Goal: Task Accomplishment & Management: Complete application form

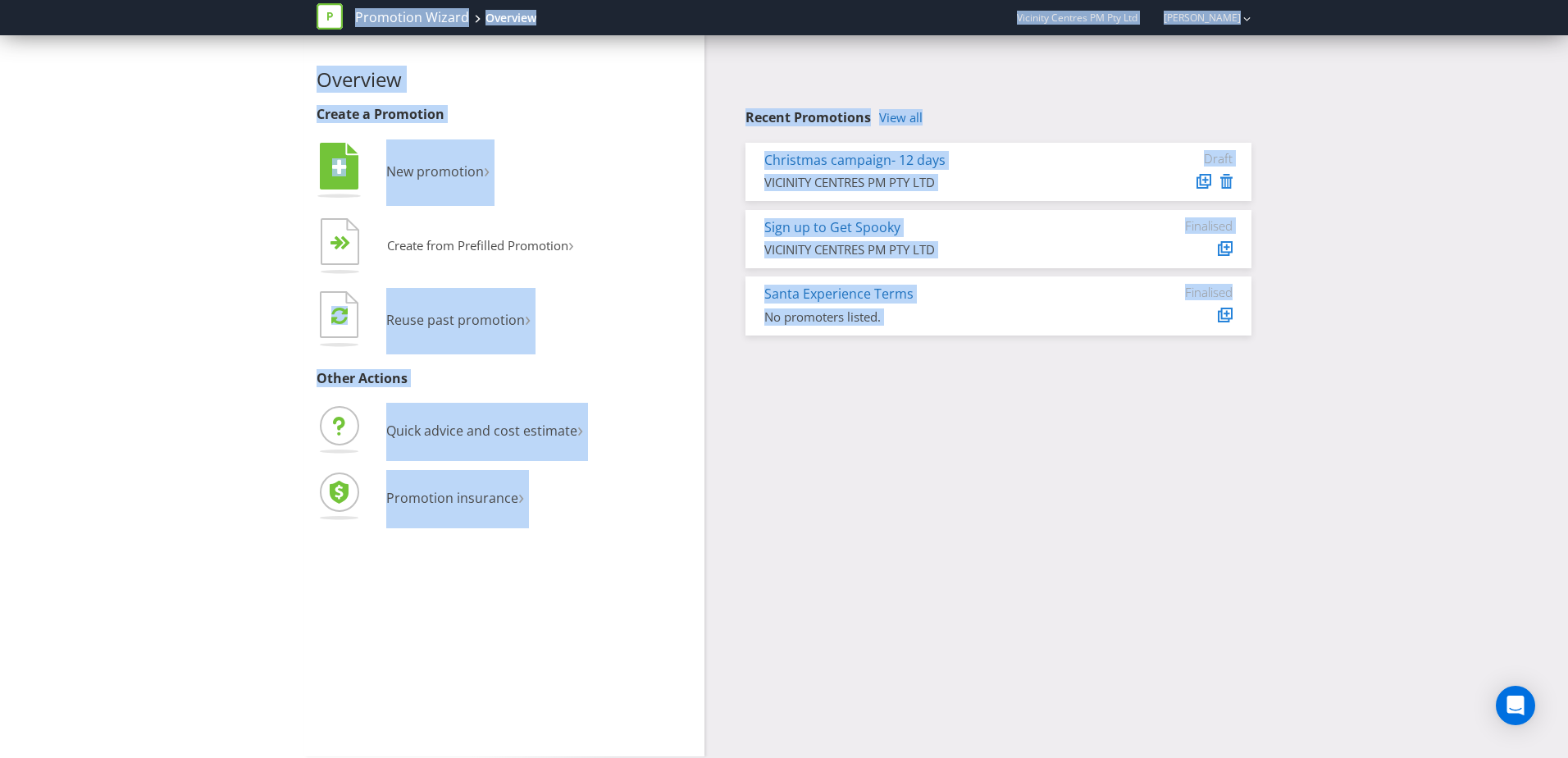
drag, startPoint x: 1385, startPoint y: 460, endPoint x: 163, endPoint y: 22, distance: 1298.1
click at [163, 22] on div "Promotion Wizard Overview Vicinity Centres PM Pty Ltd [PERSON_NAME] Overview Cr…" at bounding box center [784, 379] width 1568 height 758
copy body "Promotion Wizard Overview Vicinity Centres PM Pty Ltd [PERSON_NAME] Overview Cr…"
click at [128, 68] on div "Overview Create a Promotion  New promotion ›   Create from Prefilled Promoti…" at bounding box center [784, 395] width 1568 height 721
drag, startPoint x: 284, startPoint y: 74, endPoint x: 1139, endPoint y: 451, distance: 934.4
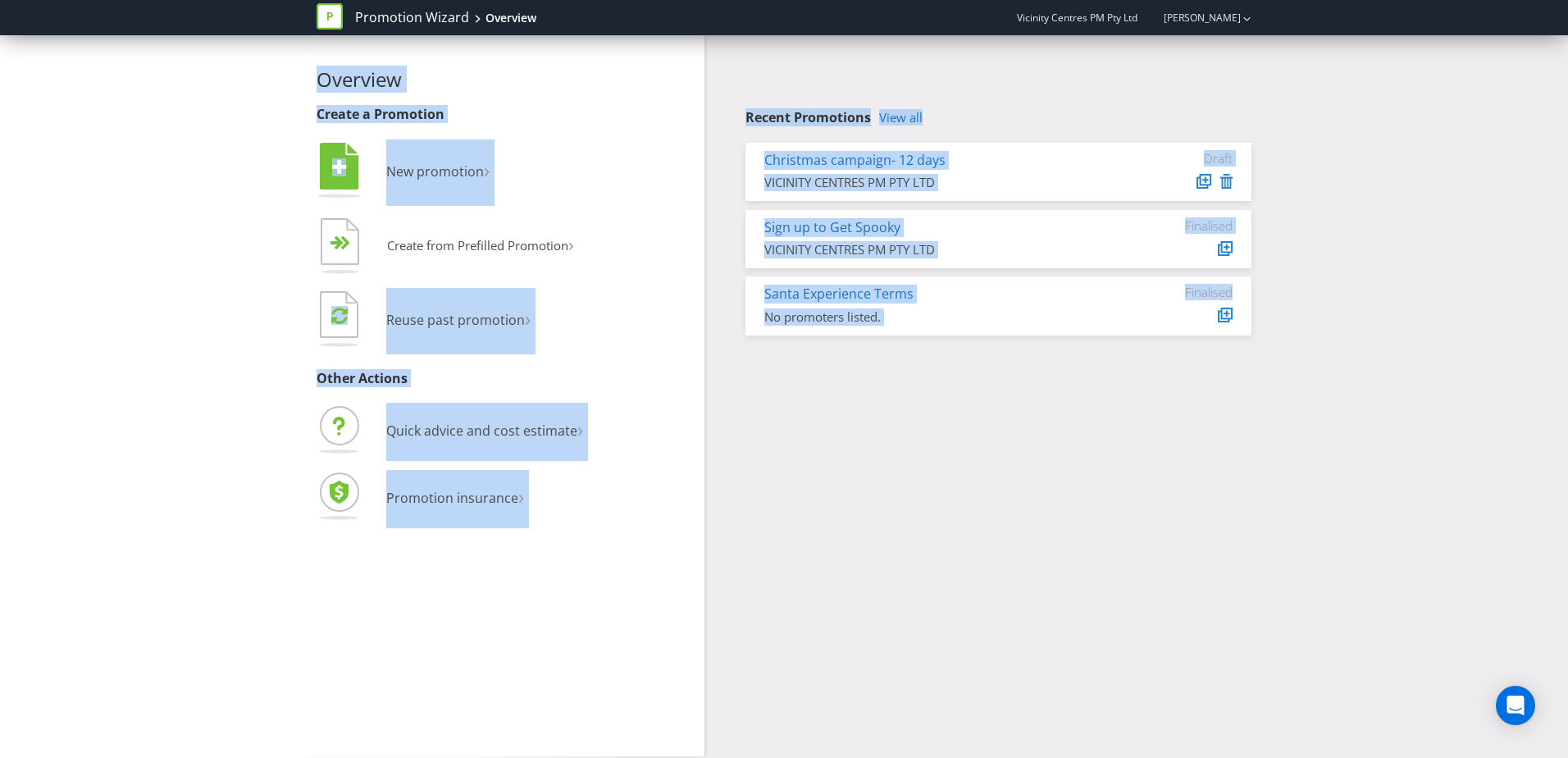
click at [1139, 451] on div "Overview Create a Promotion  New promotion ›   Create from Prefilled Promoti…" at bounding box center [784, 395] width 1568 height 721
click at [173, 394] on div "Overview Create a Promotion  New promotion ›   Create from Prefilled Promoti…" at bounding box center [784, 395] width 1568 height 721
click at [736, 348] on div "Overview Create a Promotion  New promotion ›   Create from Prefilled Promoti…" at bounding box center [784, 395] width 960 height 721
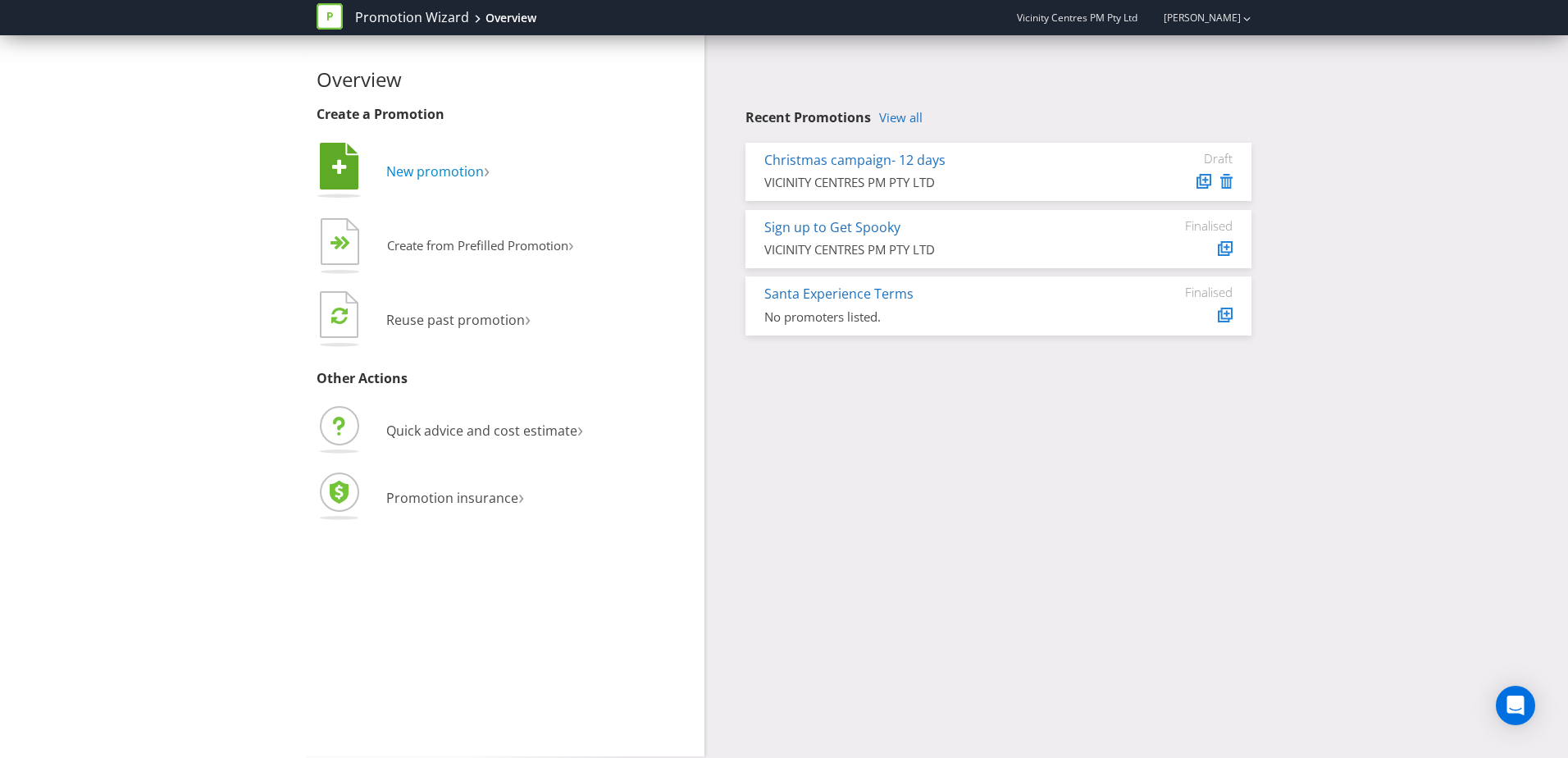
click at [451, 172] on span "New promotion" at bounding box center [435, 171] width 98 height 18
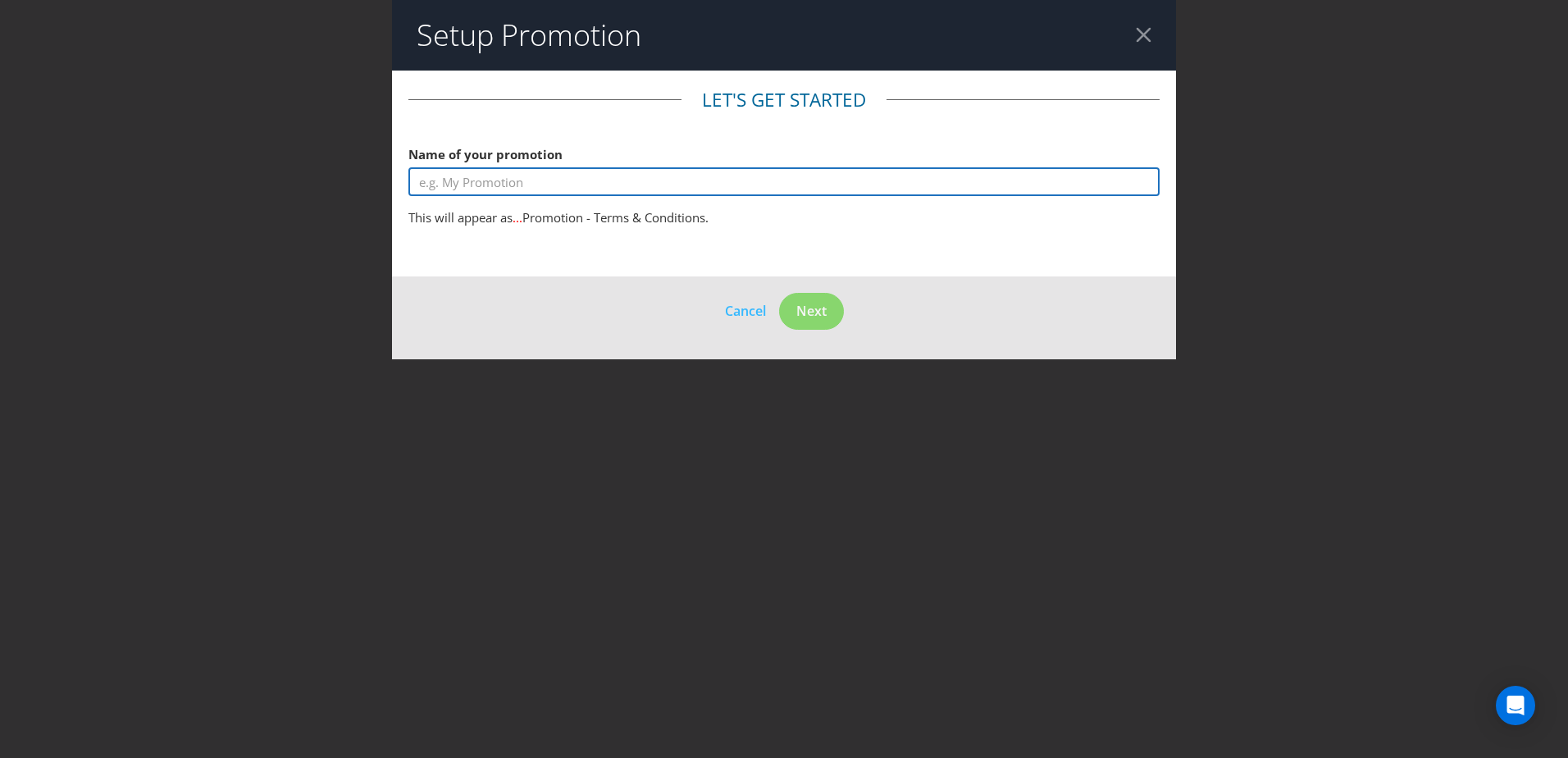
click at [499, 182] on input "text" at bounding box center [784, 182] width 751 height 28
type input "Fresh Food Relaunch Campaign"
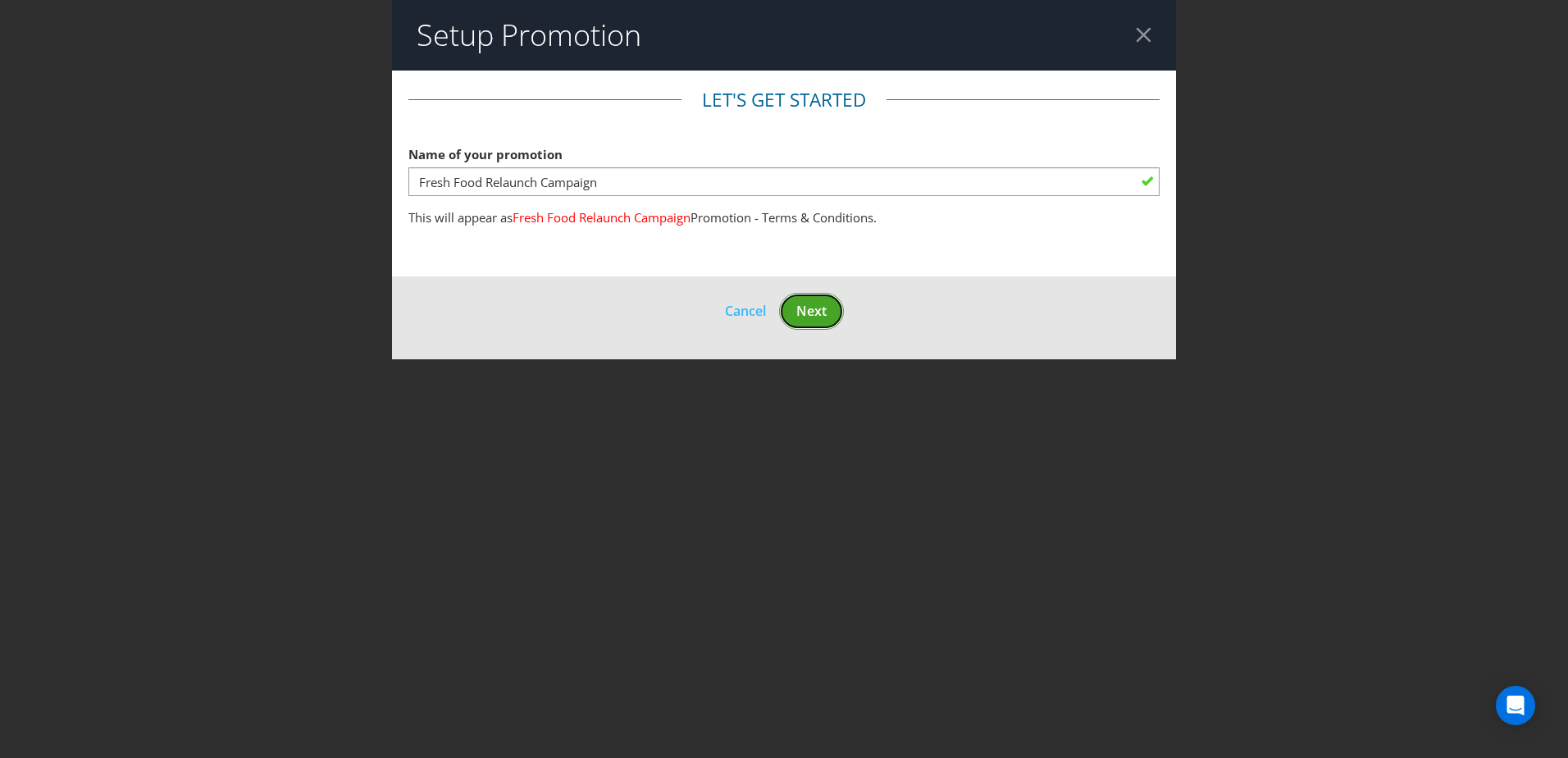
click at [818, 314] on span "Next" at bounding box center [811, 311] width 30 height 18
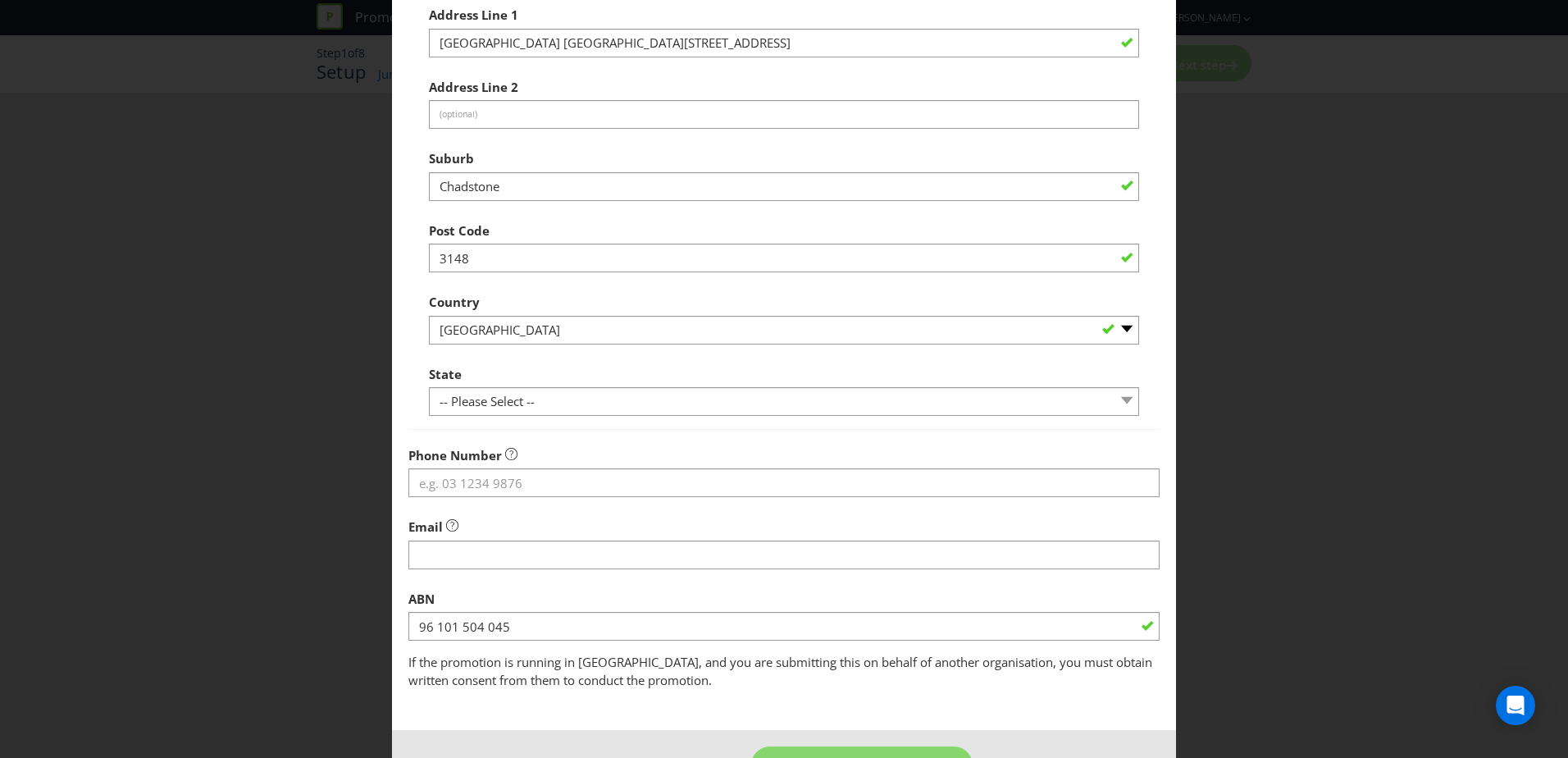
scroll to position [313, 0]
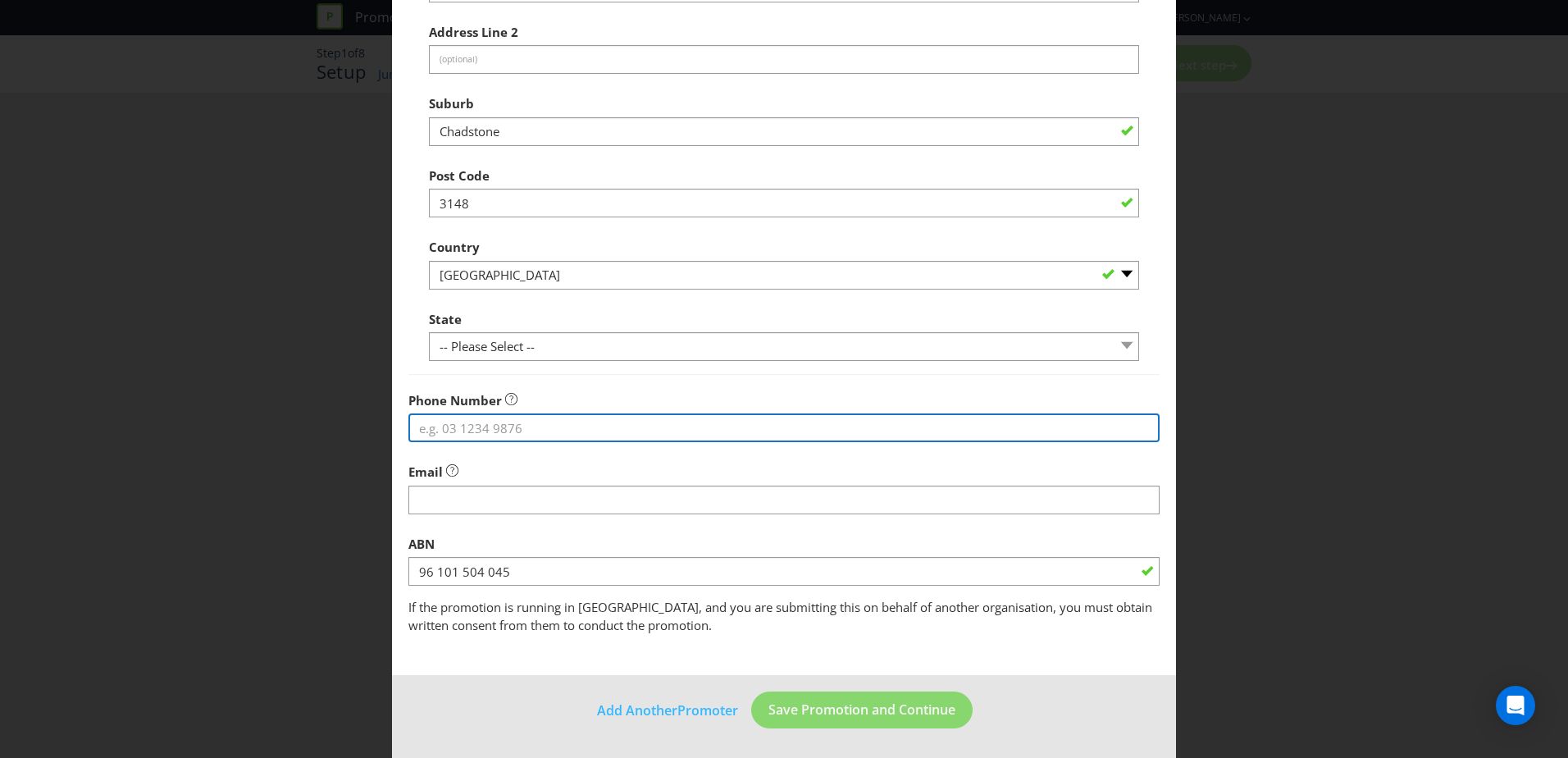
click at [623, 427] on input "tel" at bounding box center [784, 427] width 751 height 28
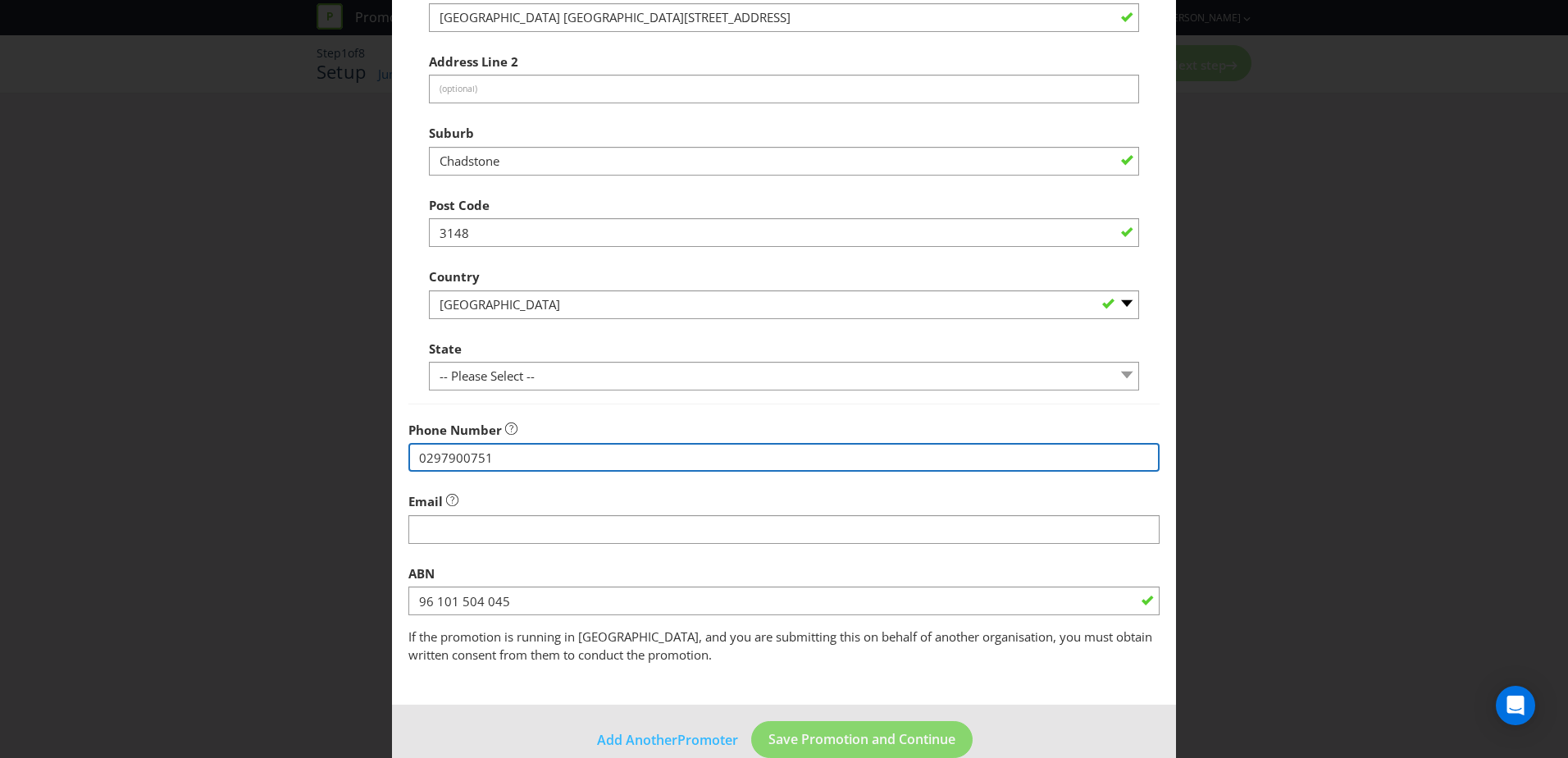
scroll to position [231, 0]
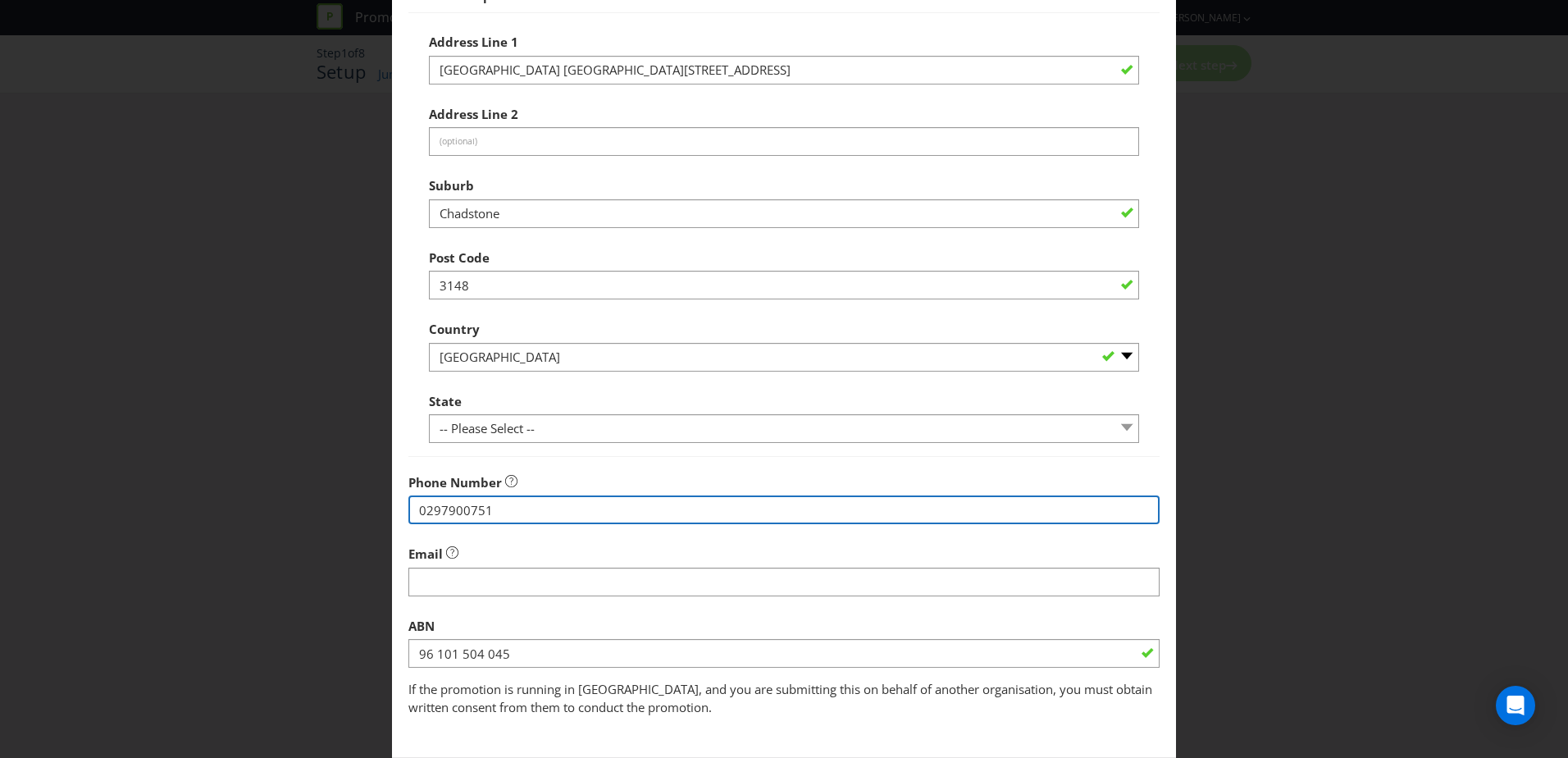
type input "0297900751"
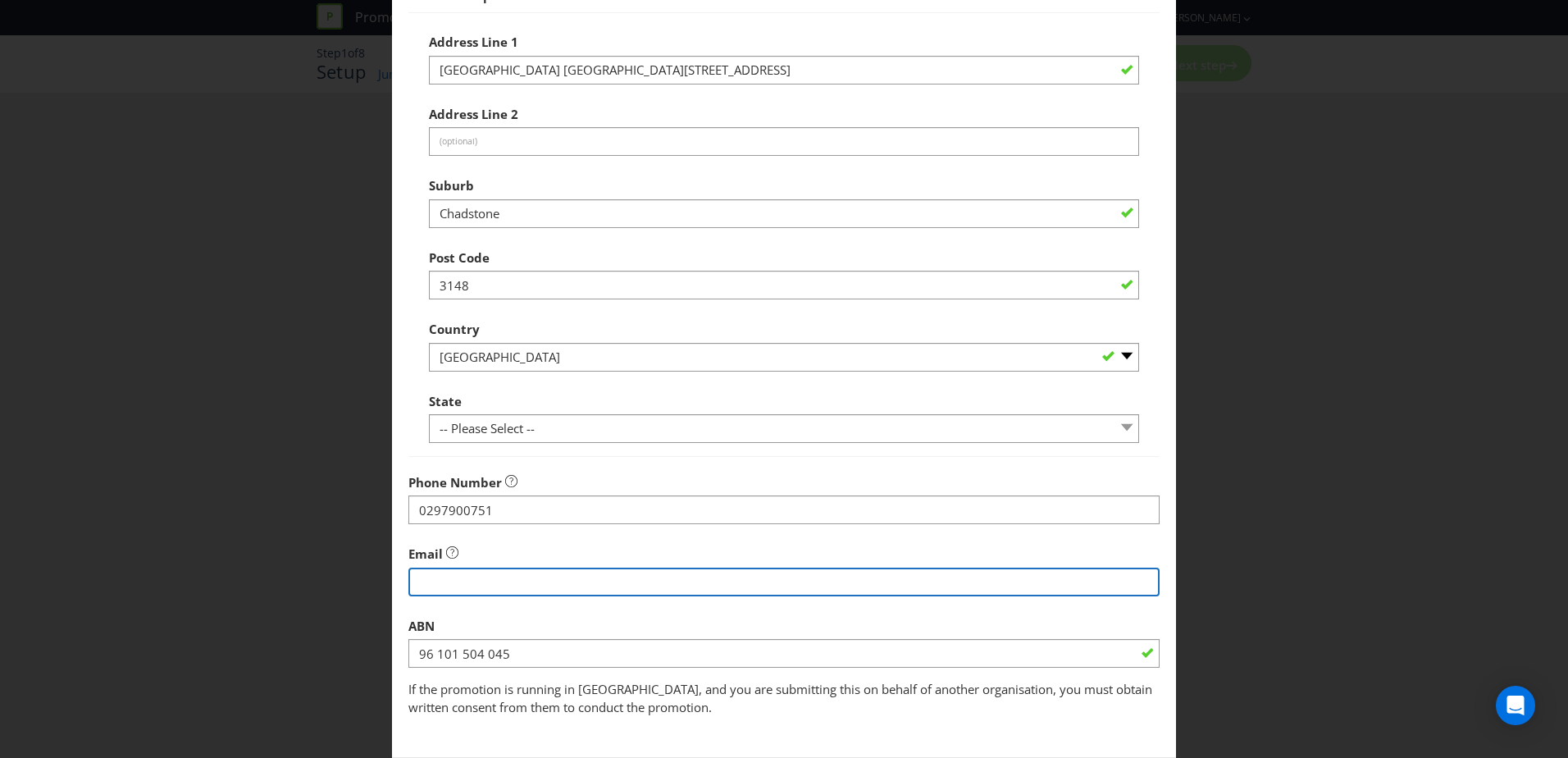
click at [810, 577] on input "string" at bounding box center [784, 582] width 751 height 28
type input "[EMAIL_ADDRESS][DOMAIN_NAME]"
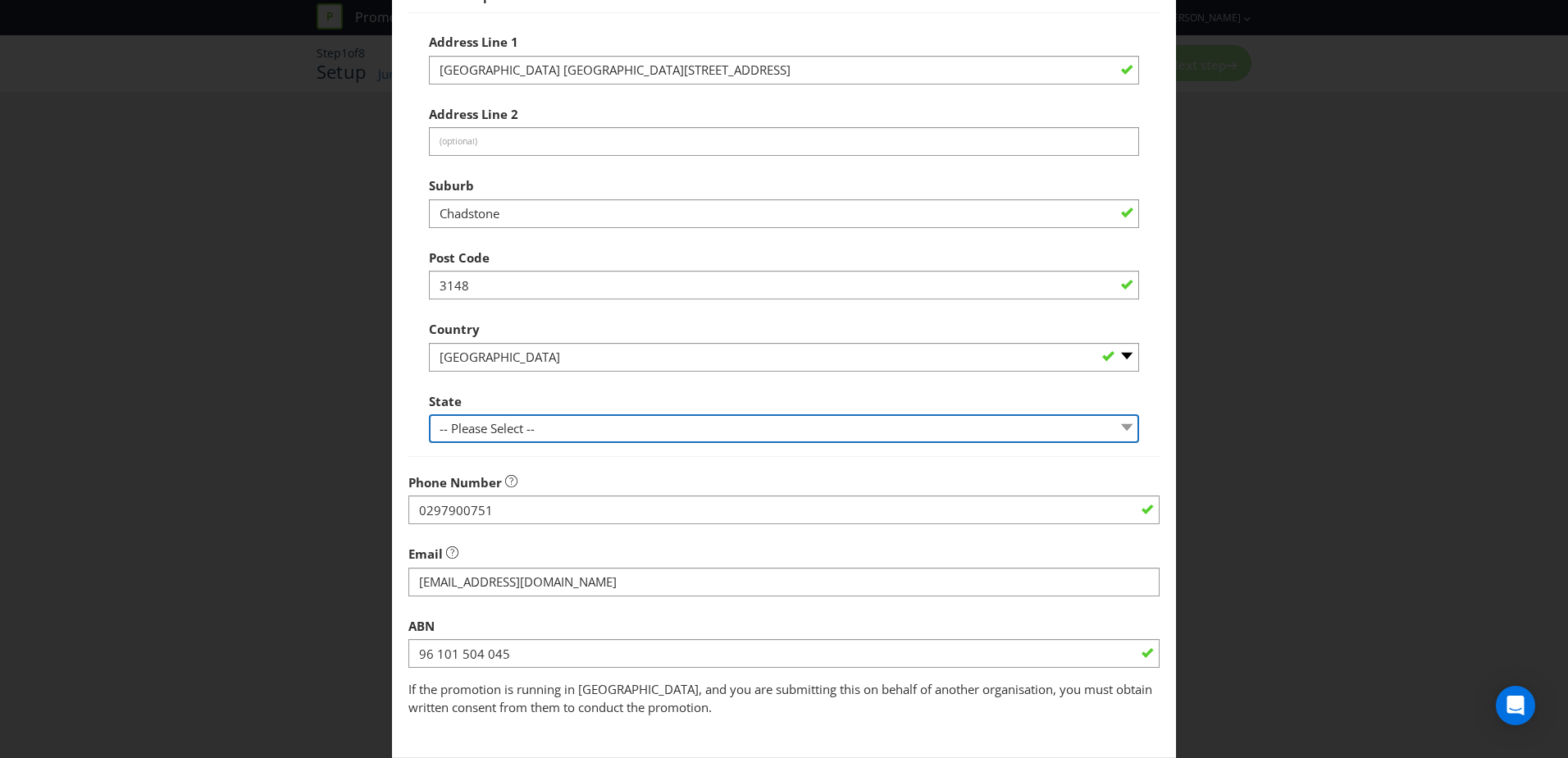
select select "[GEOGRAPHIC_DATA]"
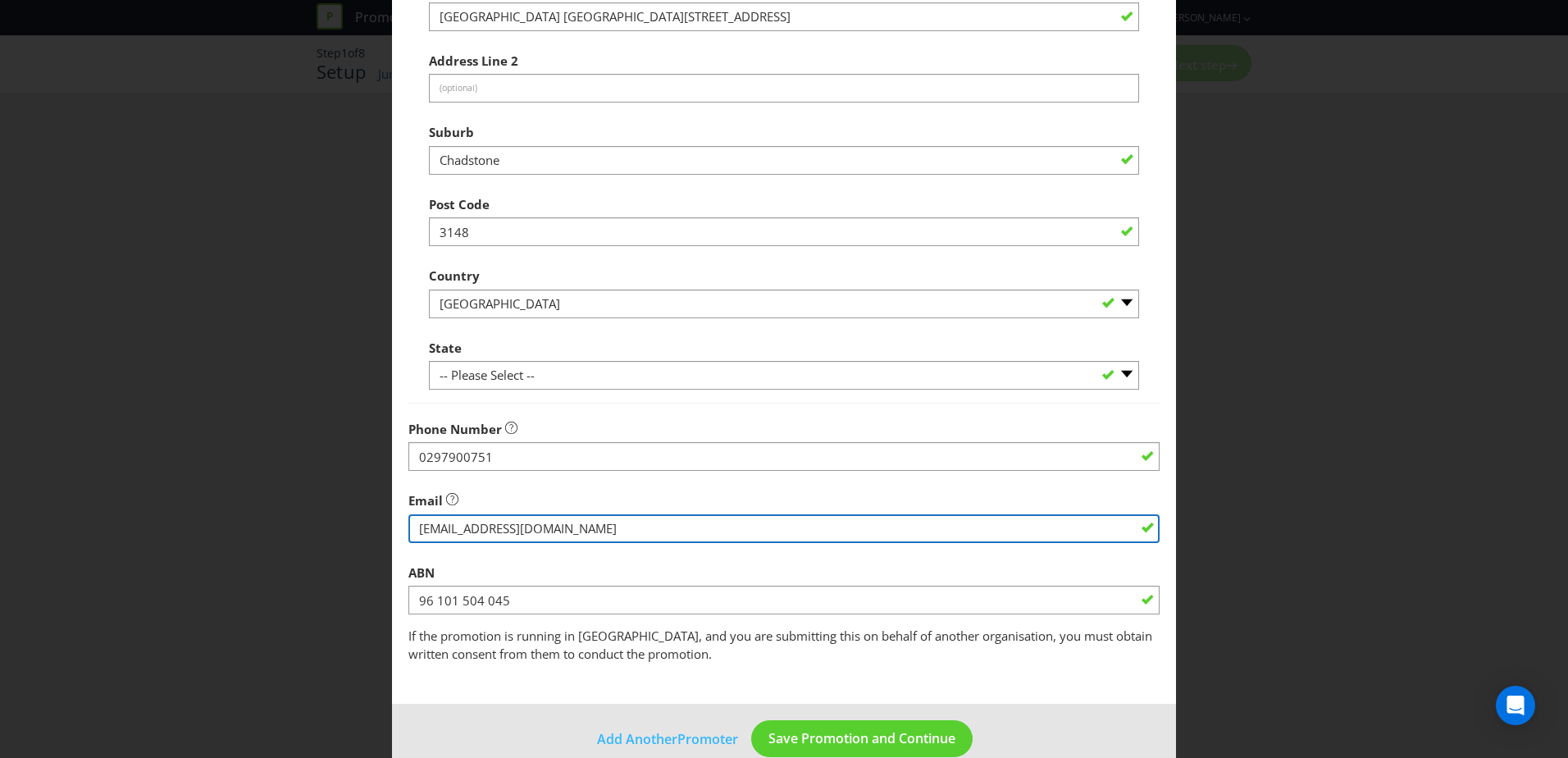
scroll to position [313, 0]
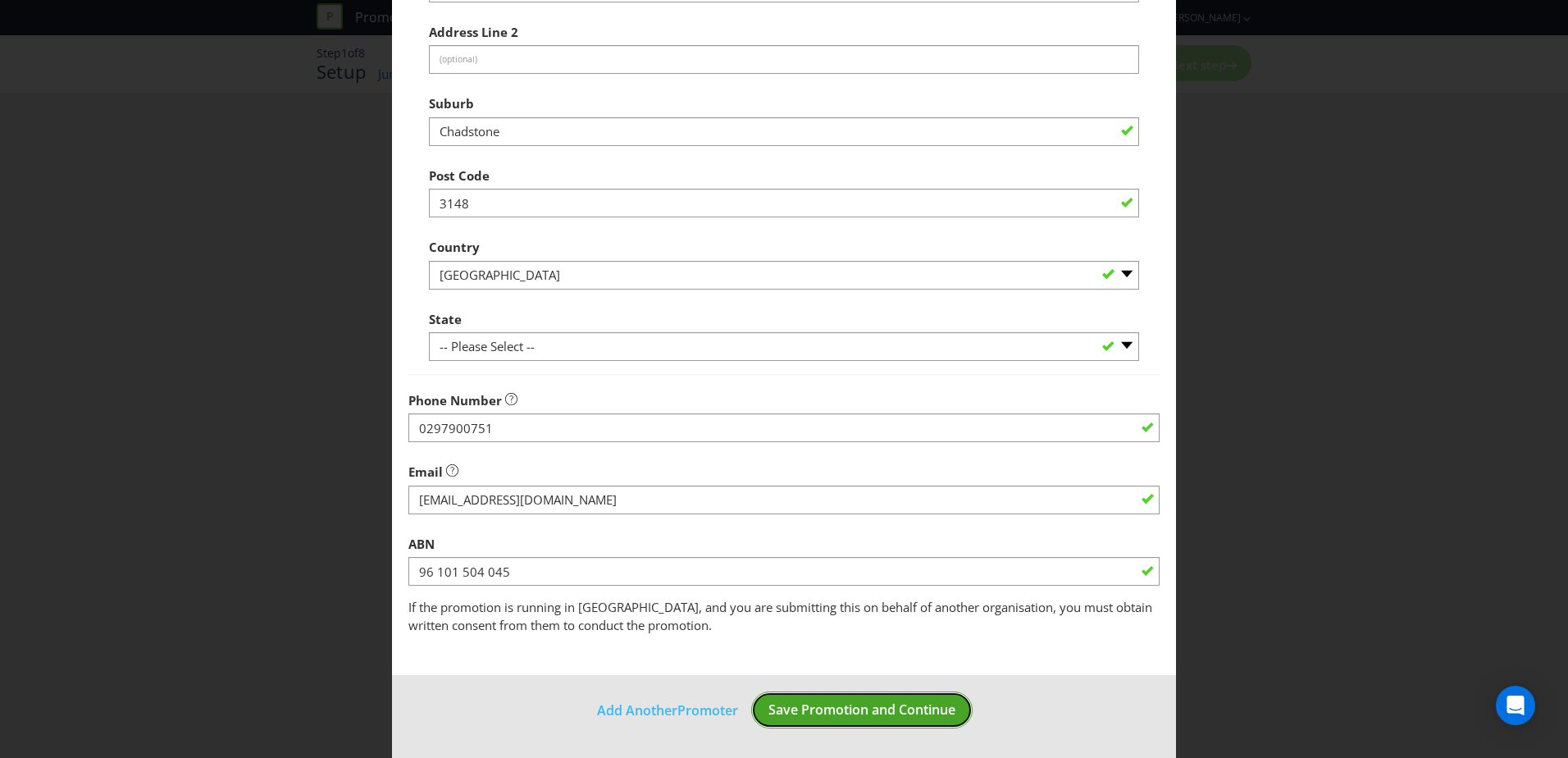
click at [866, 718] on span "Save Promotion and Continue" at bounding box center [862, 709] width 187 height 18
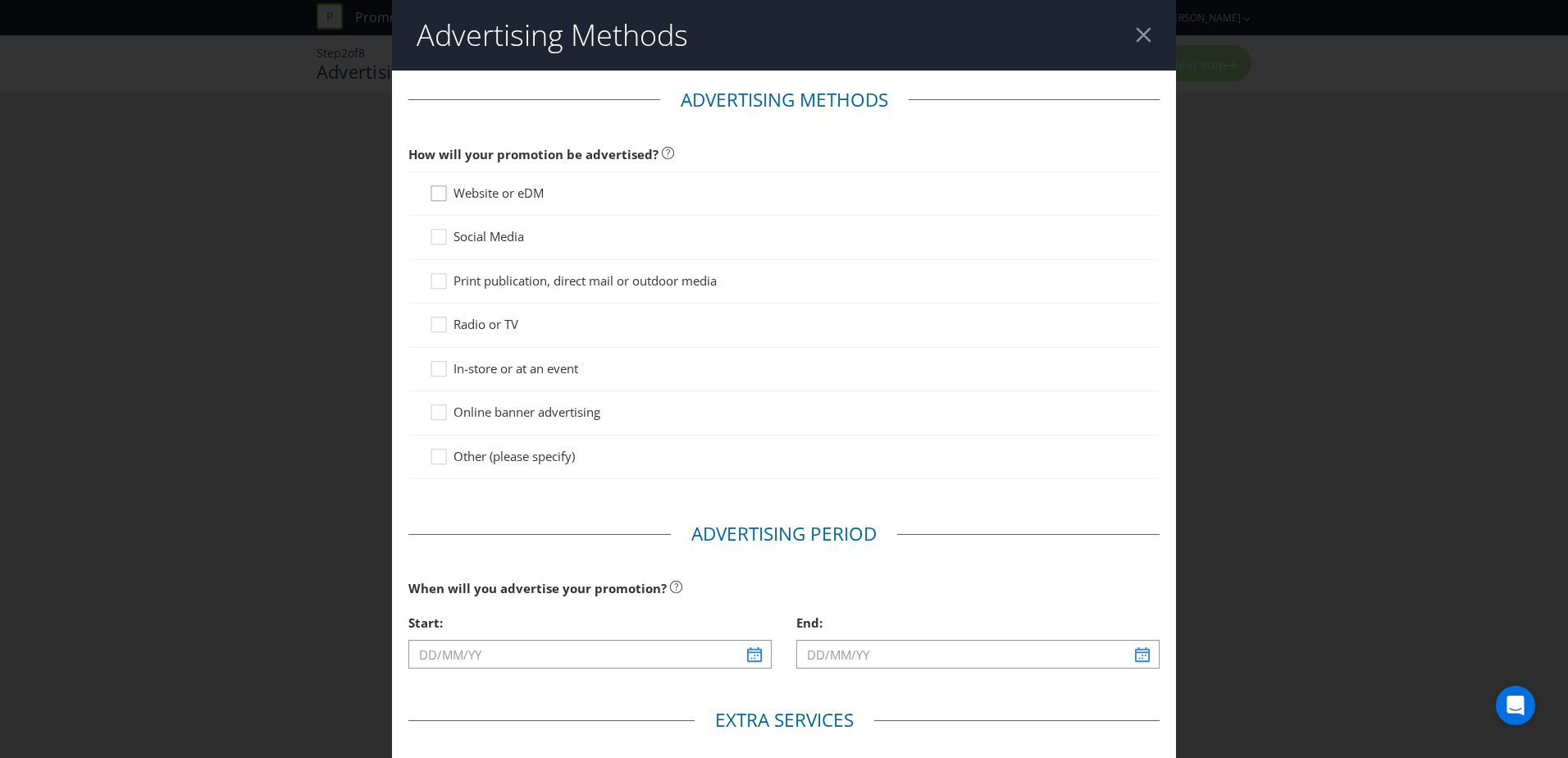
click at [436, 191] on div at bounding box center [439, 187] width 8 height 8
click at [0, 0] on input "Website or eDM" at bounding box center [0, 0] width 0 height 0
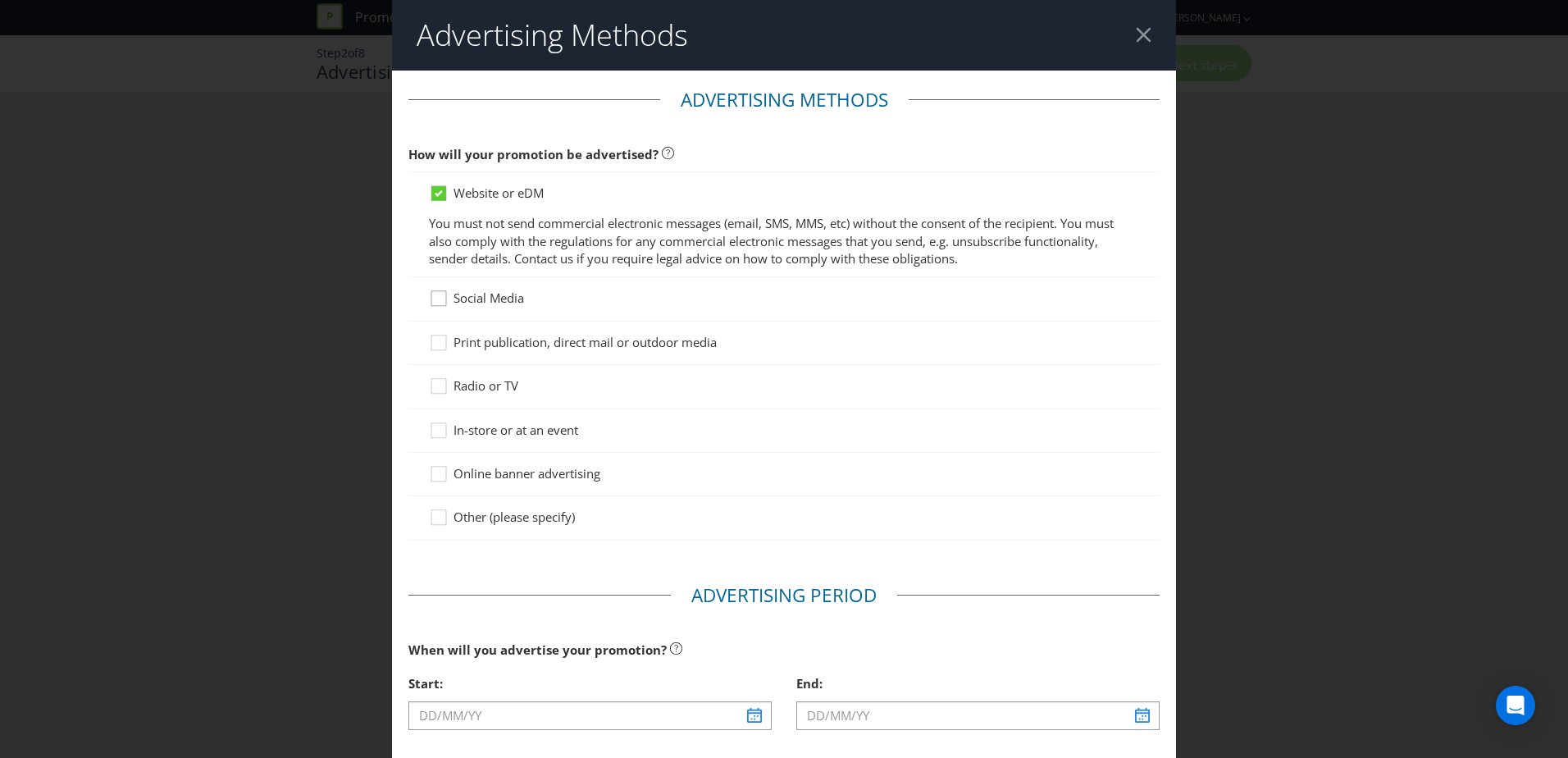
click at [438, 296] on div at bounding box center [439, 293] width 8 height 8
click at [0, 0] on input "Social Media" at bounding box center [0, 0] width 0 height 0
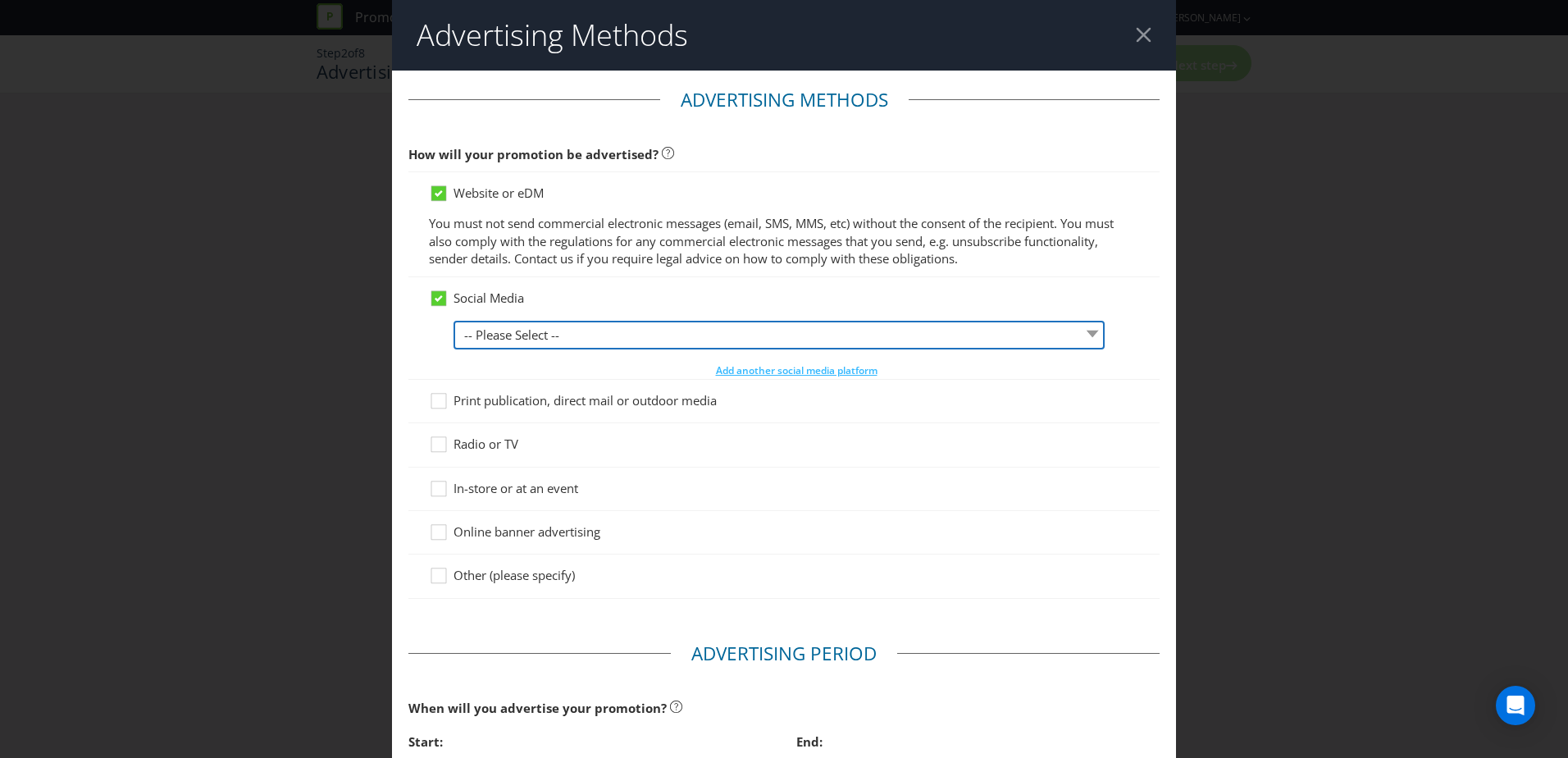
click at [570, 336] on select "-- Please Select -- Facebook X Instagram Snapchat LinkedIn Pinterest Tumblr You…" at bounding box center [779, 335] width 651 height 28
select select "FACEBOOK"
click at [454, 321] on select "-- Please Select -- Facebook X Instagram Snapchat LinkedIn Pinterest Tumblr You…" at bounding box center [779, 335] width 651 height 28
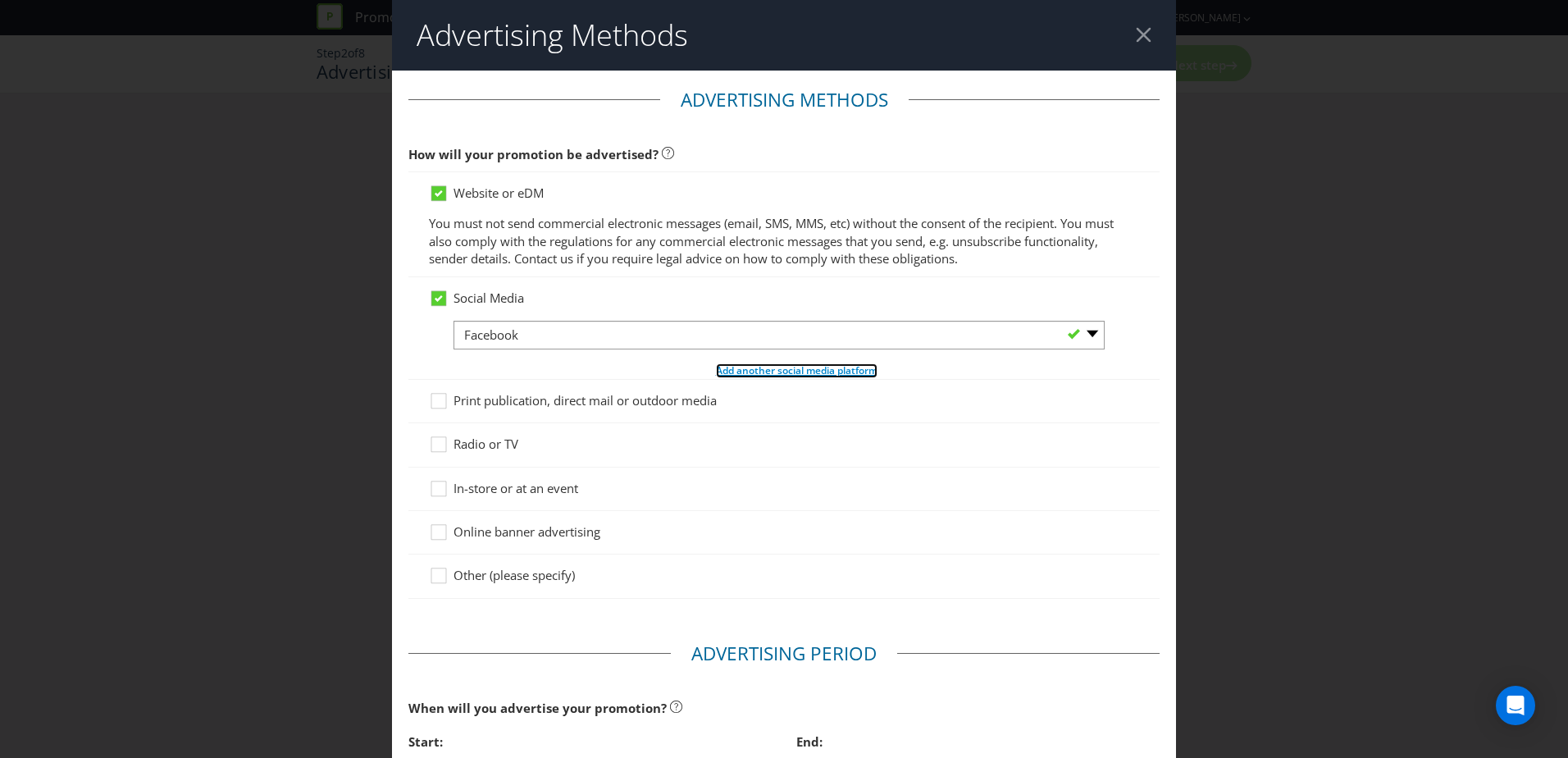
click at [760, 367] on span "Add another social media platform" at bounding box center [797, 370] width 162 height 14
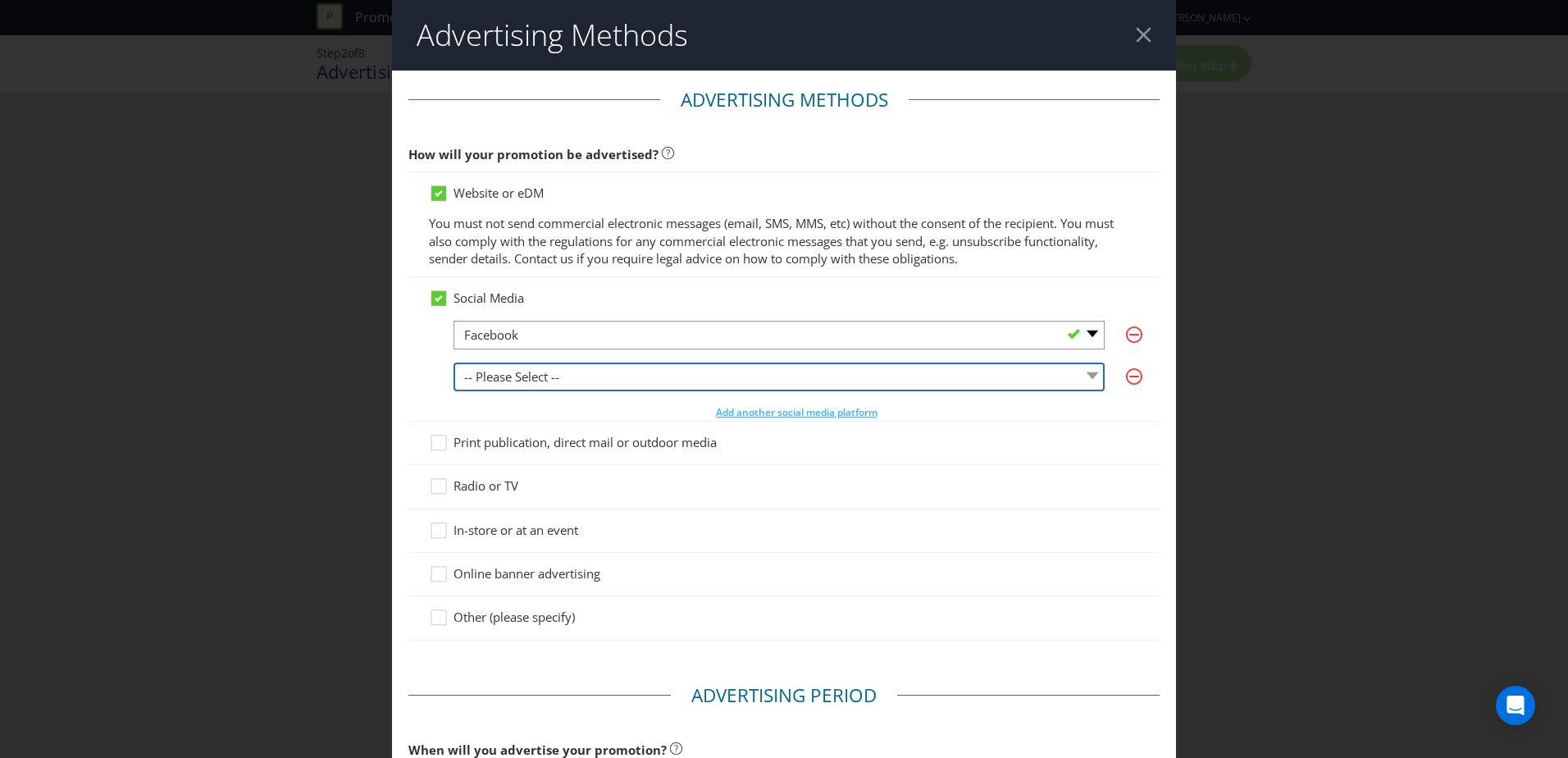
click at [612, 373] on select "-- Please Select -- Facebook X Instagram Snapchat LinkedIn Pinterest Tumblr You…" at bounding box center [779, 377] width 651 height 28
select select "INSTAGRAM"
click at [454, 363] on select "-- Please Select -- Facebook X Instagram Snapchat LinkedIn Pinterest Tumblr You…" at bounding box center [779, 377] width 651 height 28
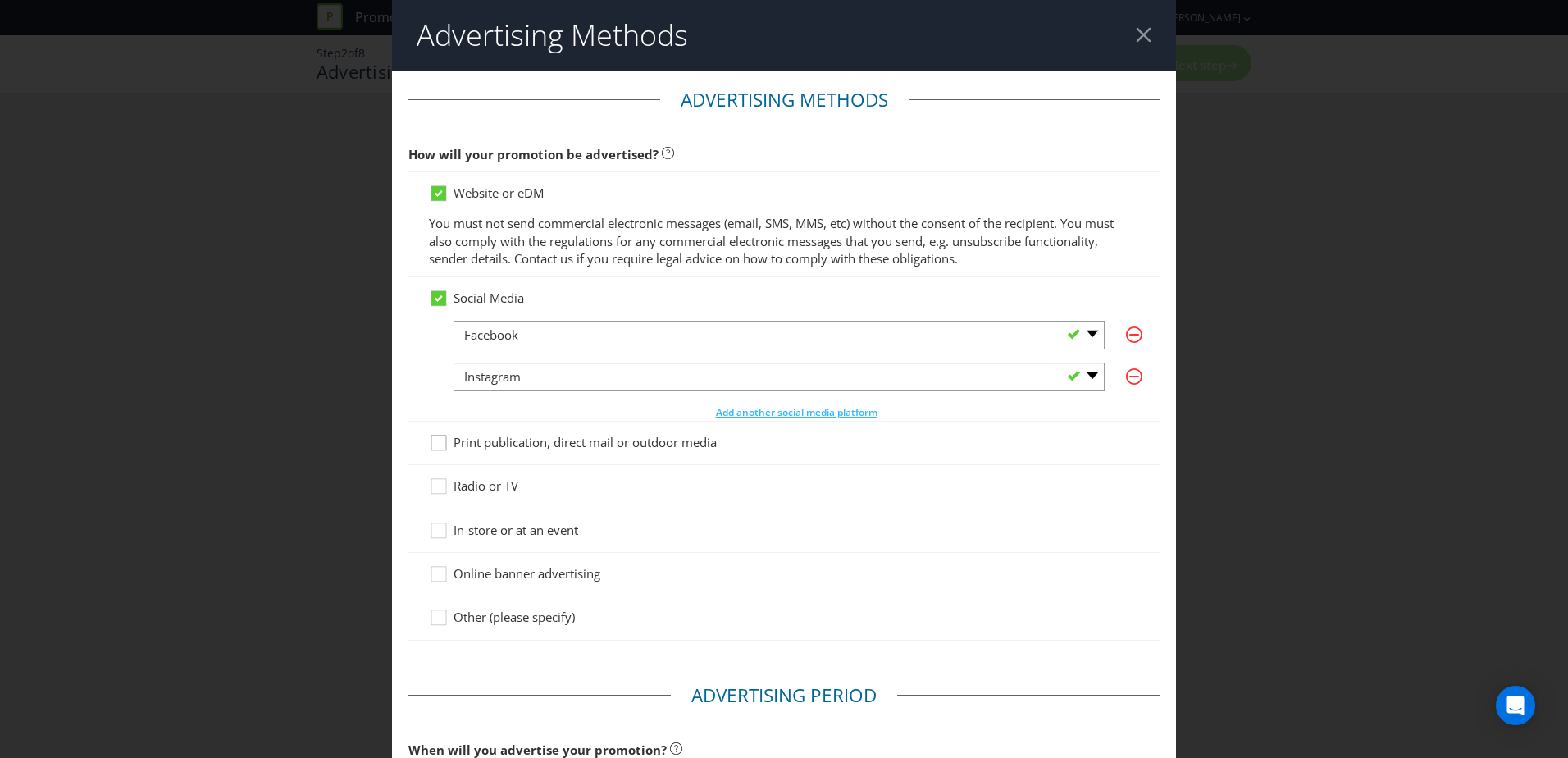
click at [438, 443] on icon at bounding box center [441, 446] width 24 height 24
click at [0, 0] on input "Print publication, direct mail or outdoor media" at bounding box center [0, 0] width 0 height 0
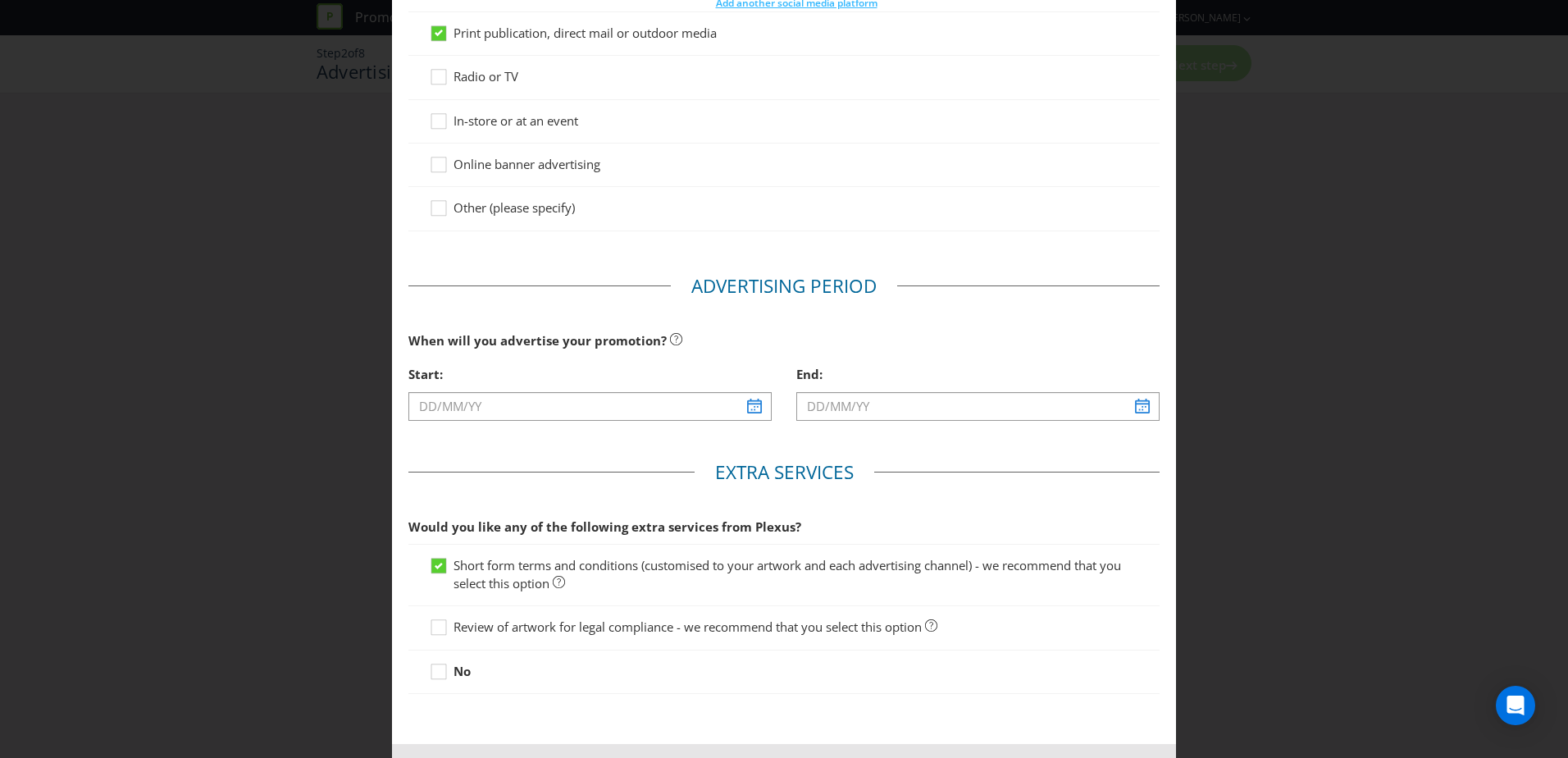
scroll to position [411, 0]
click at [467, 409] on input "text" at bounding box center [590, 406] width 363 height 28
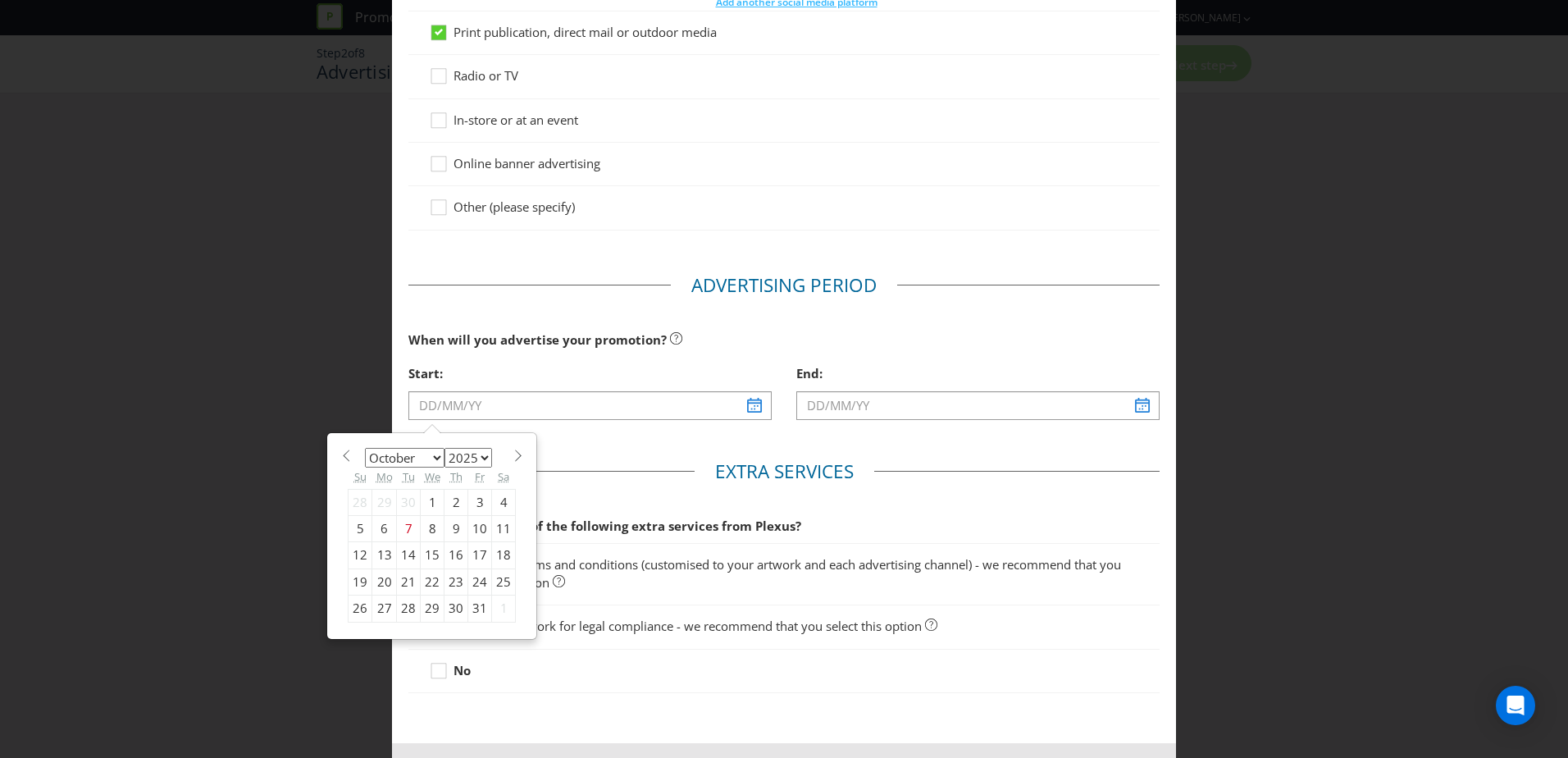
drag, startPoint x: 475, startPoint y: 354, endPoint x: 472, endPoint y: 365, distance: 11.4
click at [475, 354] on div "When will you advertise your promotion?" at bounding box center [784, 340] width 751 height 34
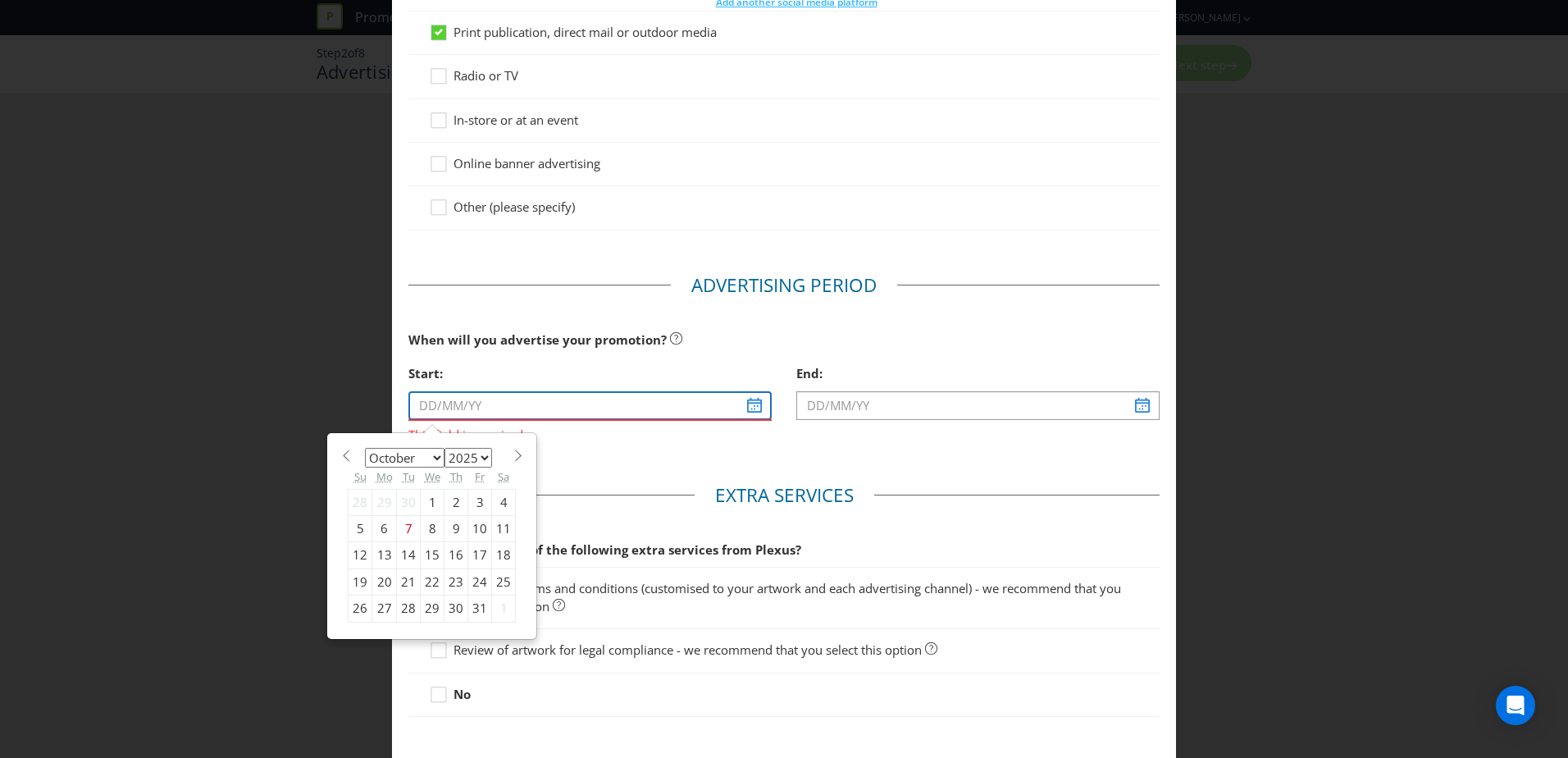
click at [420, 403] on input "text" at bounding box center [590, 406] width 363 height 28
click at [450, 556] on div "16" at bounding box center [456, 556] width 24 height 26
type input "[DATE]"
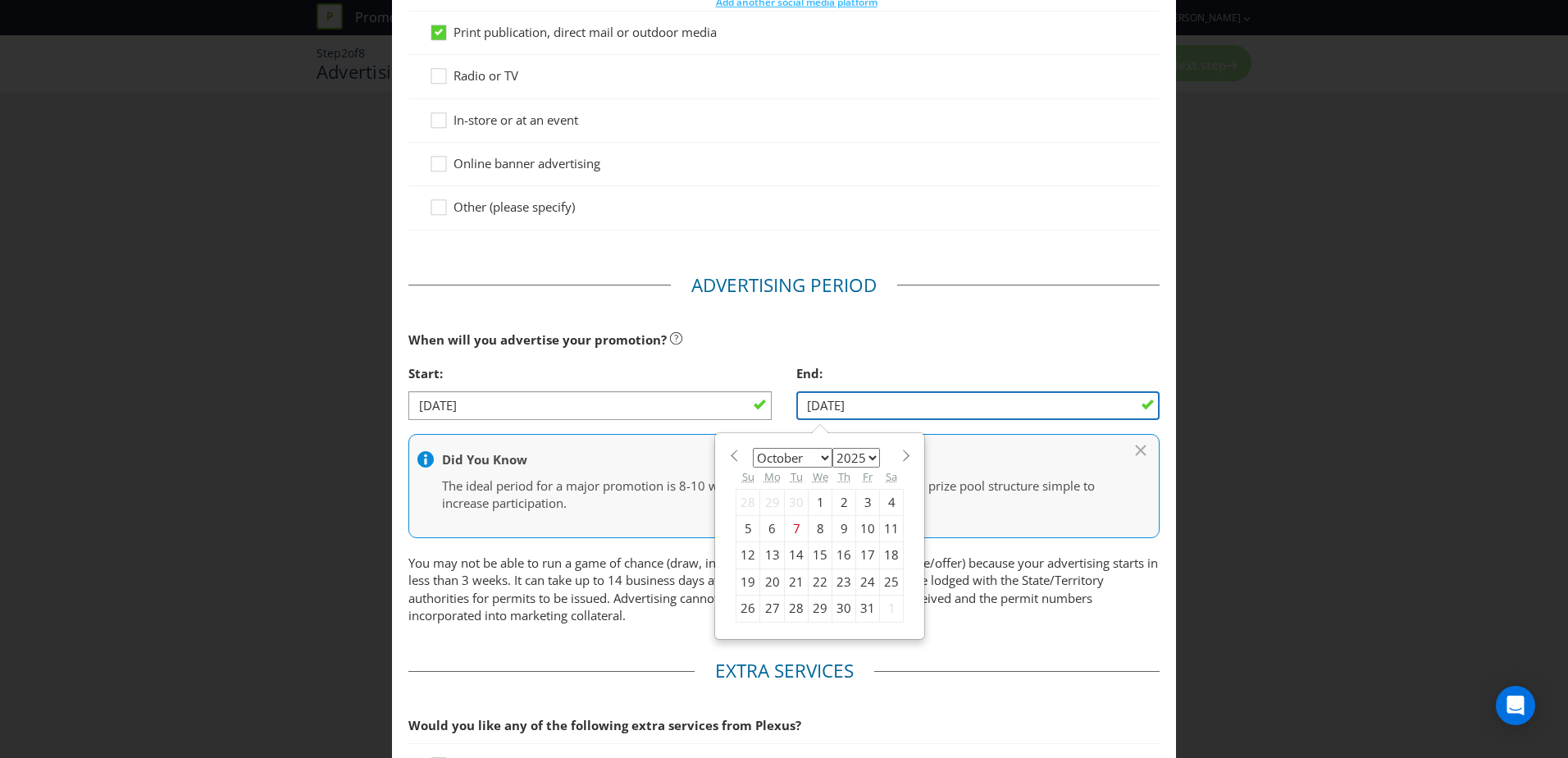
click at [858, 406] on input "[DATE]" at bounding box center [978, 406] width 363 height 28
click at [814, 609] on div "29" at bounding box center [820, 609] width 24 height 26
type input "[DATE]"
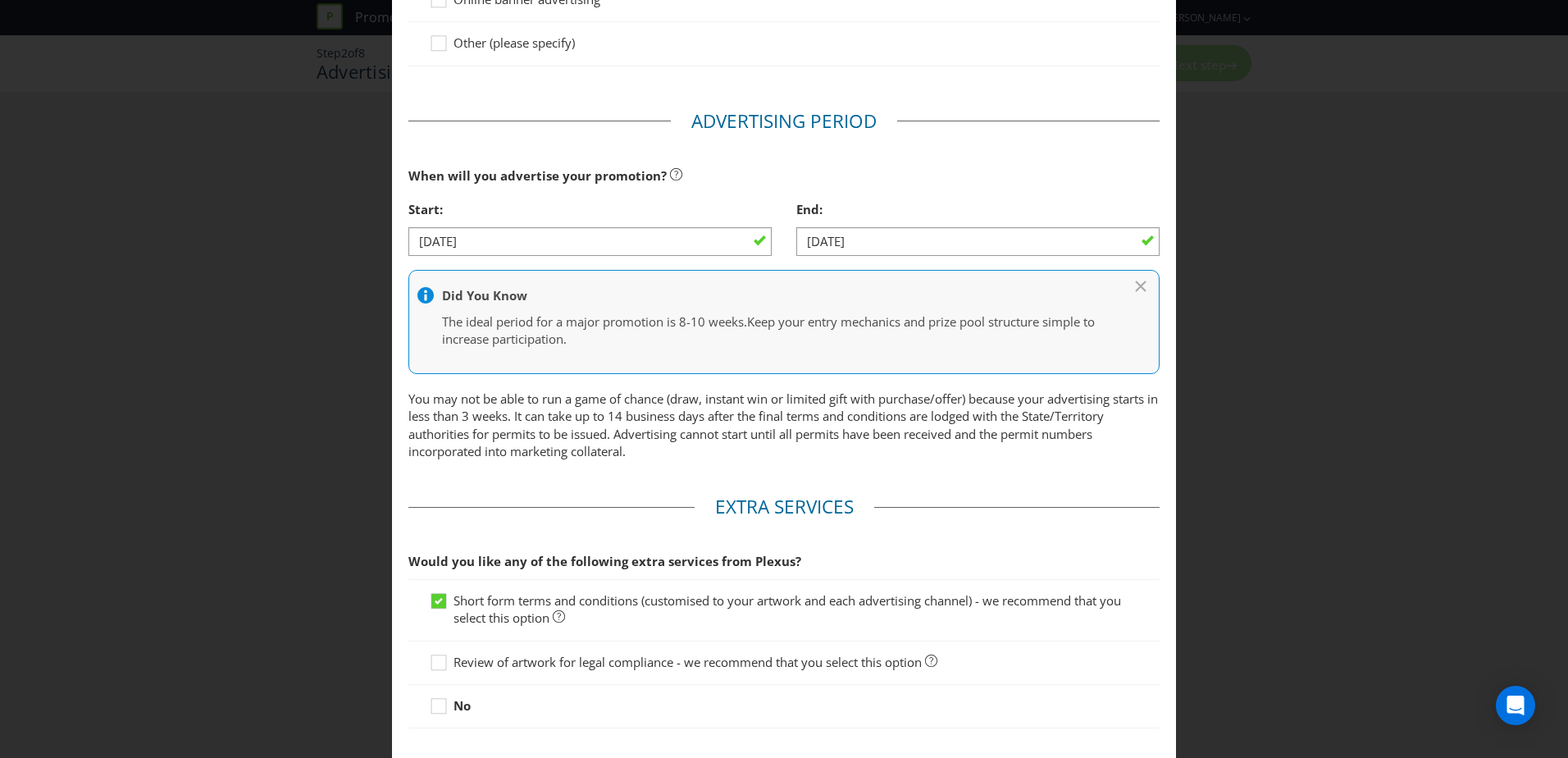
scroll to position [678, 0]
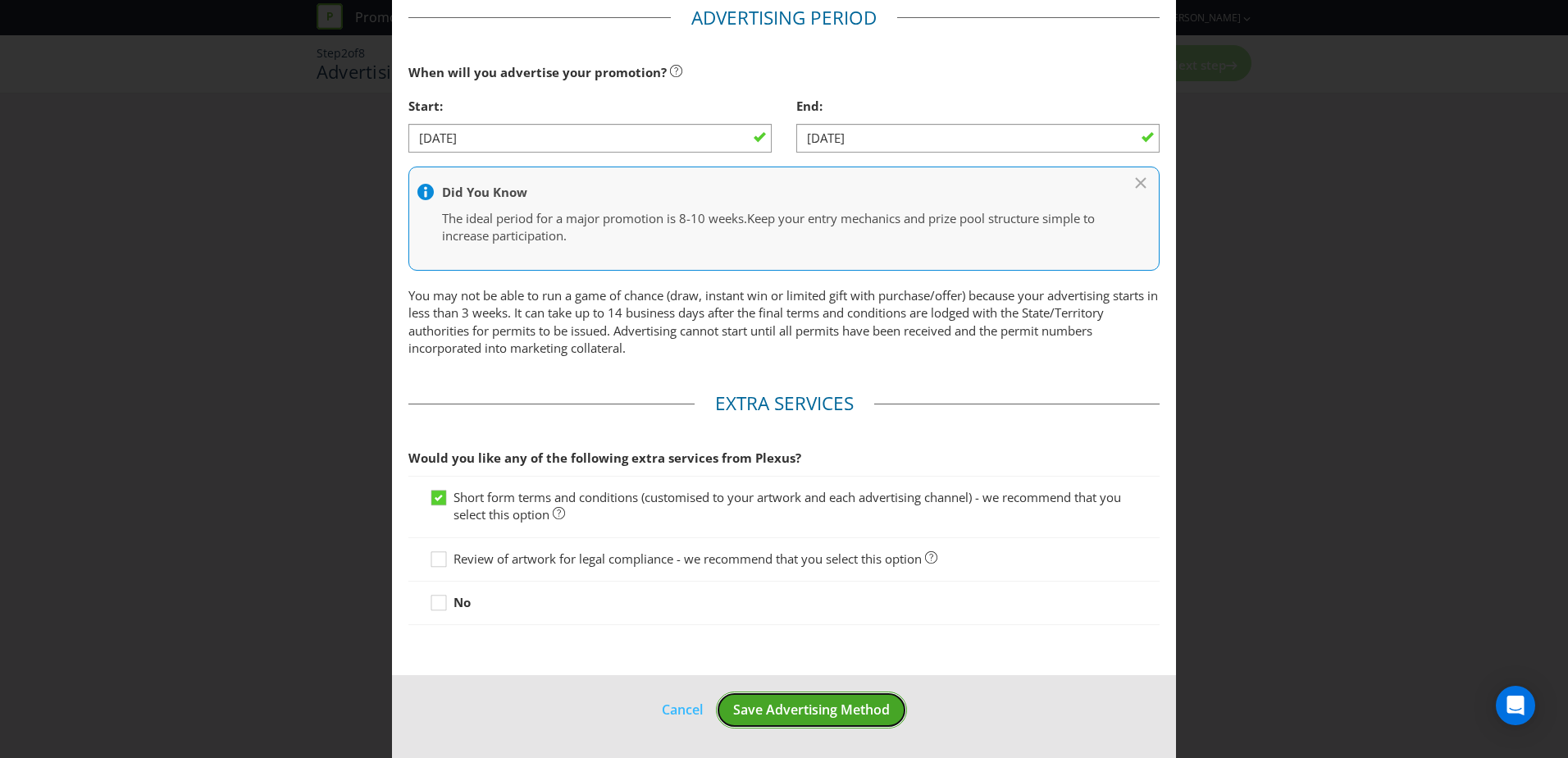
click at [849, 709] on span "Save Advertising Method" at bounding box center [811, 709] width 156 height 18
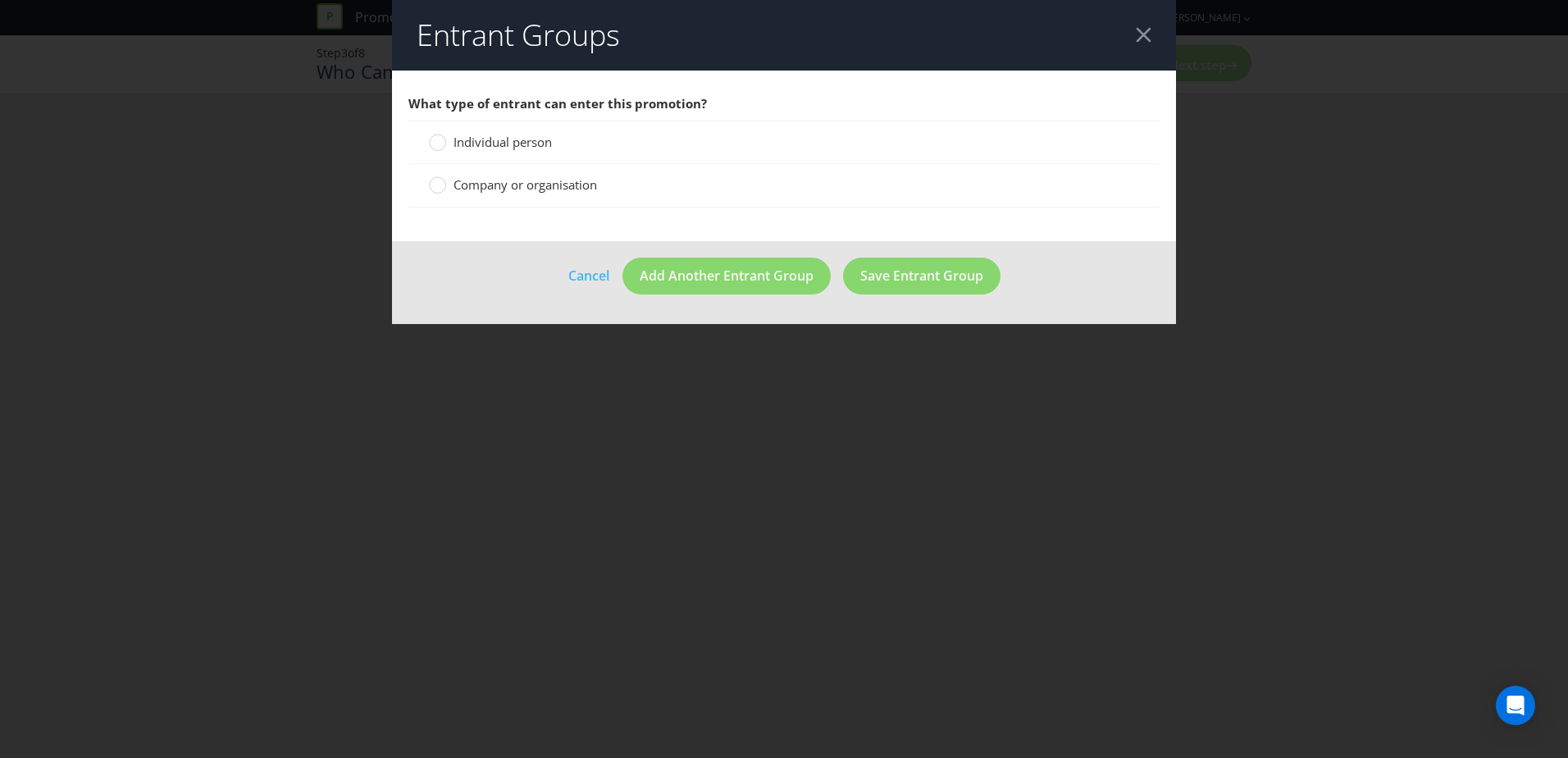
click at [488, 141] on span "Individual person" at bounding box center [503, 141] width 99 height 16
click at [0, 0] on input "Individual person" at bounding box center [0, 0] width 0 height 0
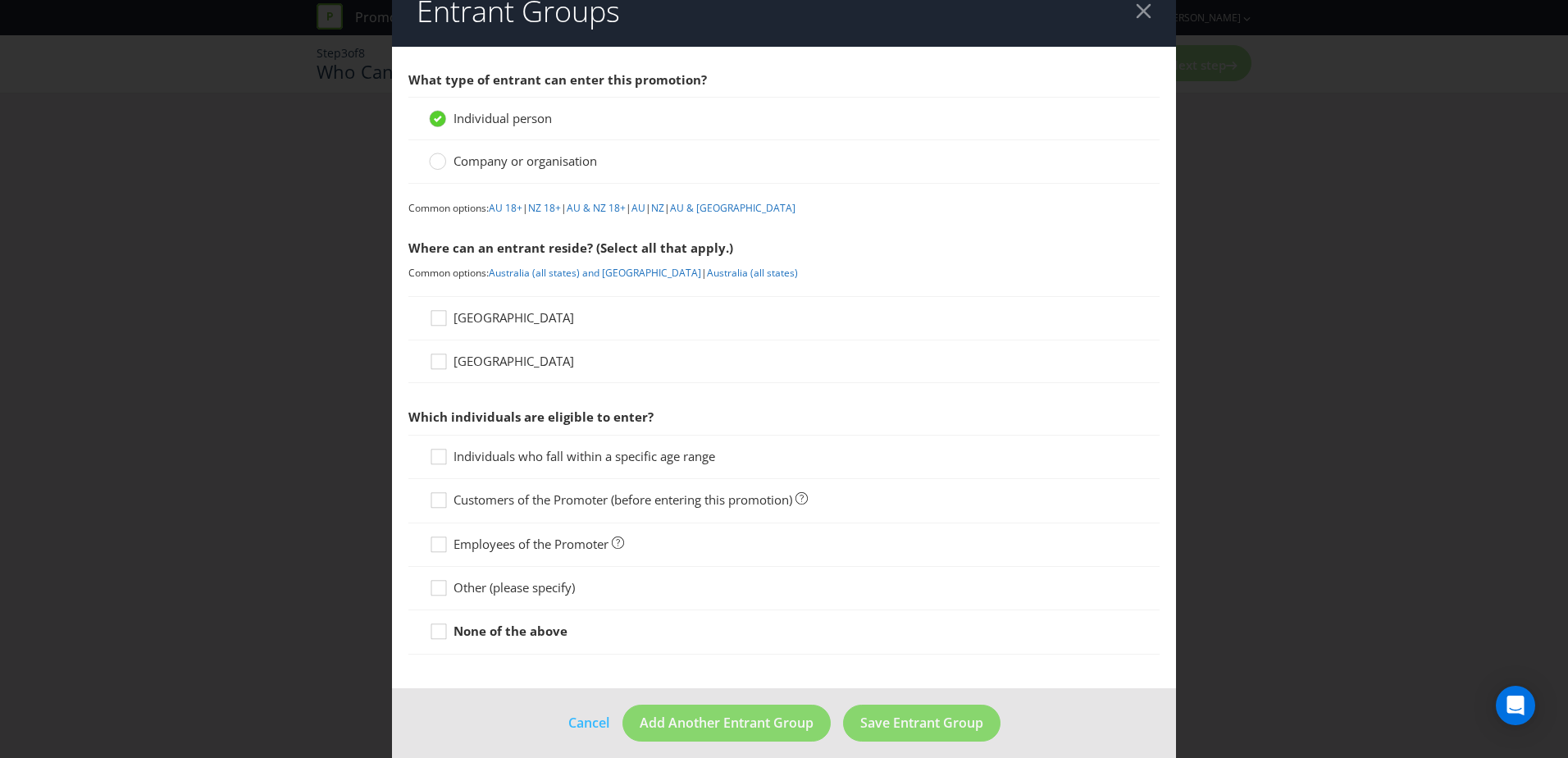
scroll to position [37, 0]
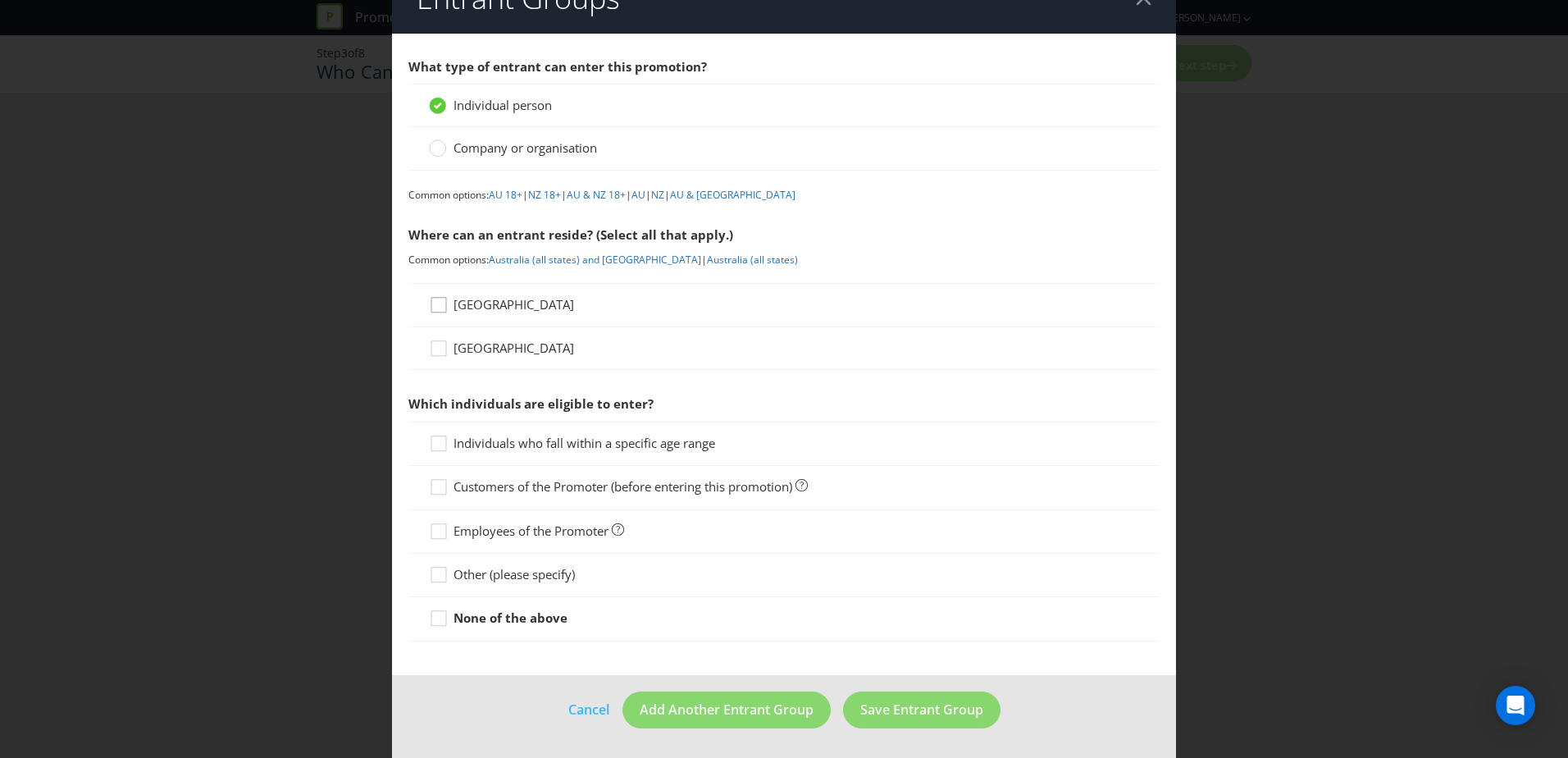
click at [435, 303] on div at bounding box center [439, 299] width 8 height 8
click at [0, 0] on input "[GEOGRAPHIC_DATA]" at bounding box center [0, 0] width 0 height 0
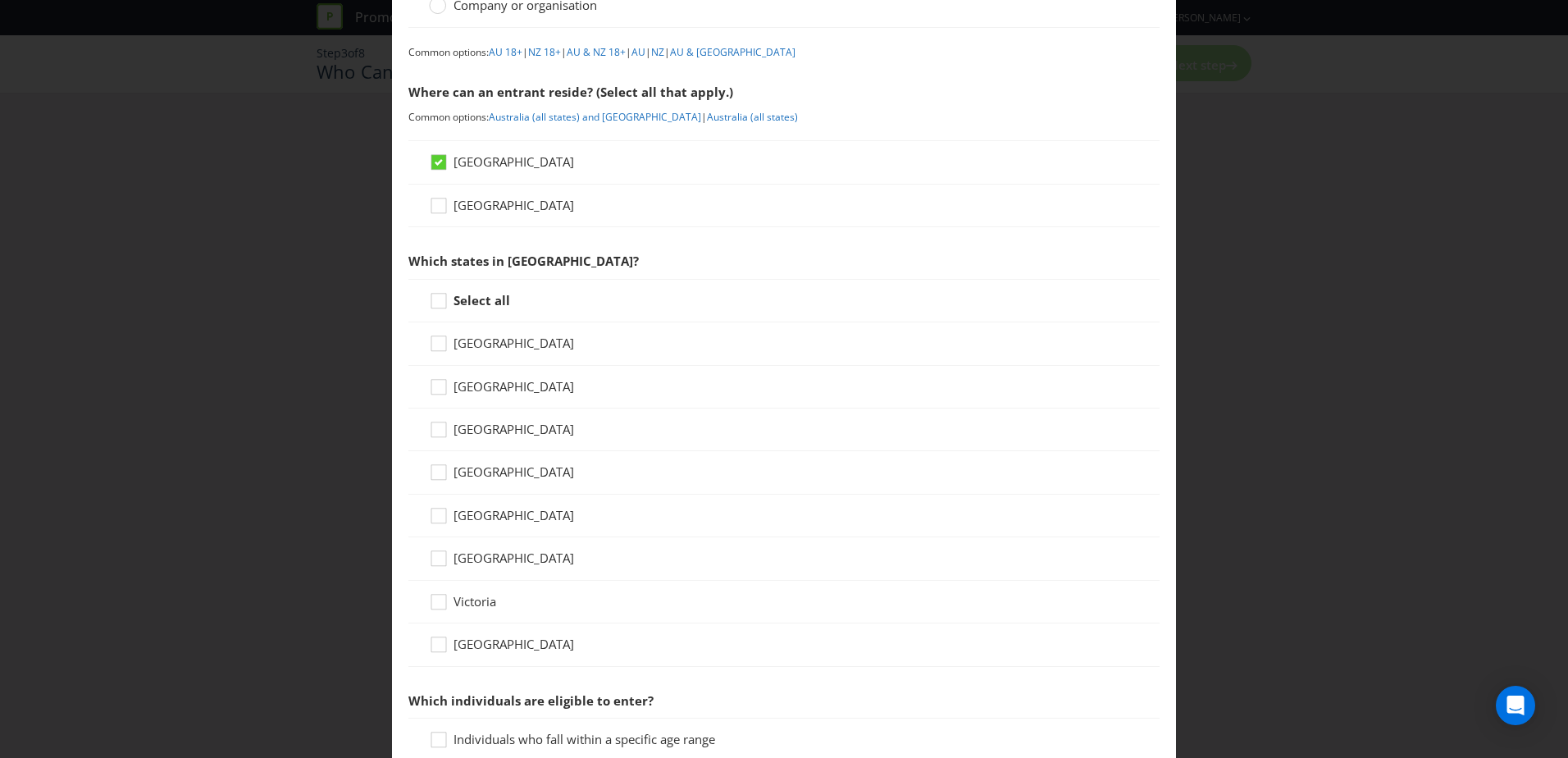
scroll to position [201, 0]
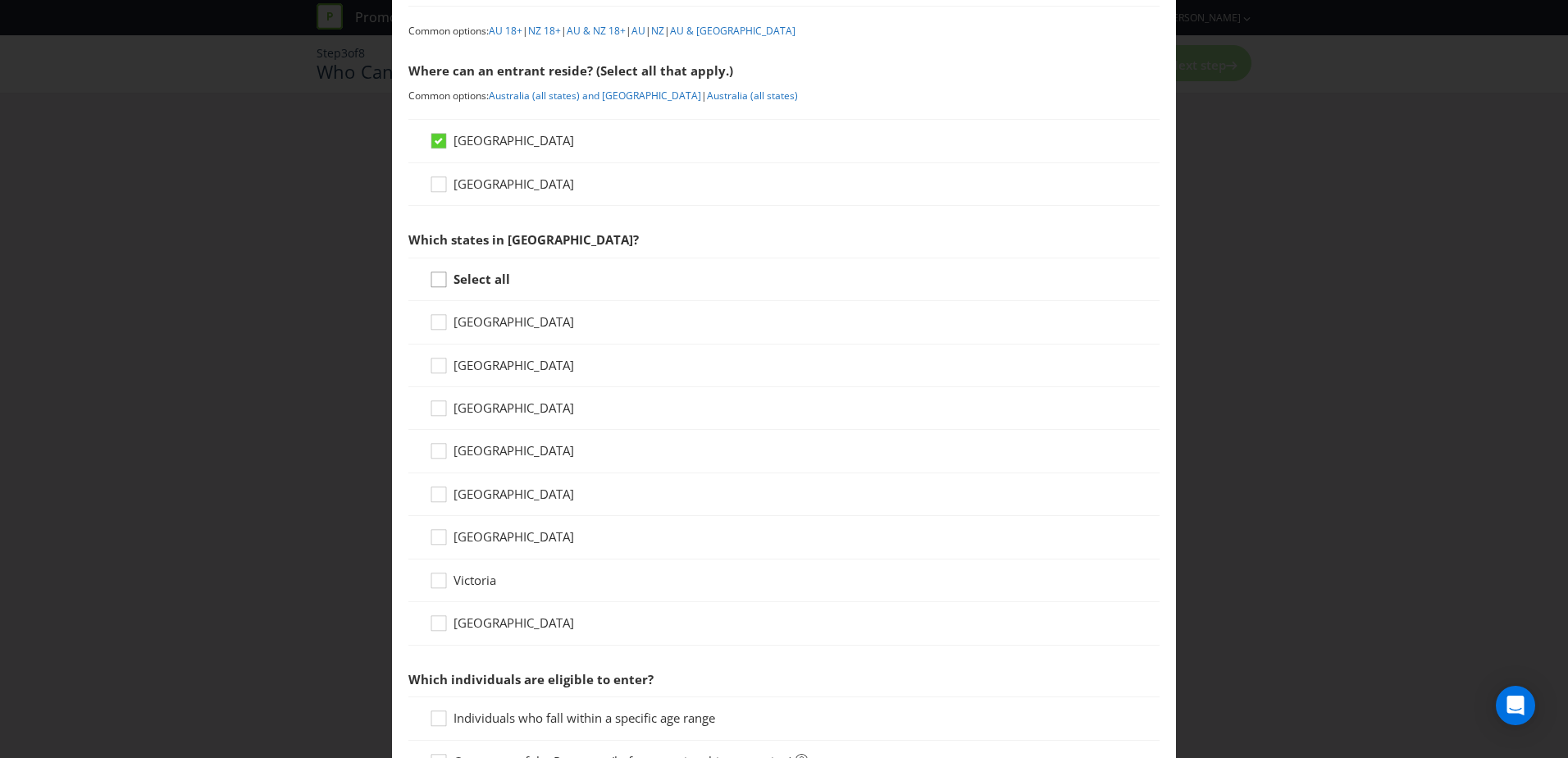
click at [435, 278] on div at bounding box center [439, 274] width 8 height 8
click at [0, 0] on input "Select all" at bounding box center [0, 0] width 0 height 0
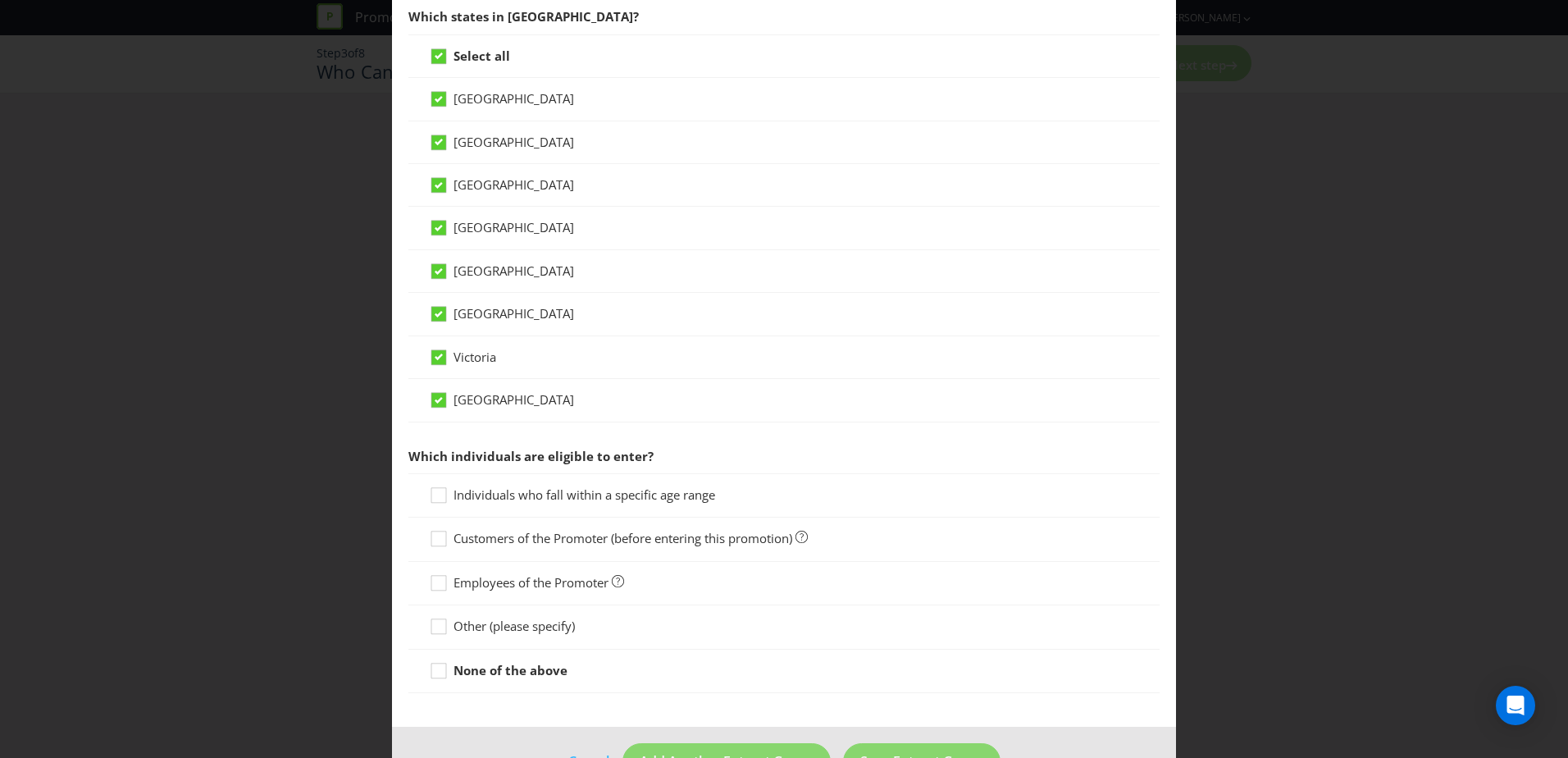
scroll to position [476, 0]
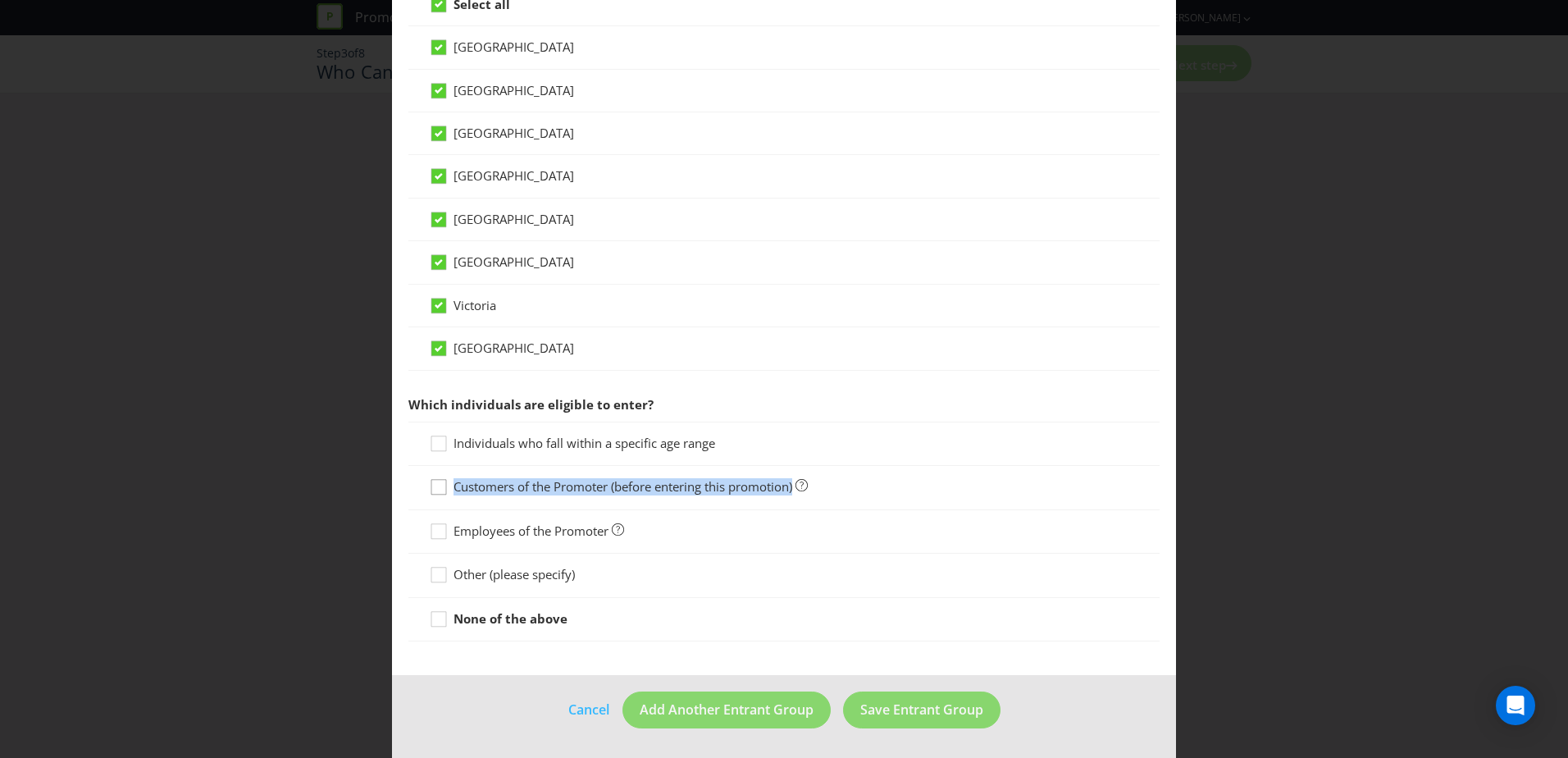
drag, startPoint x: 796, startPoint y: 488, endPoint x: 450, endPoint y: 485, distance: 346.0
click at [450, 485] on label "Customers of the Promoter (before entering this promotion)" at bounding box center [618, 487] width 379 height 17
drag, startPoint x: 450, startPoint y: 485, endPoint x: 434, endPoint y: 486, distance: 16.0
click at [435, 486] on div at bounding box center [439, 481] width 8 height 8
click at [0, 0] on input "Customers of the Promoter (before entering this promotion)" at bounding box center [0, 0] width 0 height 0
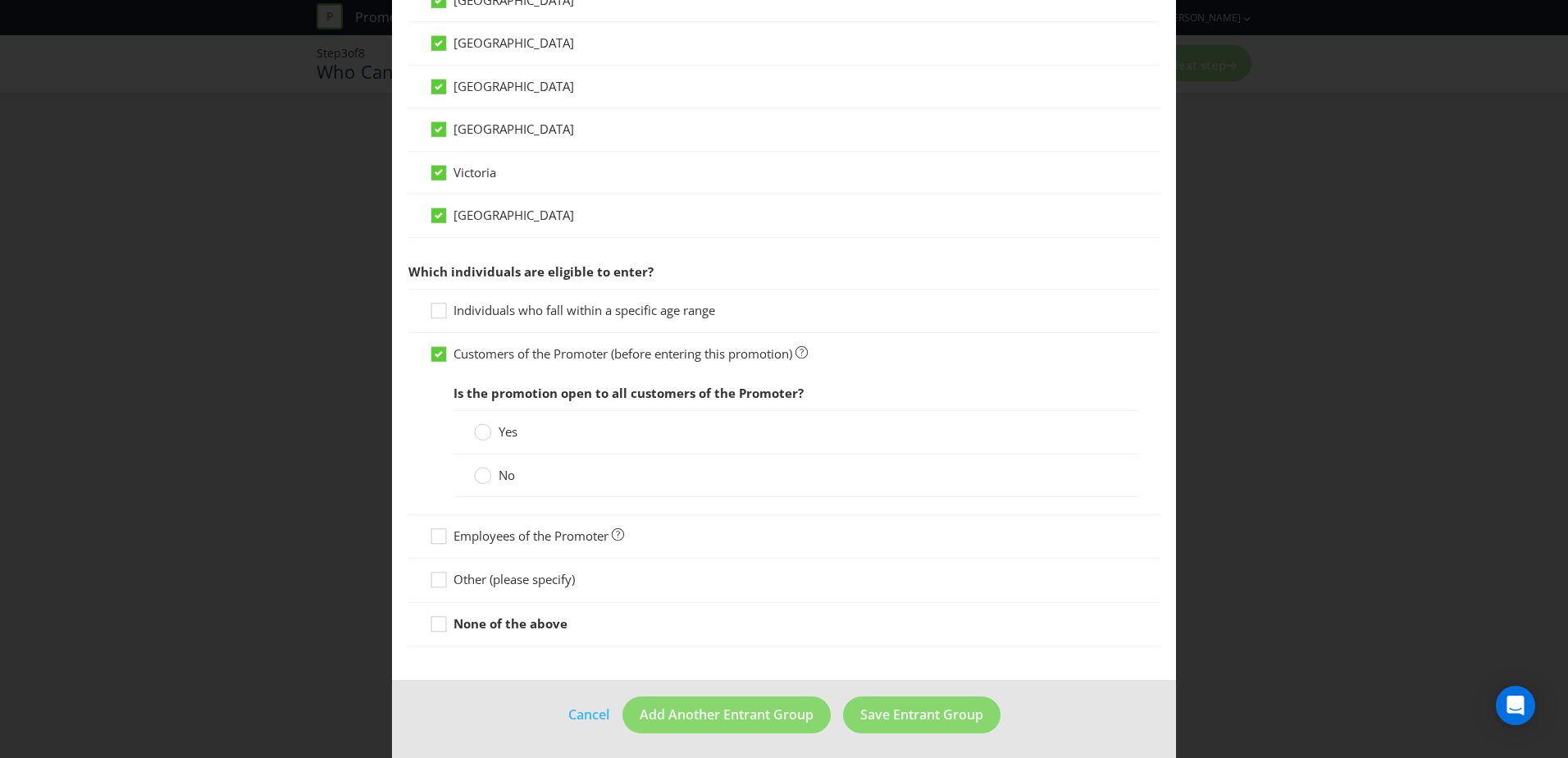
scroll to position [614, 0]
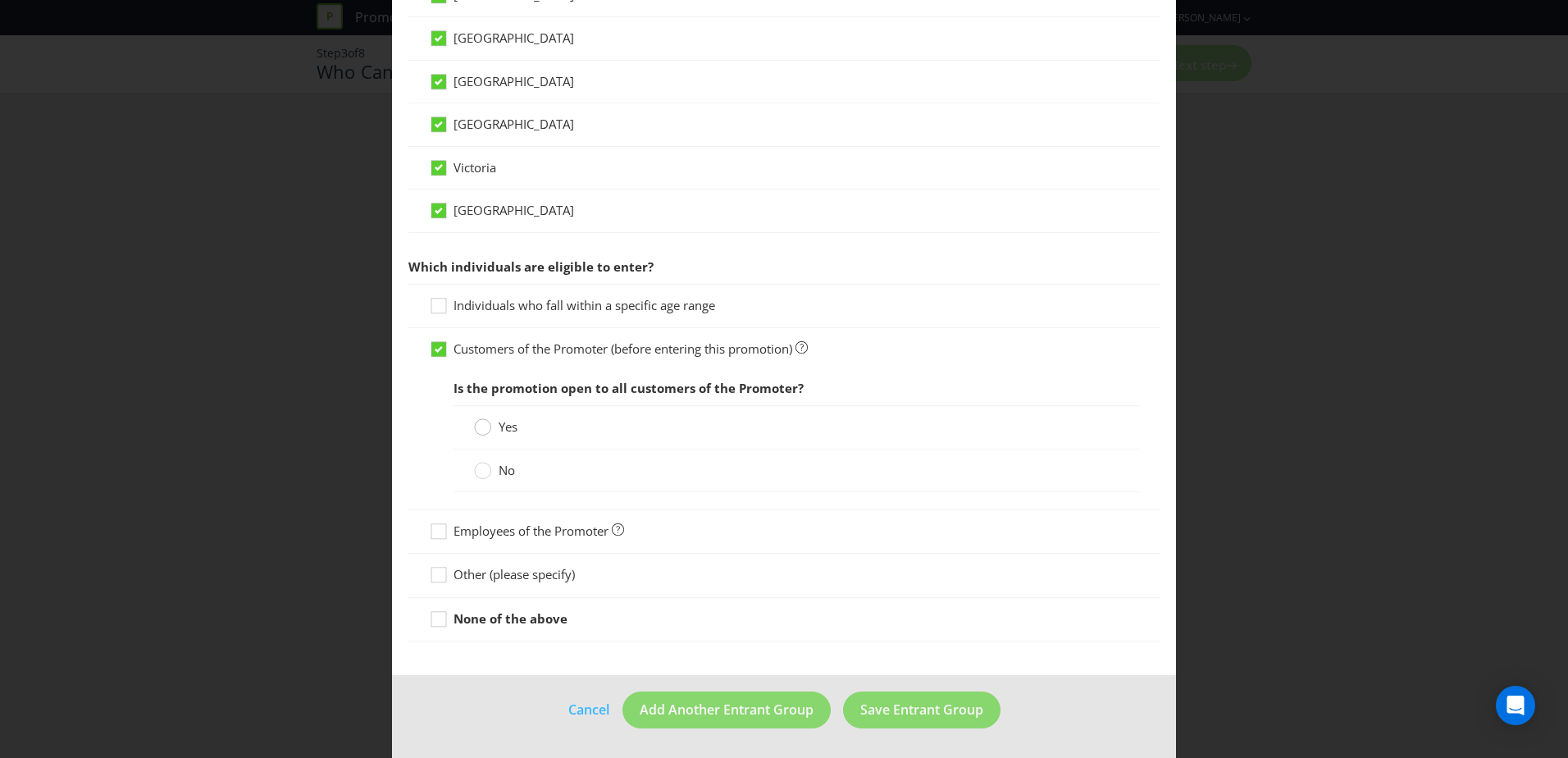
click at [476, 428] on circle at bounding box center [483, 427] width 16 height 16
click at [0, 0] on input "Yes" at bounding box center [0, 0] width 0 height 0
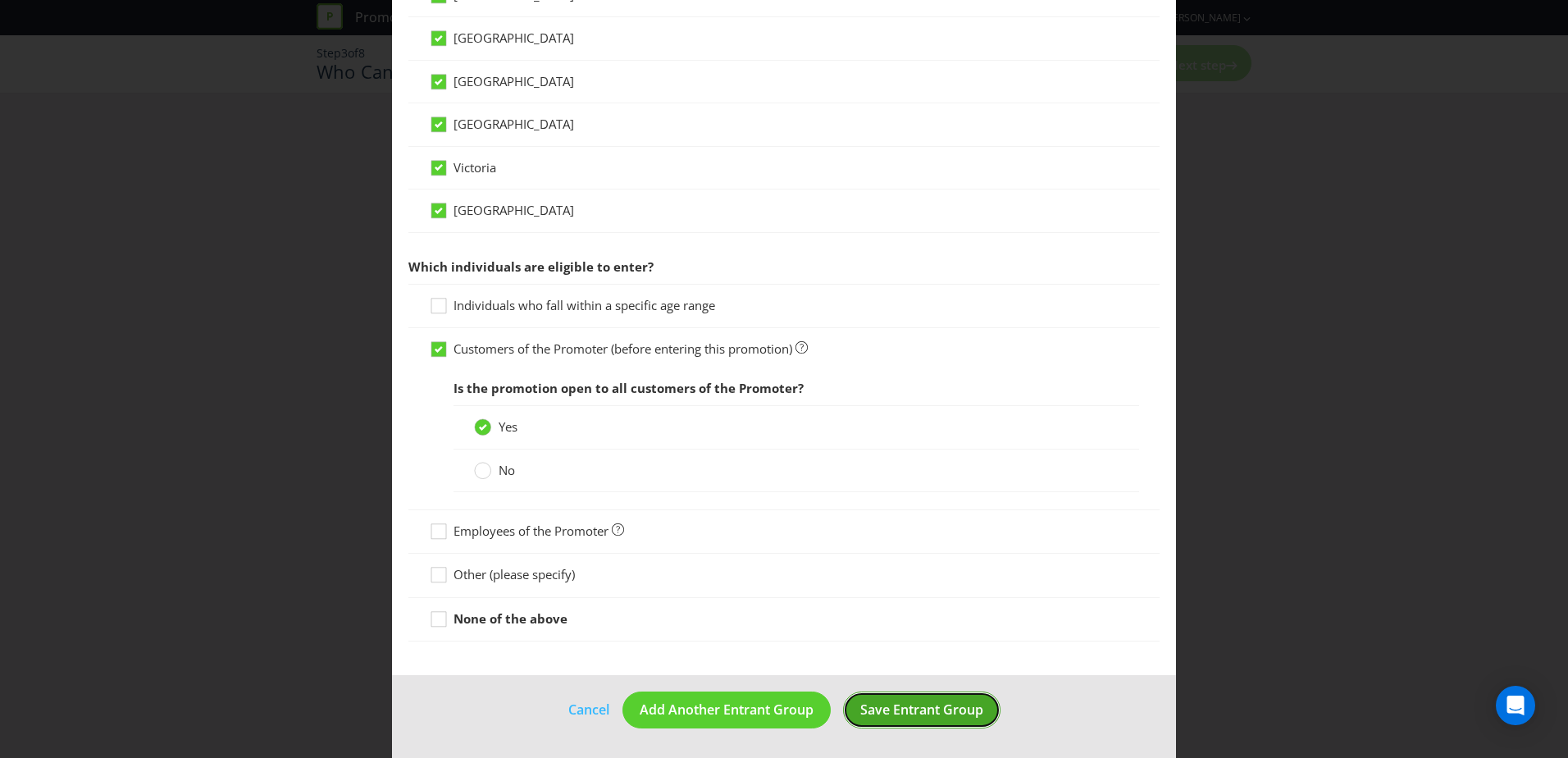
click at [932, 713] on span "Save Entrant Group" at bounding box center [921, 709] width 123 height 18
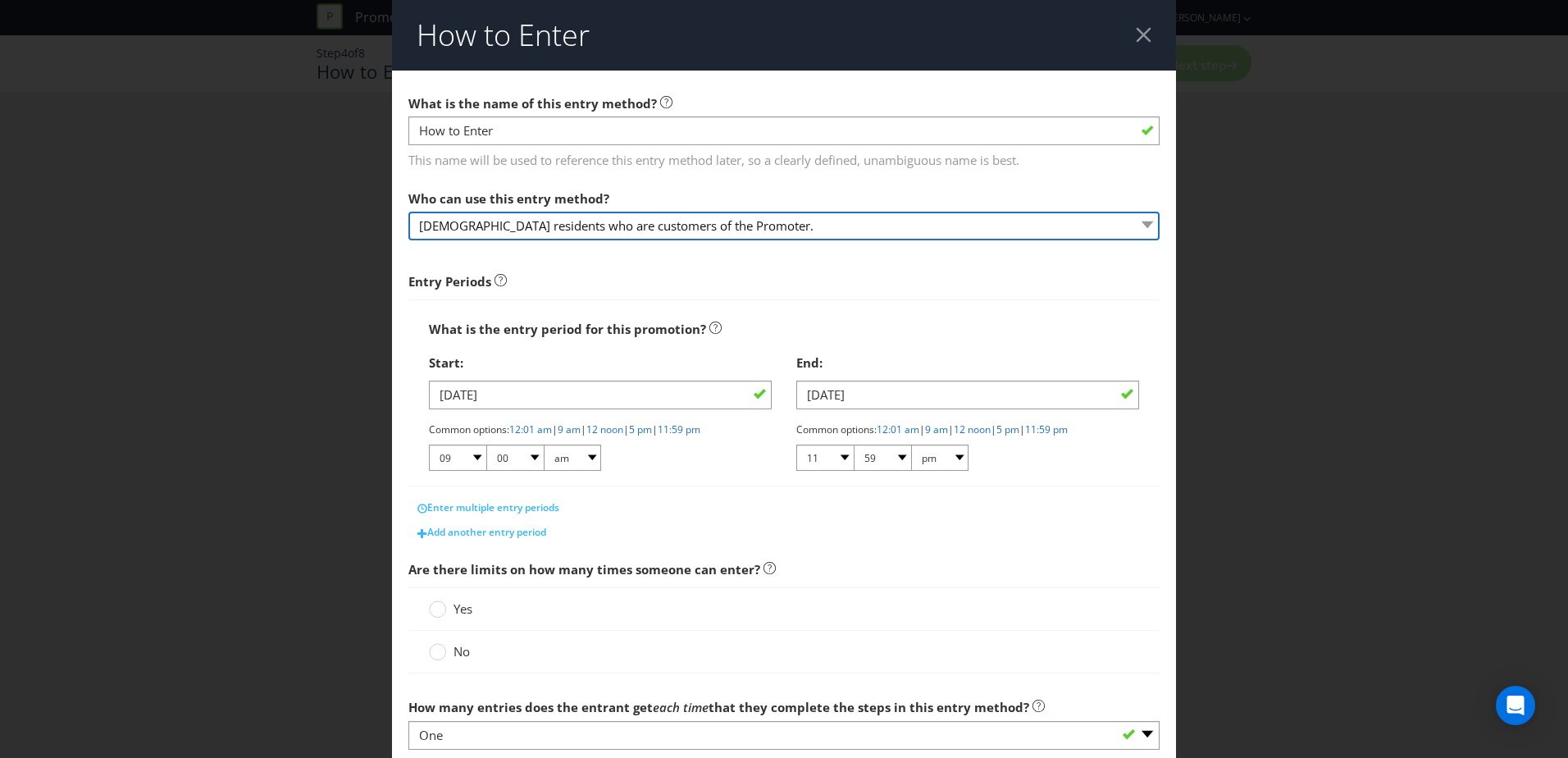
click at [839, 229] on select "[DEMOGRAPHIC_DATA] residents who are customers of the Promoter." at bounding box center [784, 226] width 751 height 28
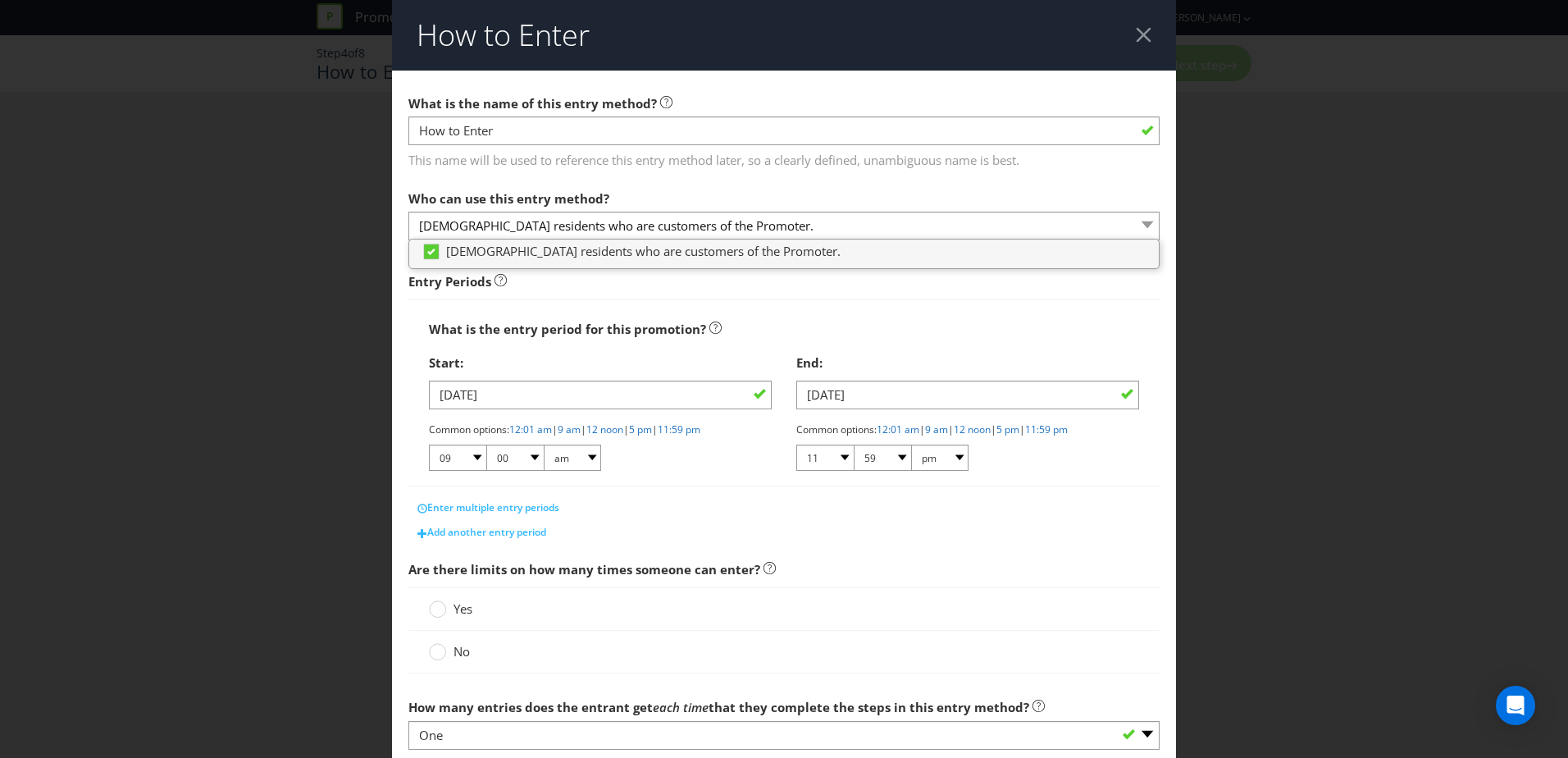
click at [841, 197] on div "Who can use this entry method? [DEMOGRAPHIC_DATA] residents who are customers o…" at bounding box center [784, 211] width 751 height 59
click at [855, 285] on div "Entry Periods" at bounding box center [784, 282] width 751 height 17
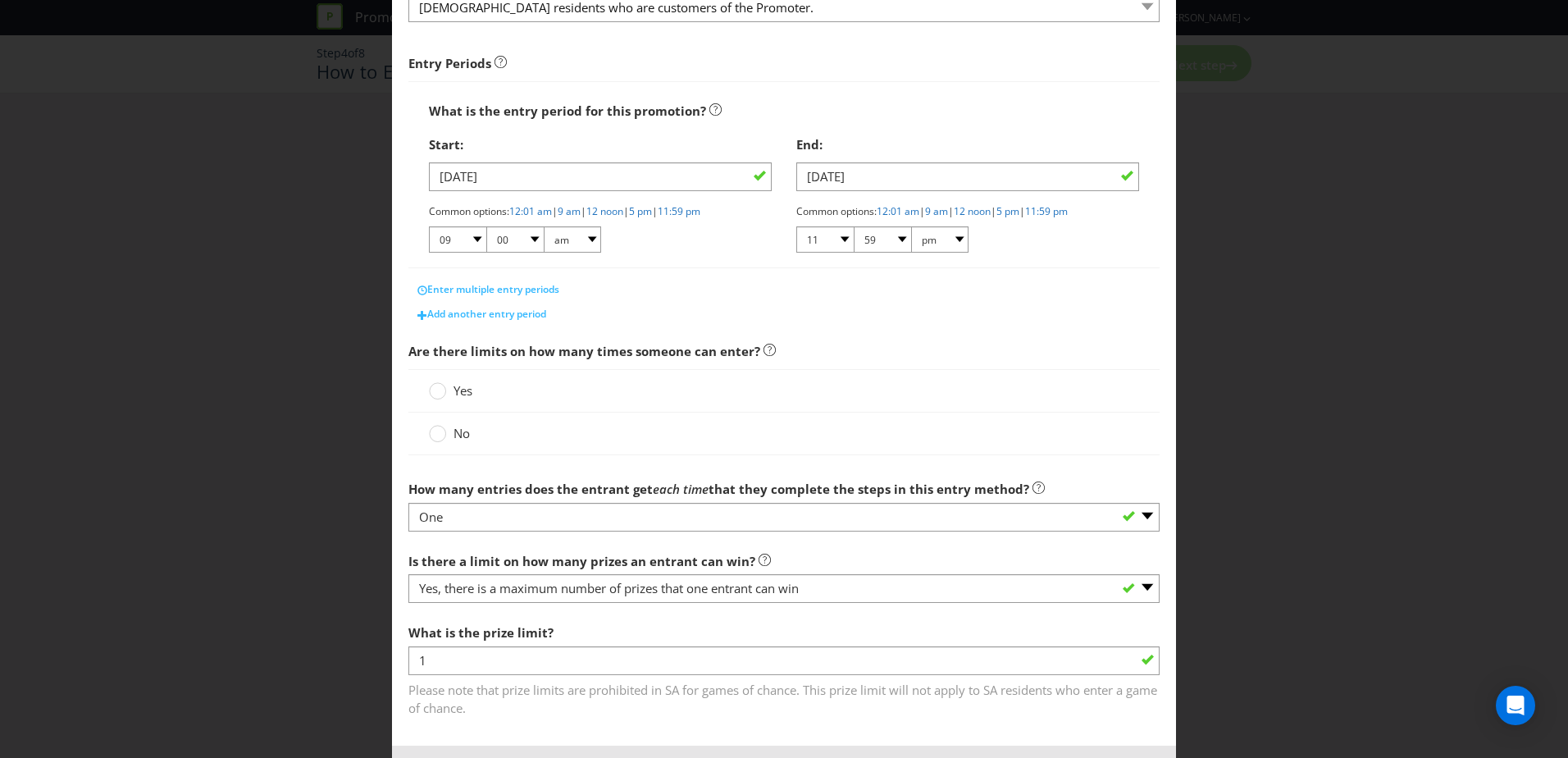
scroll to position [246, 0]
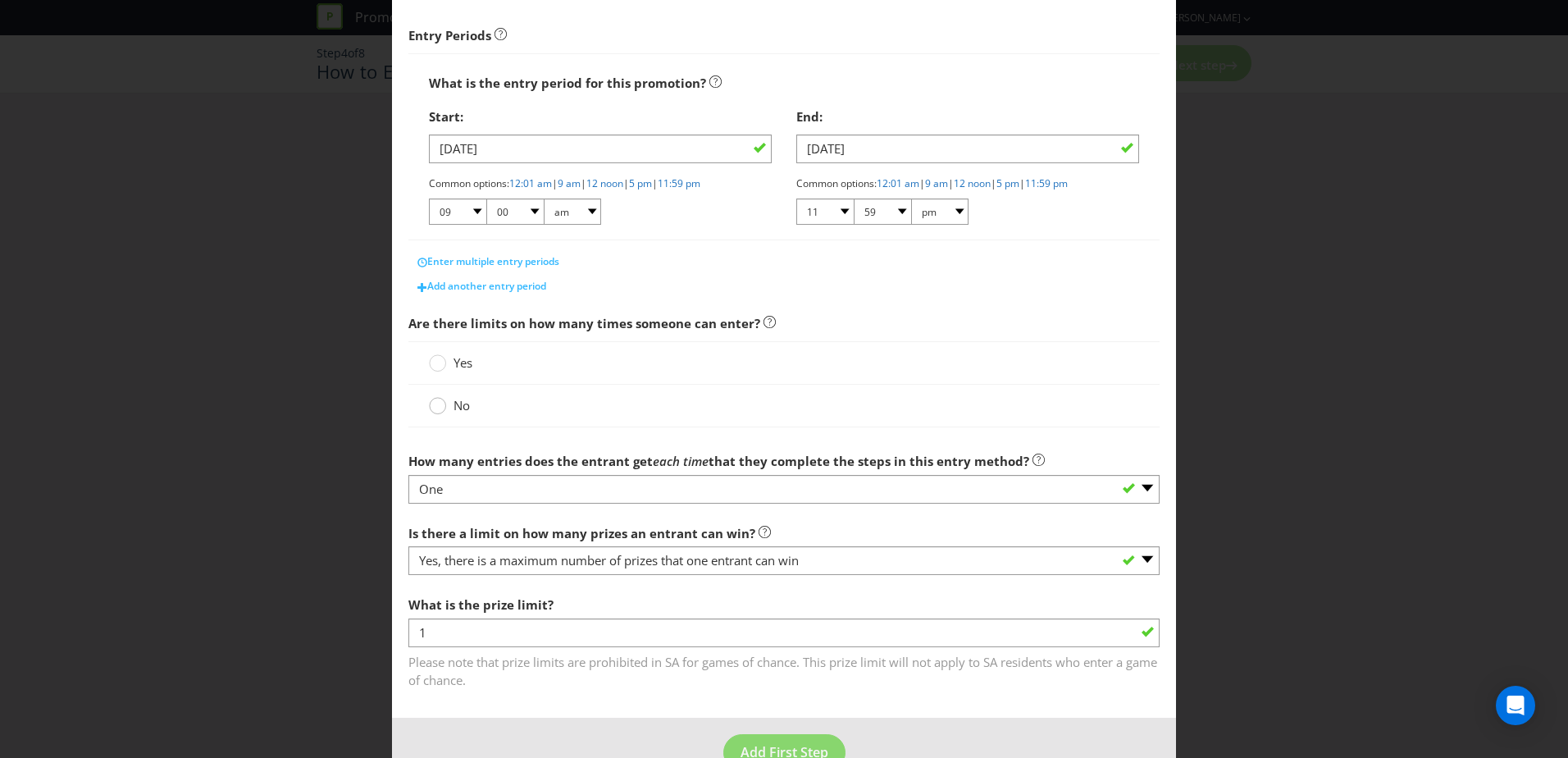
click at [433, 406] on circle at bounding box center [438, 406] width 16 height 16
click at [0, 0] on input "No" at bounding box center [0, 0] width 0 height 0
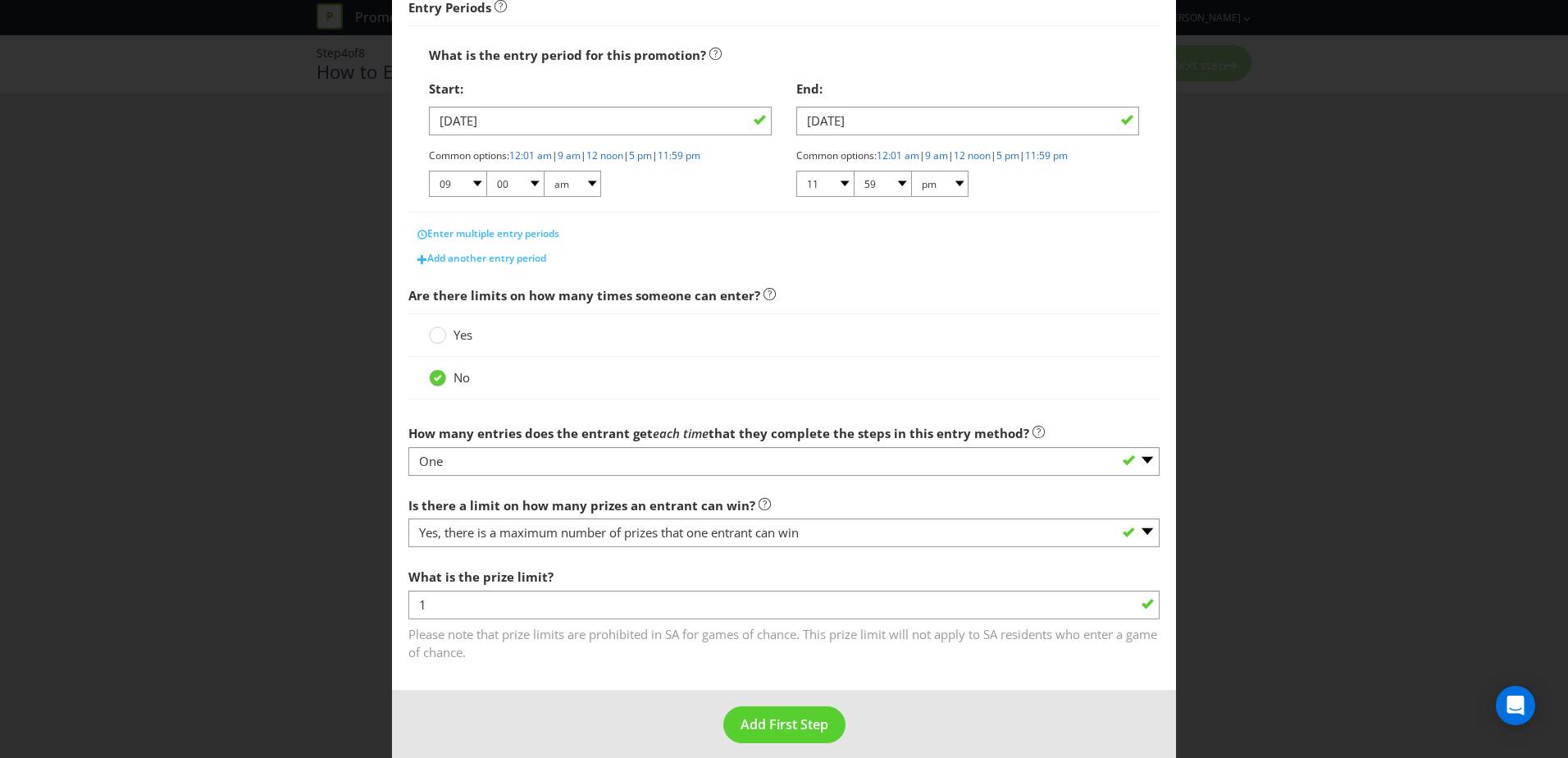
scroll to position [289, 0]
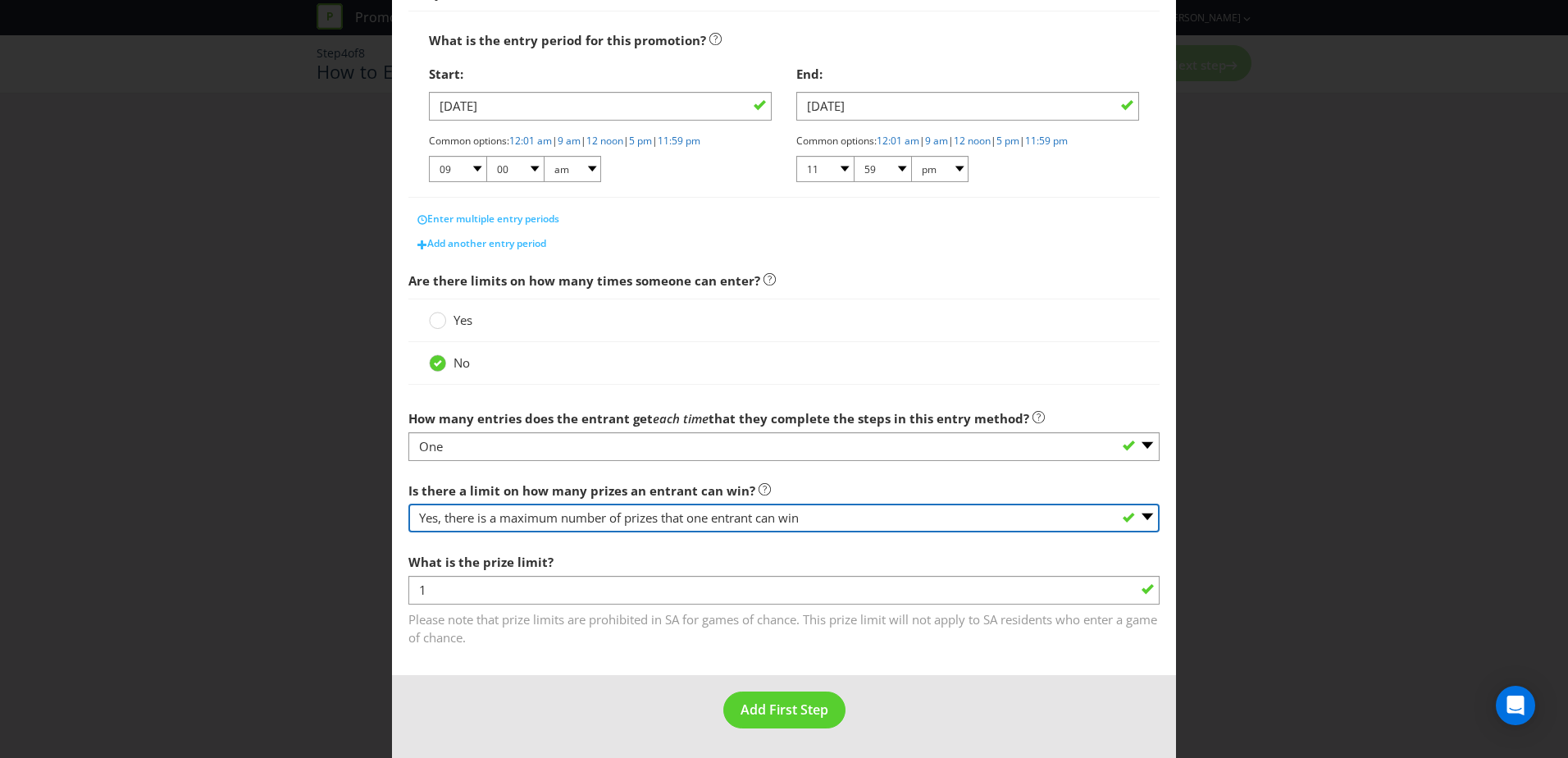
click at [871, 513] on select "-- Please select -- Yes, there is a maximum number of prizes that one entrant c…" at bounding box center [784, 518] width 751 height 28
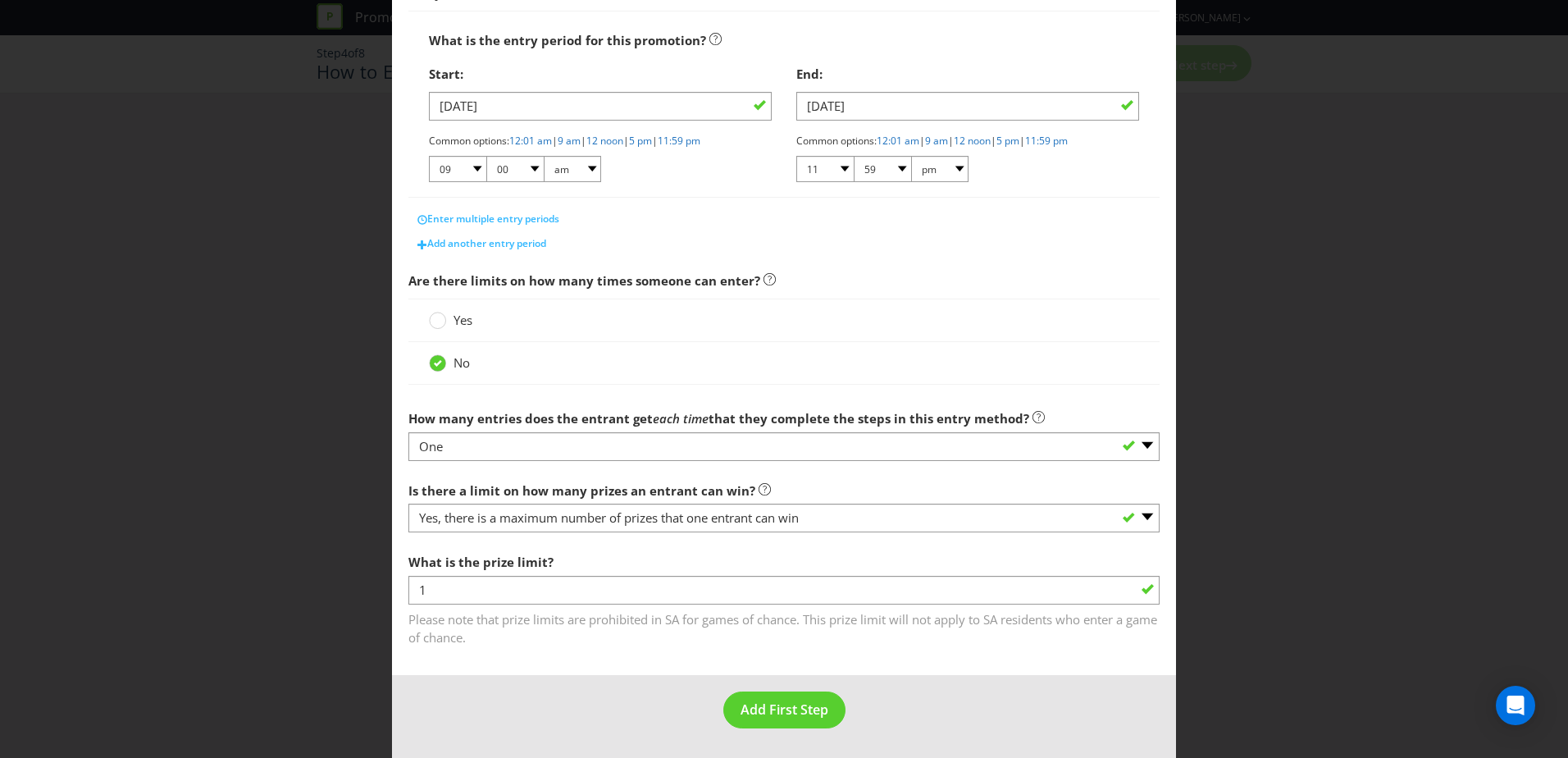
click at [899, 494] on div "Is there a limit on how many prizes an entrant can win? -- Please select -- Yes…" at bounding box center [784, 504] width 751 height 59
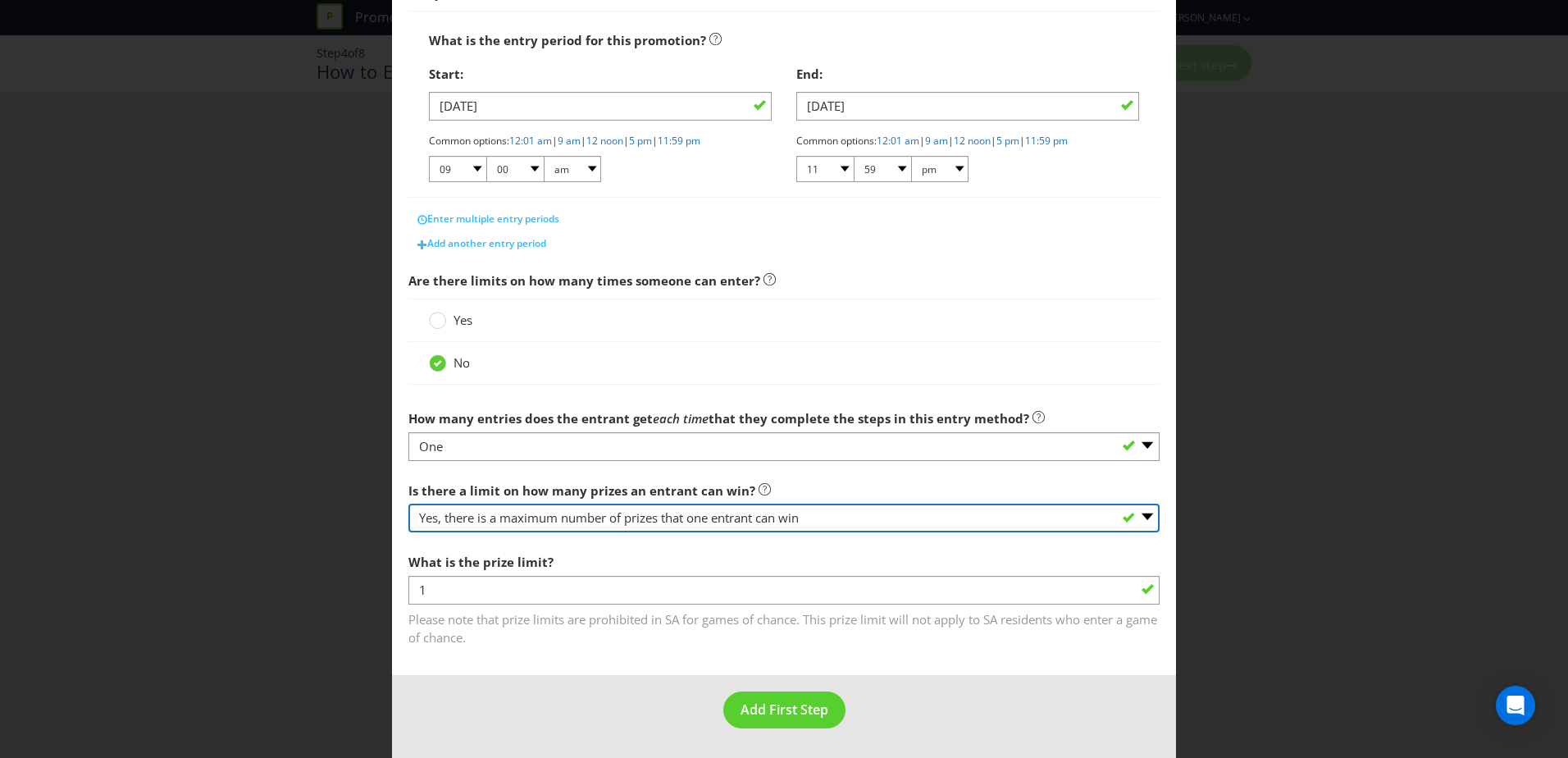
click at [885, 518] on select "-- Please select -- Yes, there is a maximum number of prizes that one entrant c…" at bounding box center [784, 518] width 751 height 28
select select "UNLIMITED"
click at [408, 533] on select "-- Please select -- Yes, there is a maximum number of prizes that one entrant c…" at bounding box center [784, 518] width 751 height 28
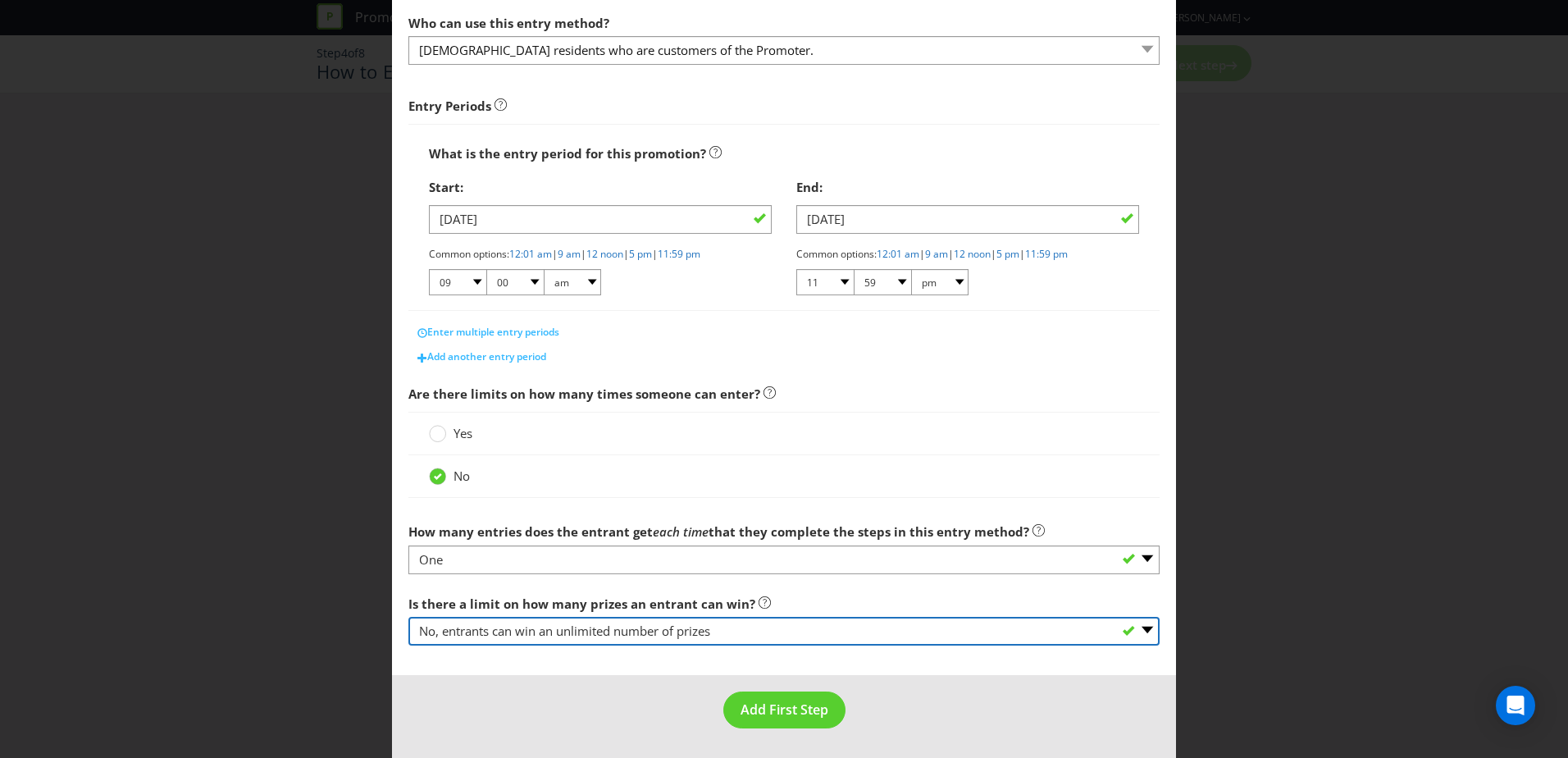
scroll to position [175, 0]
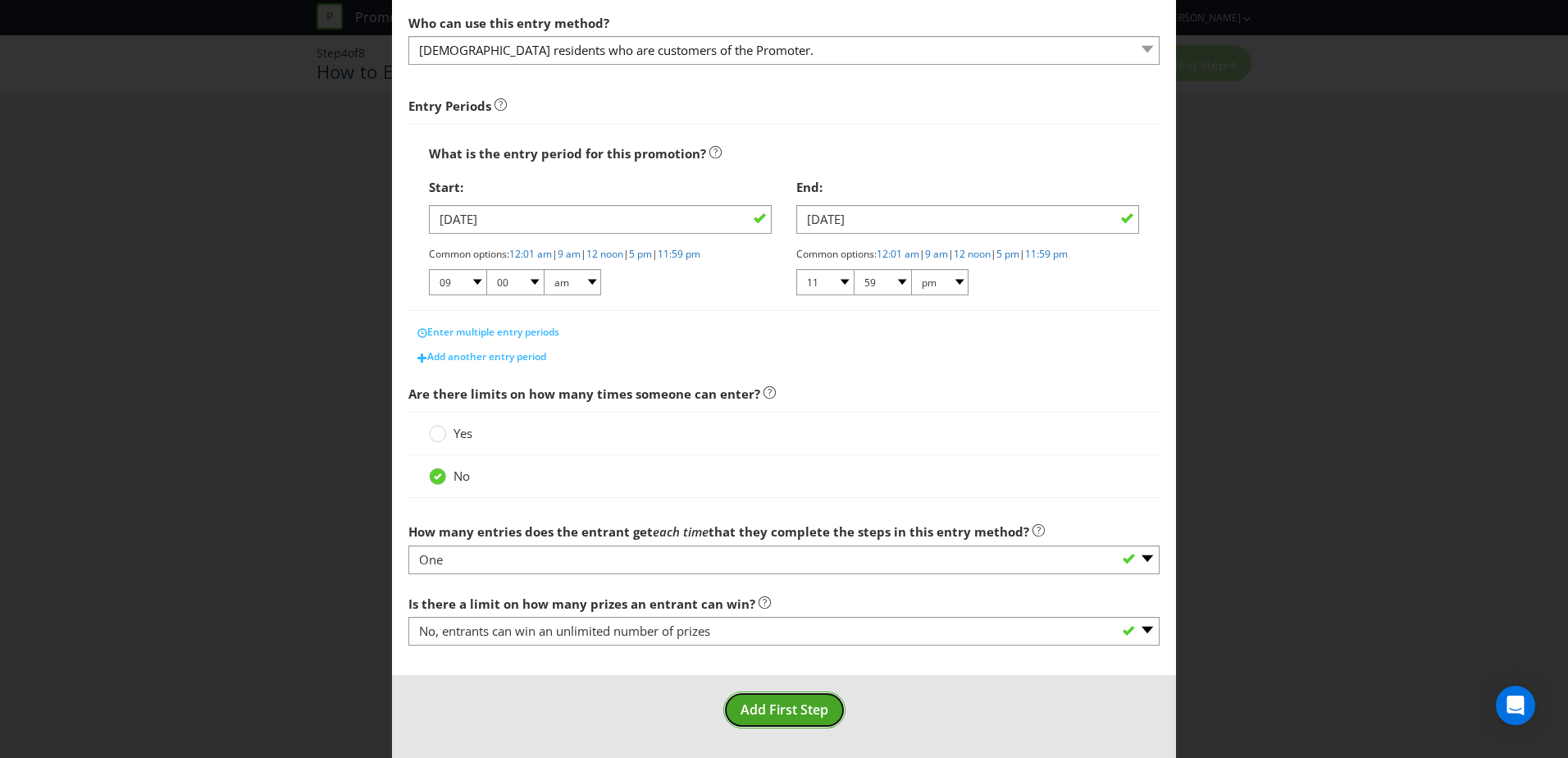
click at [789, 716] on span "Add First Step" at bounding box center [784, 709] width 88 height 18
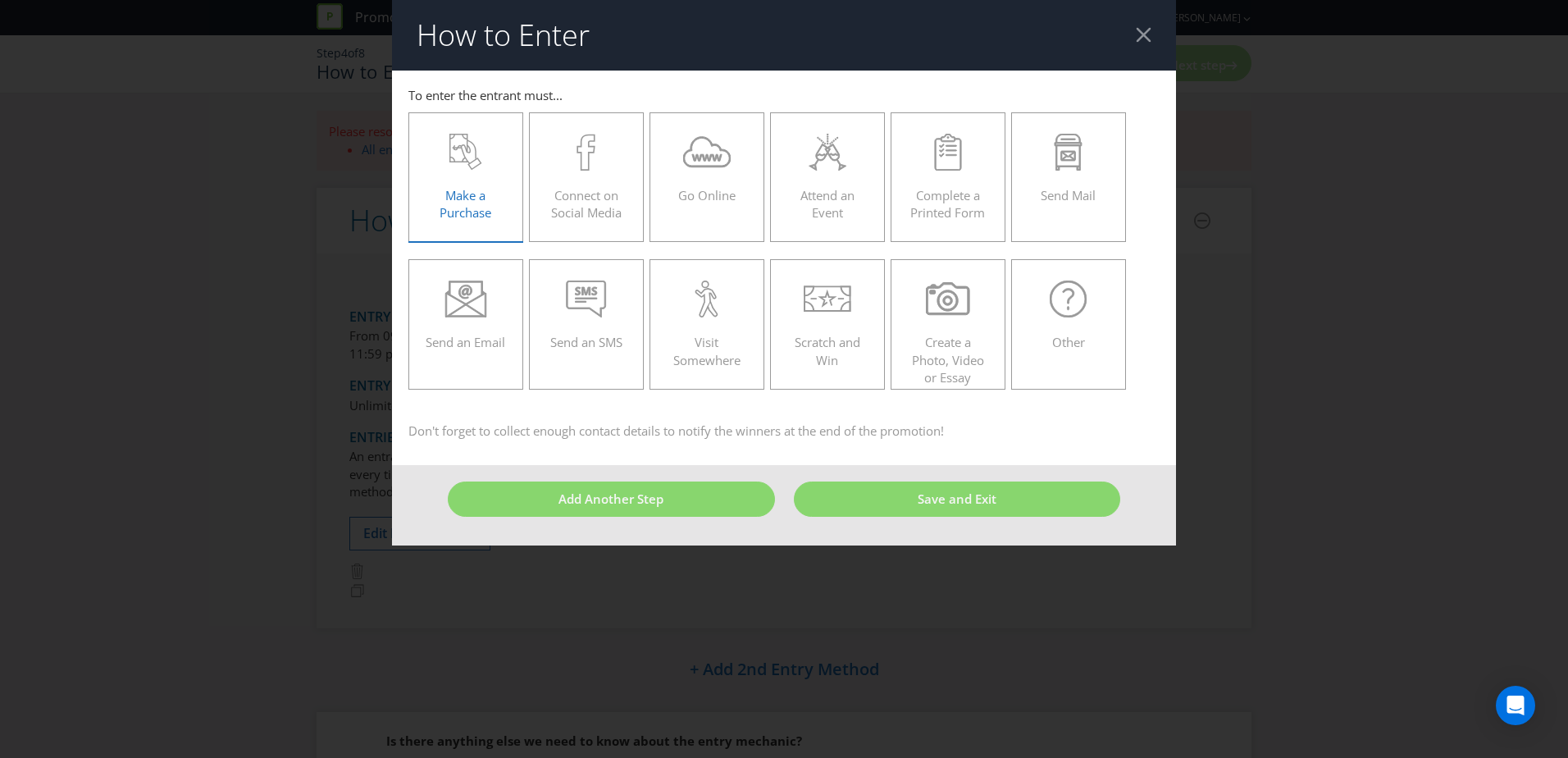
click at [481, 155] on icon at bounding box center [466, 152] width 33 height 37
click at [0, 0] on input "Make a Purchase" at bounding box center [0, 0] width 0 height 0
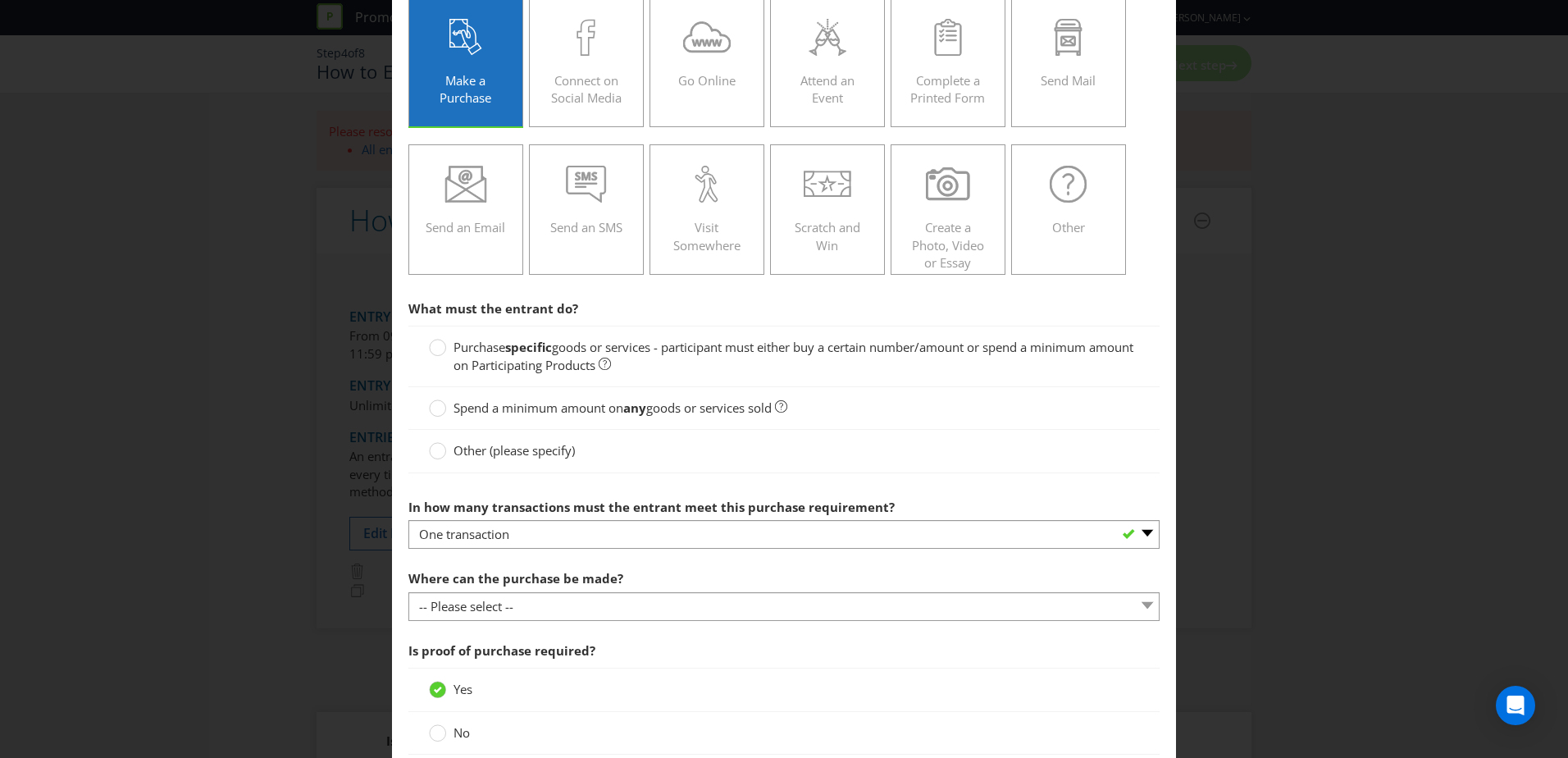
scroll to position [164, 0]
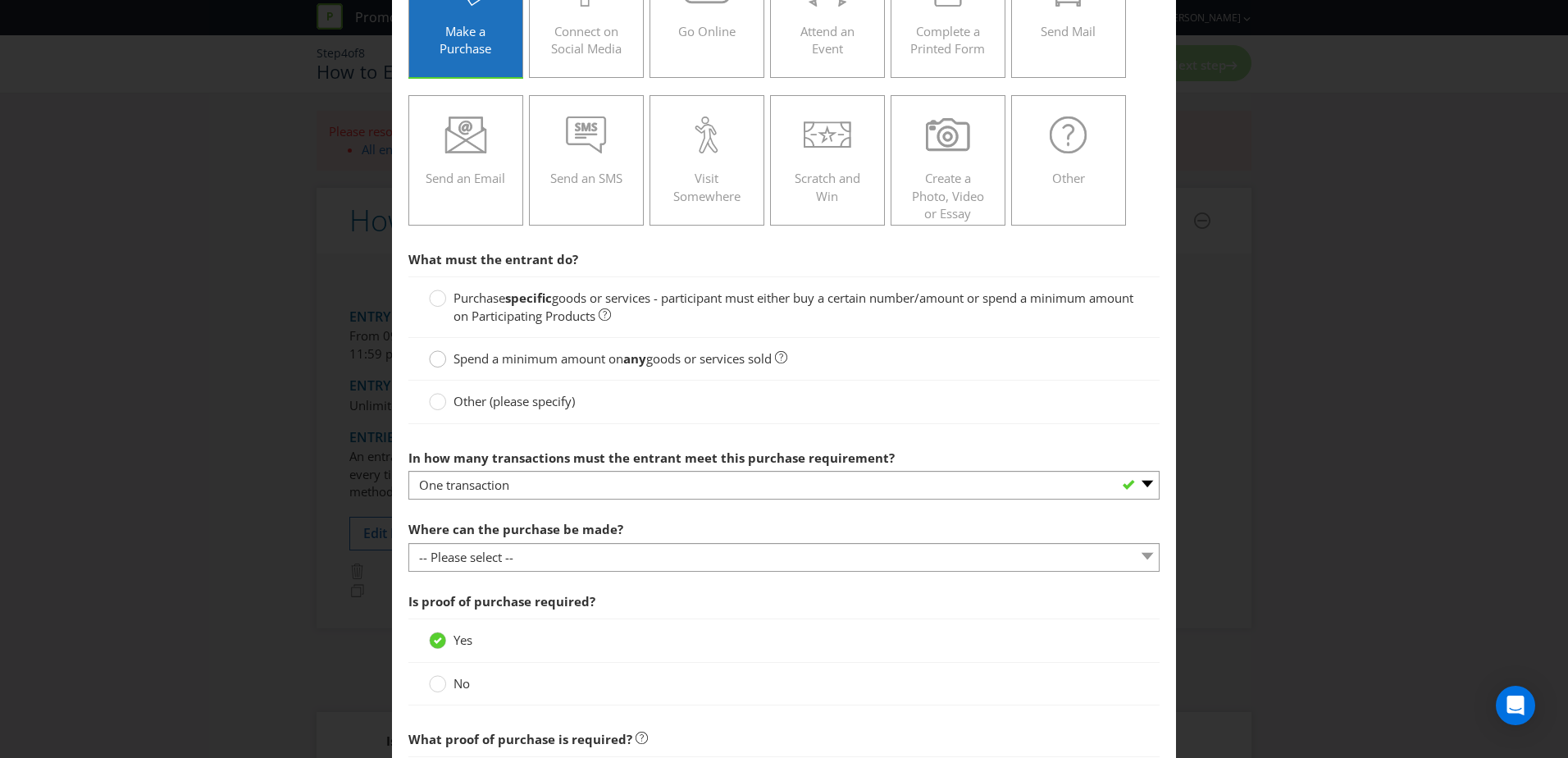
click at [436, 357] on div at bounding box center [438, 353] width 8 height 8
click at [0, 0] on input "Spend a minimum amount on any goods or services sold" at bounding box center [0, 0] width 0 height 0
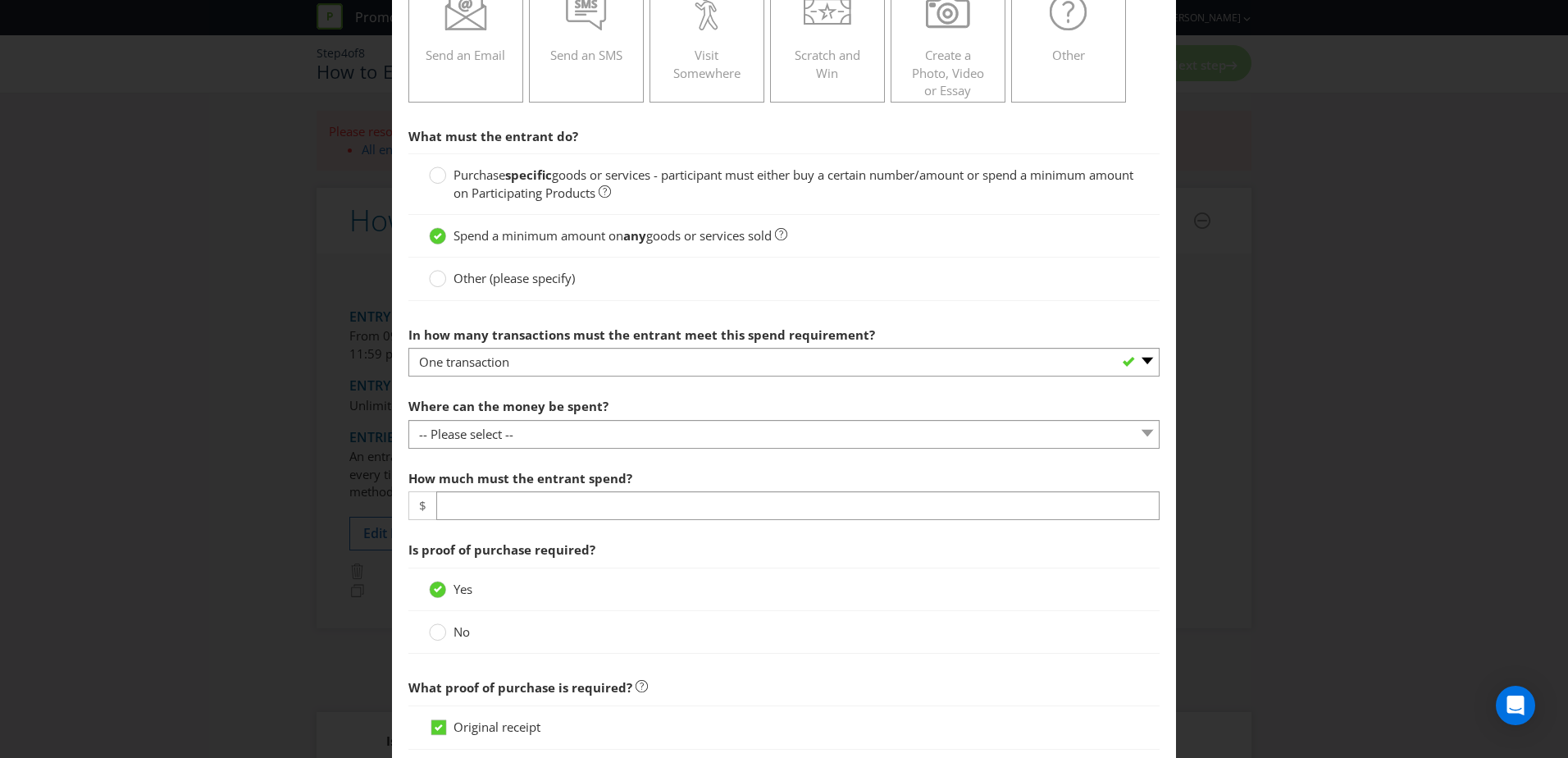
scroll to position [329, 0]
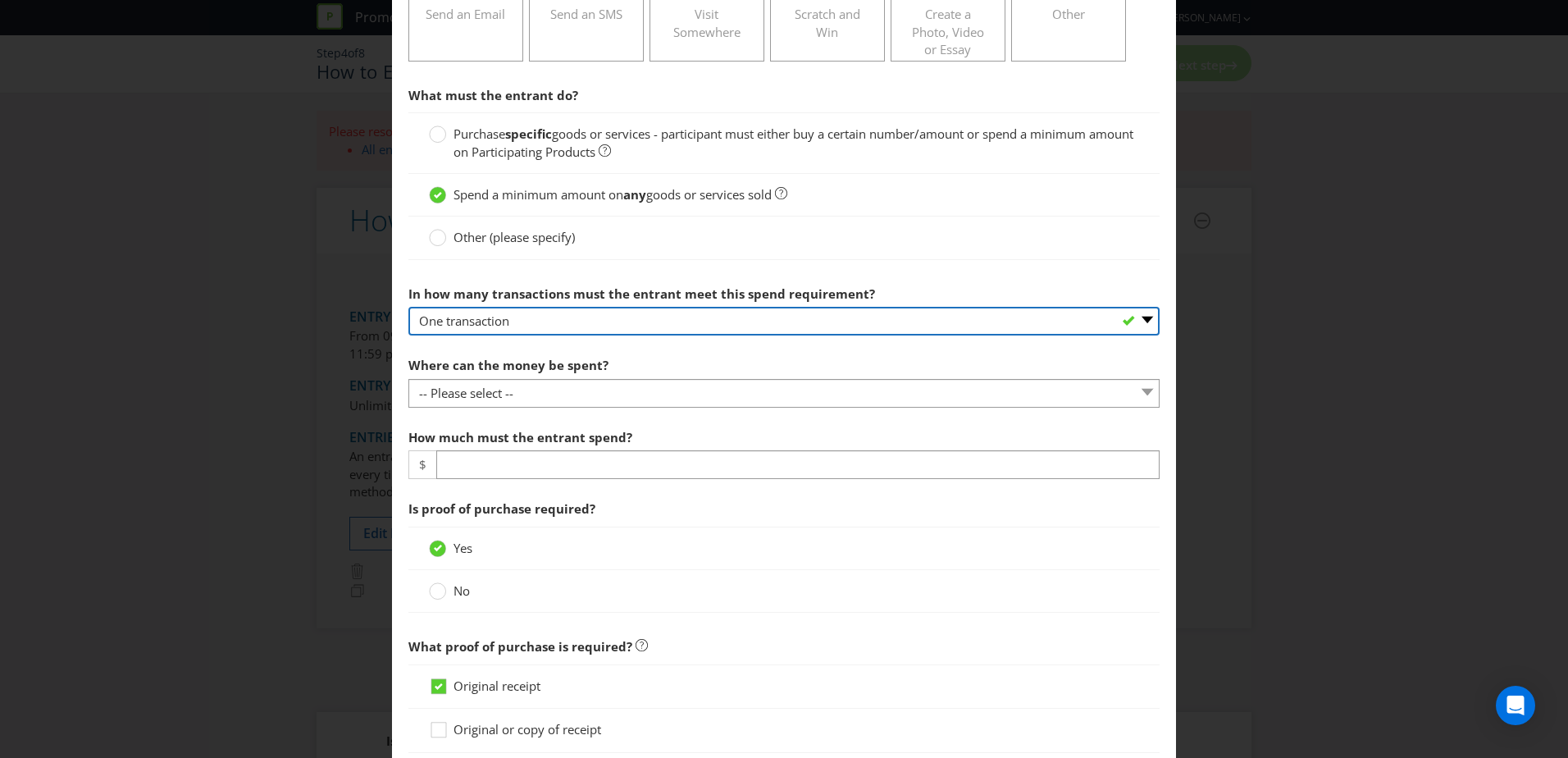
click at [641, 323] on select "-- Please select -- One transaction A specific number of transactions Any numbe…" at bounding box center [784, 321] width 751 height 28
click at [408, 307] on select "-- Please select -- One transaction A specific number of transactions Any numbe…" at bounding box center [784, 321] width 751 height 28
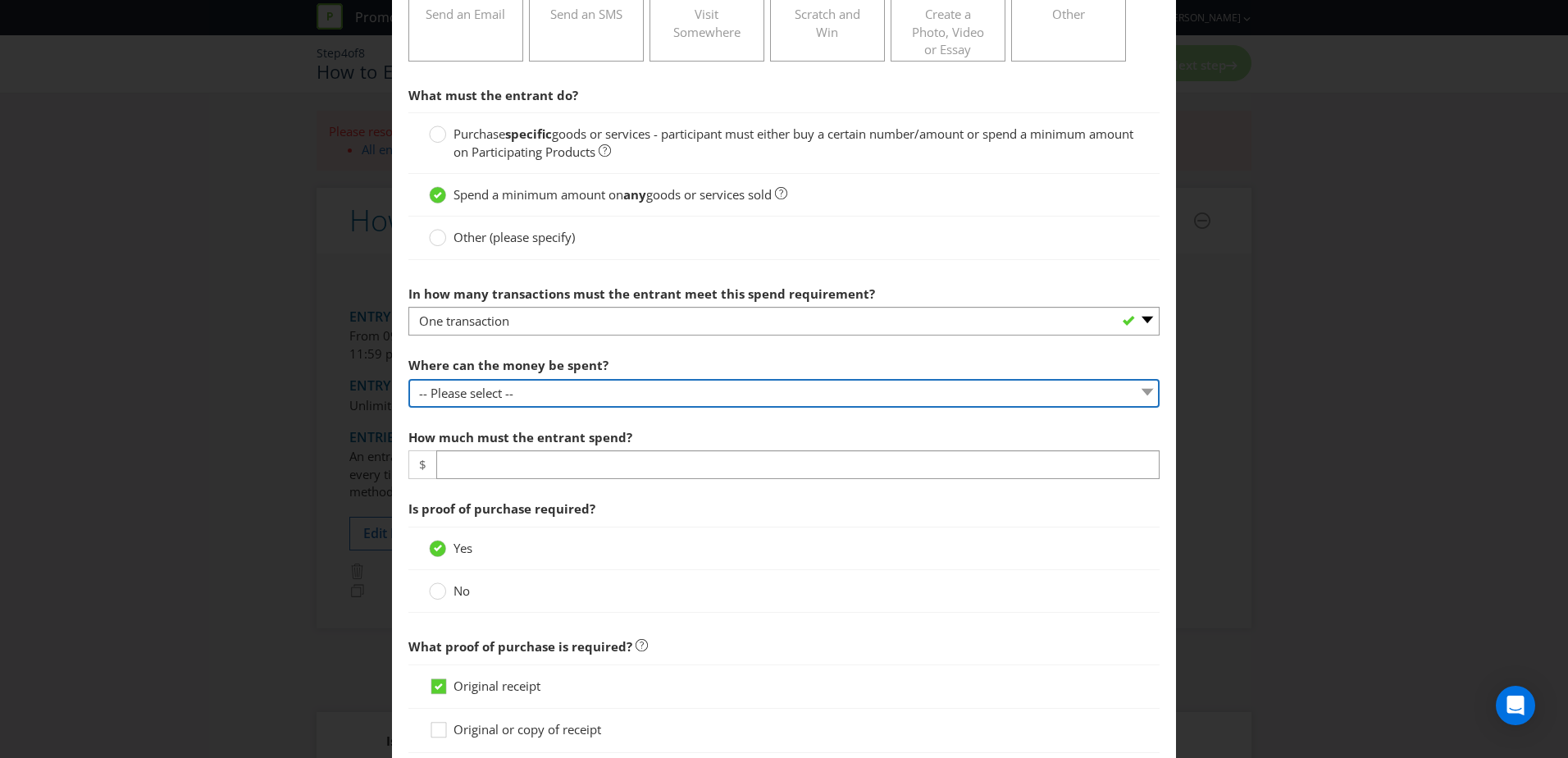
click at [573, 395] on select "-- Please select -- Any stores displaying promotional material (including onlin…" at bounding box center [784, 394] width 751 height 28
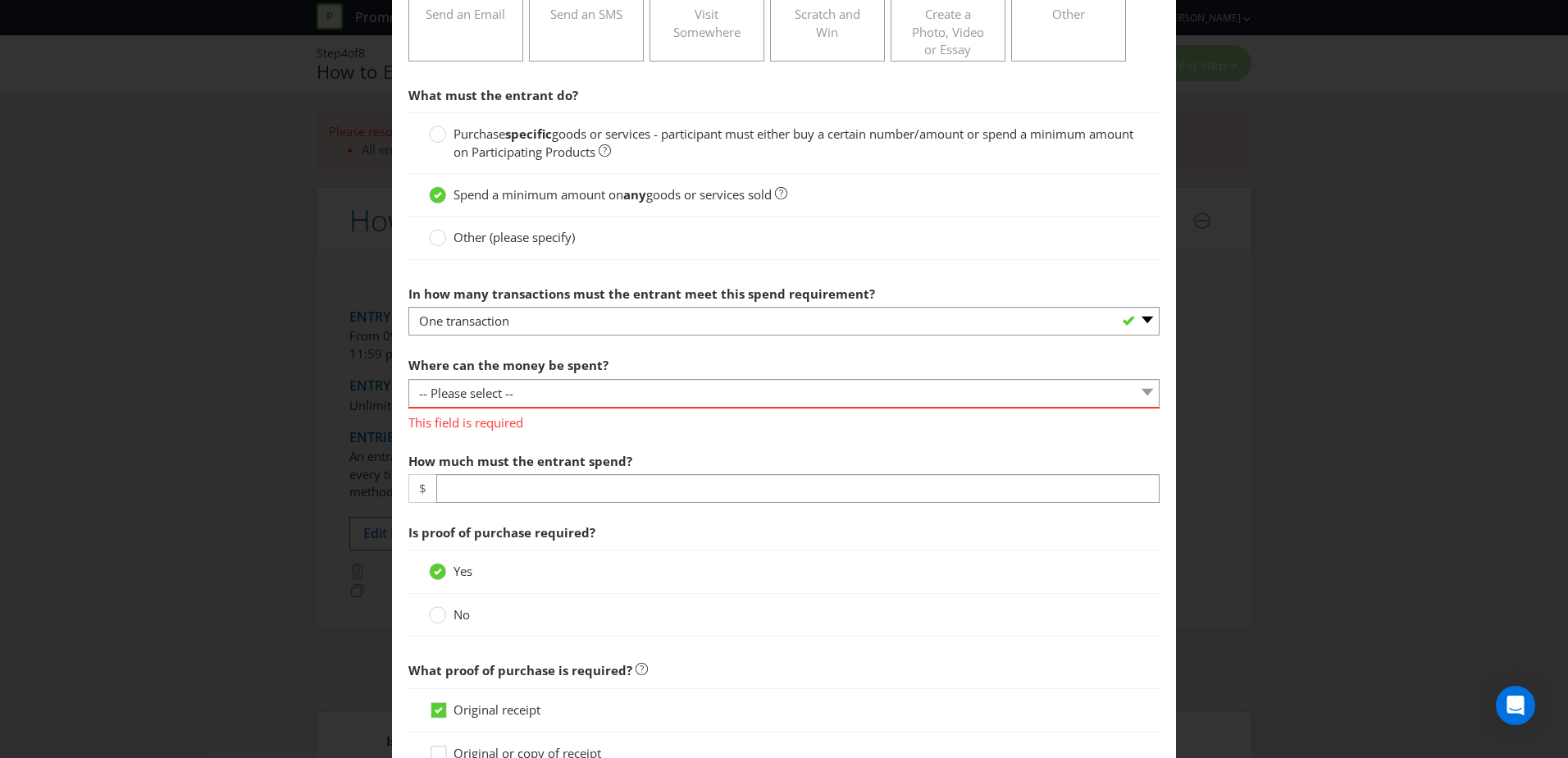
click at [1157, 427] on main "To enter the entrant must... Make a Purchase Connect on Social Media Go Online …" at bounding box center [784, 521] width 784 height 1557
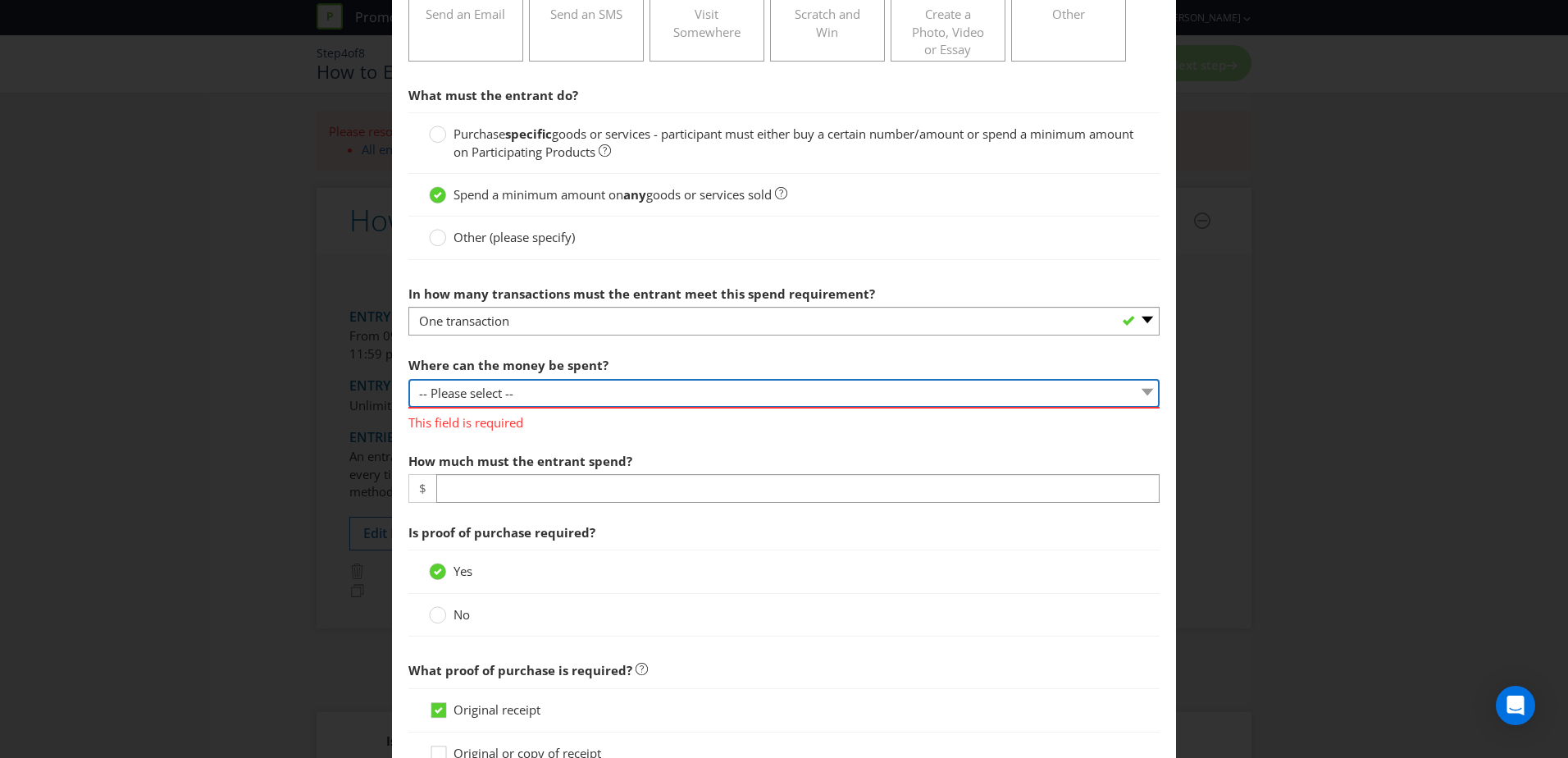
click at [1144, 392] on select "-- Please select -- Any stores displaying promotional material (including onlin…" at bounding box center [784, 394] width 751 height 28
select select "SPECIFIC"
click at [408, 379] on select "-- Please select -- Any stores displaying promotional material (including onlin…" at bounding box center [784, 394] width 751 height 28
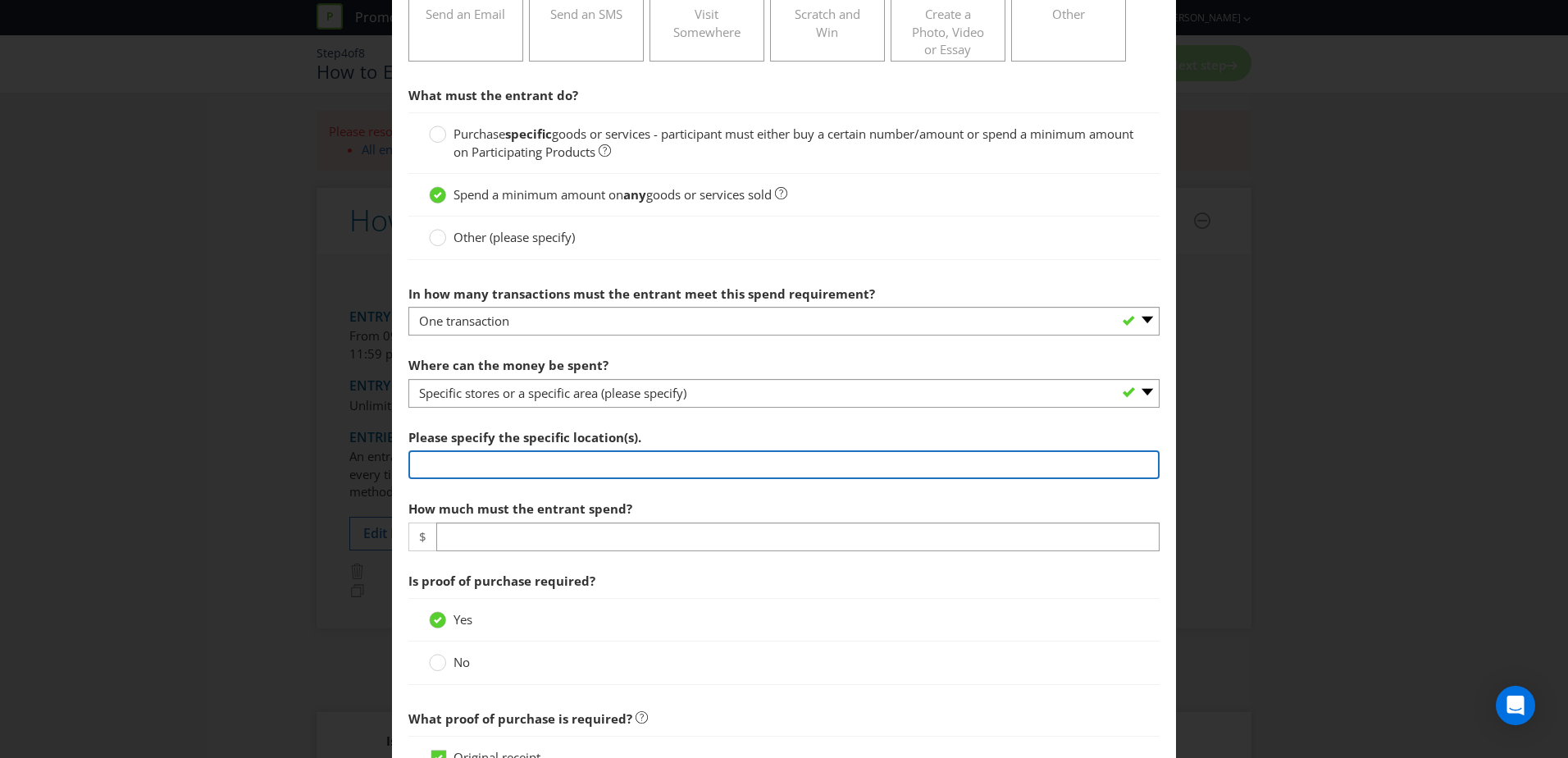
click at [797, 452] on input "text" at bounding box center [784, 464] width 751 height 28
type input "Participating retailers excluding Coles, Kmart, [GEOGRAPHIC_DATA], [GEOGRAPHIC_…"
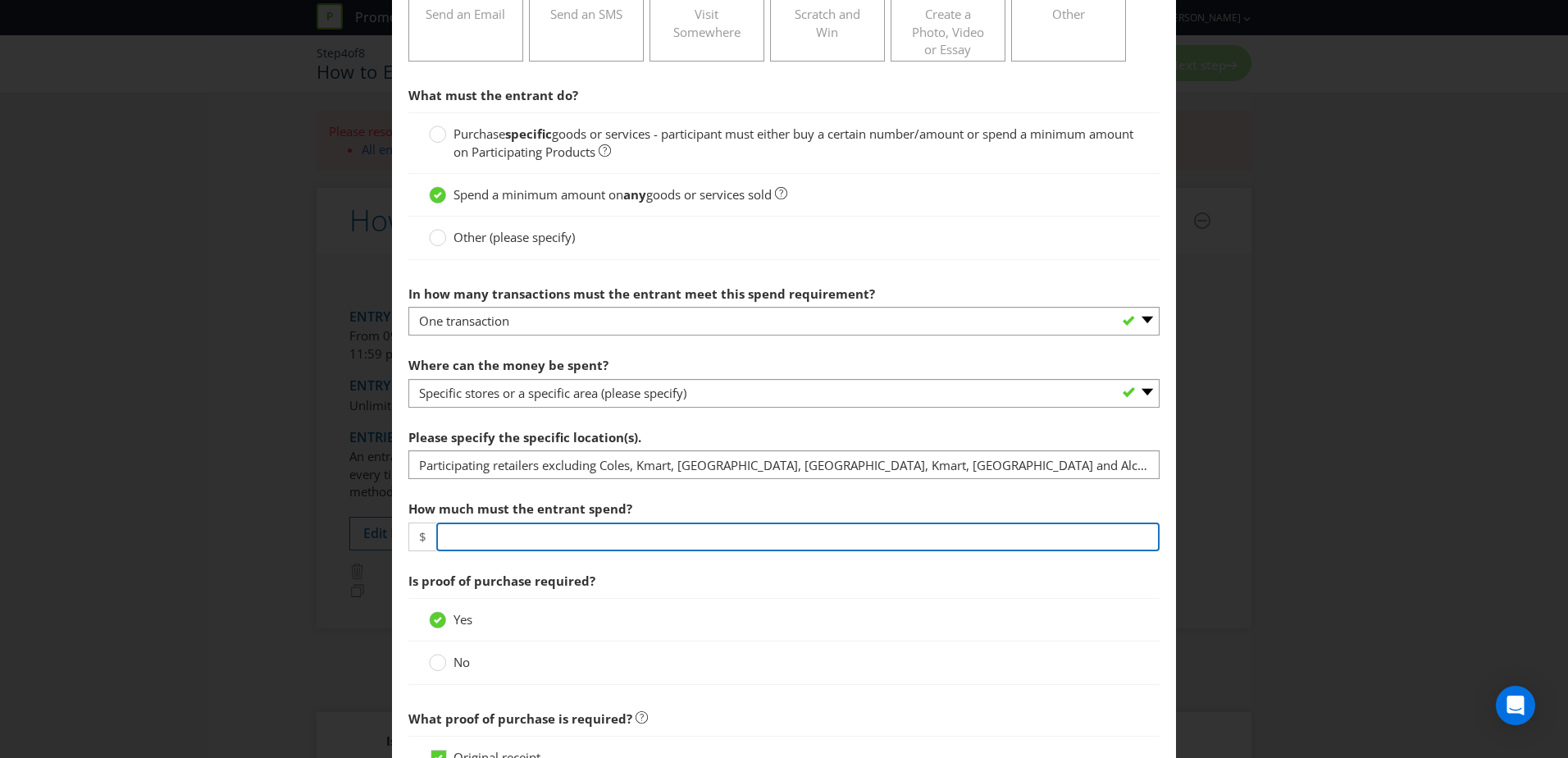
click at [744, 531] on input "number" at bounding box center [798, 537] width 724 height 28
type input "80"
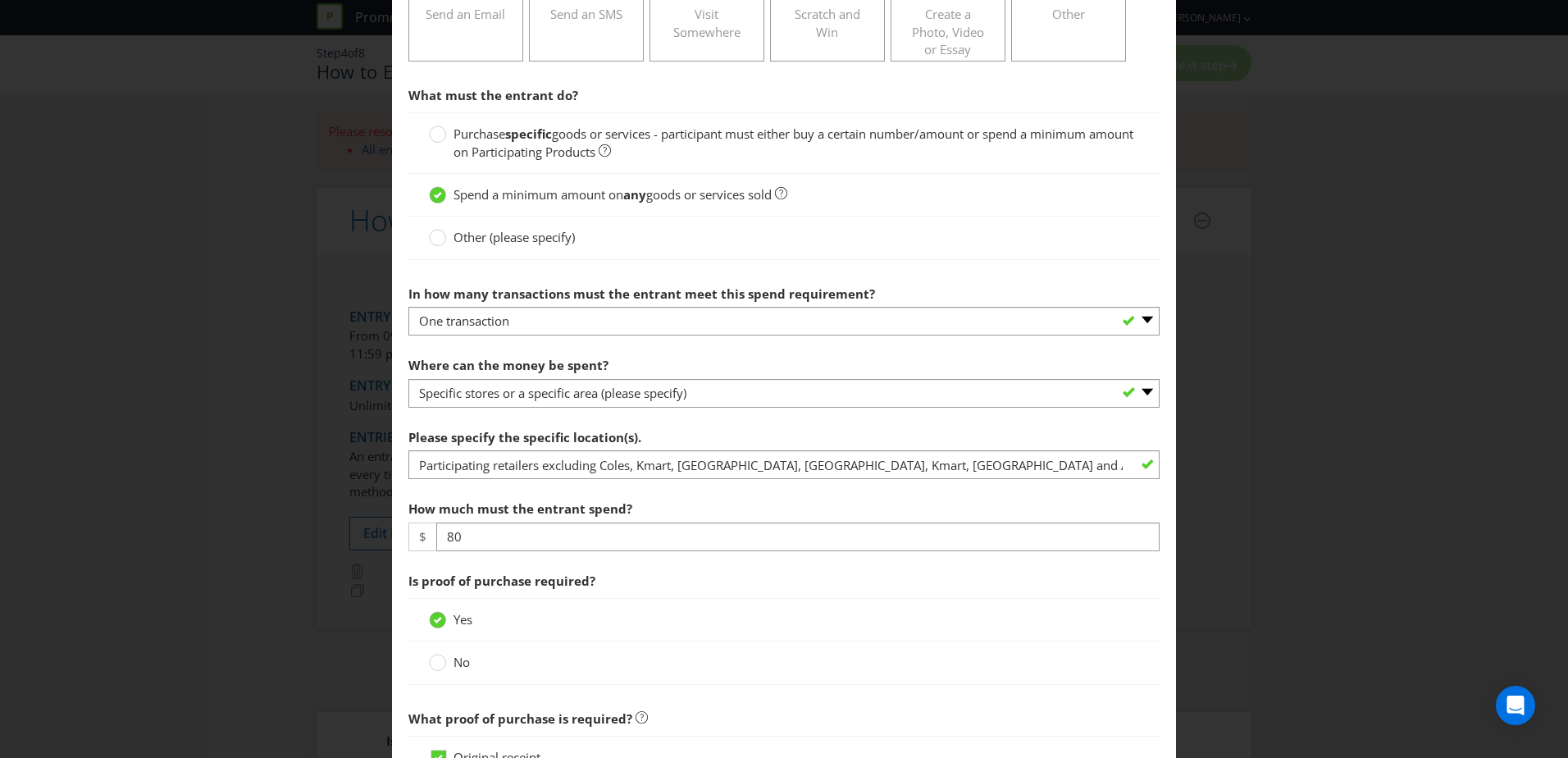
click at [749, 489] on section "What must the entrant do? Purchase specific goods or services - participant mus…" at bounding box center [784, 632] width 751 height 1106
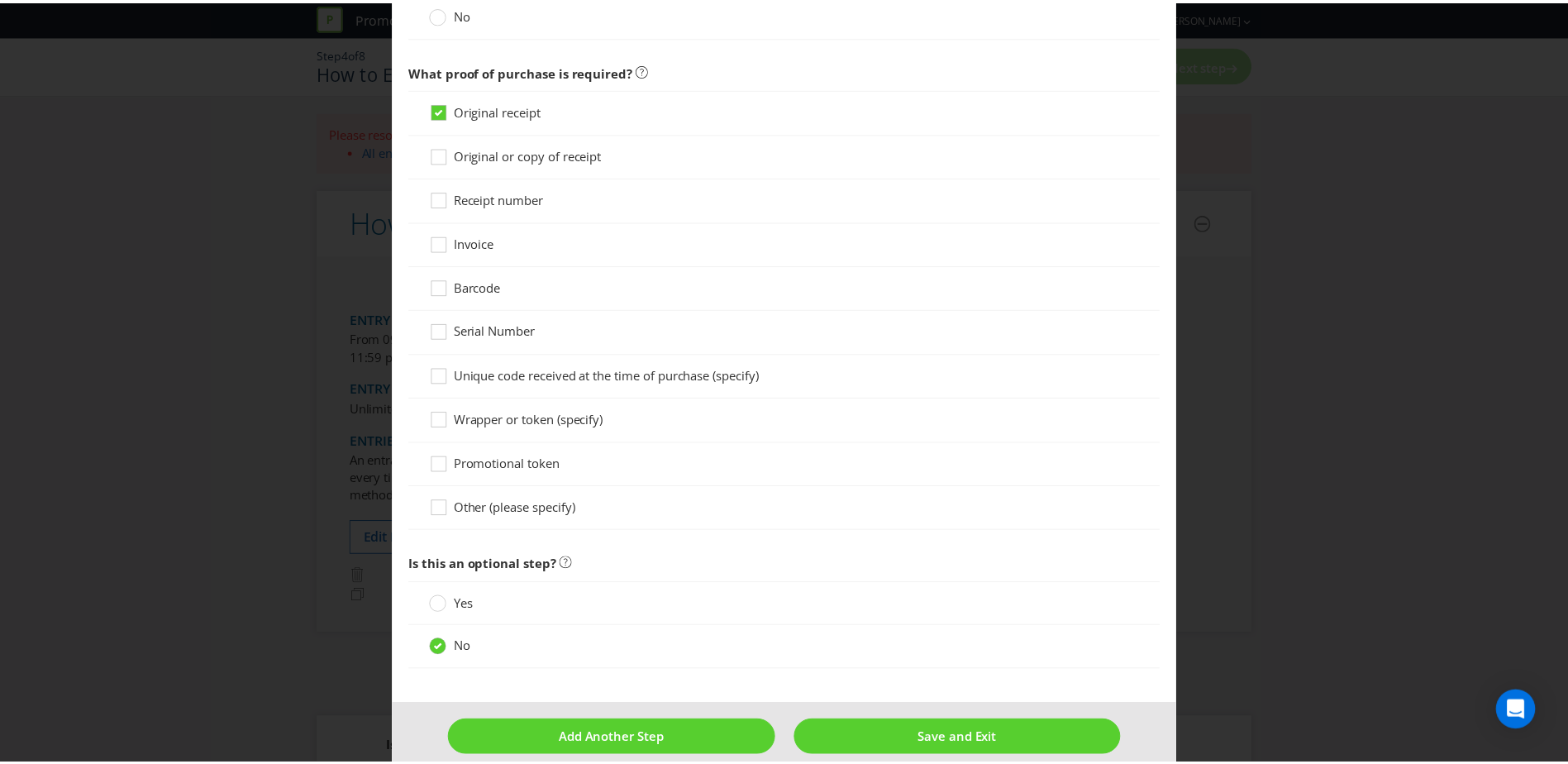
scroll to position [1006, 0]
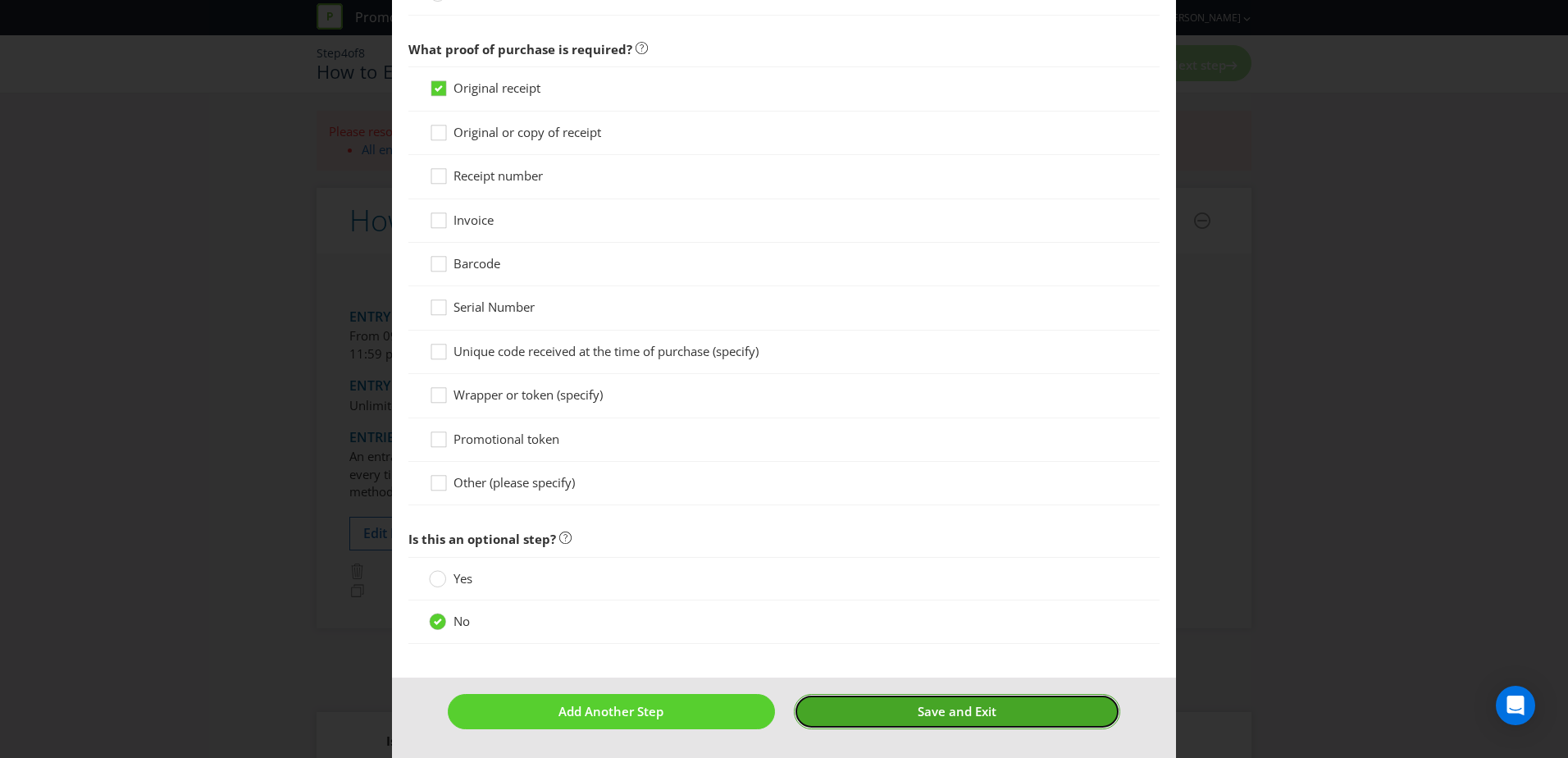
click at [936, 714] on span "Save and Exit" at bounding box center [957, 711] width 79 height 16
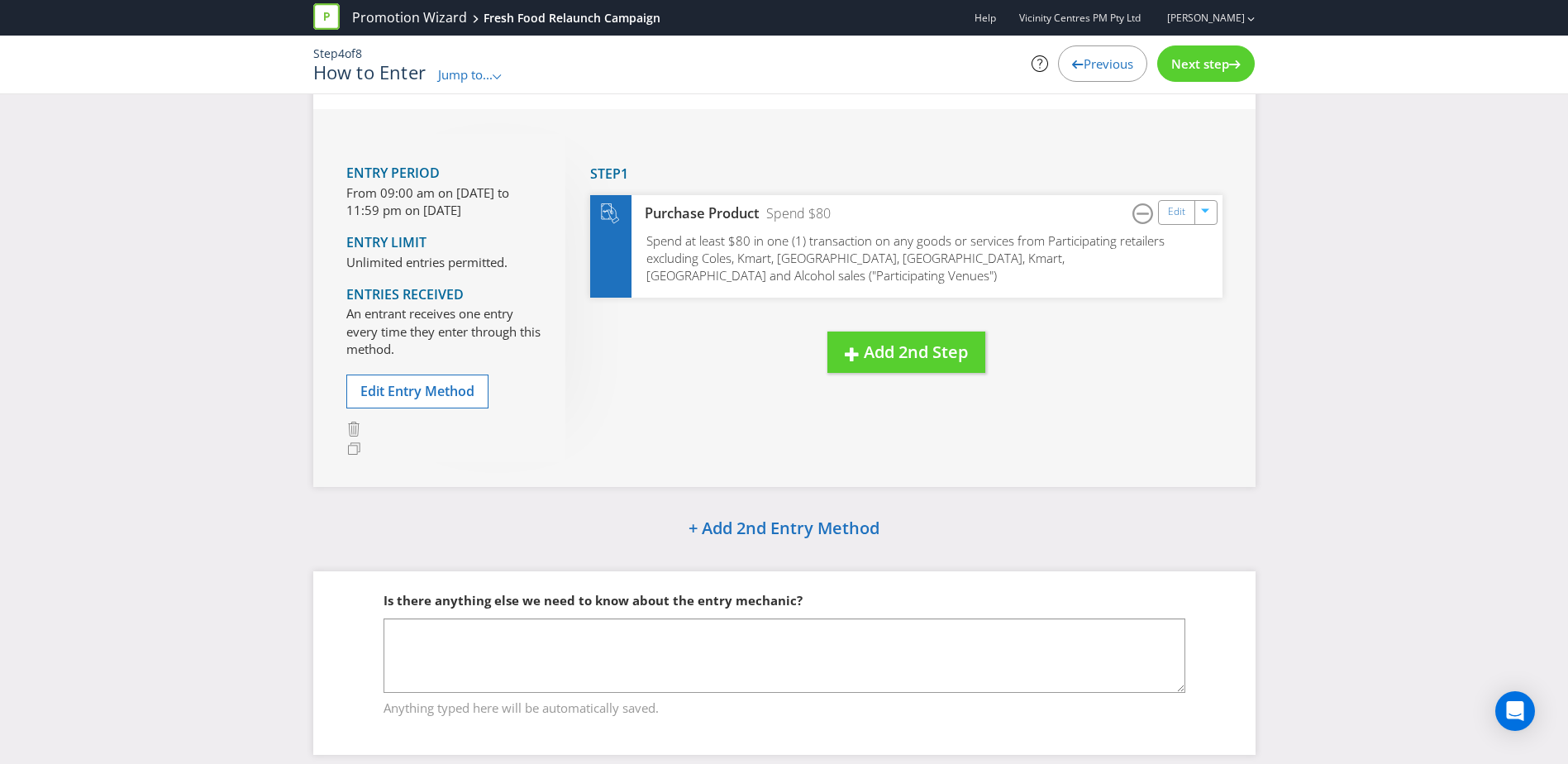
scroll to position [104, 0]
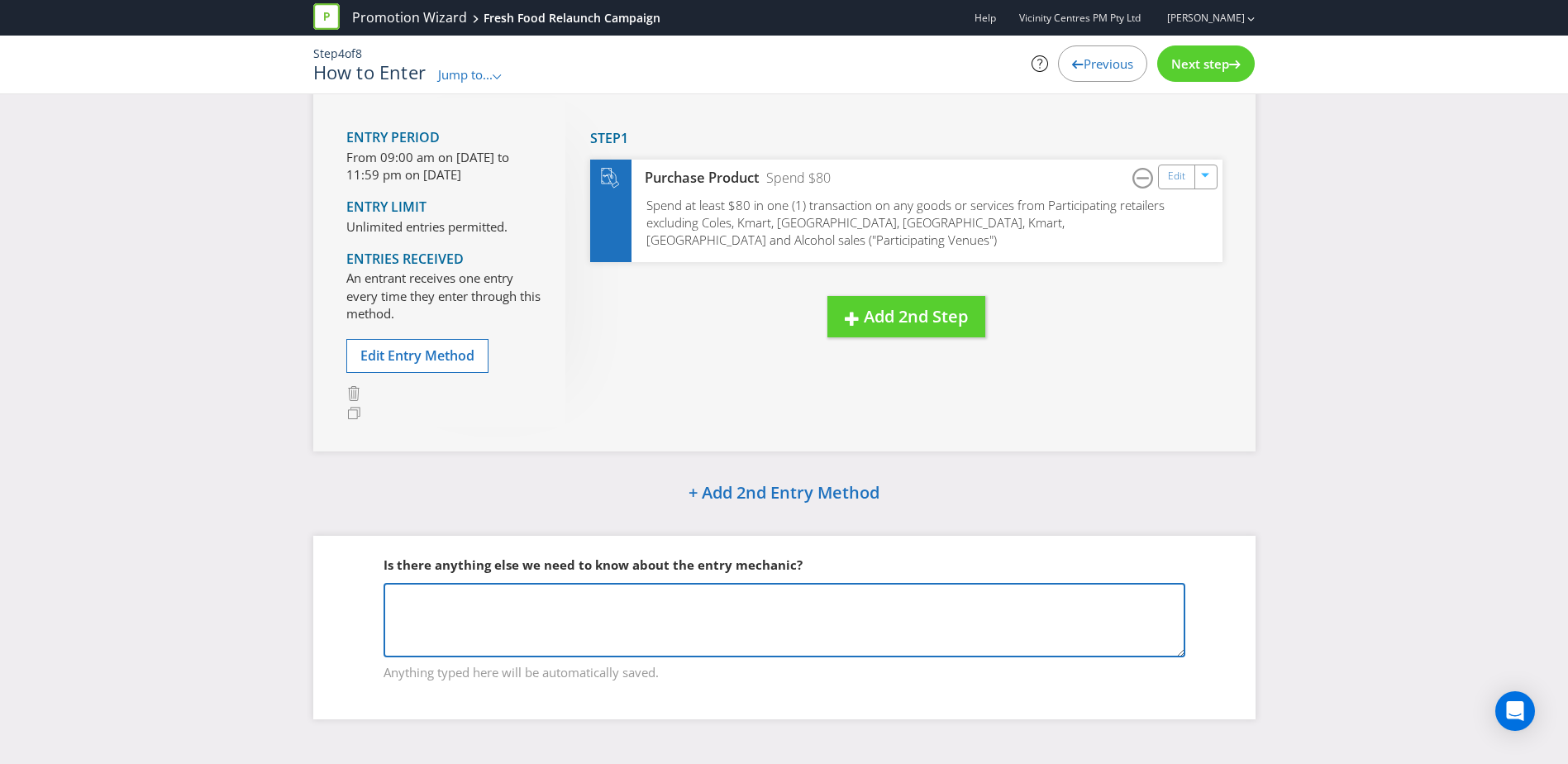
click at [1110, 606] on textarea at bounding box center [784, 620] width 802 height 74
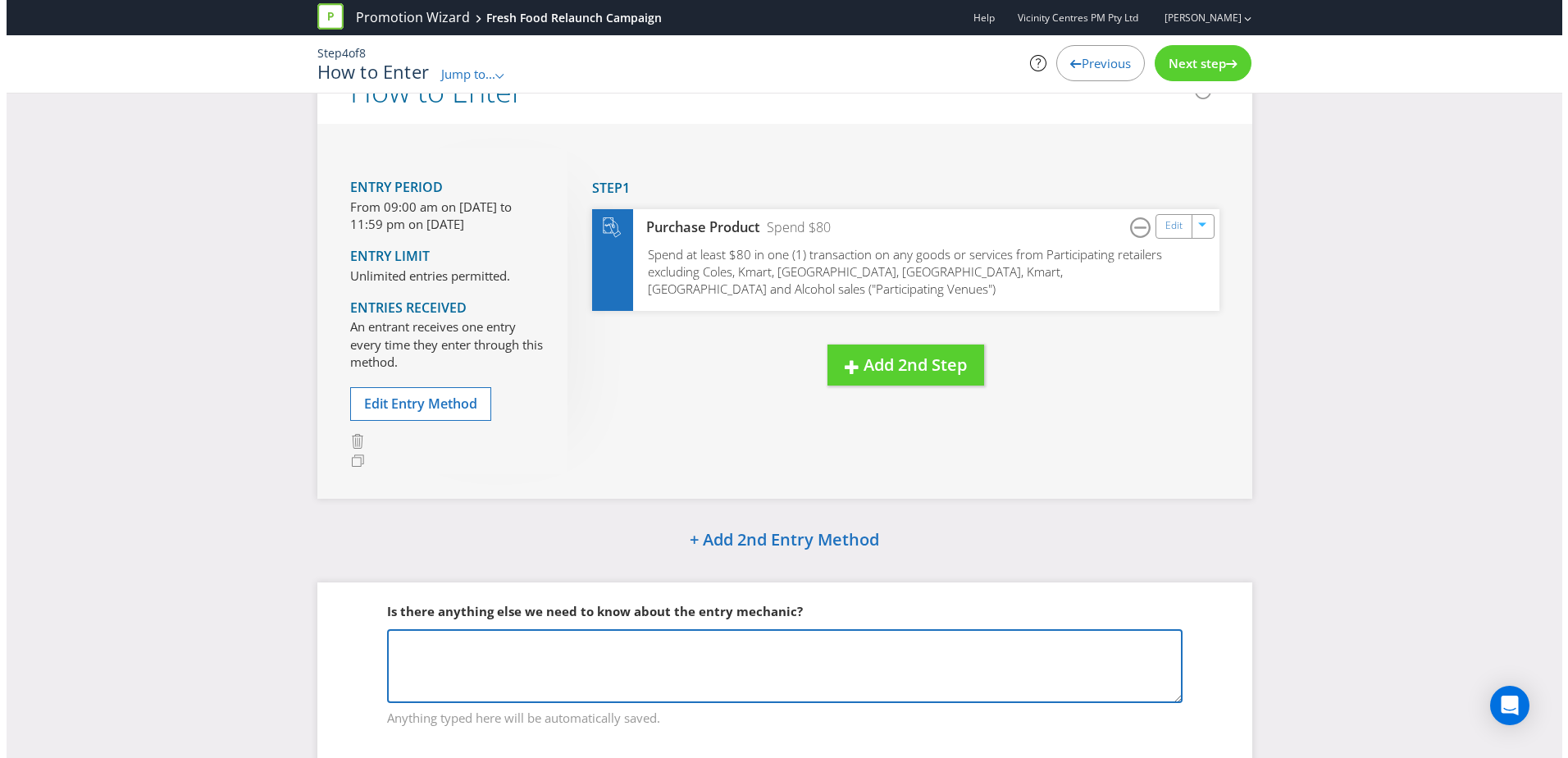
scroll to position [0, 0]
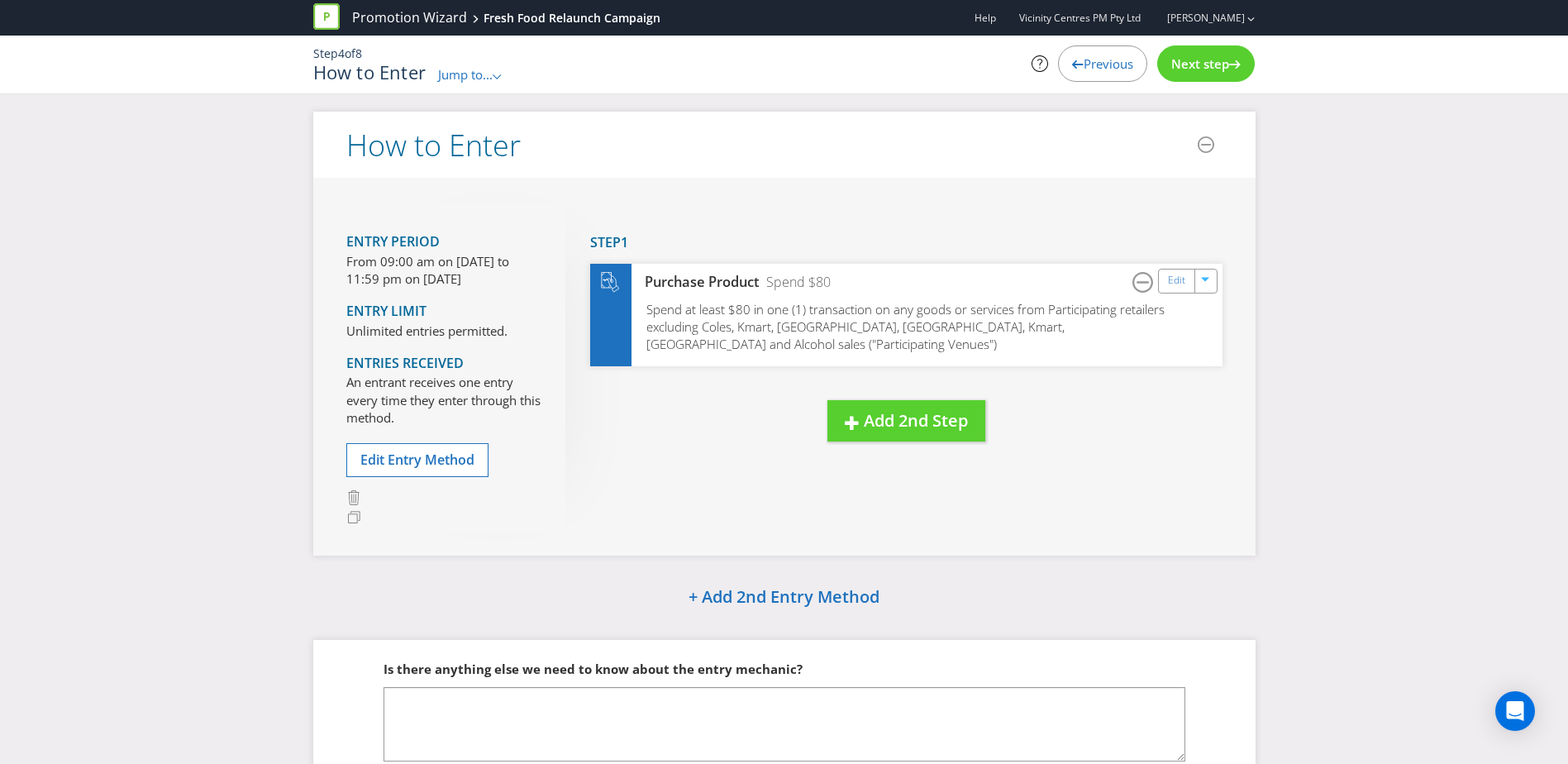
click at [1225, 65] on span "Next step" at bounding box center [1200, 63] width 58 height 16
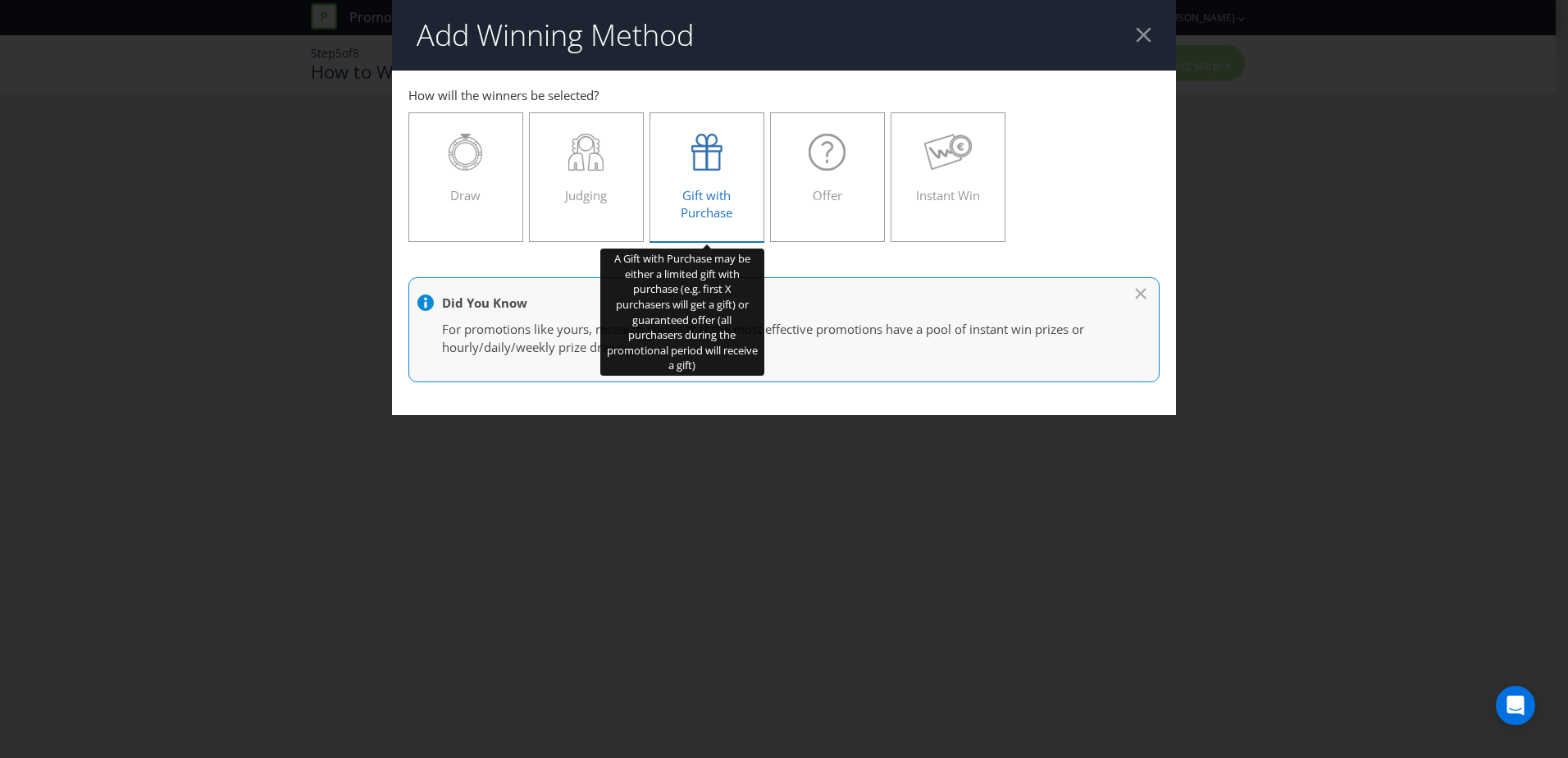
click at [715, 156] on icon at bounding box center [707, 152] width 31 height 37
click at [0, 0] on input "Gift with Purchase" at bounding box center [0, 0] width 0 height 0
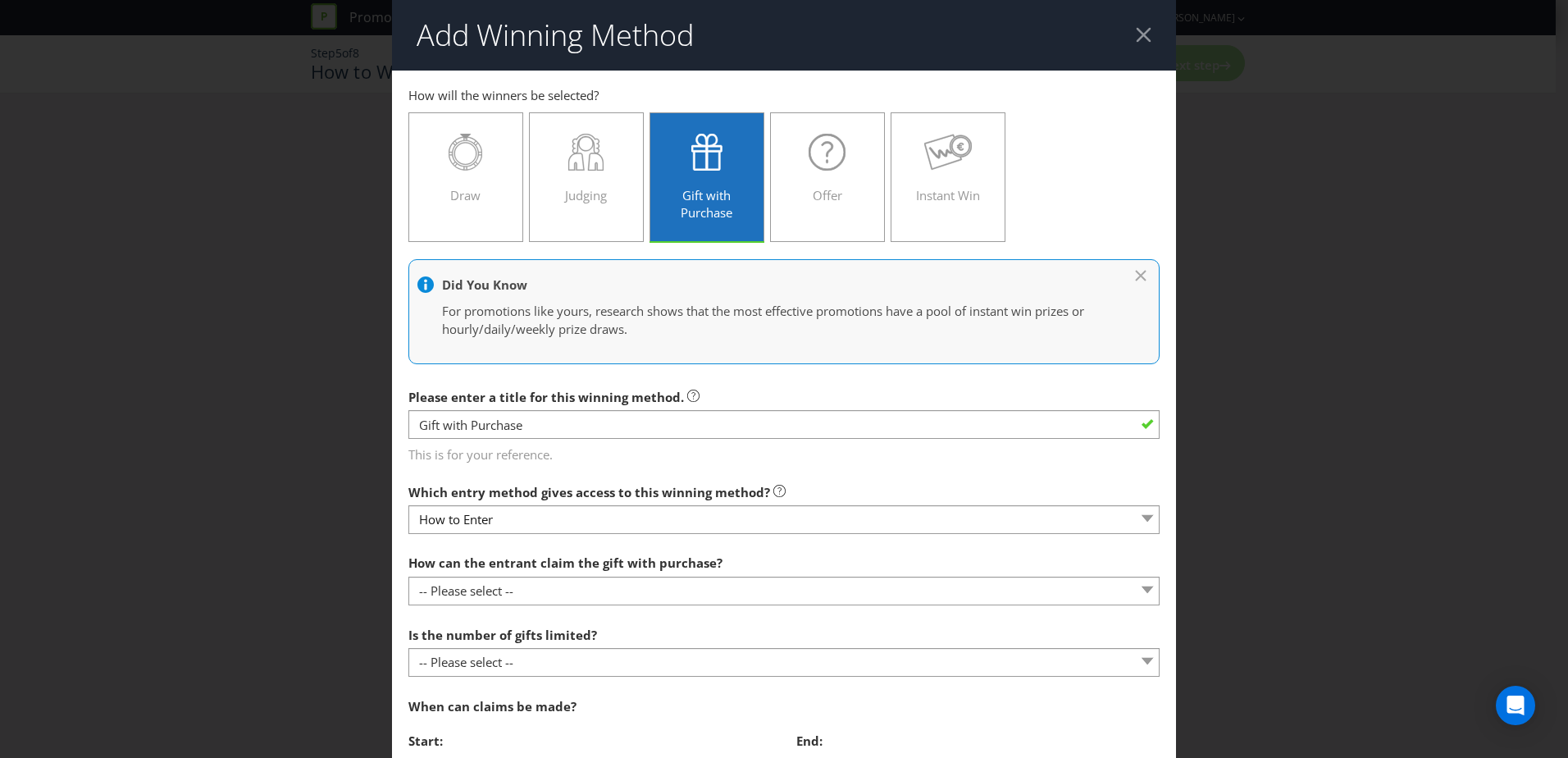
click at [1136, 35] on div at bounding box center [1144, 35] width 16 height 16
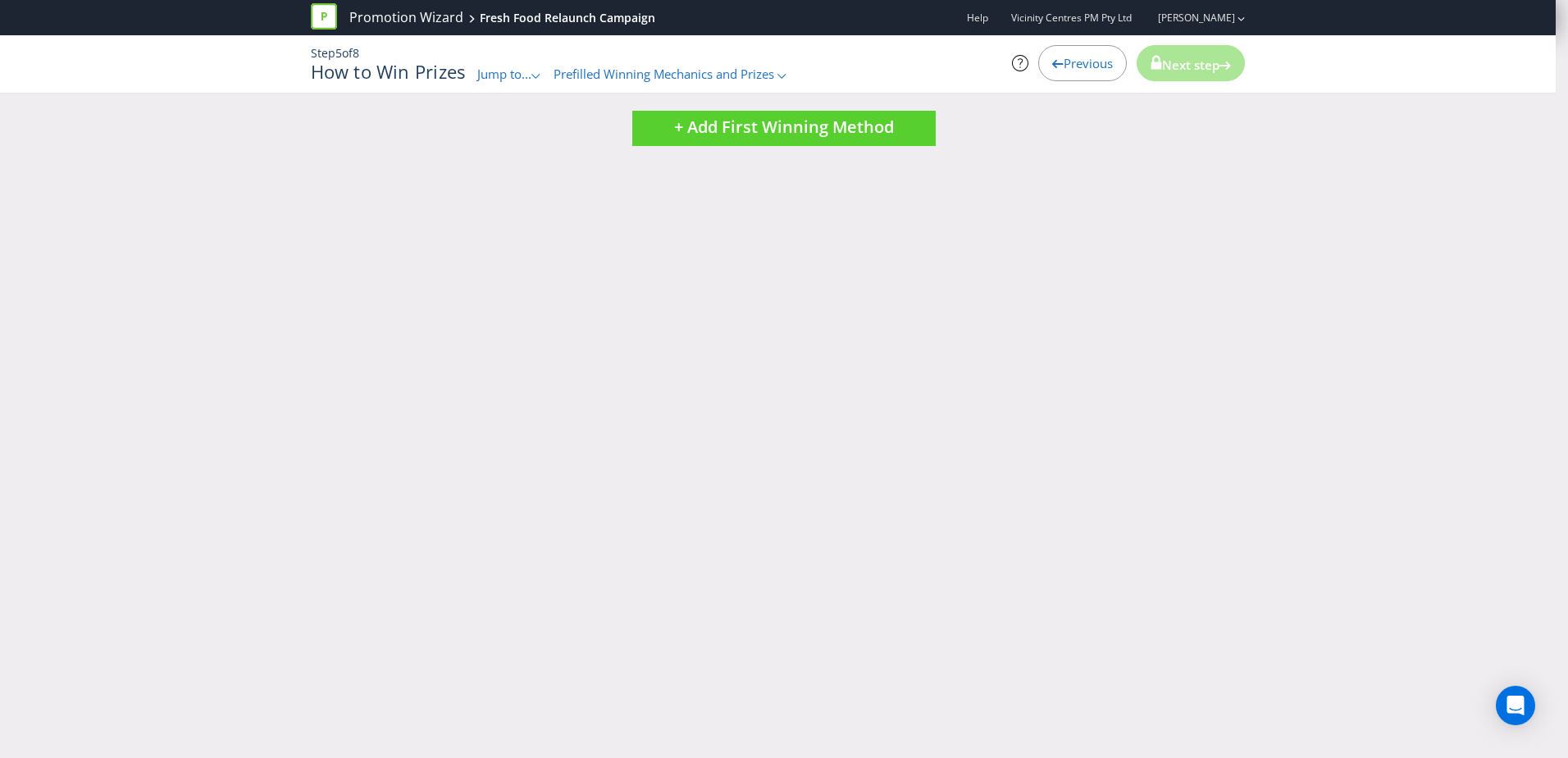
click at [1072, 57] on span "Previous" at bounding box center [1088, 62] width 49 height 16
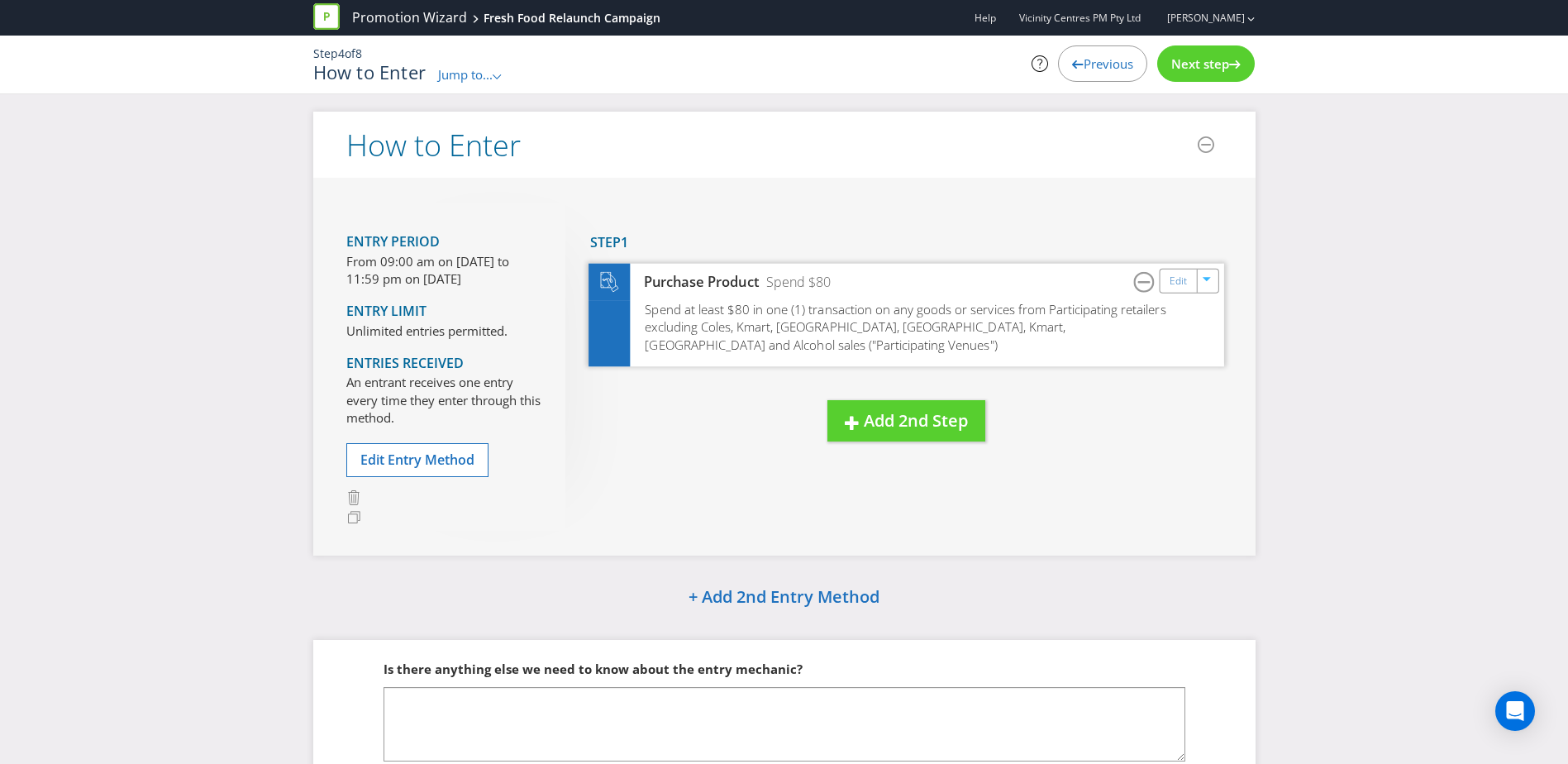
click at [903, 290] on div "Purchase Product Spend $80 Edit" at bounding box center [906, 281] width 636 height 37
click at [1185, 290] on link "Edit" at bounding box center [1177, 281] width 17 height 19
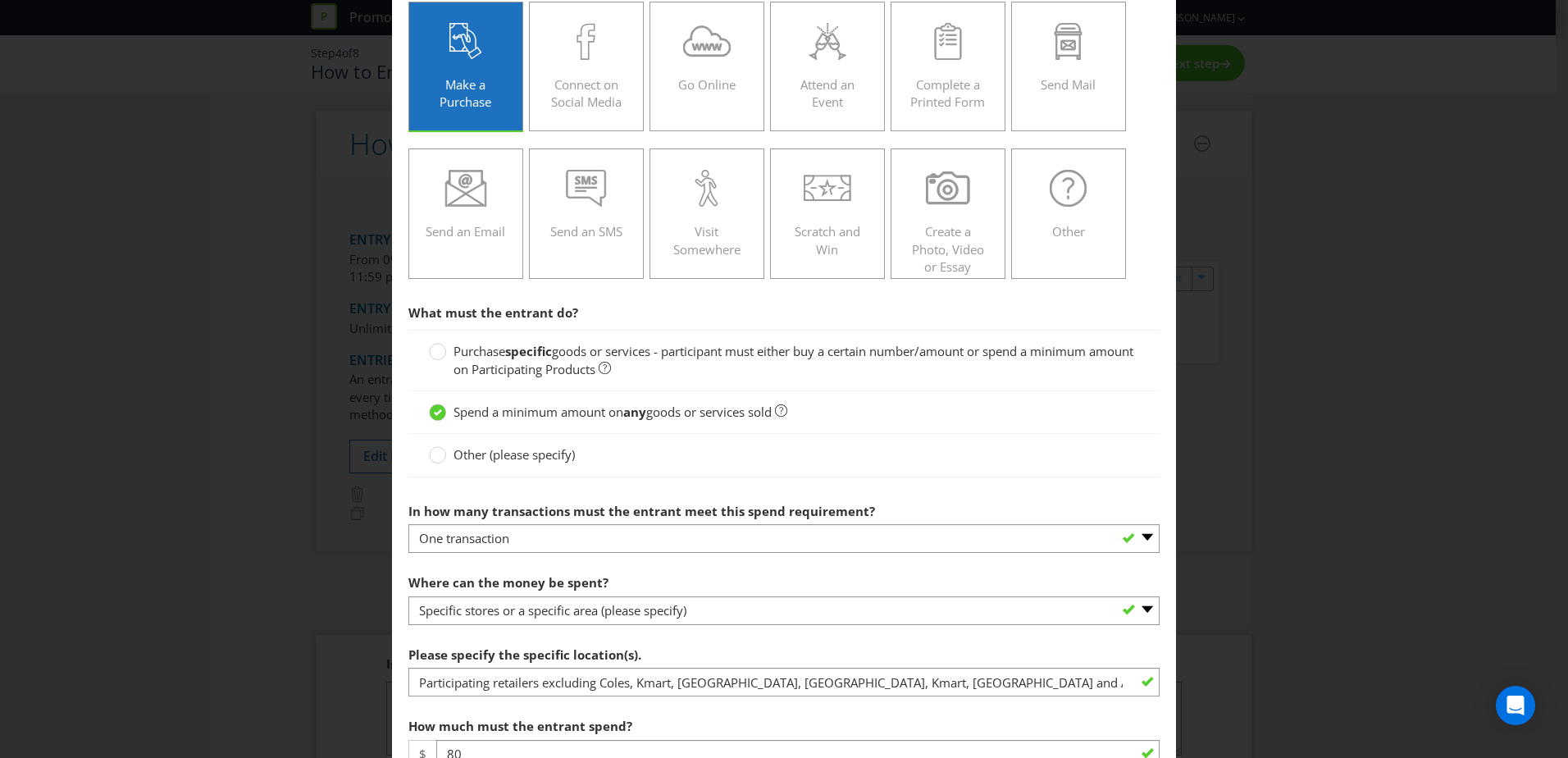
scroll to position [246, 0]
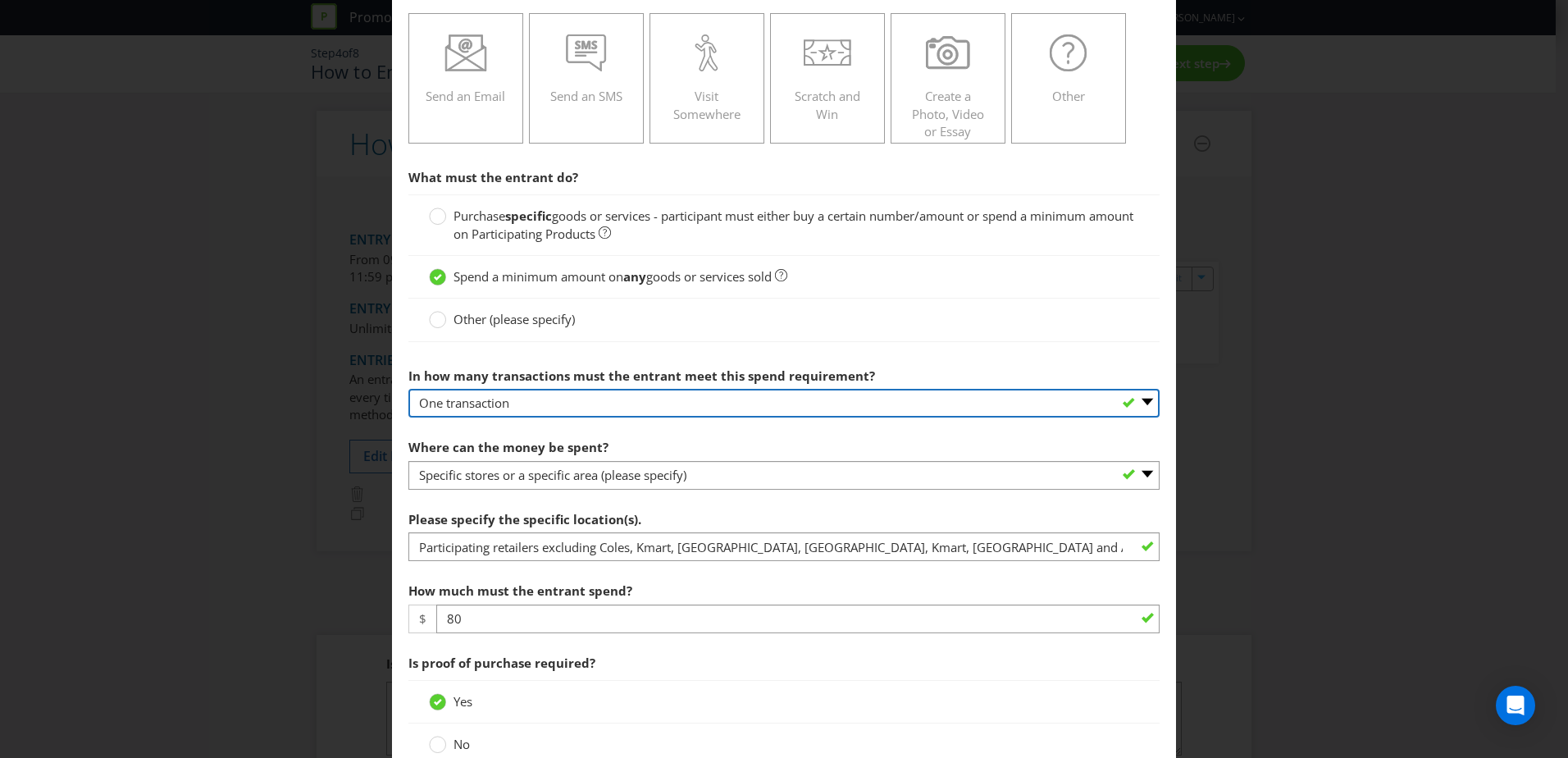
click at [809, 400] on select "-- Please select -- One transaction A specific number of transactions Any numbe…" at bounding box center [784, 403] width 751 height 28
select select "ANY"
click at [408, 389] on select "-- Please select -- One transaction A specific number of transactions Any numbe…" at bounding box center [784, 403] width 751 height 28
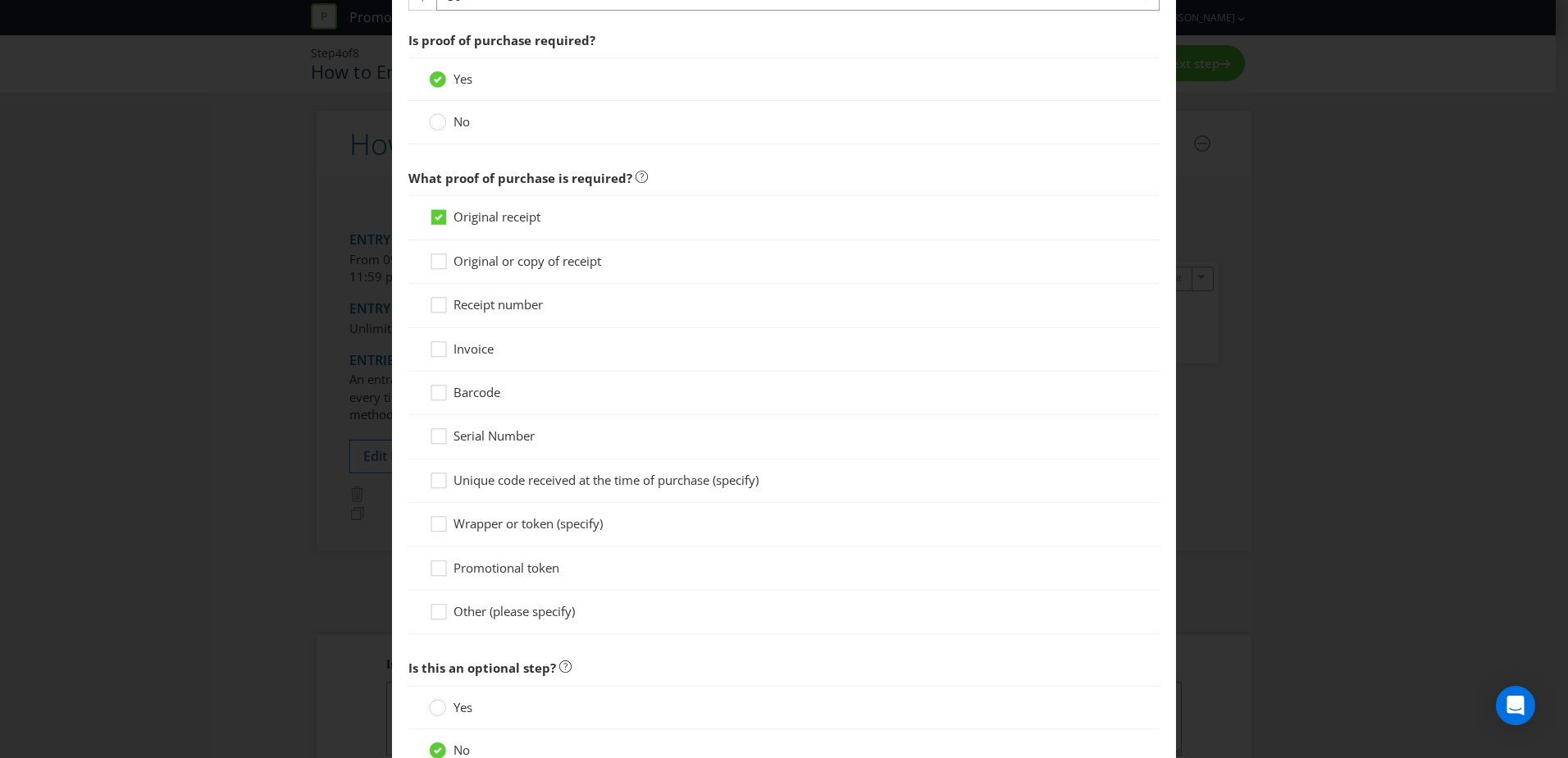
scroll to position [998, 0]
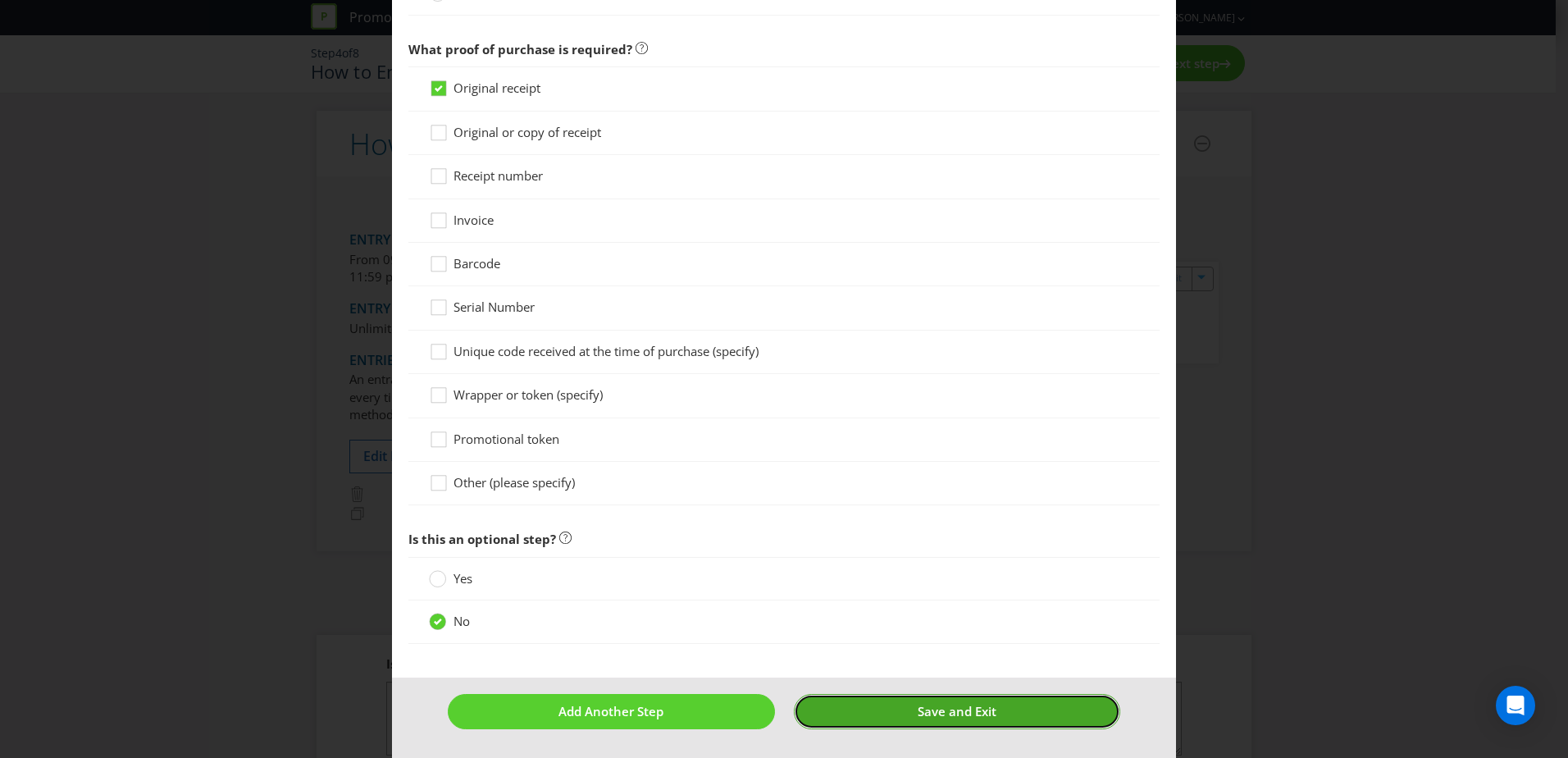
click at [944, 718] on span "Save and Exit" at bounding box center [957, 711] width 79 height 16
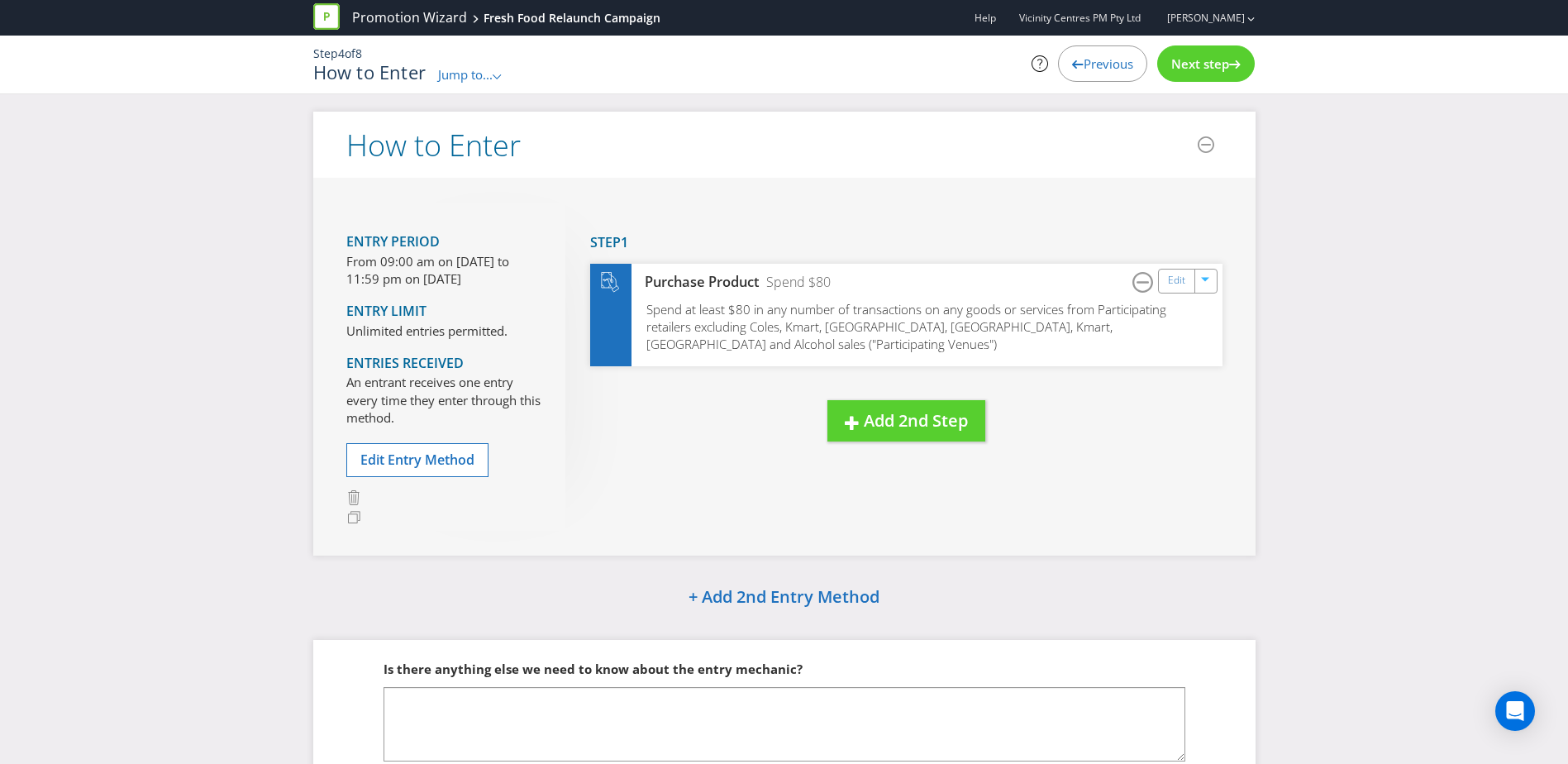
click at [1207, 63] on span "Next step" at bounding box center [1200, 63] width 58 height 16
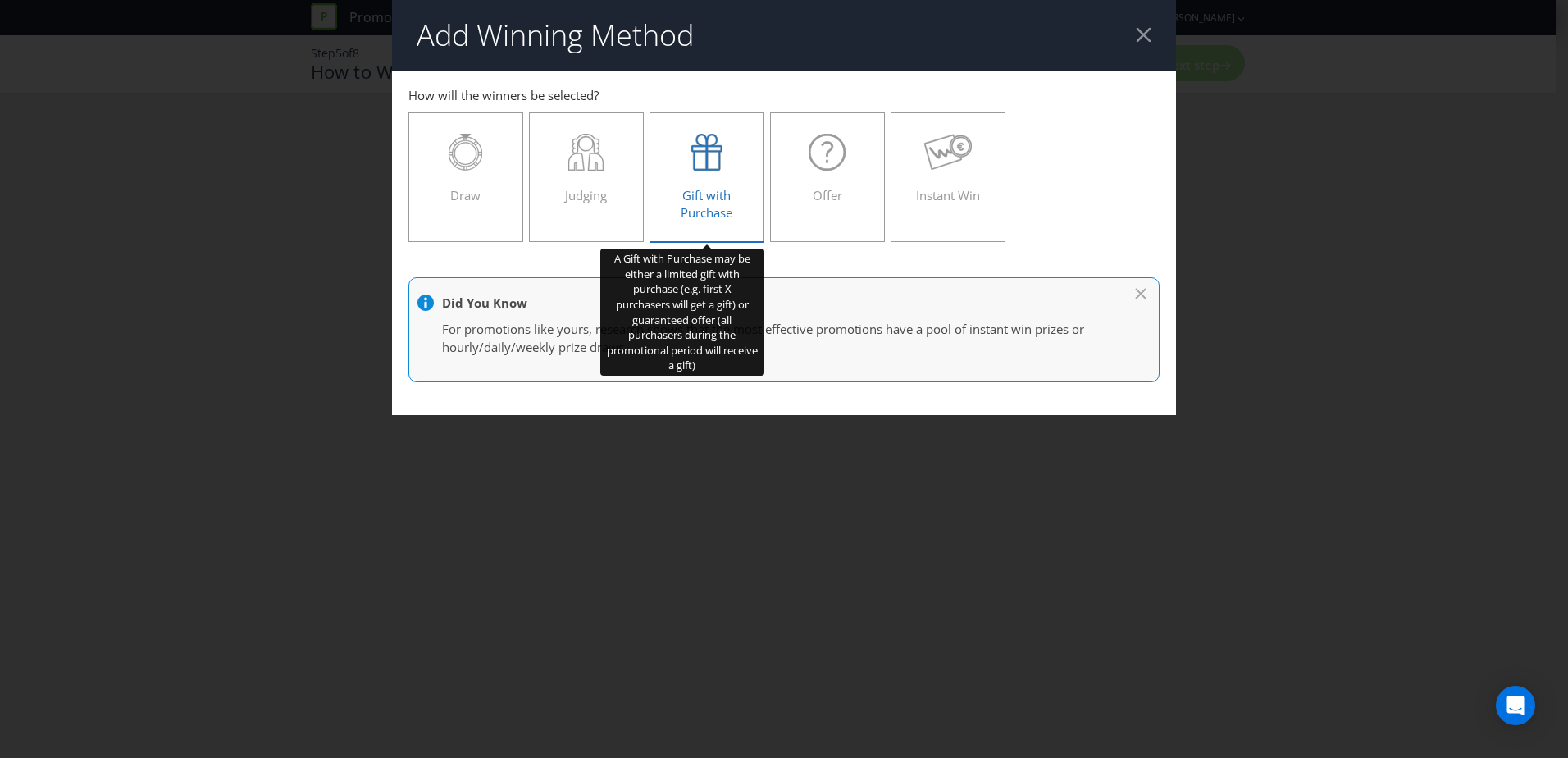
click at [705, 150] on icon at bounding box center [707, 152] width 31 height 37
click at [0, 0] on input "Gift with Purchase" at bounding box center [0, 0] width 0 height 0
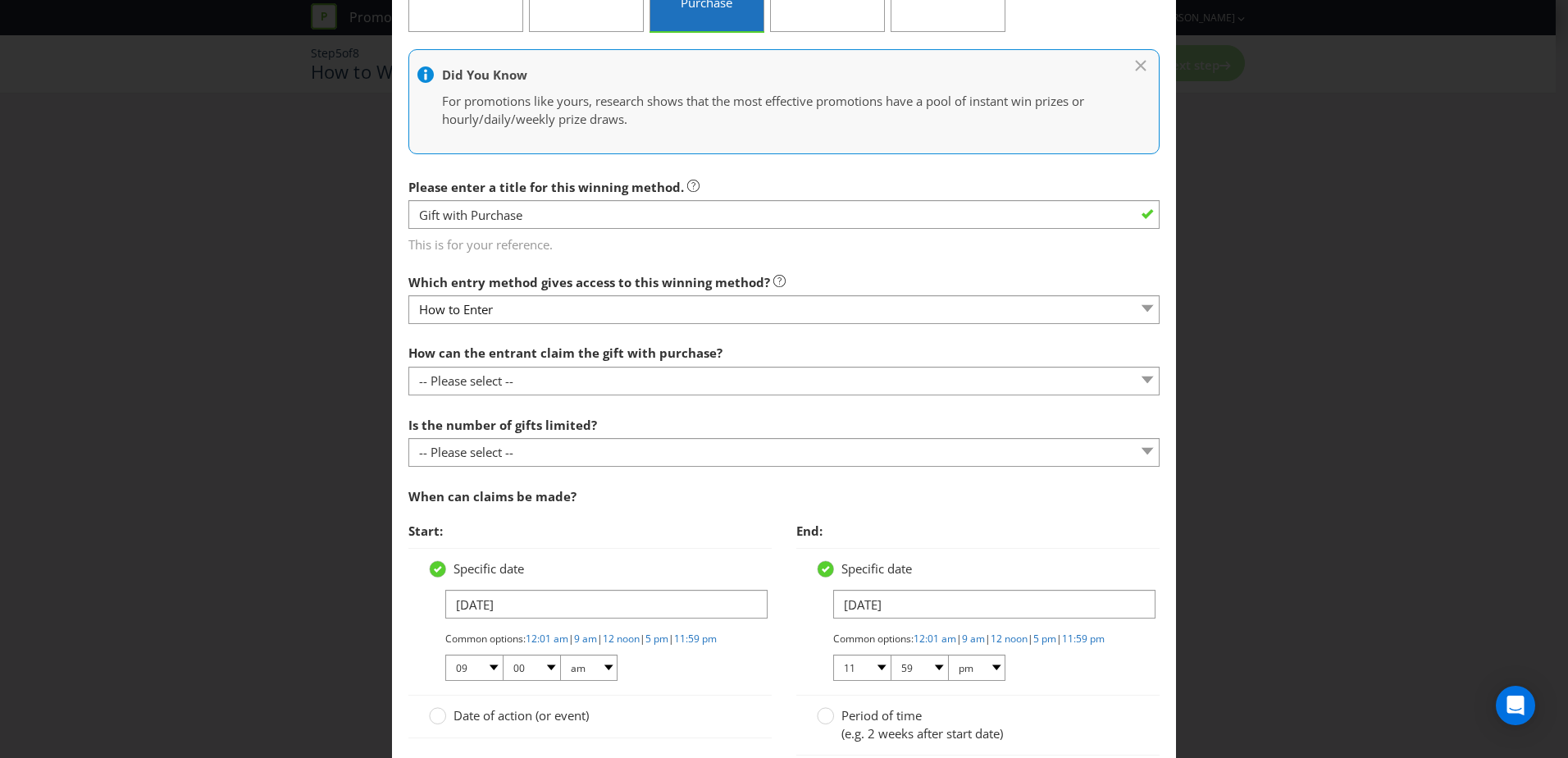
scroll to position [246, 0]
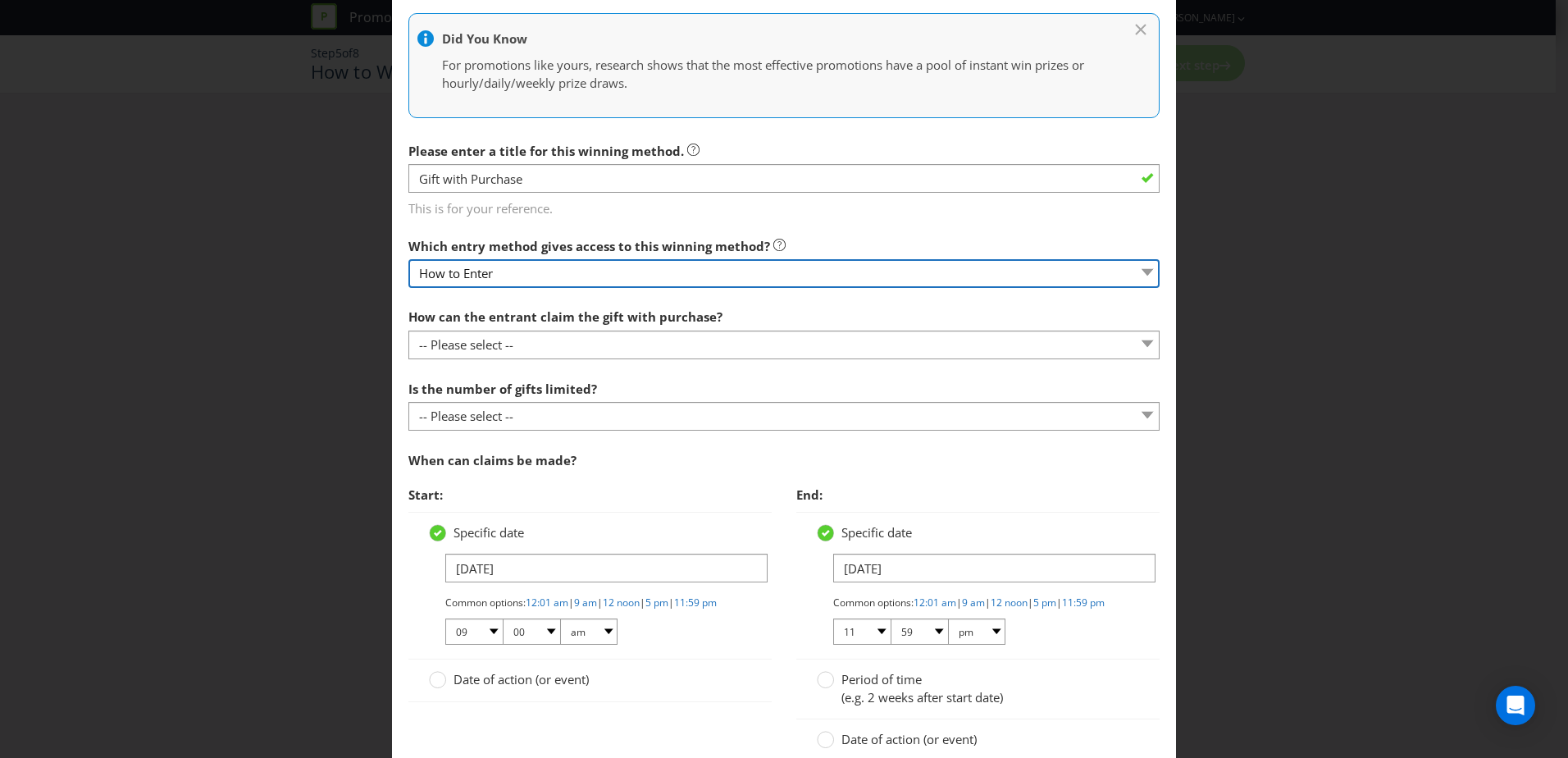
click at [839, 274] on select "How to Enter" at bounding box center [784, 273] width 751 height 28
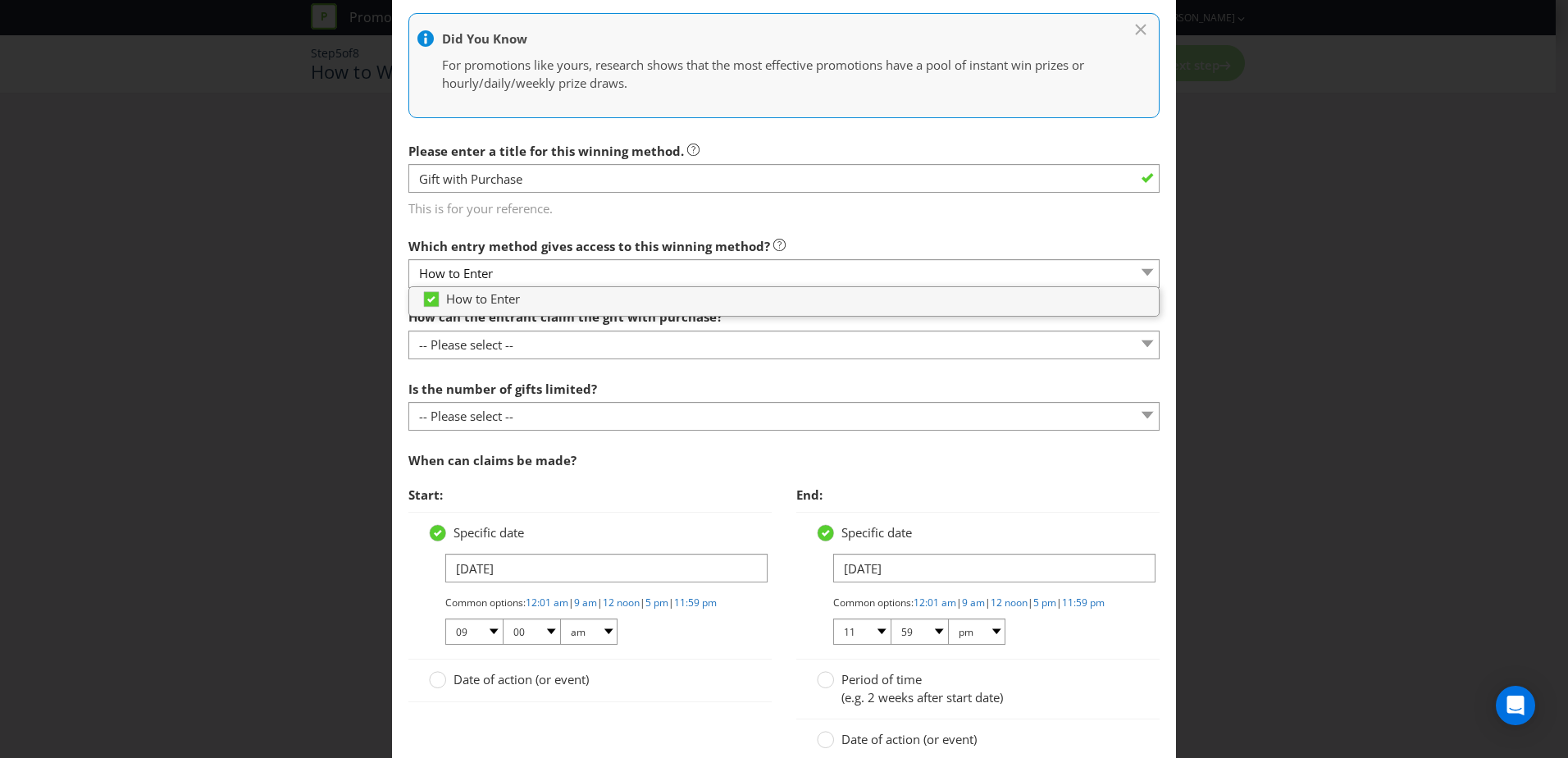
click at [862, 216] on span "This is for your reference." at bounding box center [784, 205] width 751 height 24
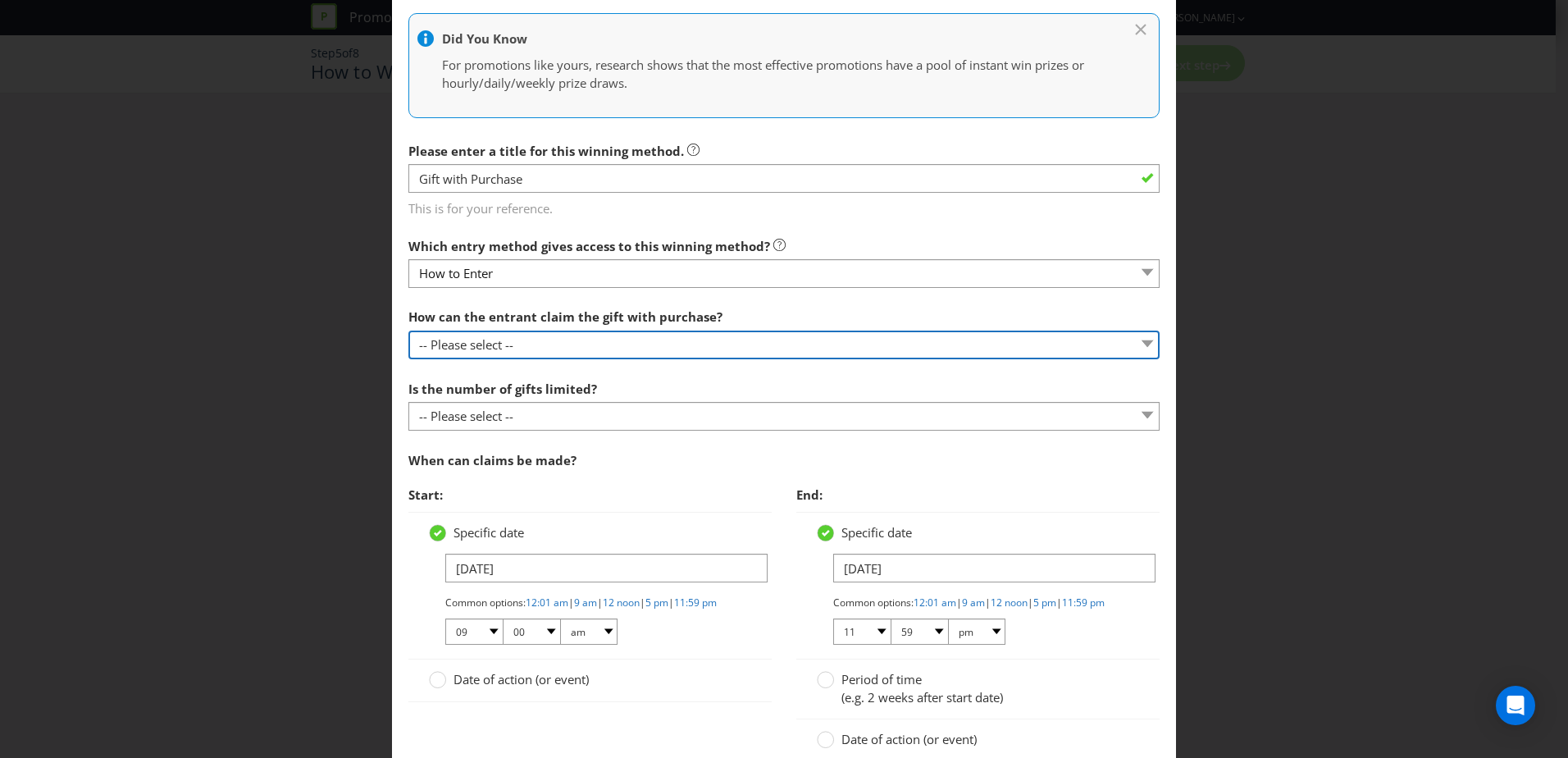
click at [849, 347] on select "-- Please select -- Already covered by entry mechanic Automatically sent to cla…" at bounding box center [784, 345] width 751 height 28
select select "COLLECT"
click at [408, 331] on select "-- Please select -- Already covered by entry mechanic Automatically sent to cla…" at bounding box center [784, 345] width 751 height 28
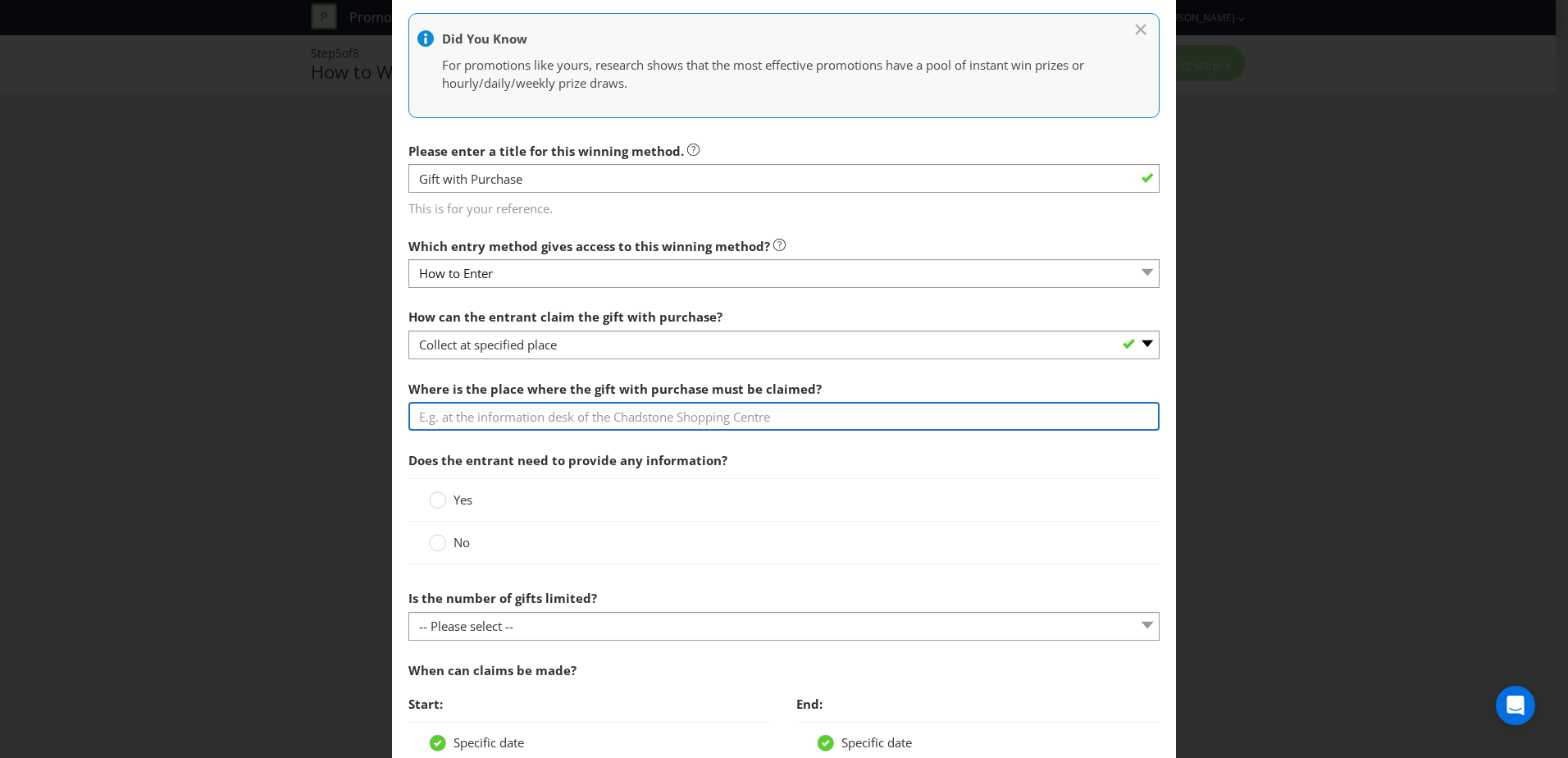
click at [807, 421] on input "text" at bounding box center [784, 416] width 751 height 28
type input "The buzzer wall located on level 2 near [GEOGRAPHIC_DATA]"
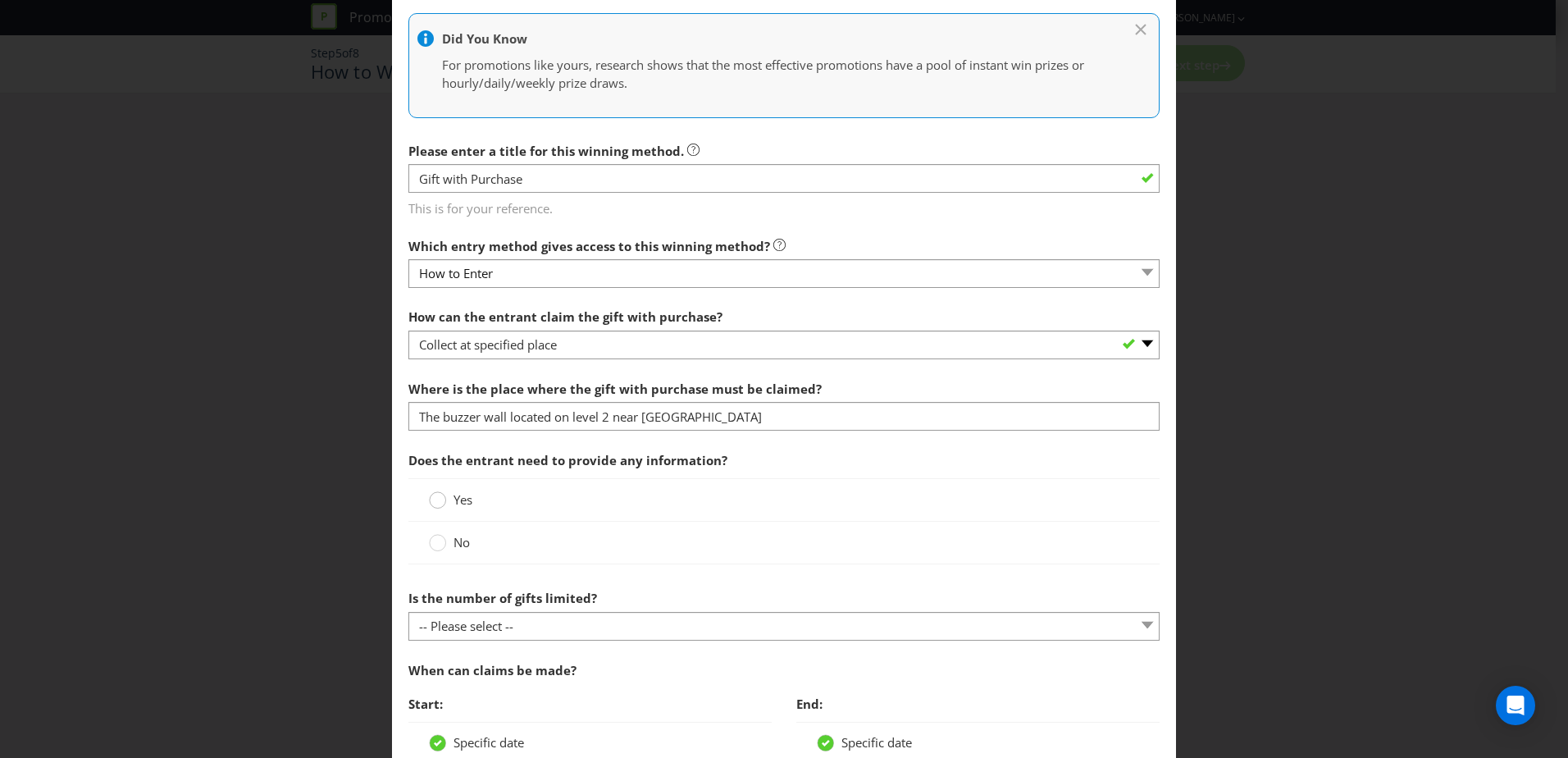
click at [434, 497] on div at bounding box center [438, 494] width 8 height 8
click at [0, 0] on input "Yes" at bounding box center [0, 0] width 0 height 0
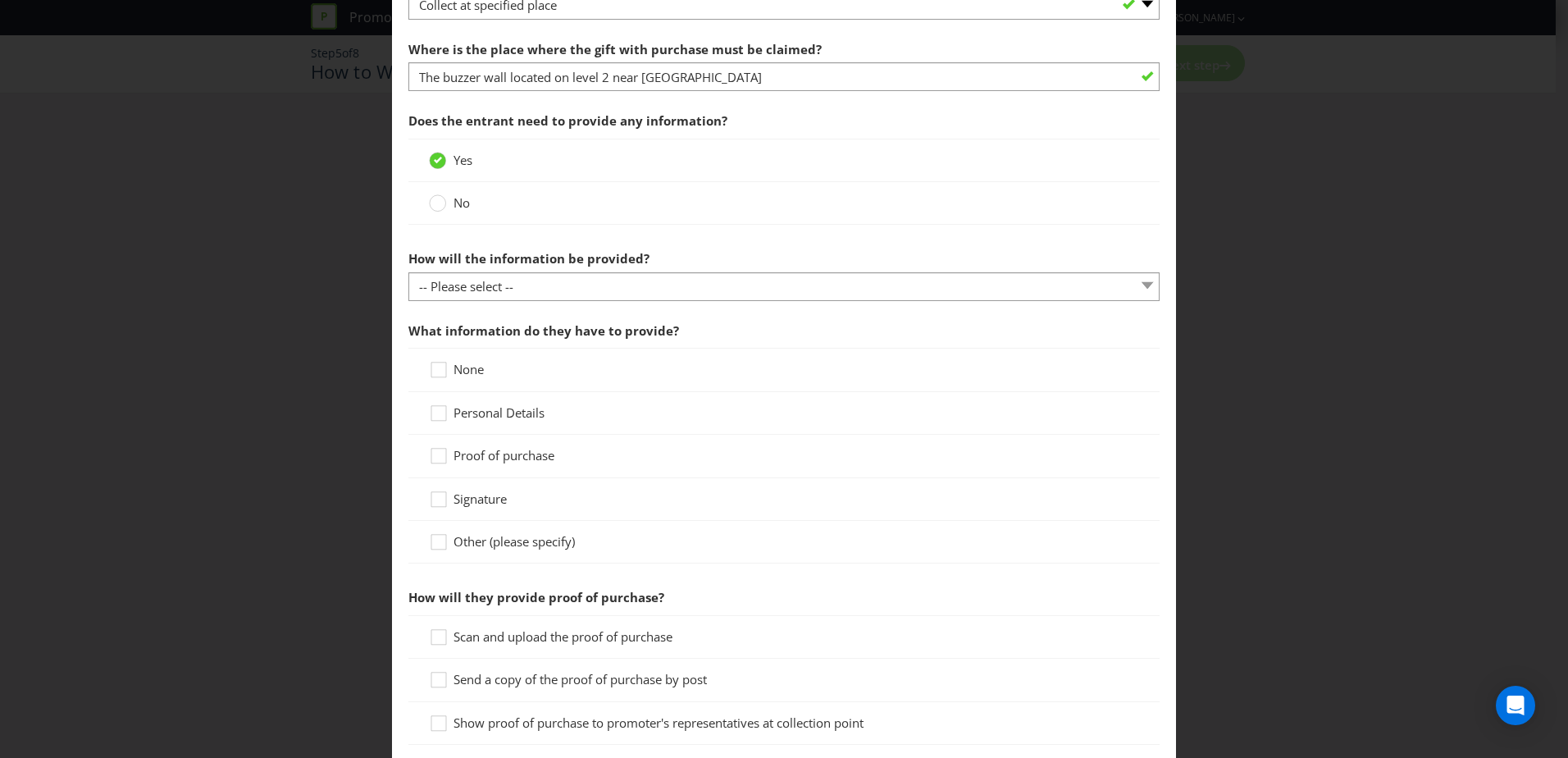
scroll to position [656, 0]
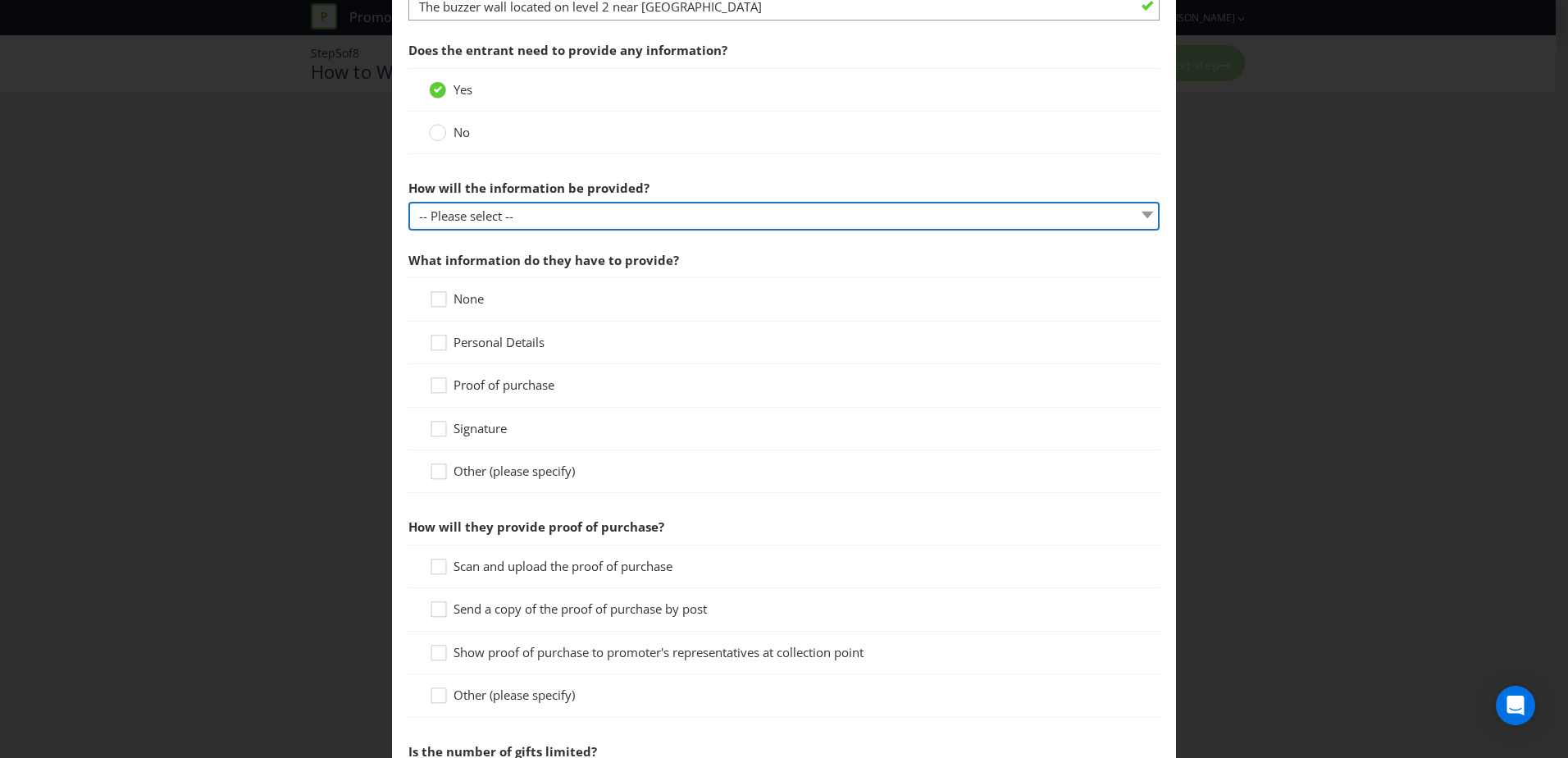
click at [600, 216] on select "-- Please select -- Claim form Details recorded at collection point Other (plea…" at bounding box center [784, 216] width 751 height 28
select select "CLAIM_FORM"
click at [408, 202] on select "-- Please select -- Claim form Details recorded at collection point Other (plea…" at bounding box center [784, 216] width 751 height 28
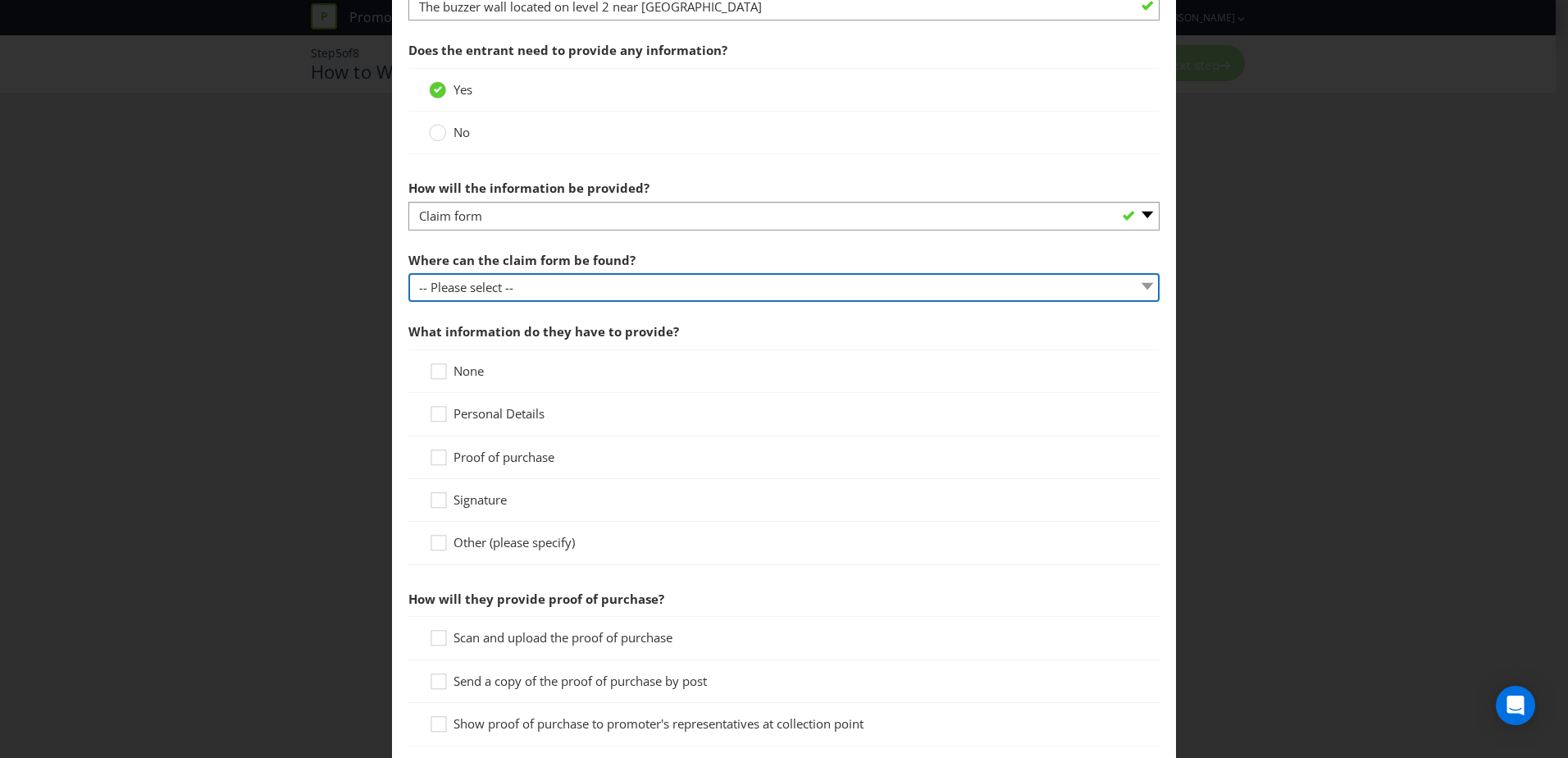
click at [596, 281] on select "-- Please select -- In-store Online (please specify URL) Other (please specify)" at bounding box center [784, 287] width 751 height 28
select select "ONLINE"
click at [408, 273] on select "-- Please select -- In-store Online (please specify URL) Other (please specify)" at bounding box center [784, 287] width 751 height 28
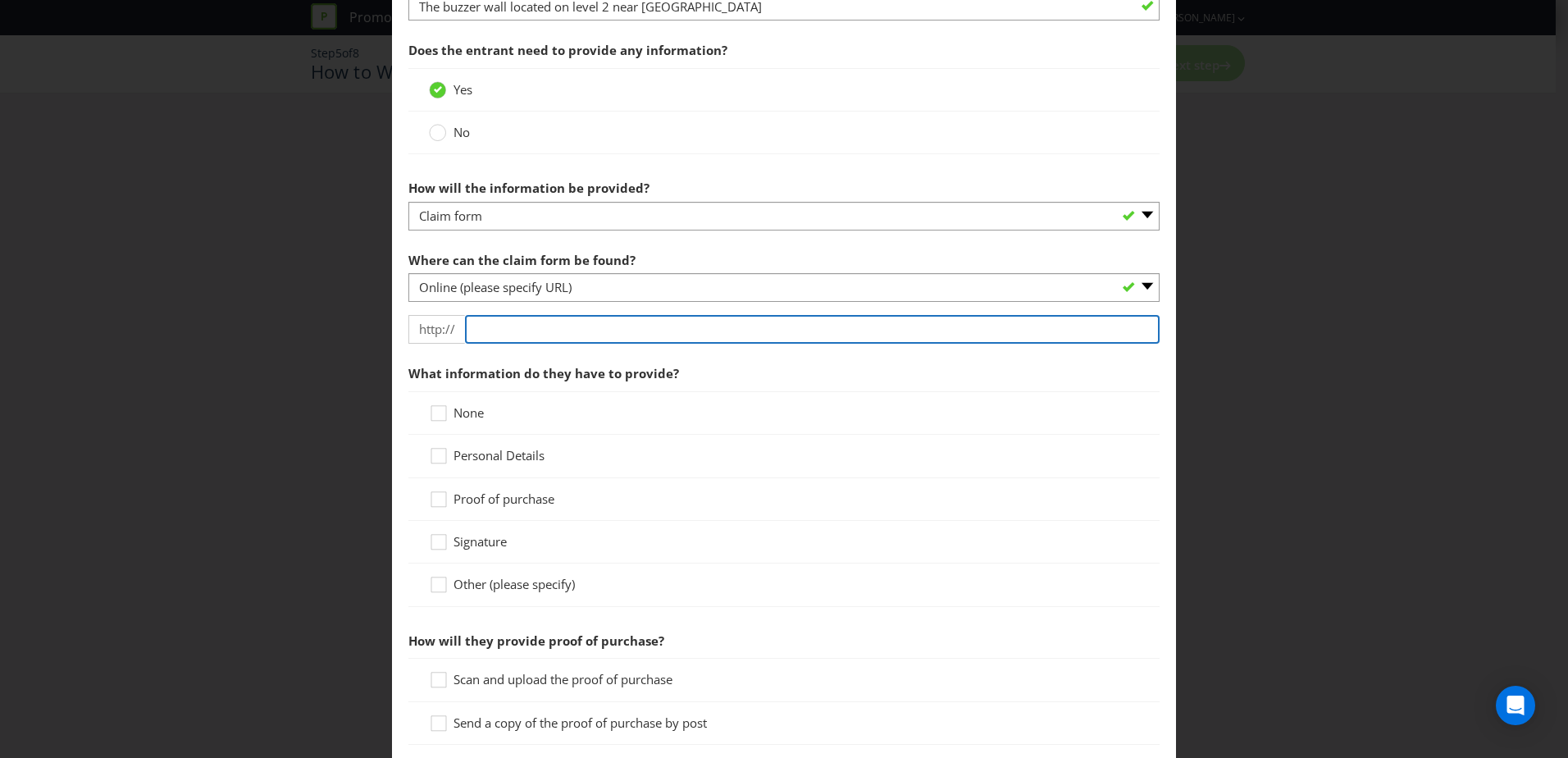
click at [598, 326] on input "text" at bounding box center [812, 330] width 695 height 28
type input "[DOMAIN_NAME]"
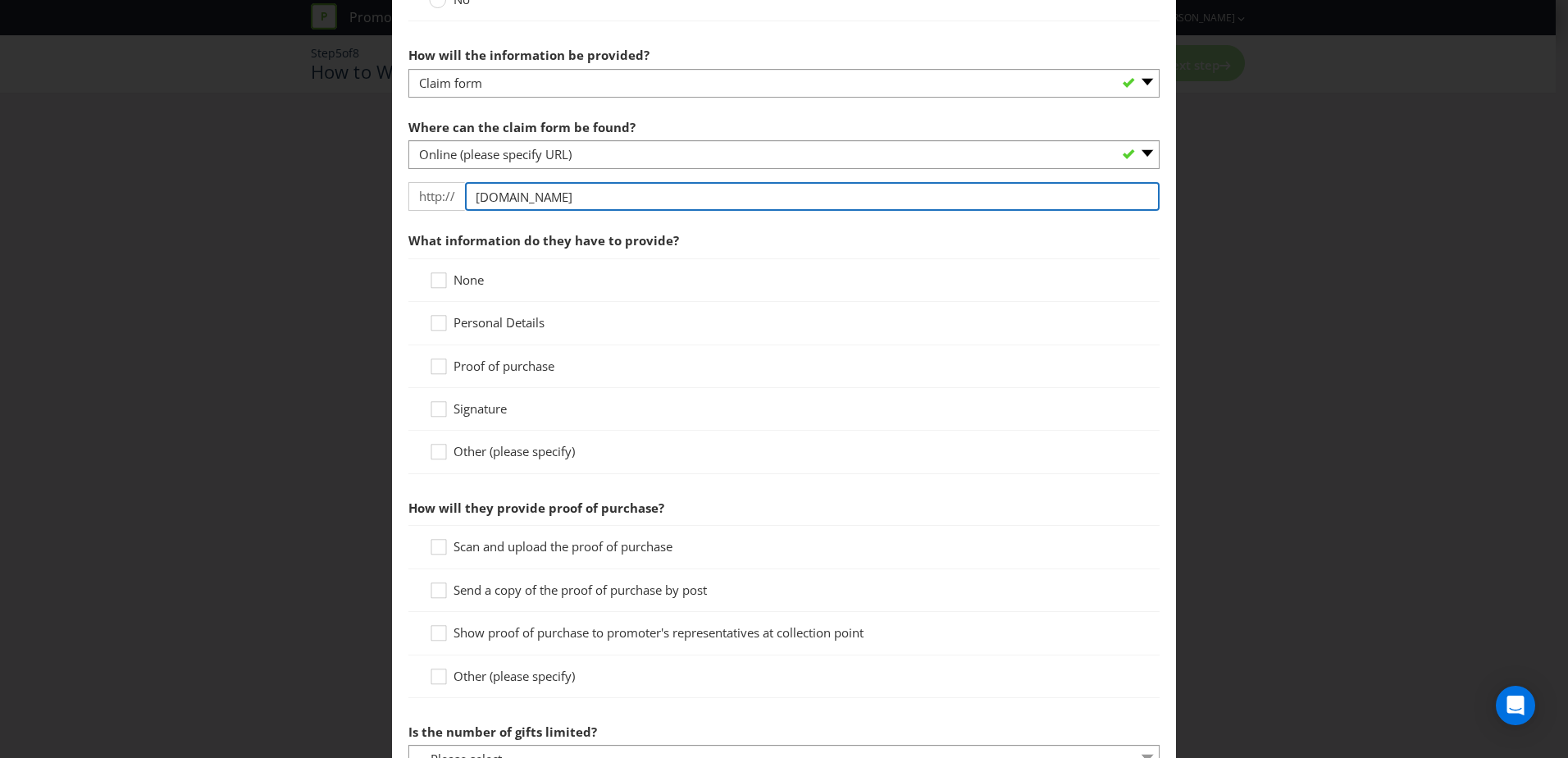
scroll to position [820, 0]
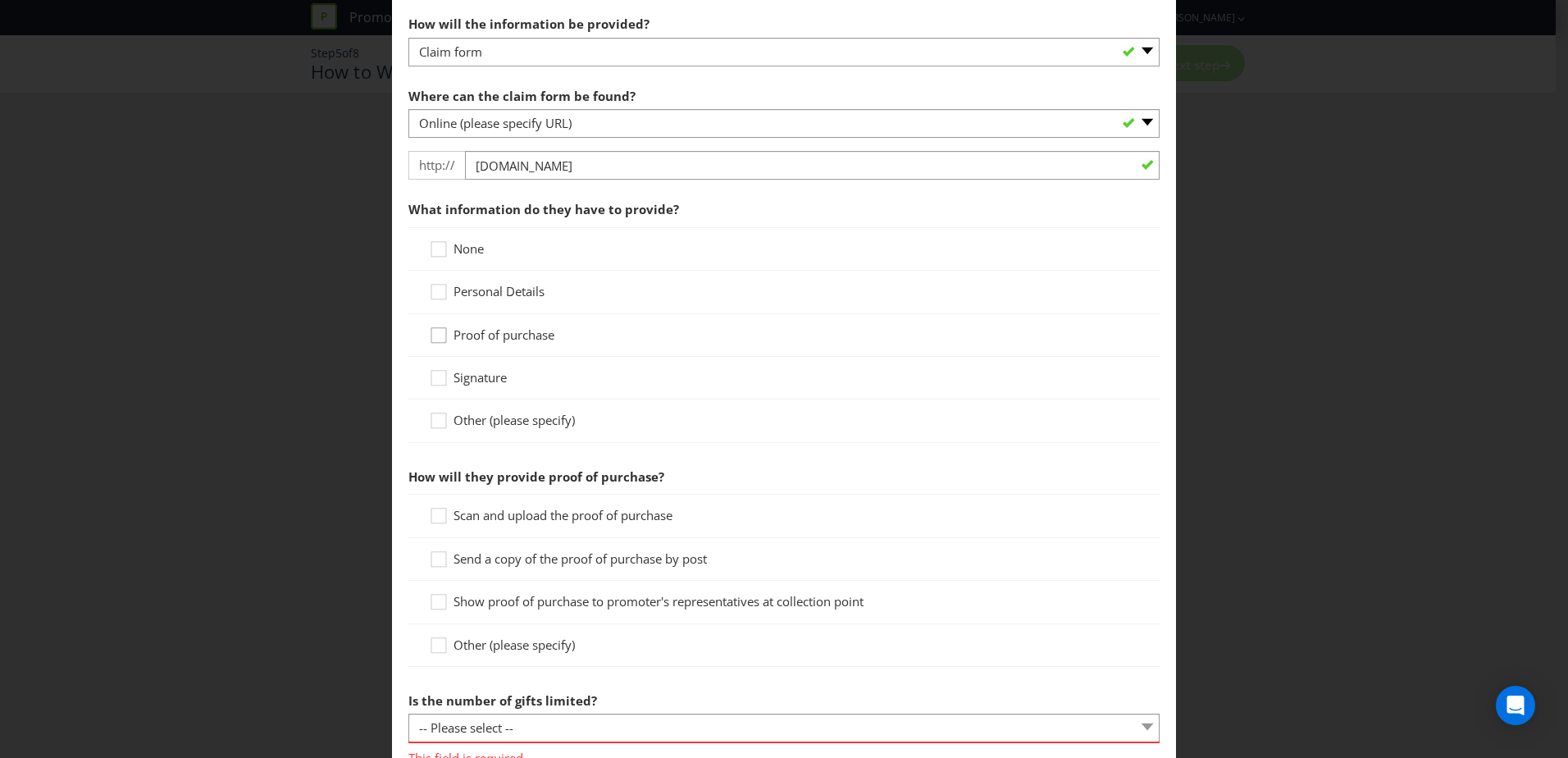
click at [436, 333] on div at bounding box center [439, 330] width 8 height 8
click at [0, 0] on input "Proof of purchase" at bounding box center [0, 0] width 0 height 0
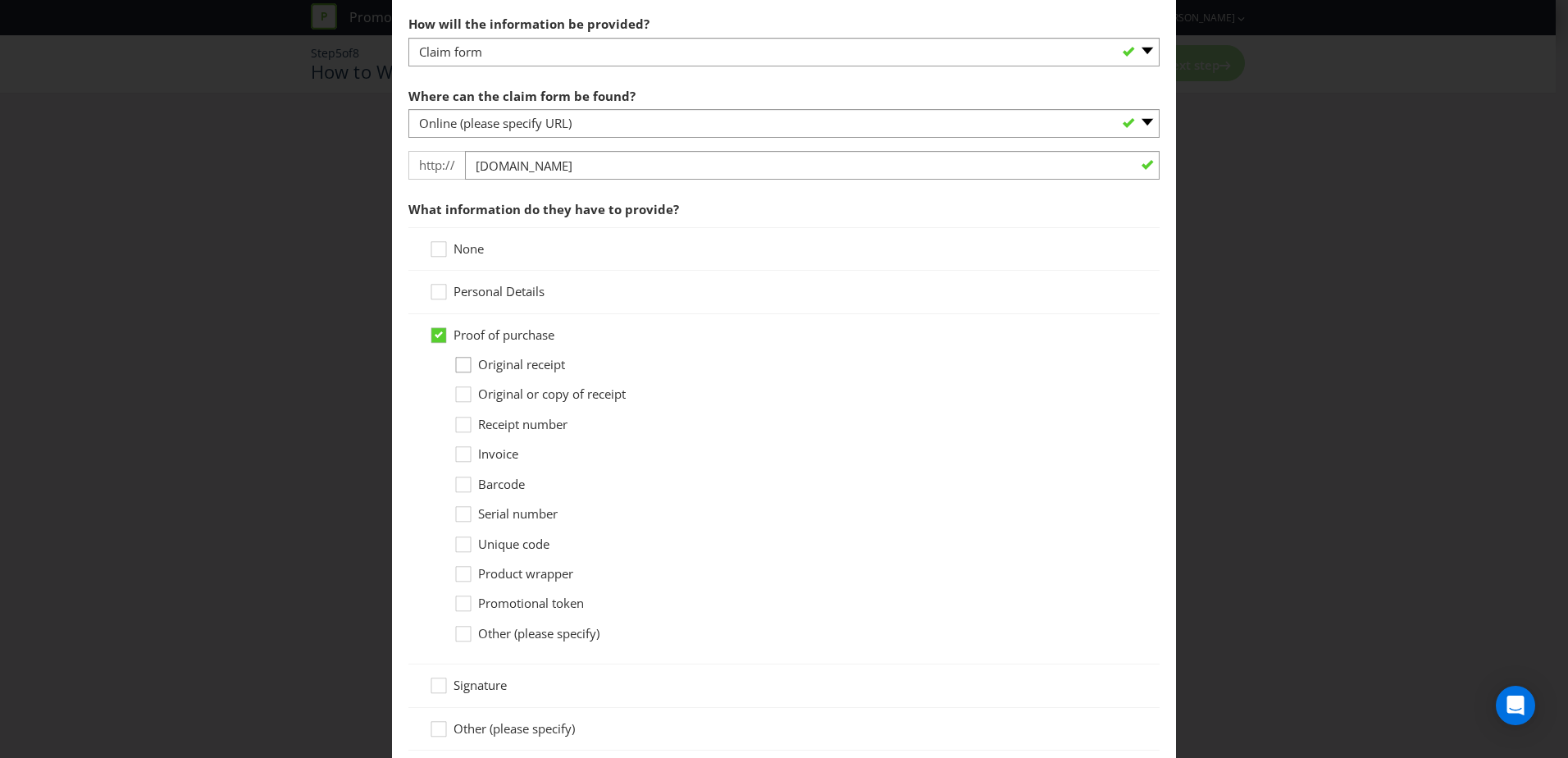
click at [462, 366] on icon at bounding box center [466, 368] width 24 height 24
click at [0, 0] on input "Original receipt" at bounding box center [0, 0] width 0 height 0
click at [468, 294] on span "Personal Details" at bounding box center [499, 291] width 91 height 16
click at [0, 0] on input "Personal Details" at bounding box center [0, 0] width 0 height 0
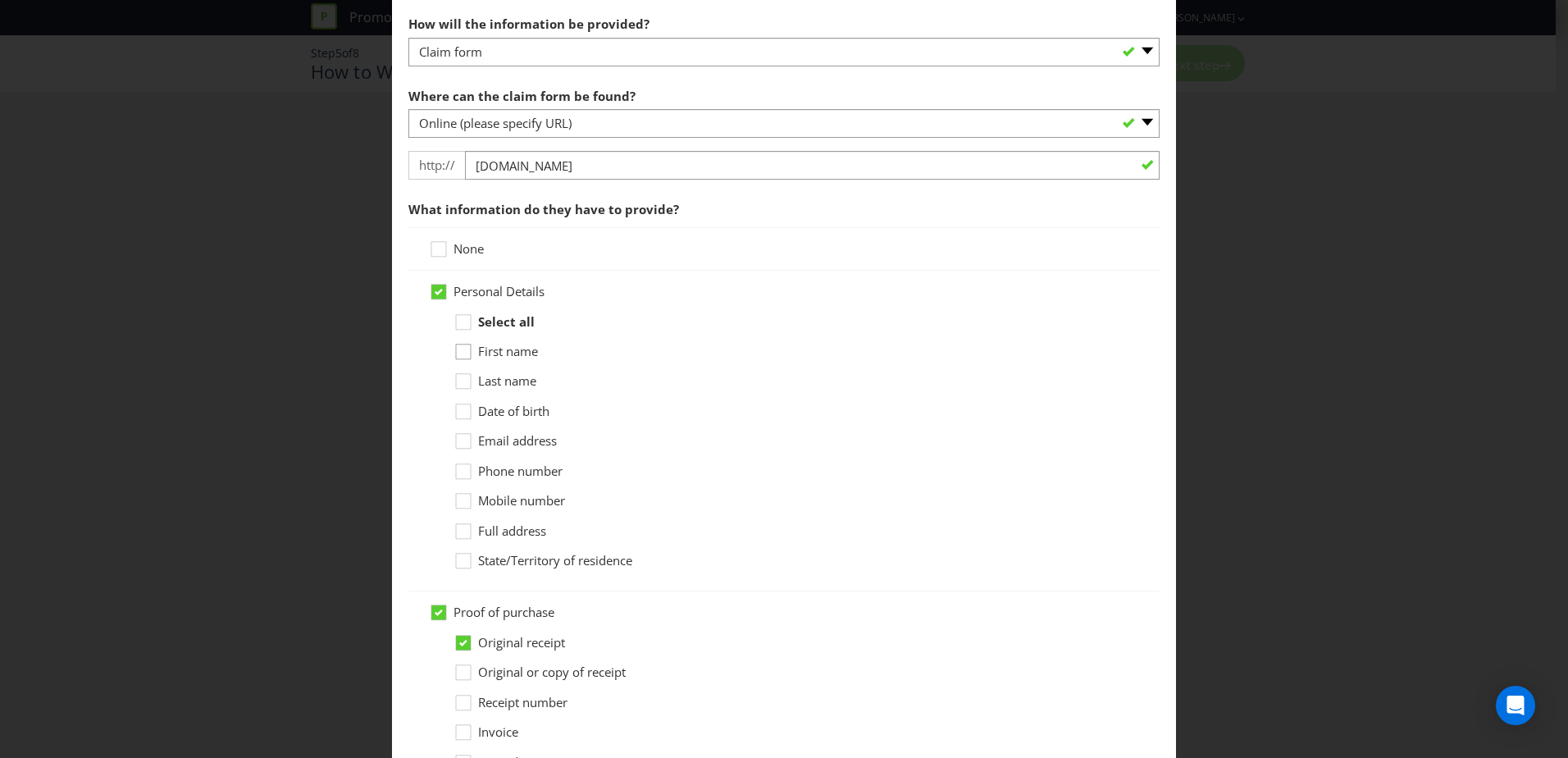
click at [462, 350] on div at bounding box center [463, 346] width 8 height 8
click at [0, 0] on input "First name" at bounding box center [0, 0] width 0 height 0
click at [459, 379] on div at bounding box center [463, 376] width 8 height 8
click at [0, 0] on input "Last name" at bounding box center [0, 0] width 0 height 0
click at [456, 444] on icon at bounding box center [466, 444] width 24 height 24
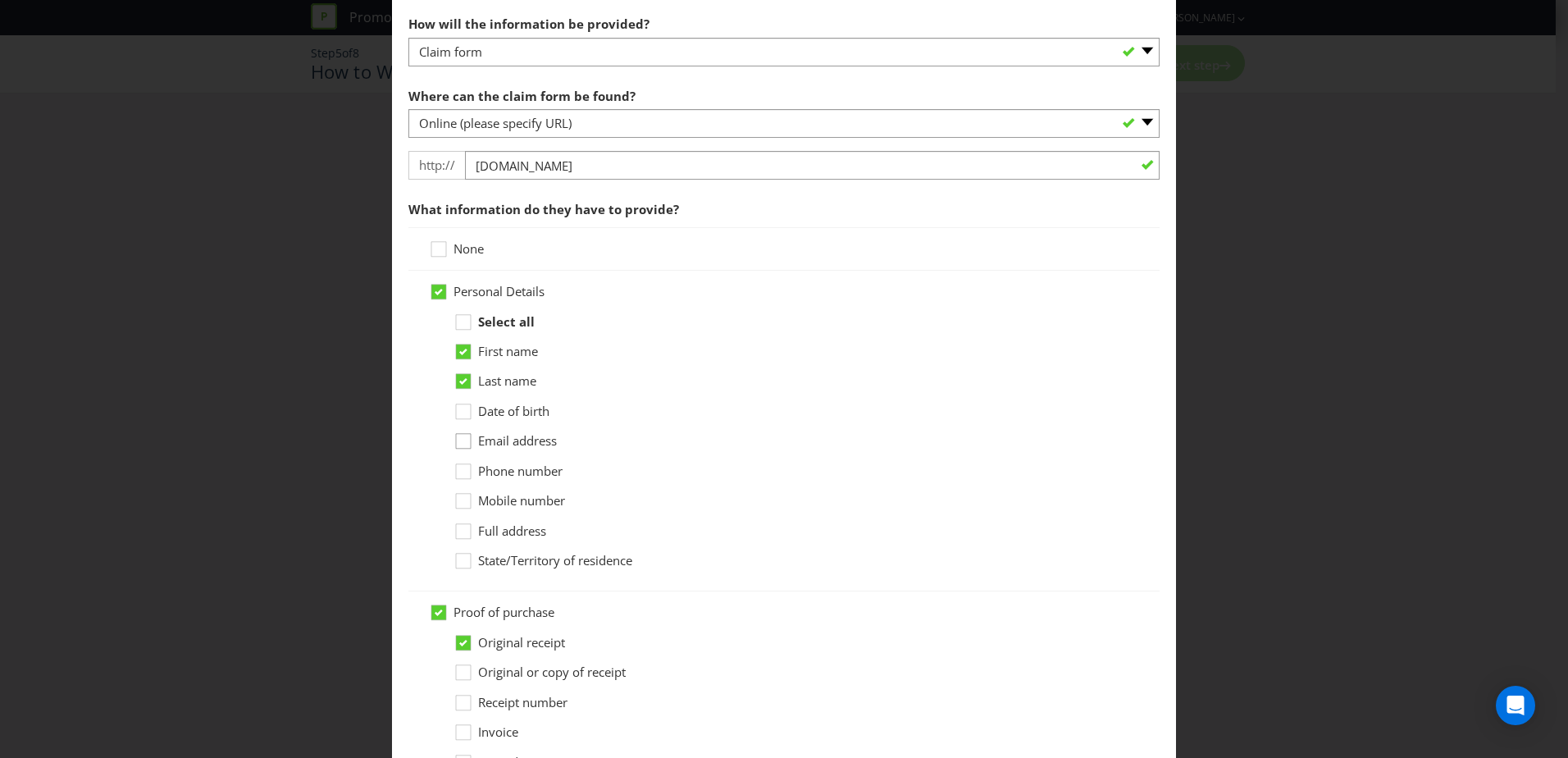
click at [0, 0] on input "Email address" at bounding box center [0, 0] width 0 height 0
click at [461, 471] on icon at bounding box center [466, 475] width 24 height 24
click at [0, 0] on input "Phone number" at bounding box center [0, 0] width 0 height 0
click at [460, 561] on icon at bounding box center [466, 564] width 24 height 24
click at [0, 0] on input "State/Territory of residence" at bounding box center [0, 0] width 0 height 0
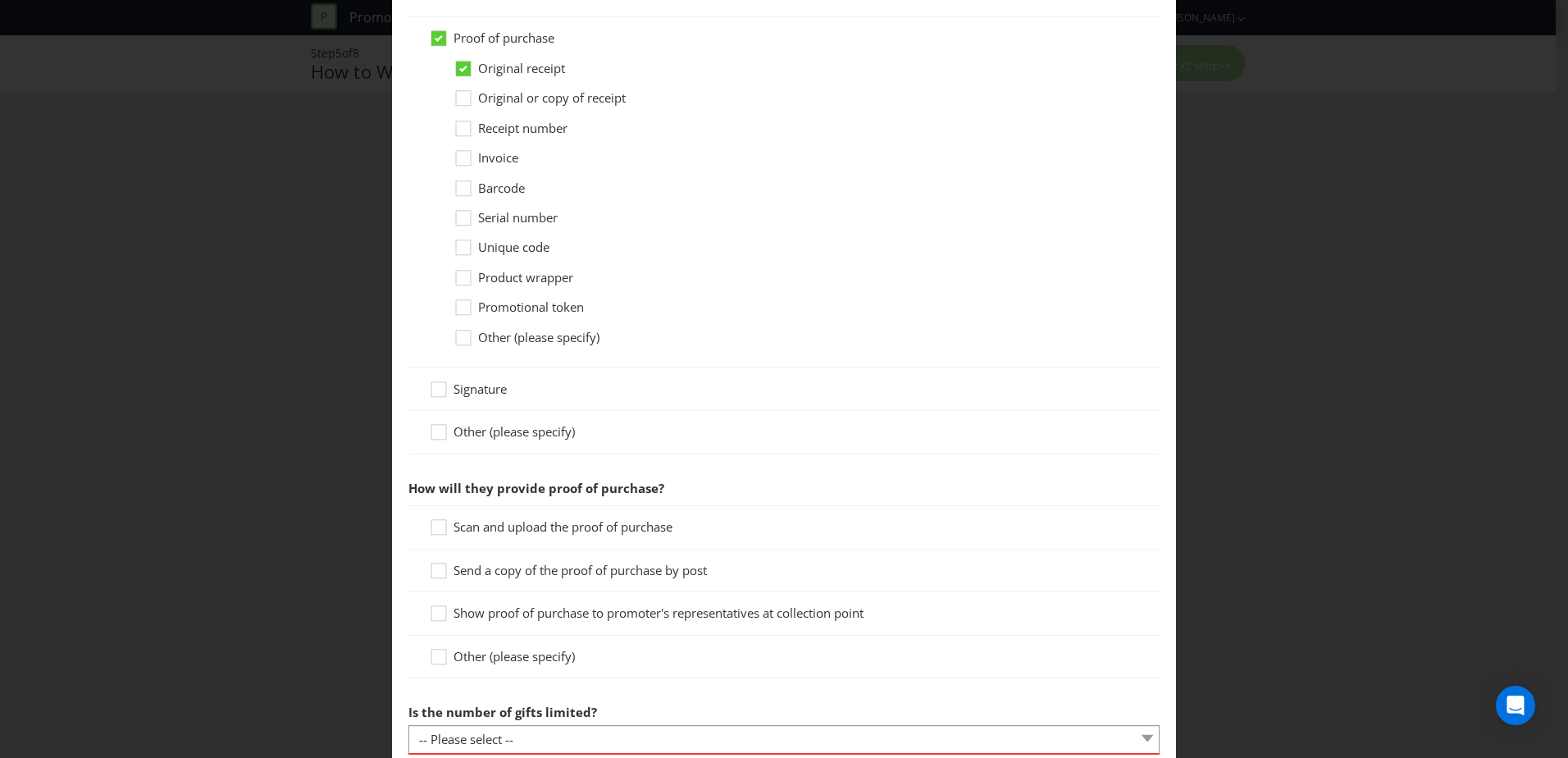
scroll to position [1477, 0]
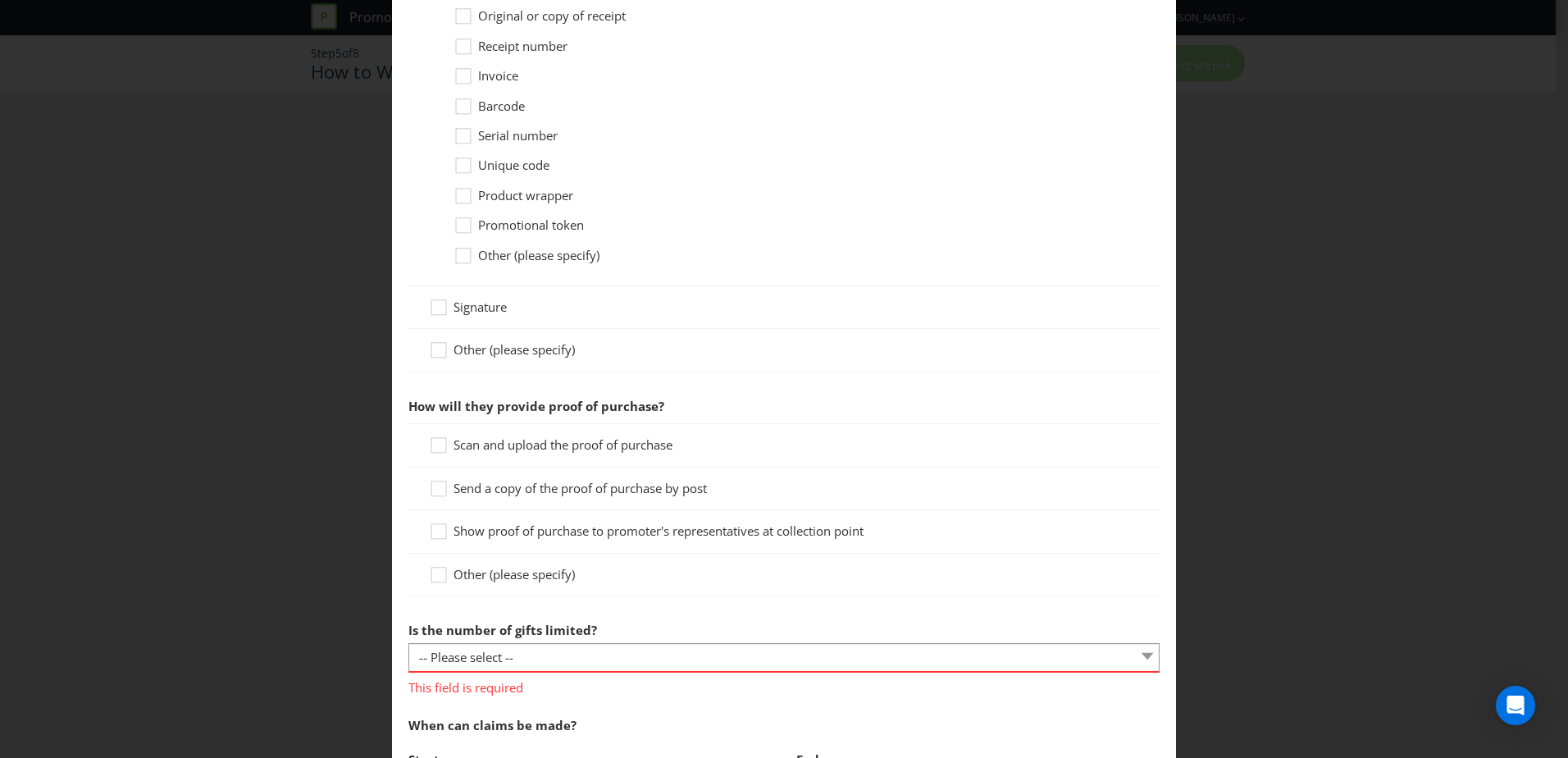
click at [454, 527] on span "Show proof of purchase to promoter's representatives at collection point" at bounding box center [659, 530] width 410 height 16
click at [0, 0] on input "Show proof of purchase to promoter's representatives at collection point" at bounding box center [0, 0] width 0 height 0
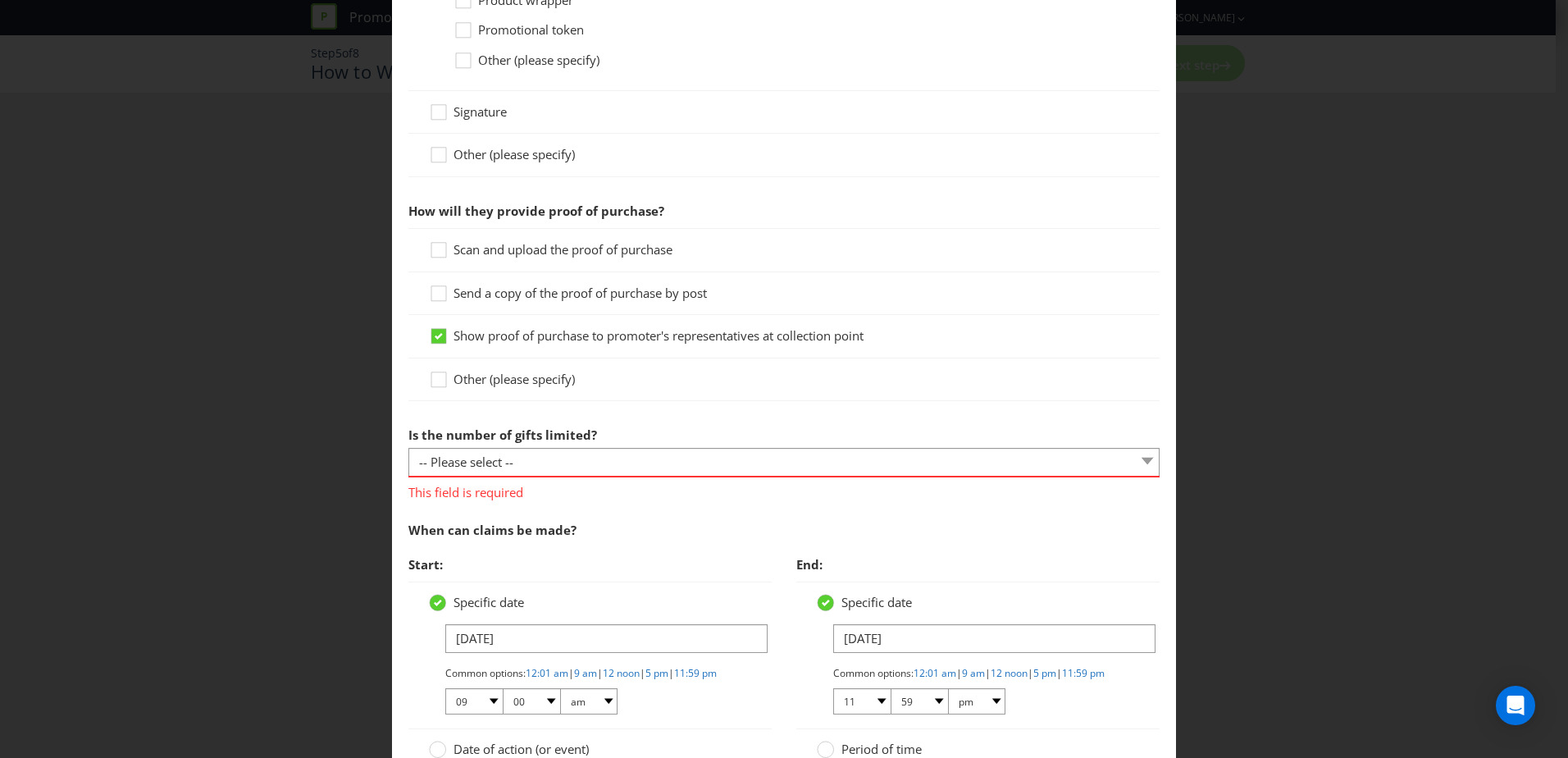
scroll to position [1723, 0]
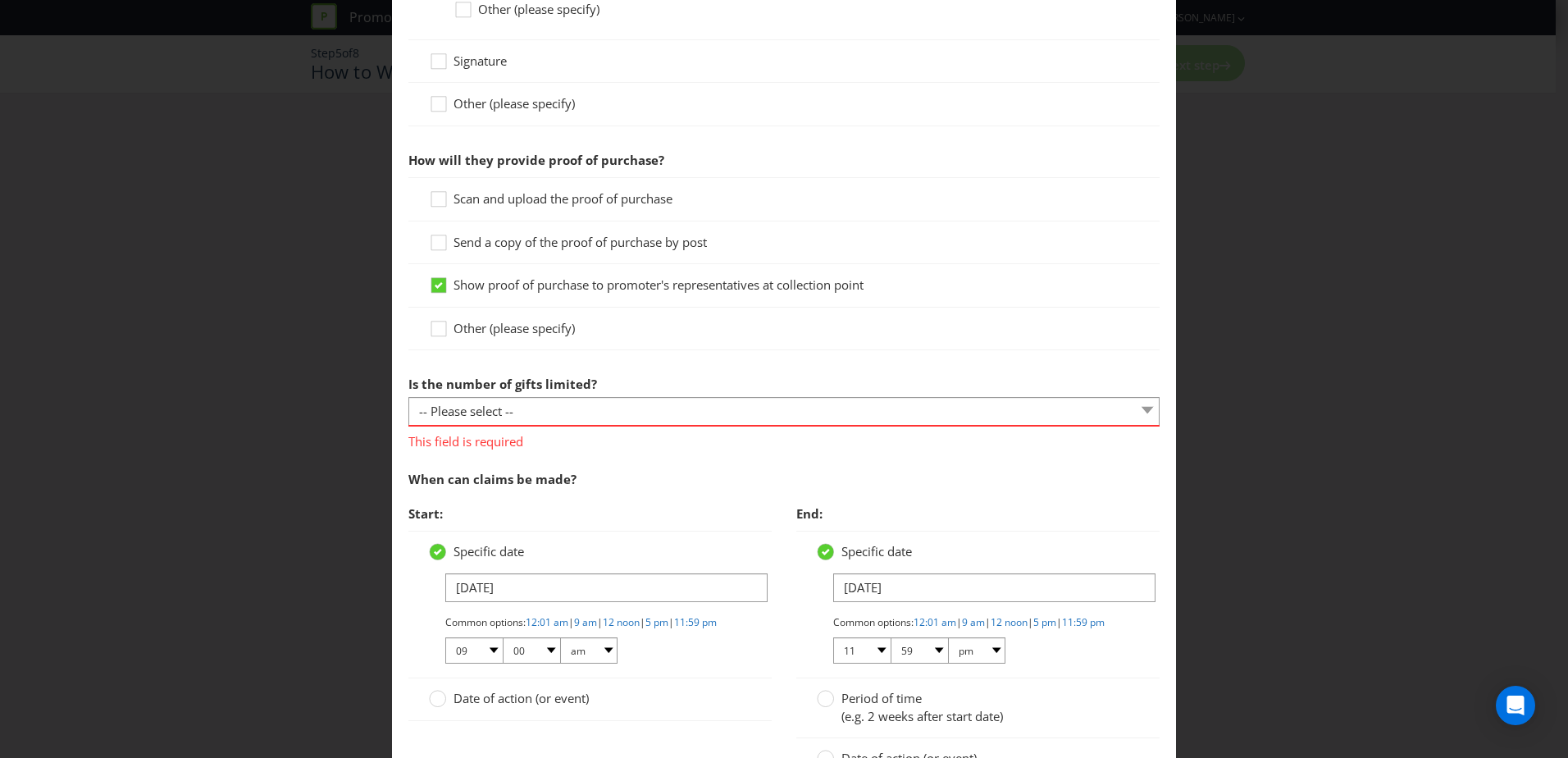
click at [770, 425] on div "This field is required" at bounding box center [784, 437] width 751 height 25
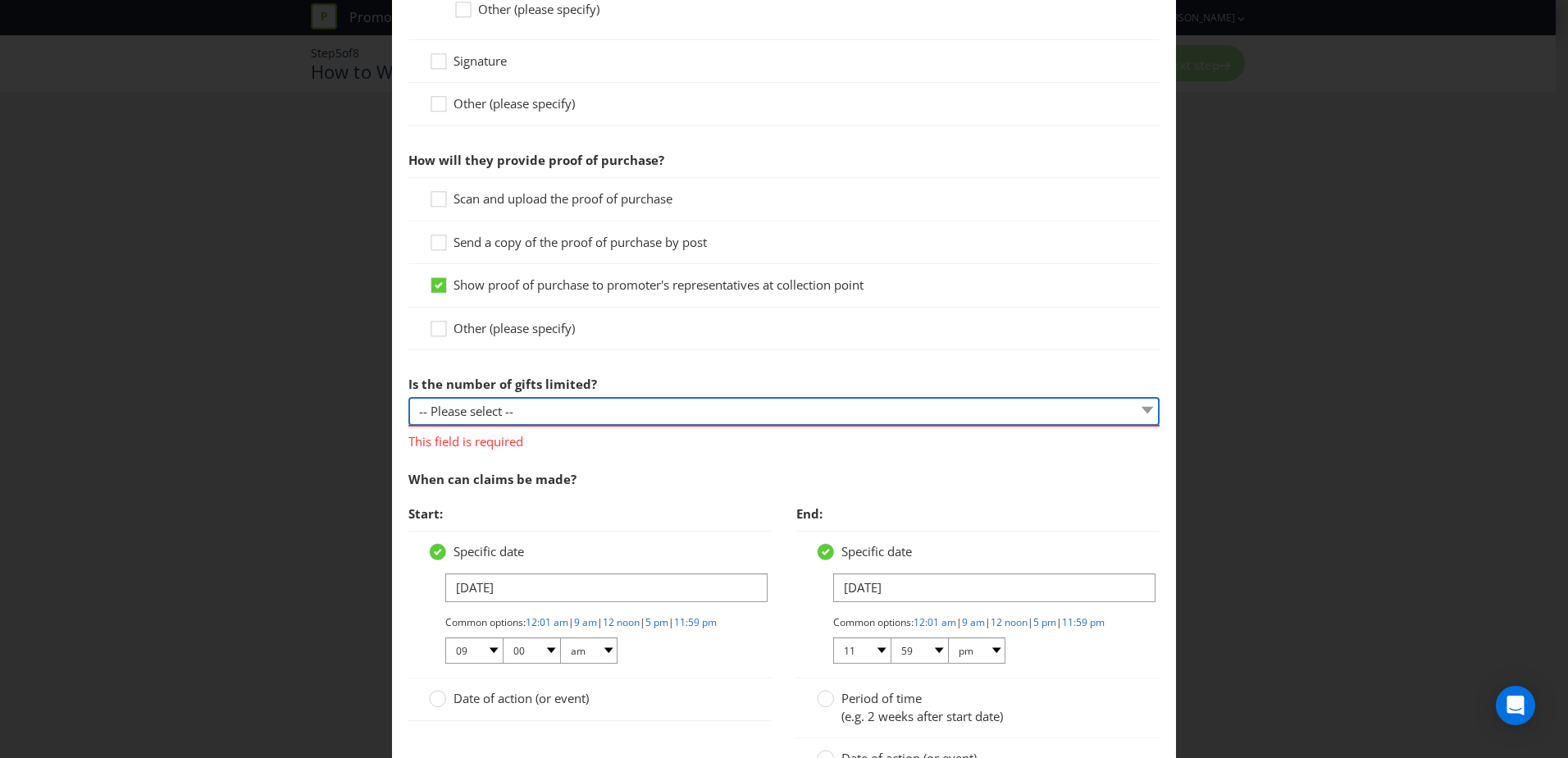
click at [768, 408] on select "-- Please select -- Unlimited gifts available during promotional period Number …" at bounding box center [784, 411] width 751 height 28
select select "LIMITED"
click at [408, 397] on select "-- Please select -- Unlimited gifts available during promotional period Number …" at bounding box center [784, 411] width 751 height 28
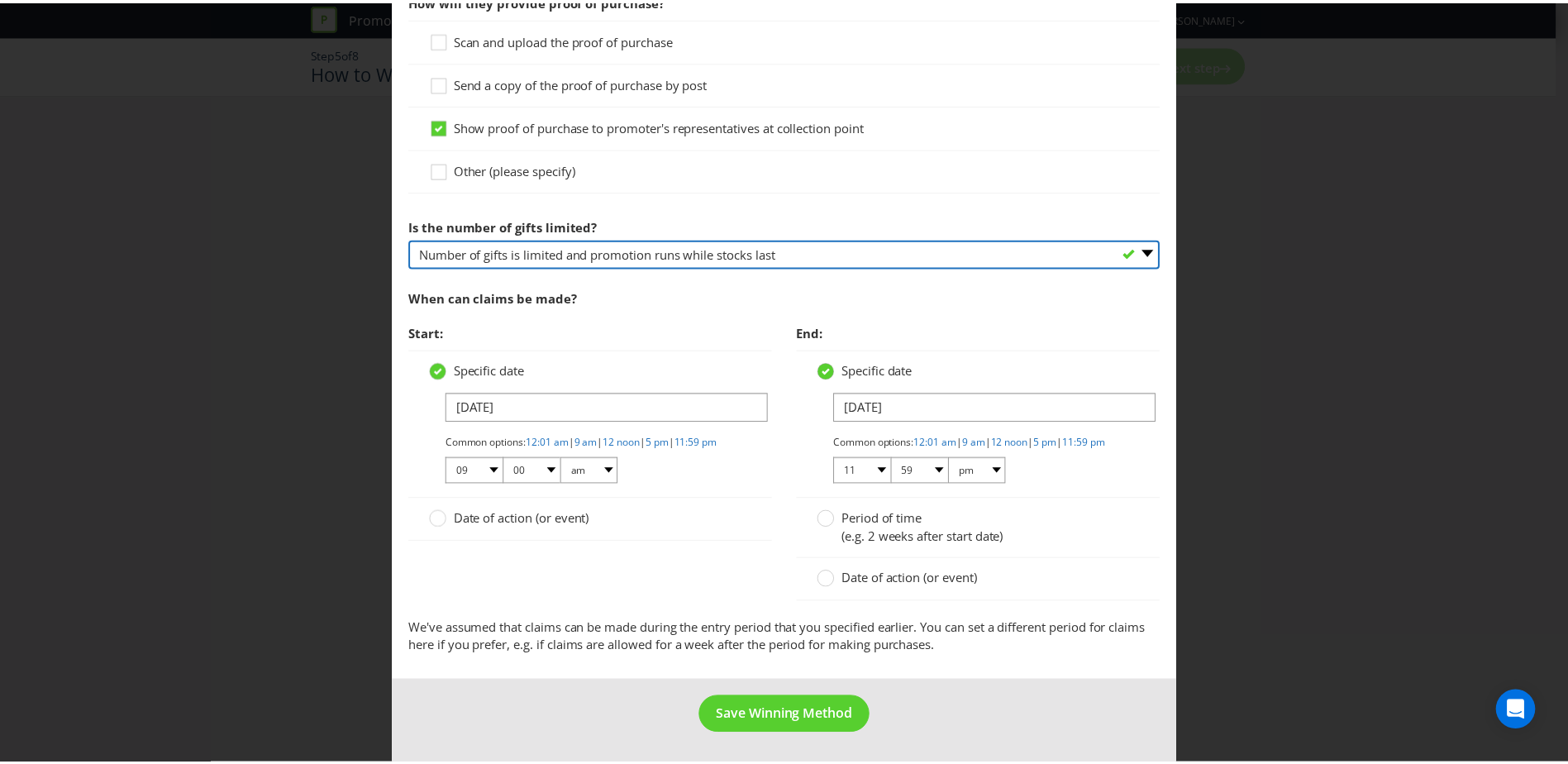
scroll to position [1912, 0]
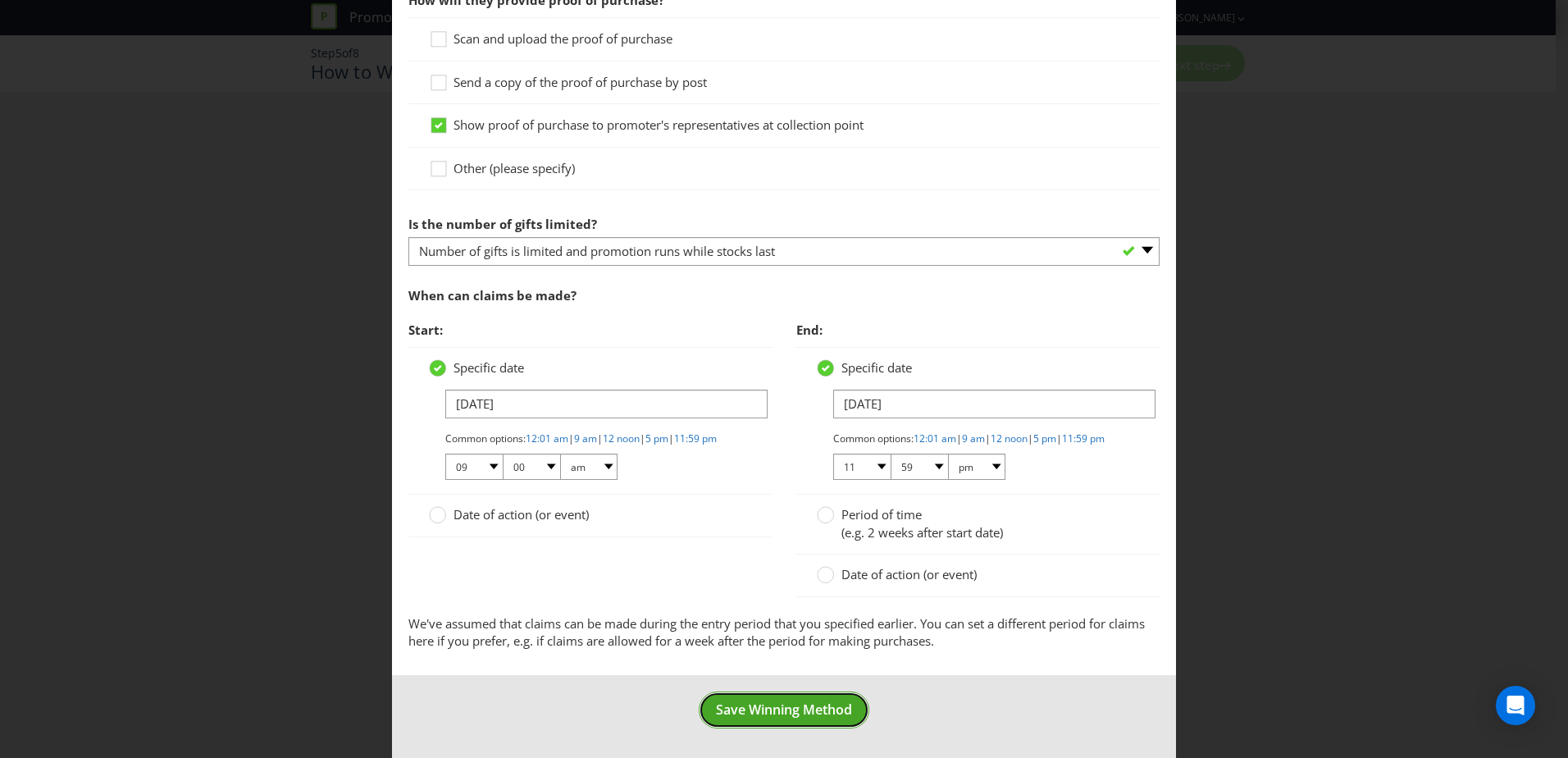
click at [813, 712] on span "Save Winning Method" at bounding box center [784, 709] width 136 height 18
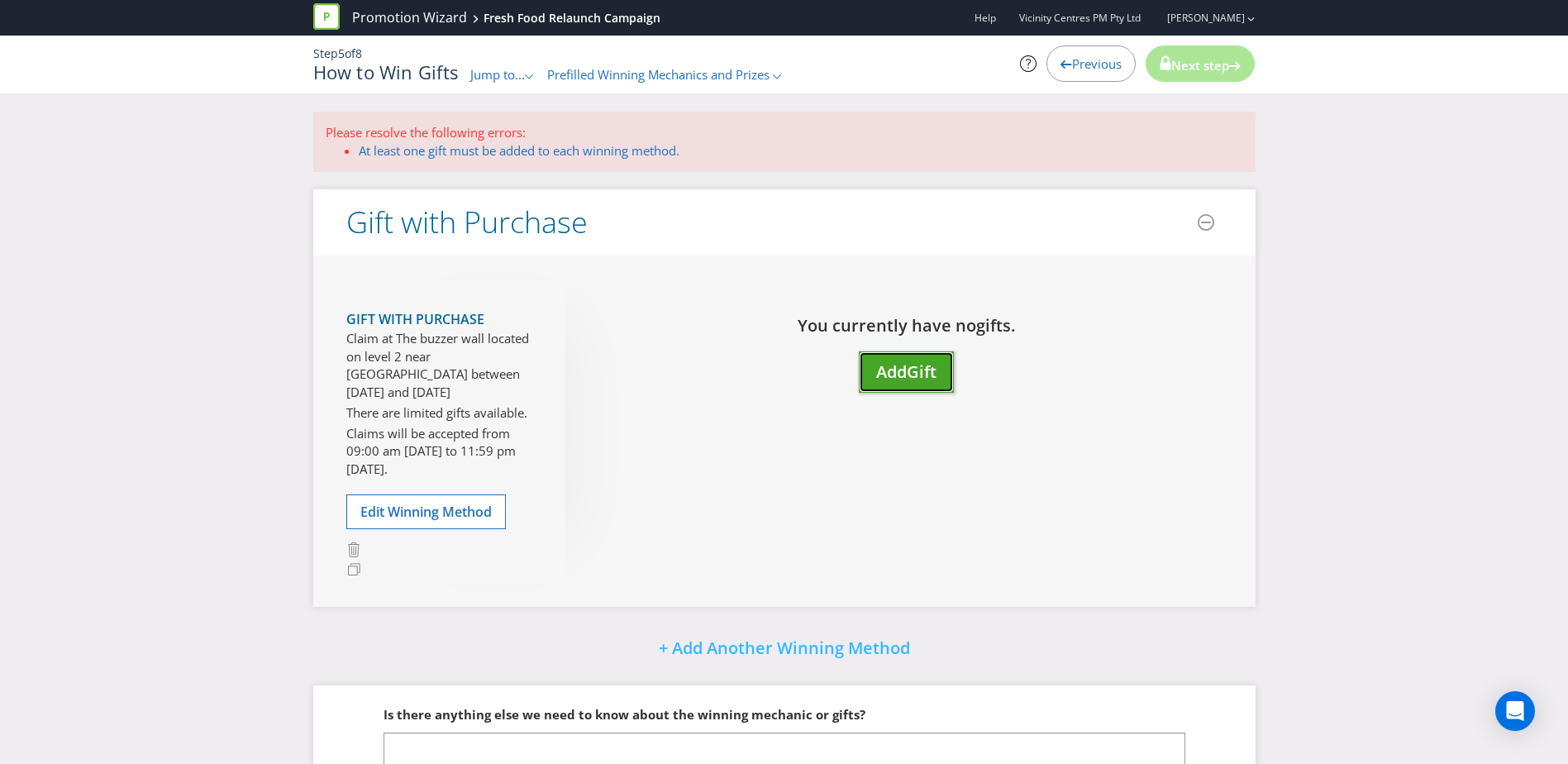
click at [913, 380] on span "Gift" at bounding box center [921, 372] width 29 height 23
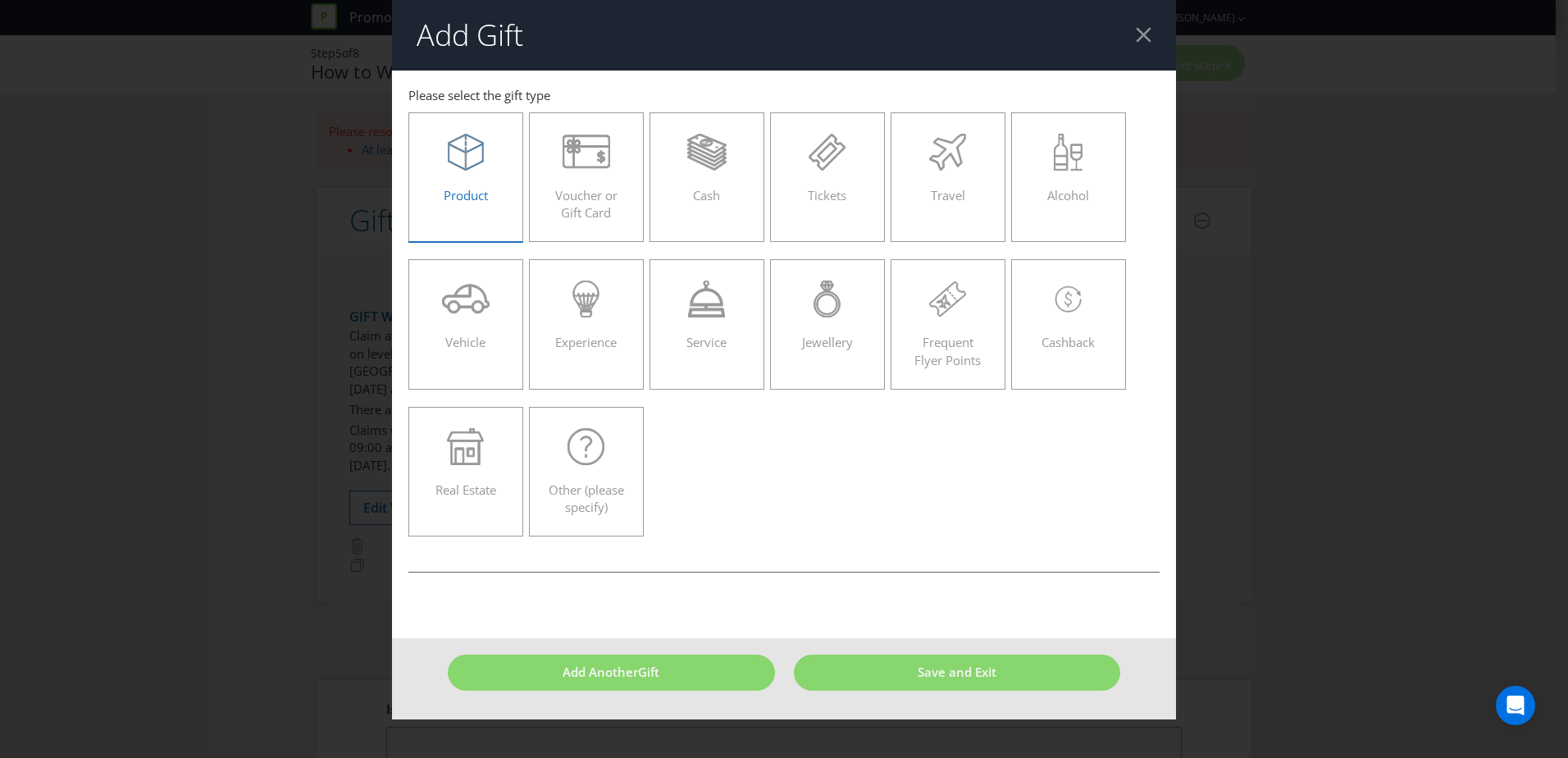
click at [471, 161] on icon at bounding box center [466, 152] width 36 height 37
click at [0, 0] on input "Product" at bounding box center [0, 0] width 0 height 0
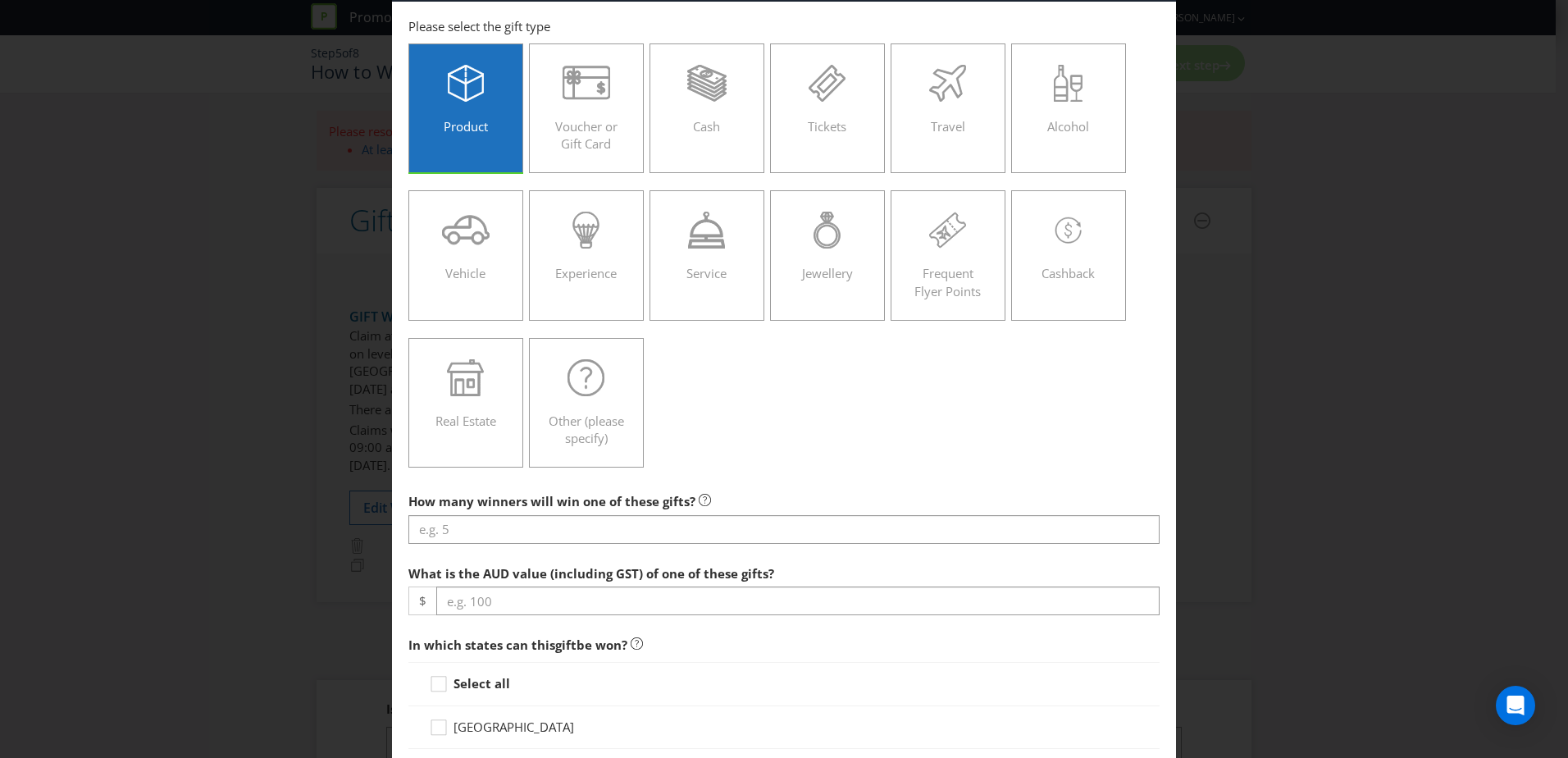
scroll to position [246, 0]
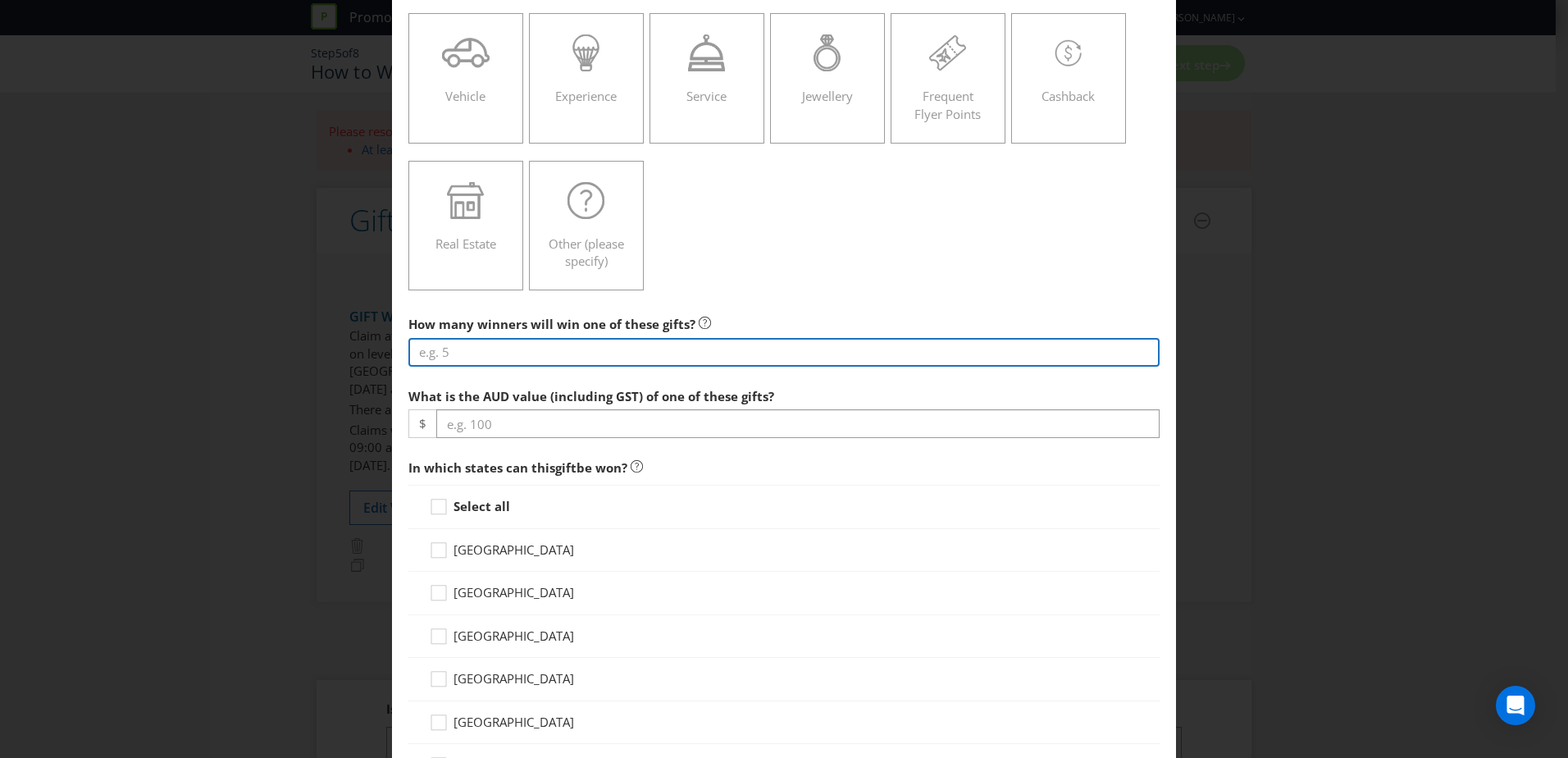
click at [705, 347] on input "number" at bounding box center [784, 352] width 751 height 28
click at [726, 354] on input "number" at bounding box center [784, 352] width 751 height 28
type input "800"
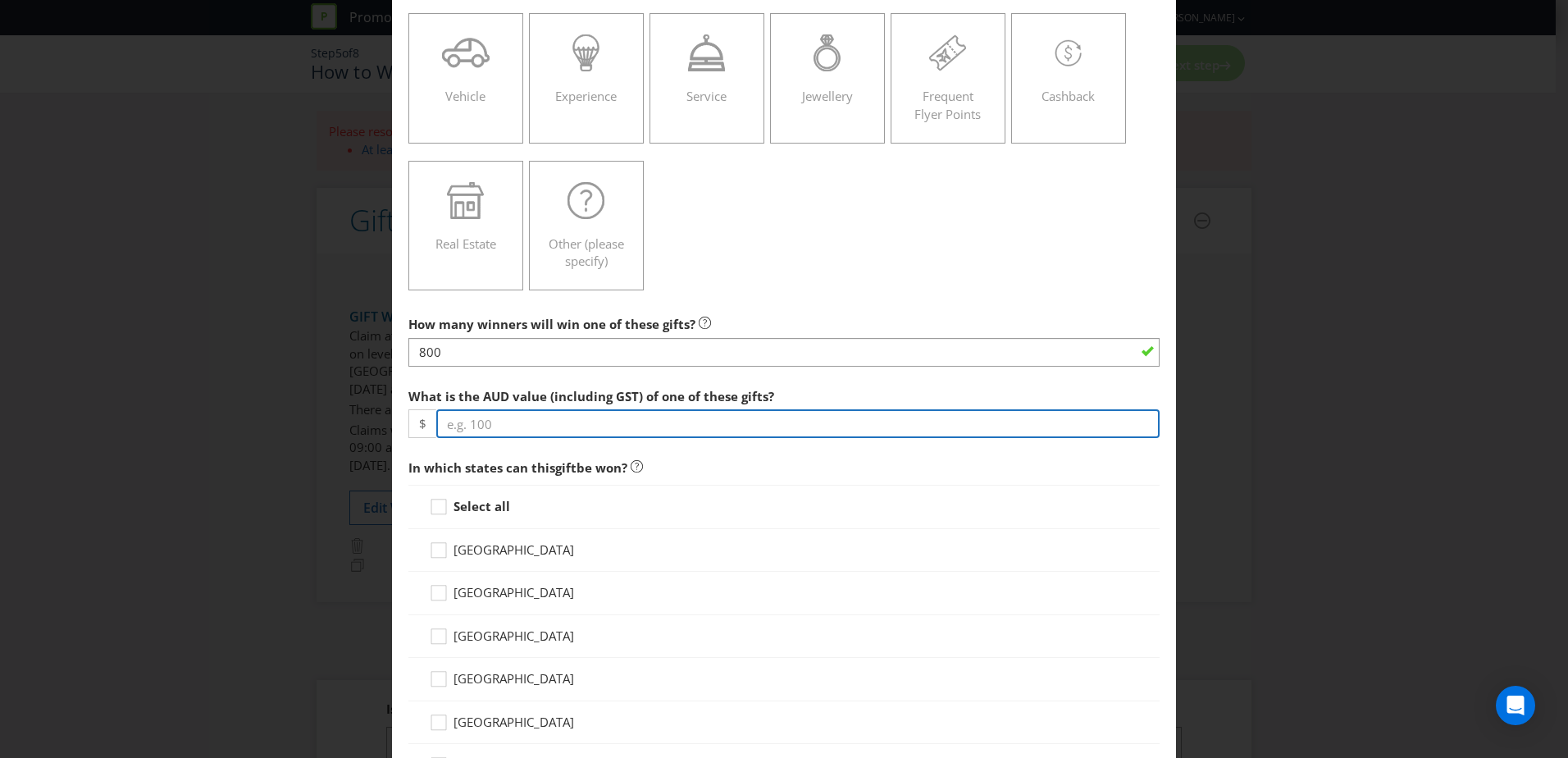
click at [664, 422] on input "number" at bounding box center [798, 424] width 724 height 28
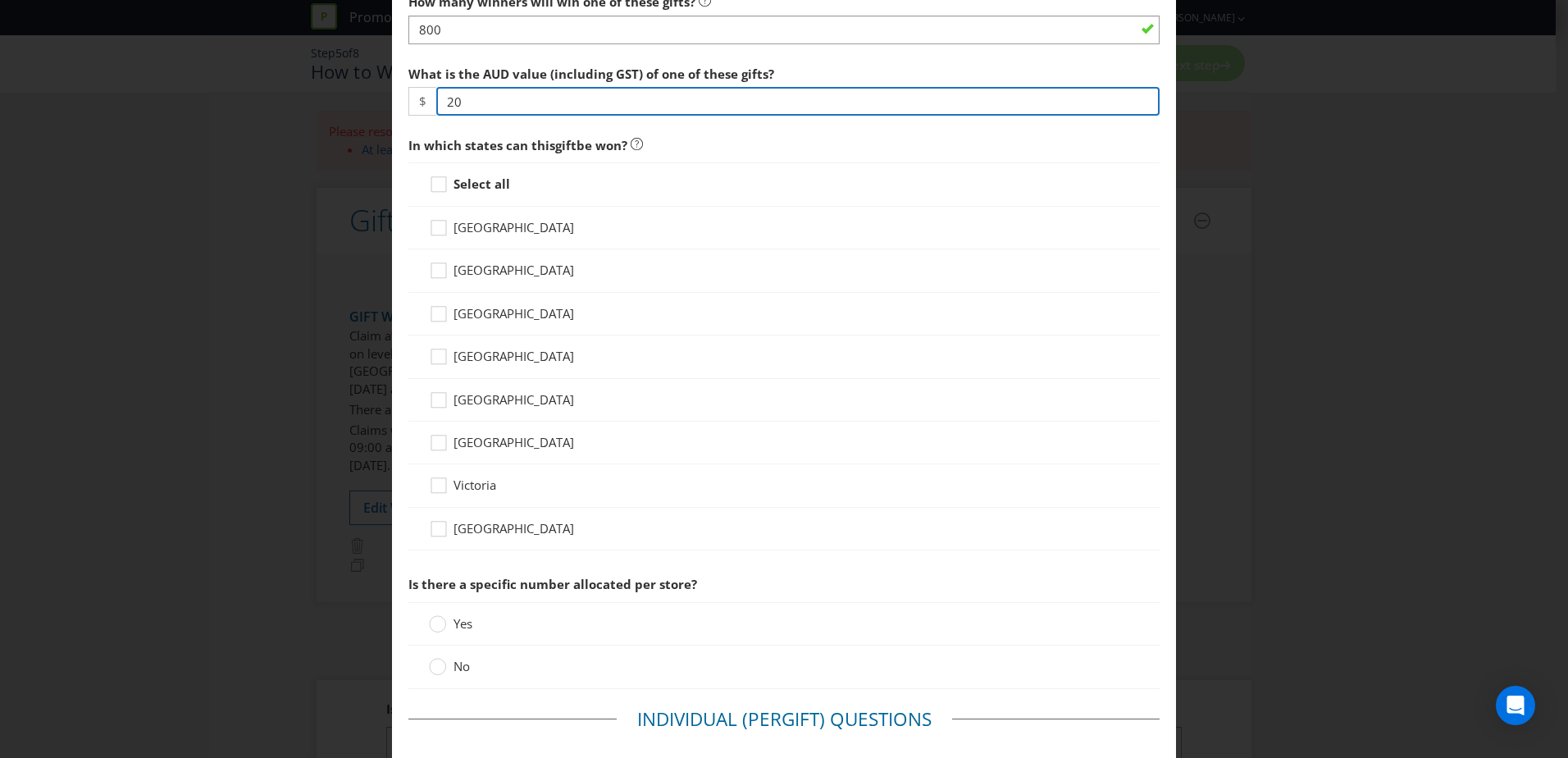
scroll to position [574, 0]
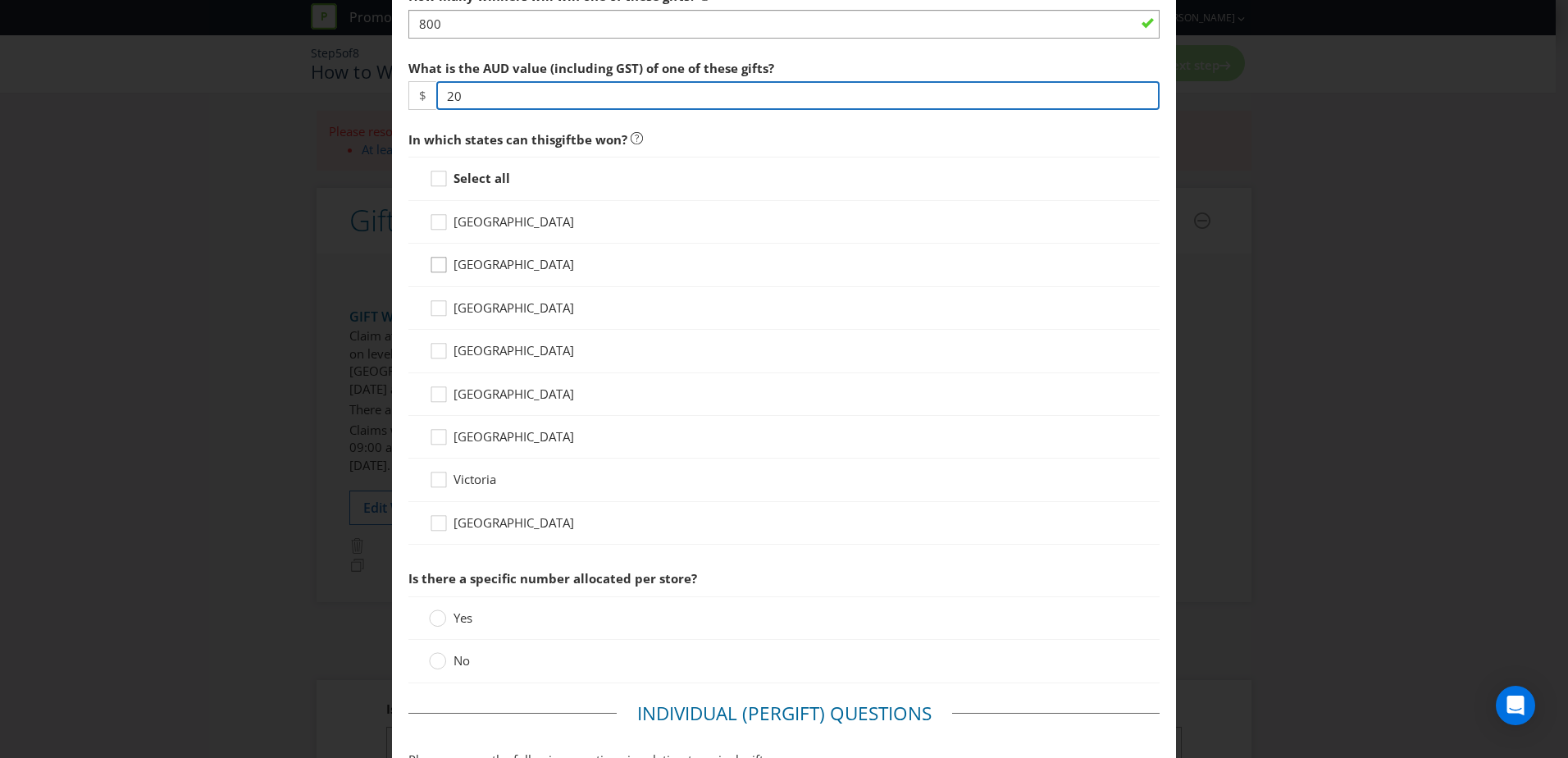
type input "20"
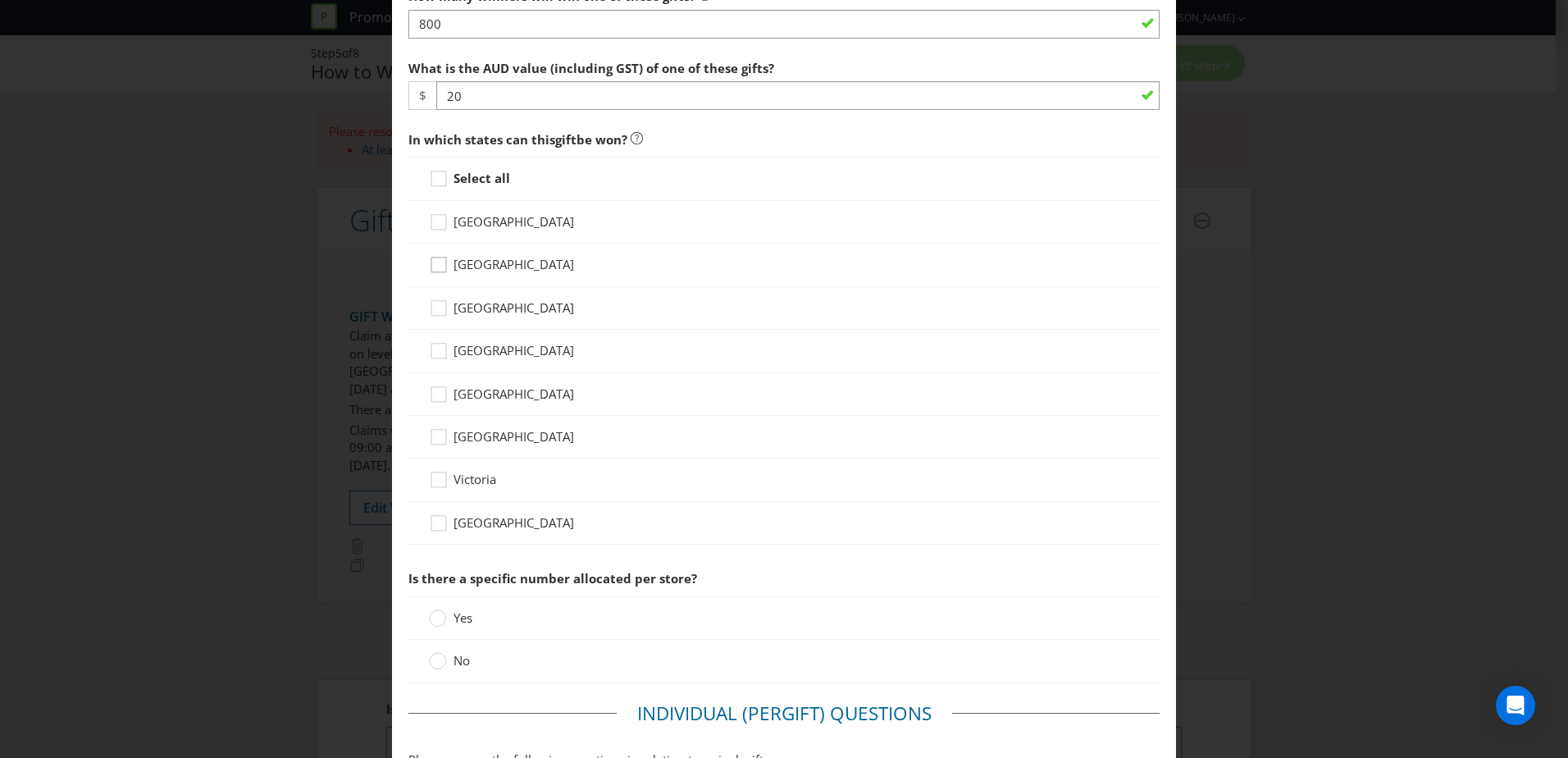
click at [436, 259] on div at bounding box center [439, 259] width 8 height 8
click at [0, 0] on input "[GEOGRAPHIC_DATA]" at bounding box center [0, 0] width 0 height 0
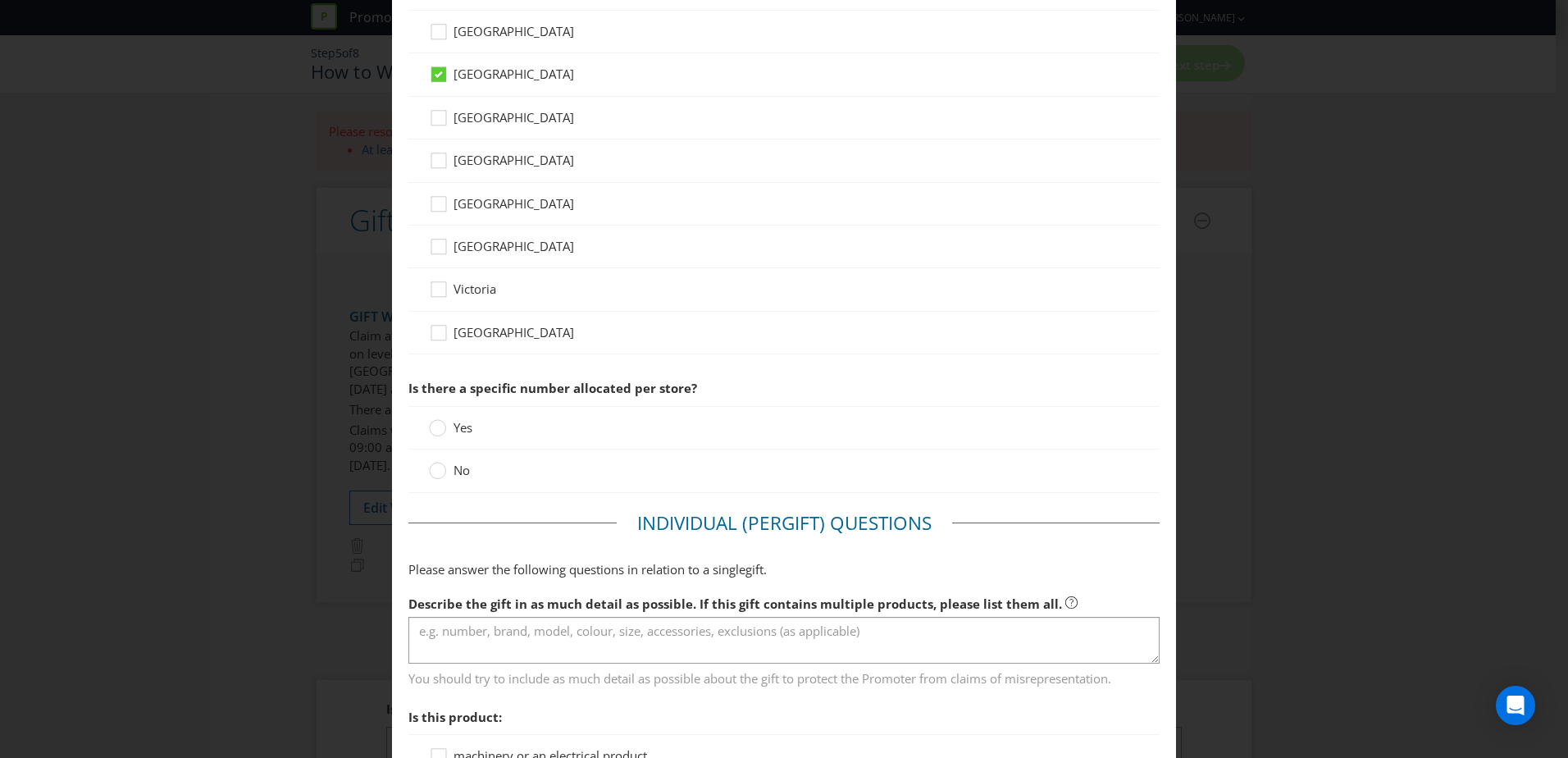
scroll to position [820, 0]
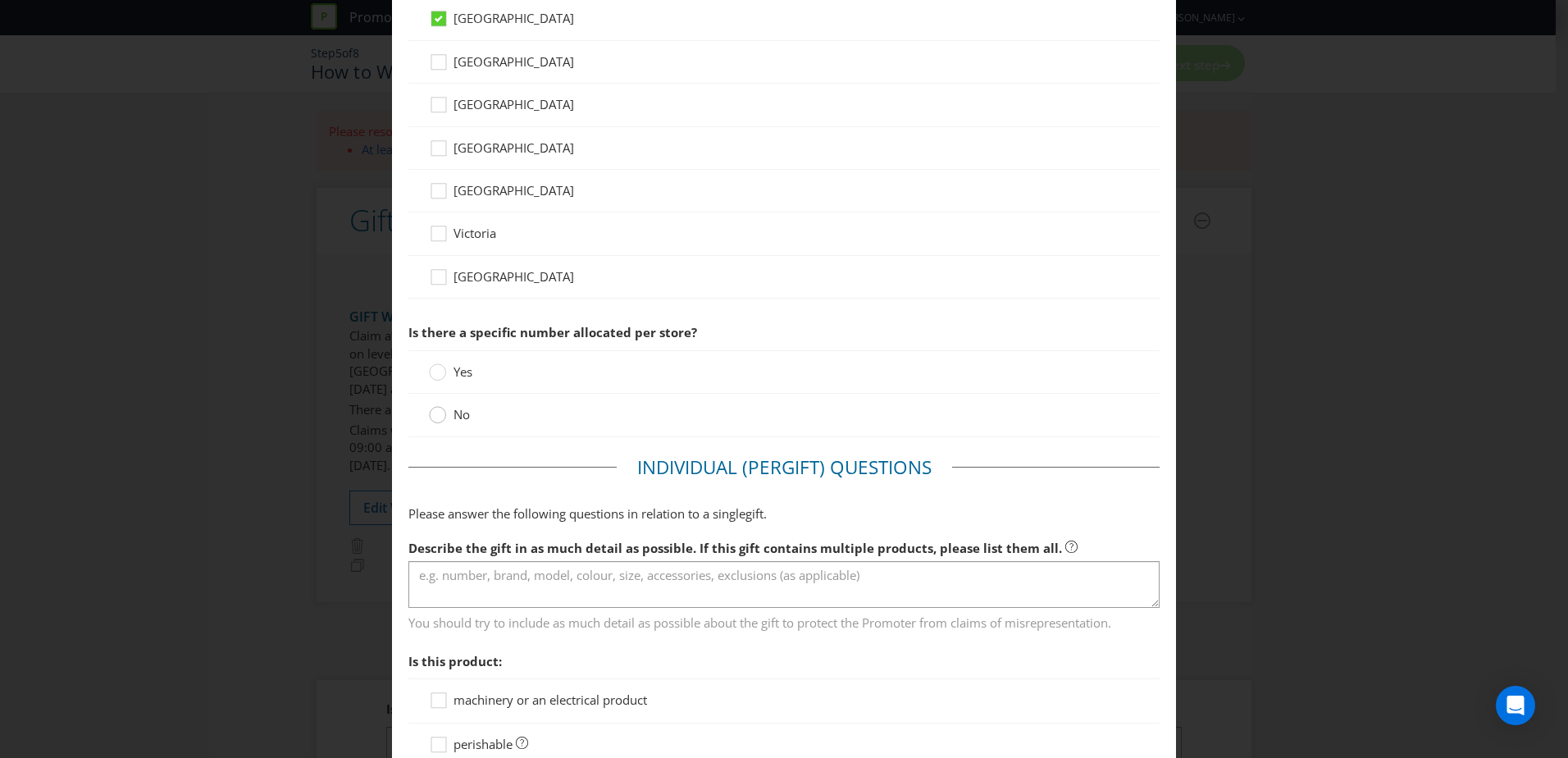
click at [430, 415] on circle at bounding box center [438, 414] width 16 height 16
click at [0, 0] on input "No" at bounding box center [0, 0] width 0 height 0
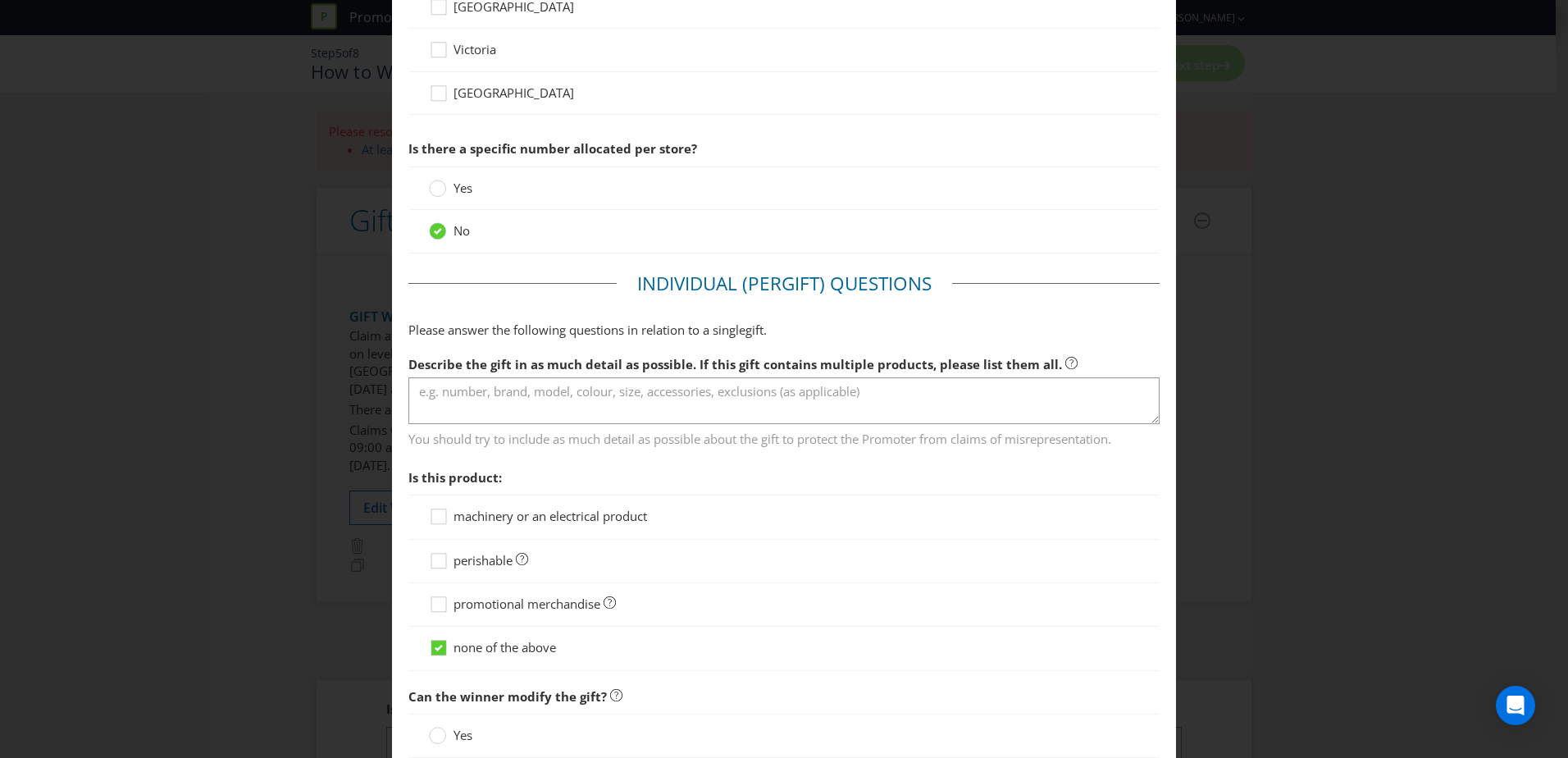
scroll to position [1067, 0]
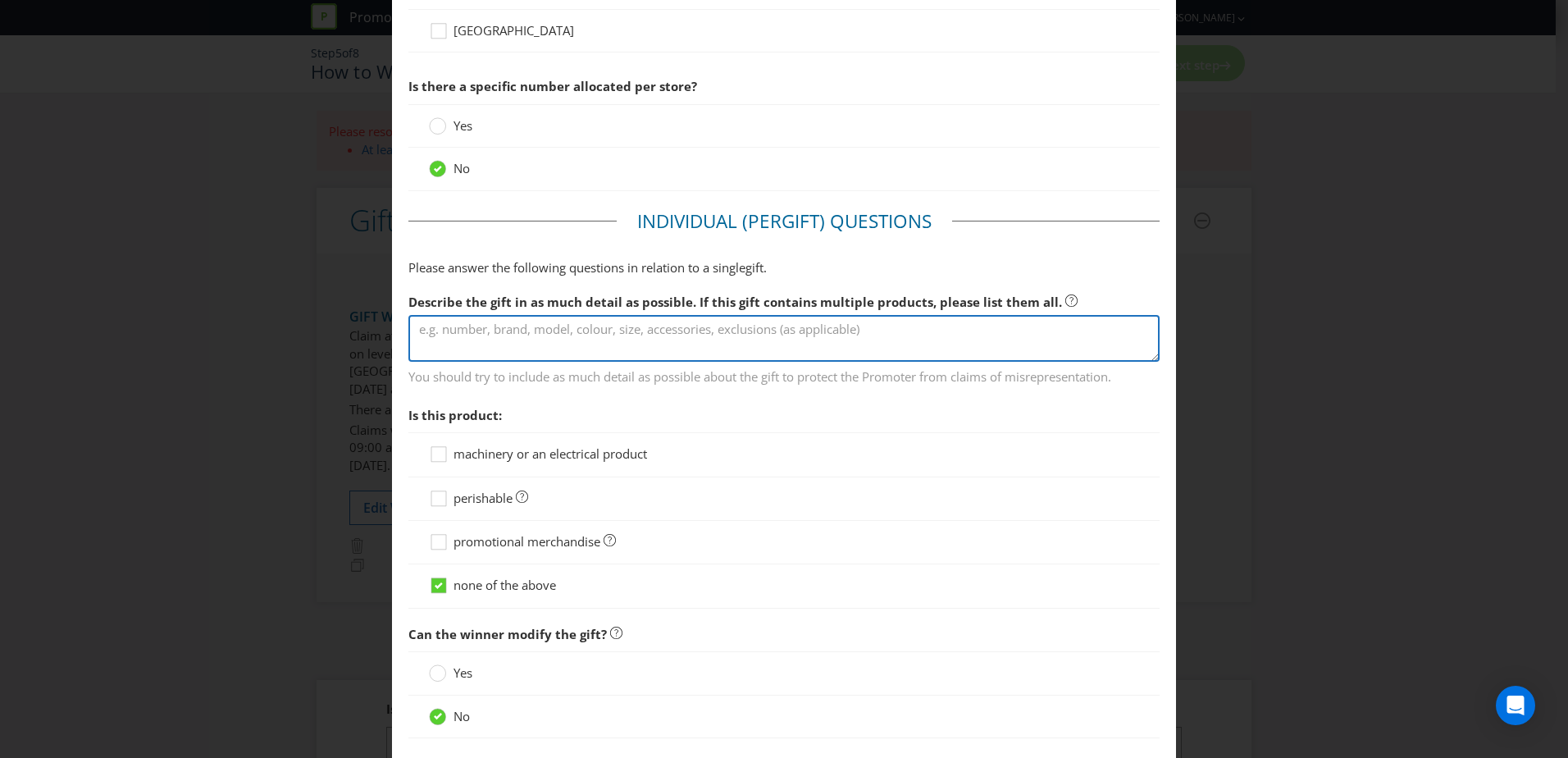
click at [589, 334] on textarea at bounding box center [784, 339] width 751 height 47
type textarea "Choice between a [PERSON_NAME] 20/20 Meals Cookbook or [PERSON_NAME] [PERSON_NA…"
click at [1005, 341] on textarea "Choice between a [PERSON_NAME] 20/20 Meals Cookbook or [PERSON_NAME] [PERSON_NA…" at bounding box center [784, 339] width 751 height 47
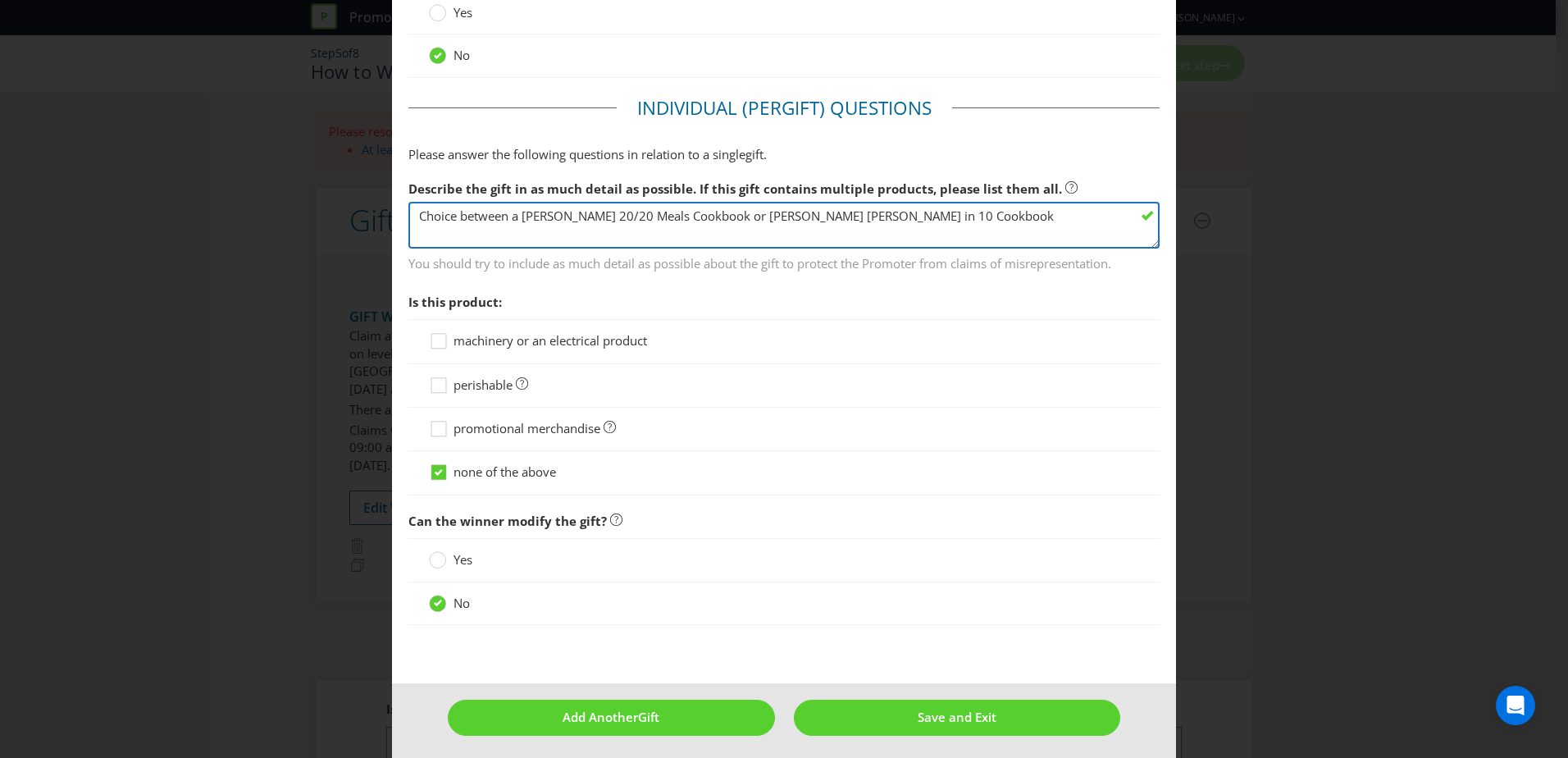
scroll to position [1186, 0]
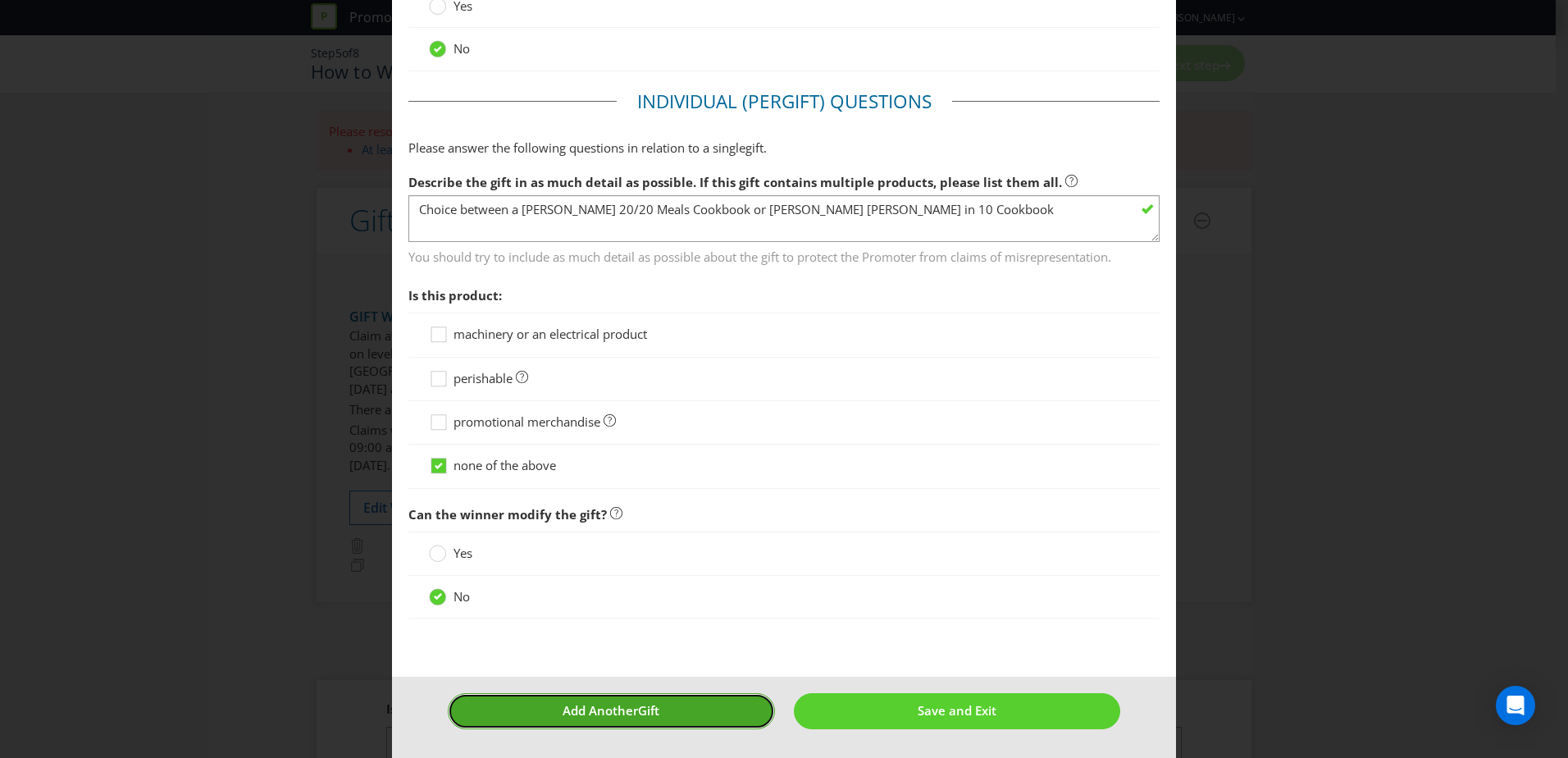
click at [638, 712] on span "Gift" at bounding box center [648, 710] width 22 height 16
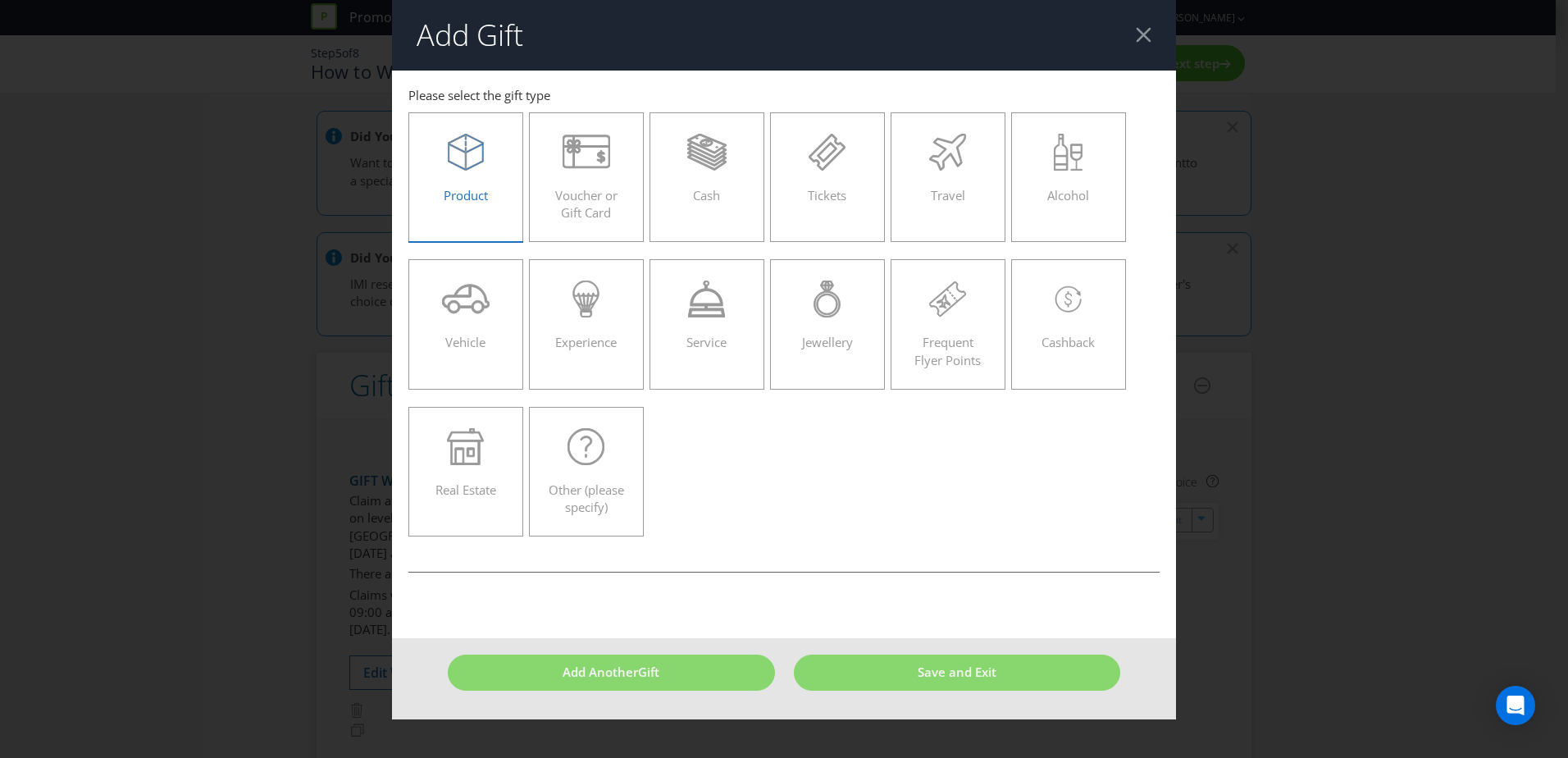
click at [466, 167] on icon at bounding box center [466, 157] width 36 height 28
click at [0, 0] on input "Product" at bounding box center [0, 0] width 0 height 0
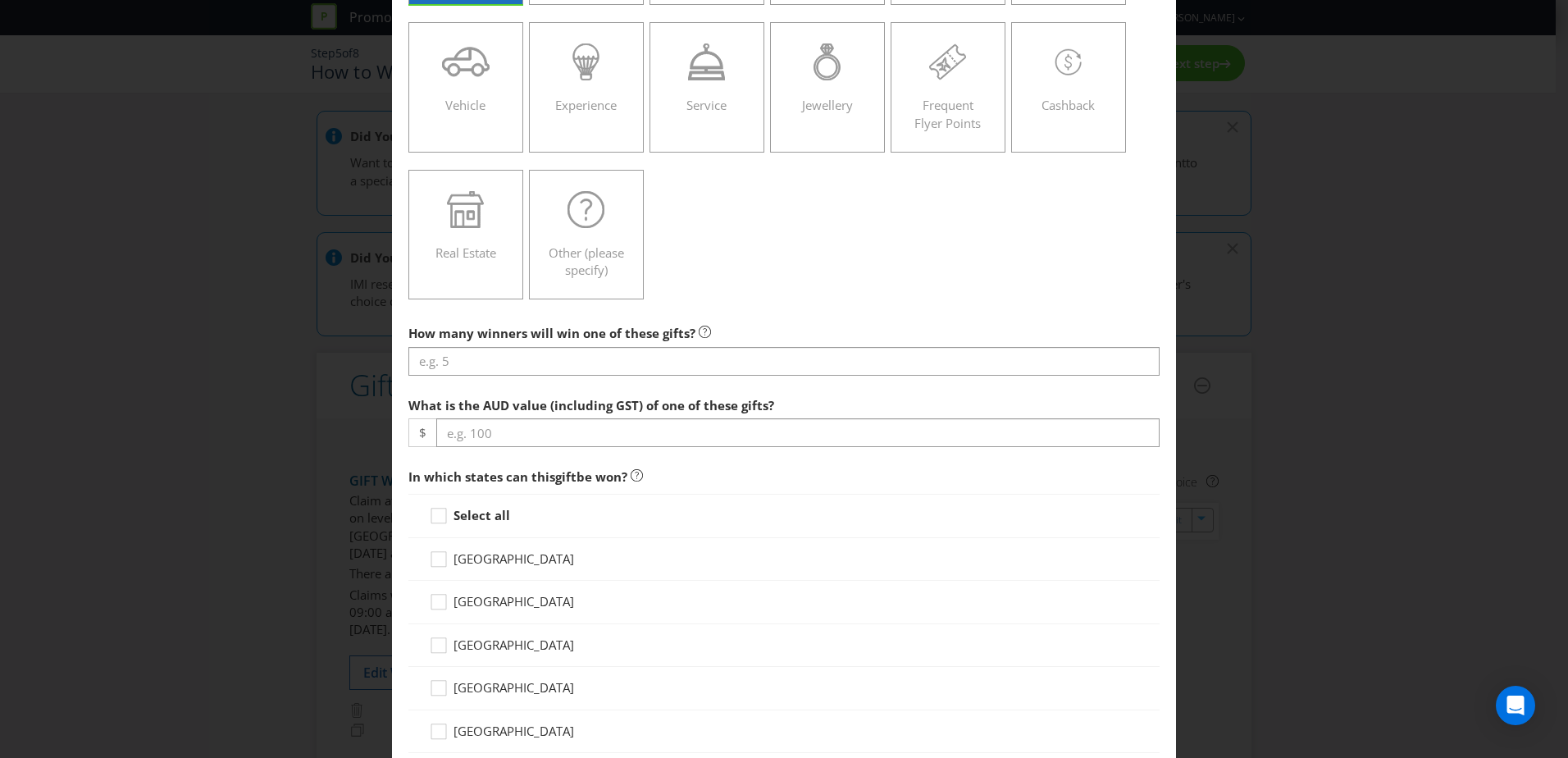
scroll to position [246, 0]
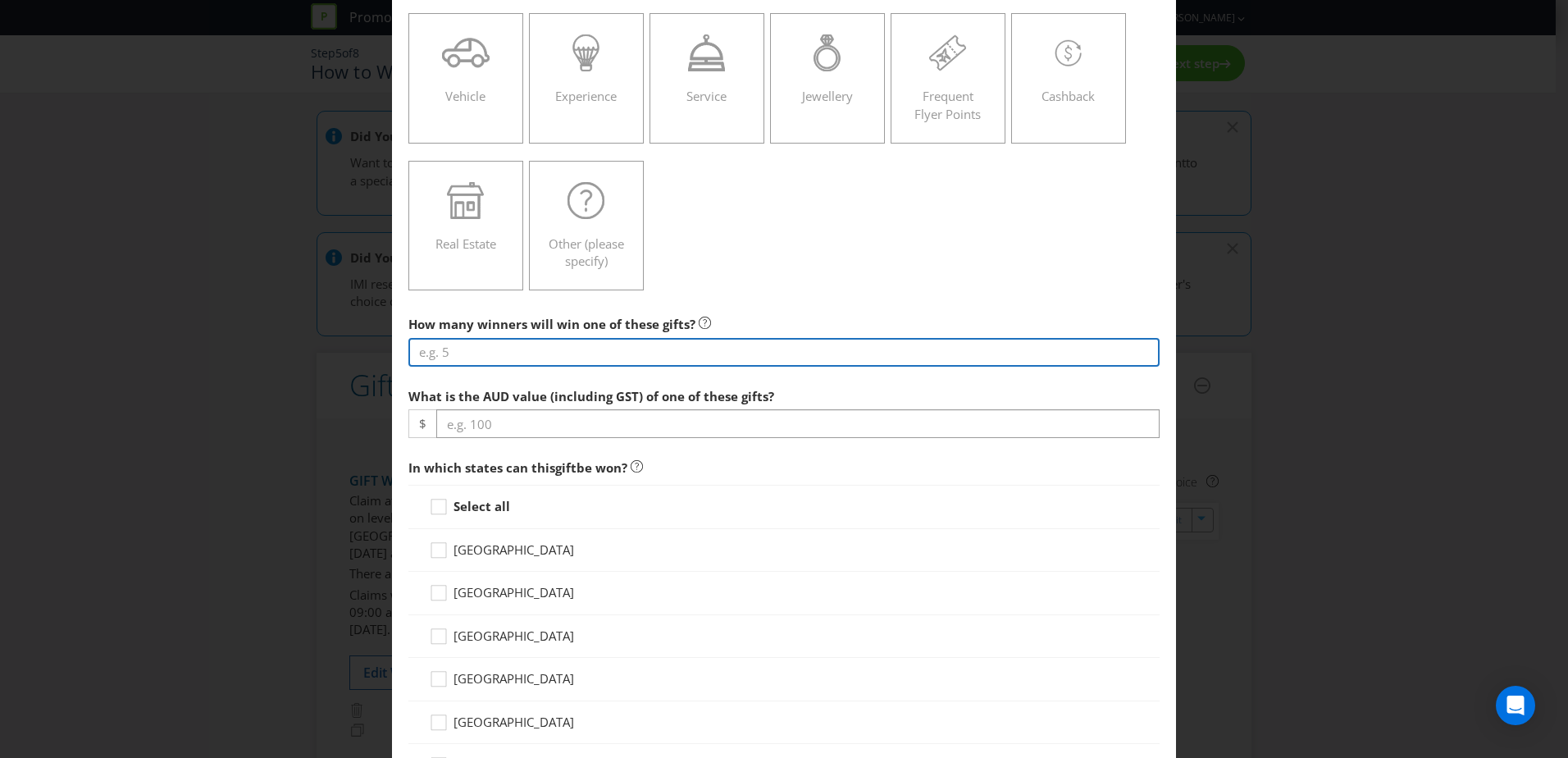
click at [675, 355] on input "number" at bounding box center [784, 352] width 751 height 28
type input "500"
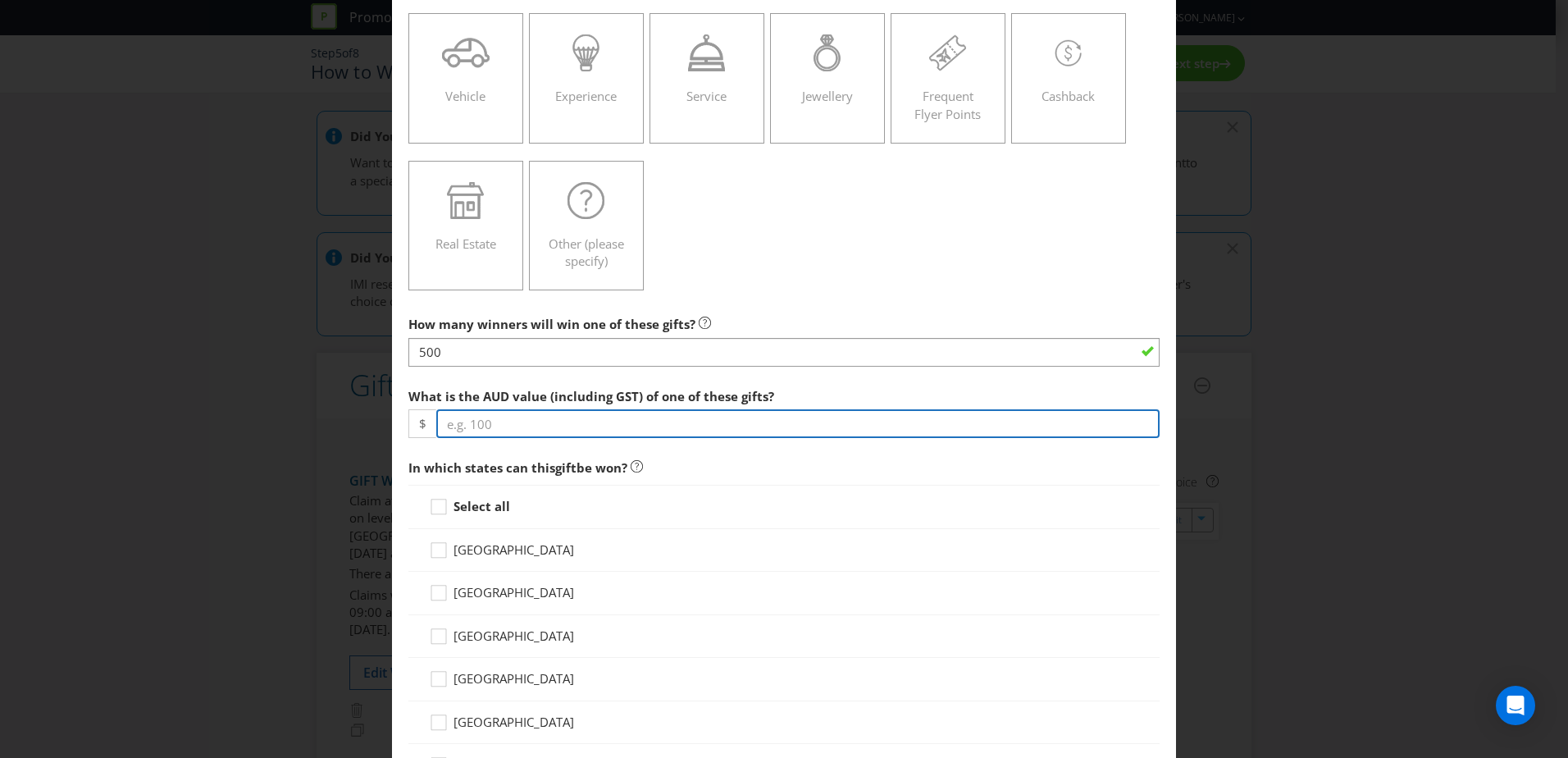
click at [633, 425] on input "number" at bounding box center [798, 424] width 724 height 28
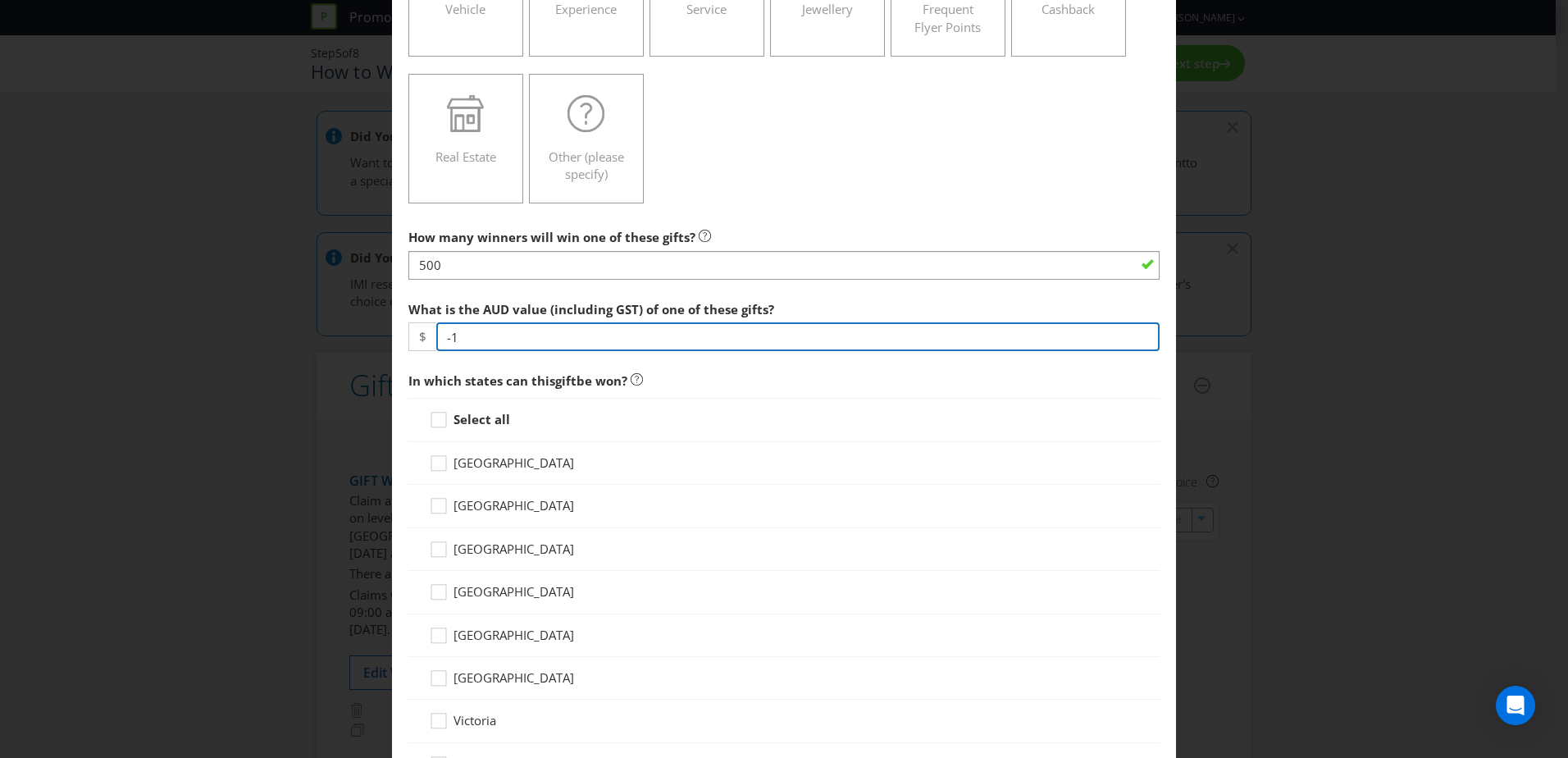
scroll to position [411, 0]
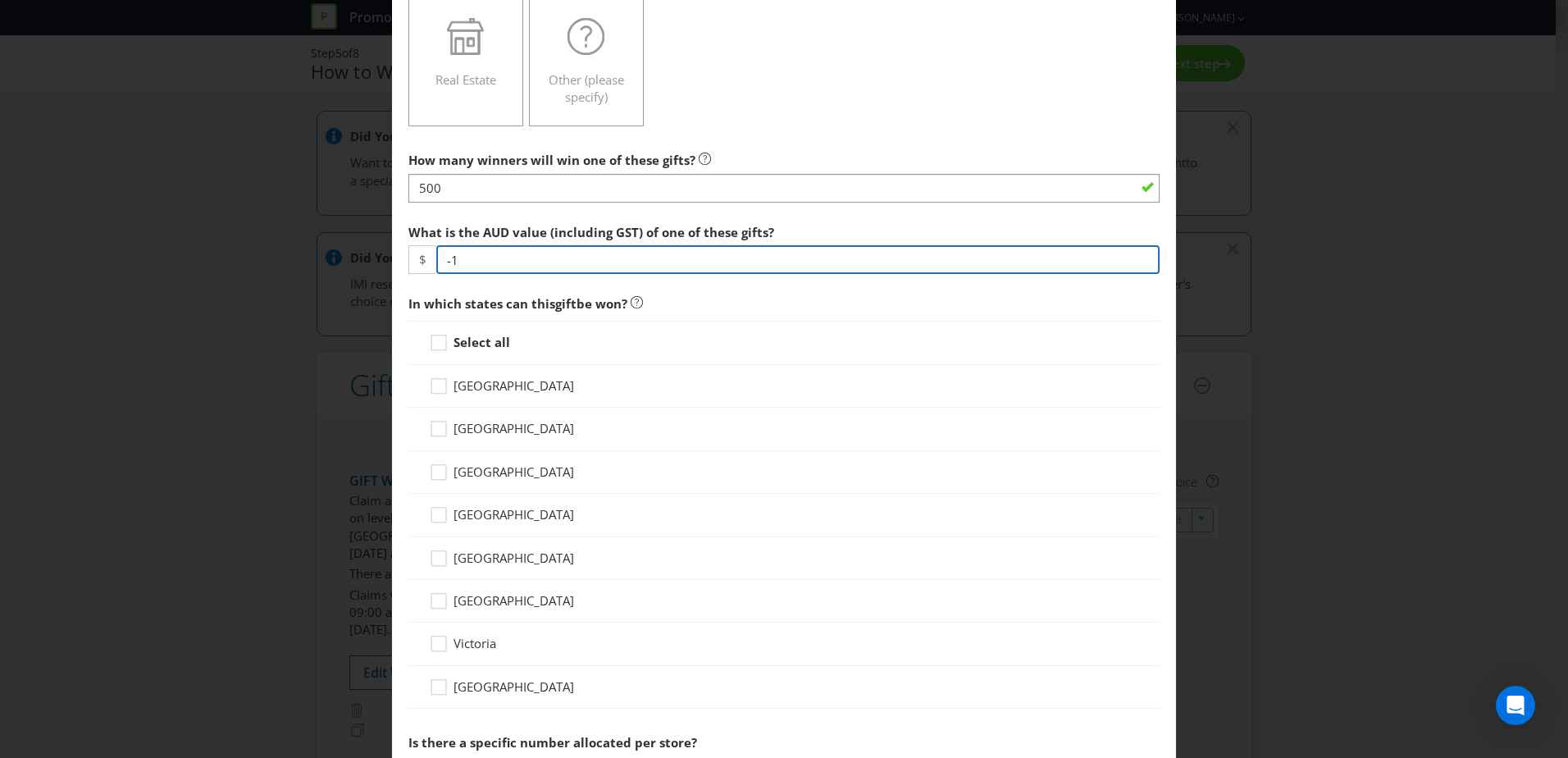
drag, startPoint x: 512, startPoint y: 266, endPoint x: 406, endPoint y: 259, distance: 106.2
click at [408, 259] on div "$ -1" at bounding box center [784, 260] width 751 height 28
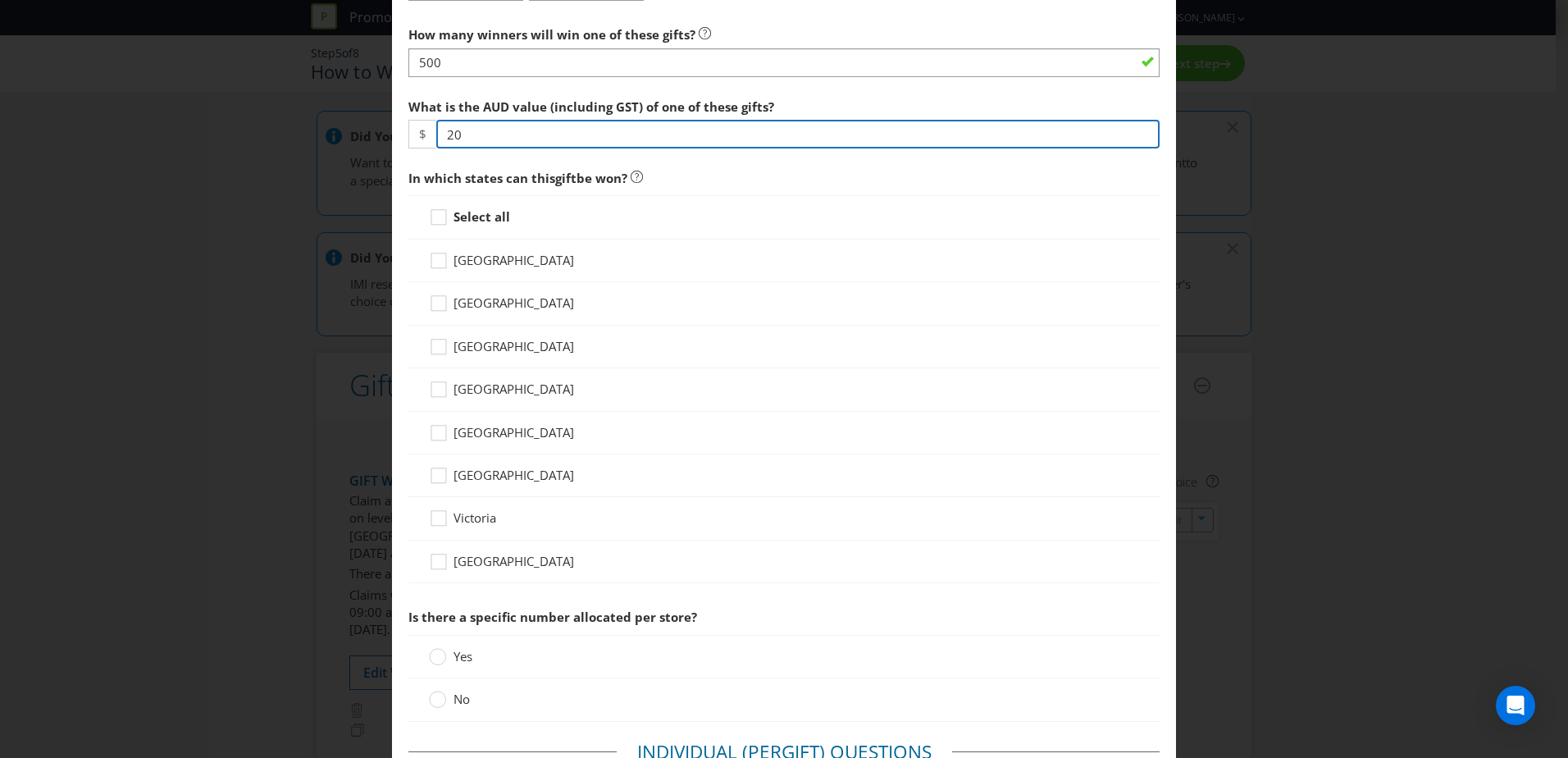
scroll to position [574, 0]
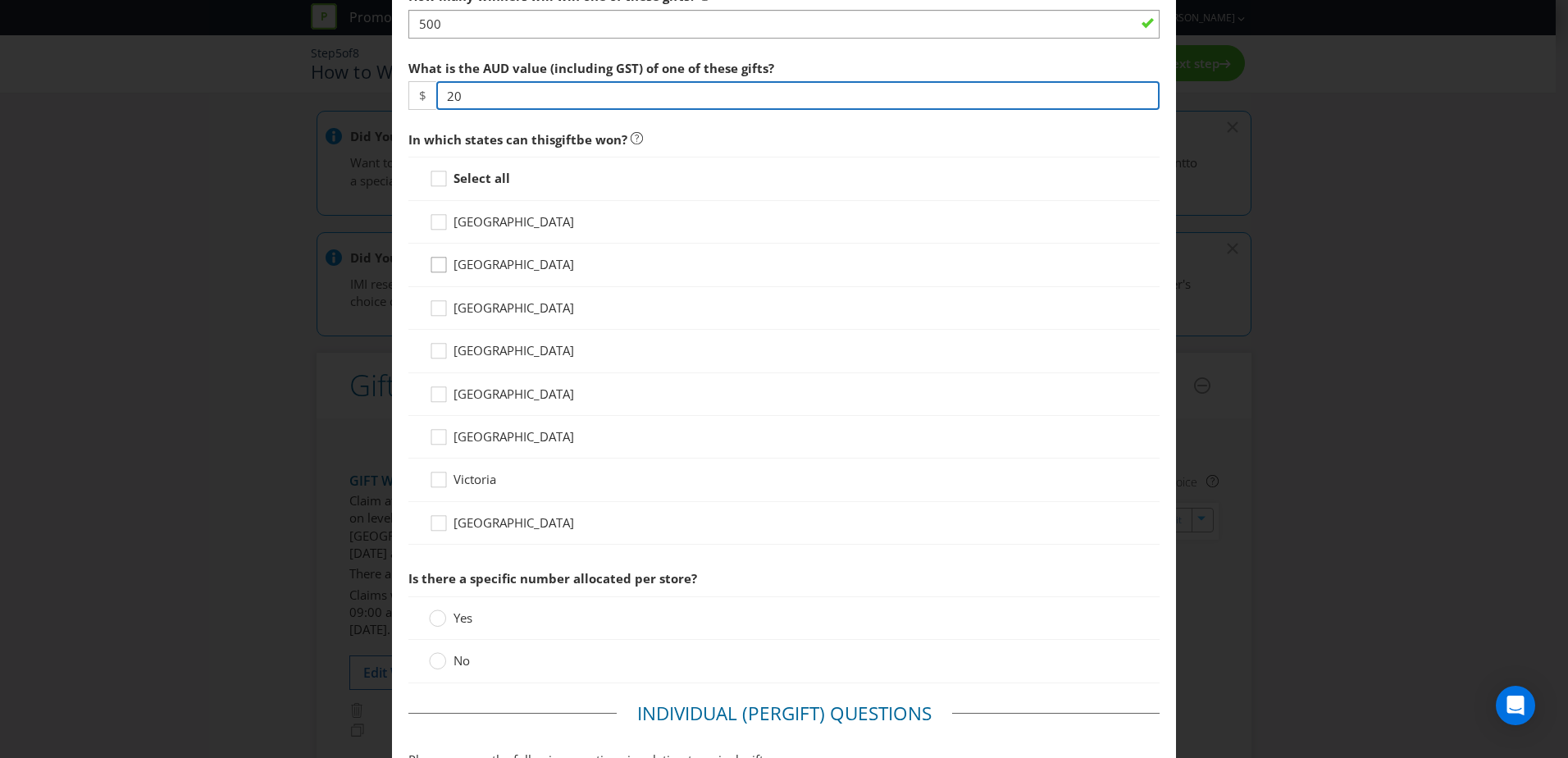
type input "20"
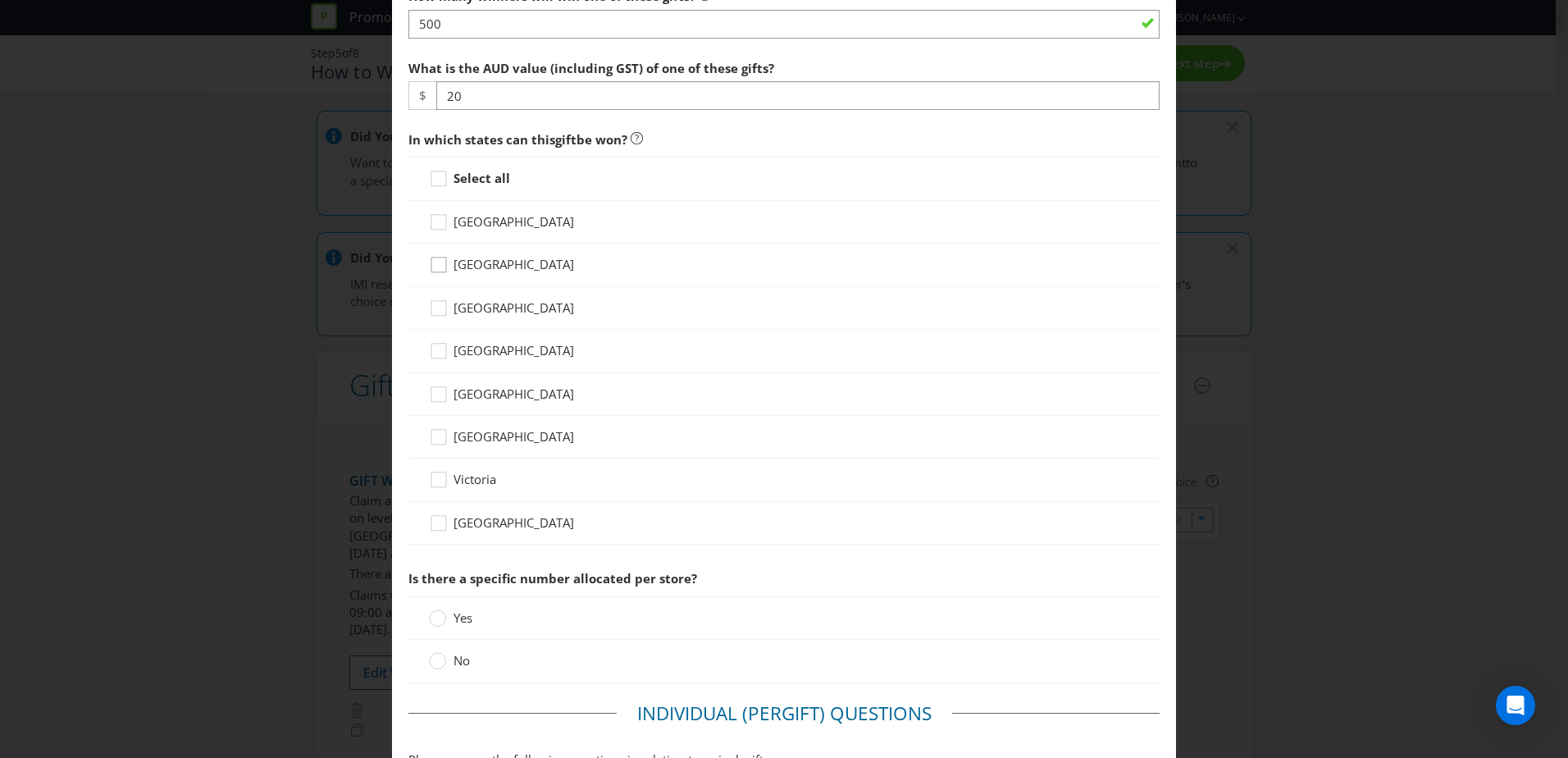
click at [440, 266] on icon at bounding box center [441, 268] width 24 height 24
click at [0, 0] on input "[GEOGRAPHIC_DATA]" at bounding box center [0, 0] width 0 height 0
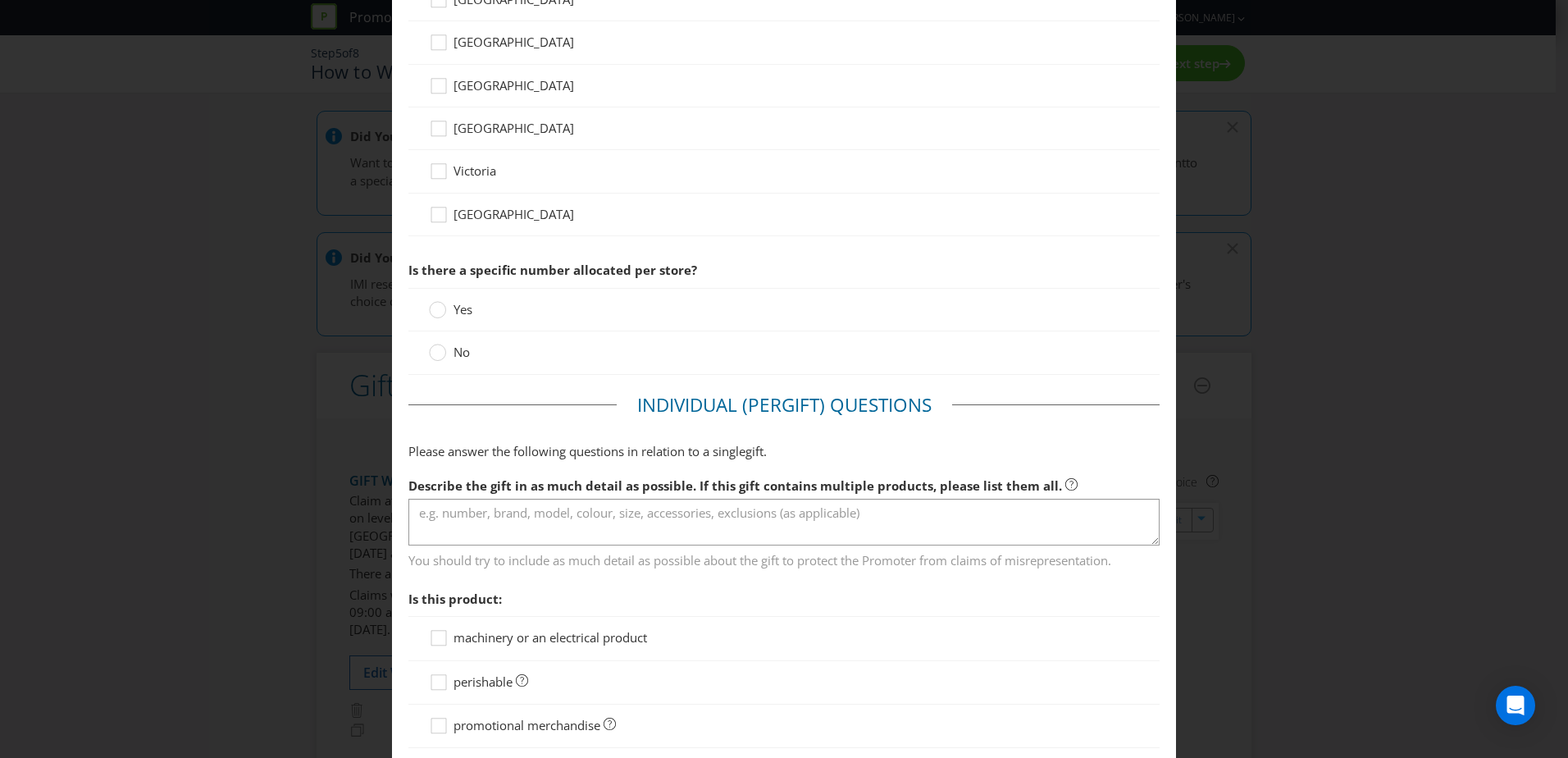
scroll to position [903, 0]
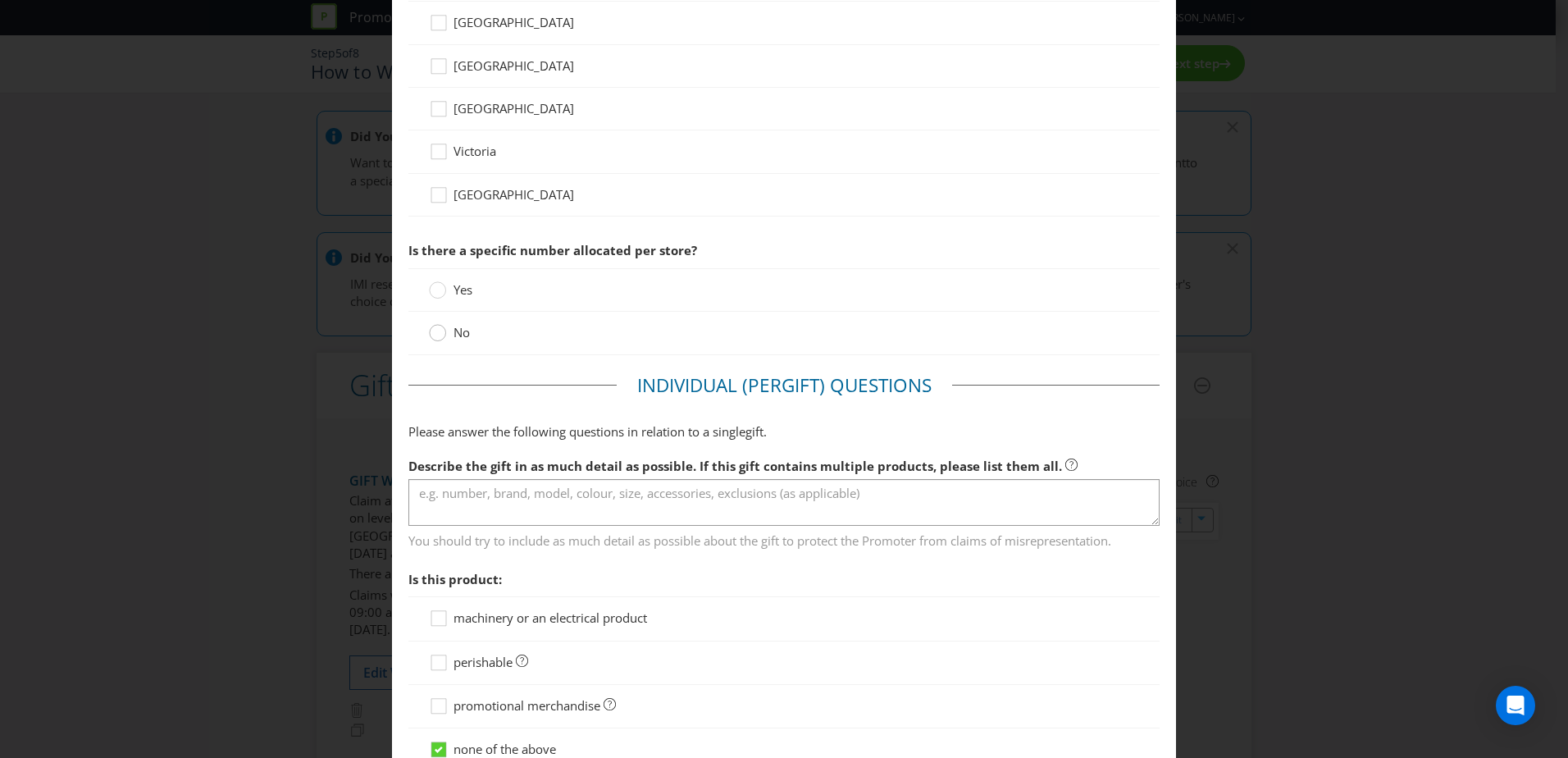
click at [434, 330] on div at bounding box center [438, 327] width 8 height 8
click at [0, 0] on input "No" at bounding box center [0, 0] width 0 height 0
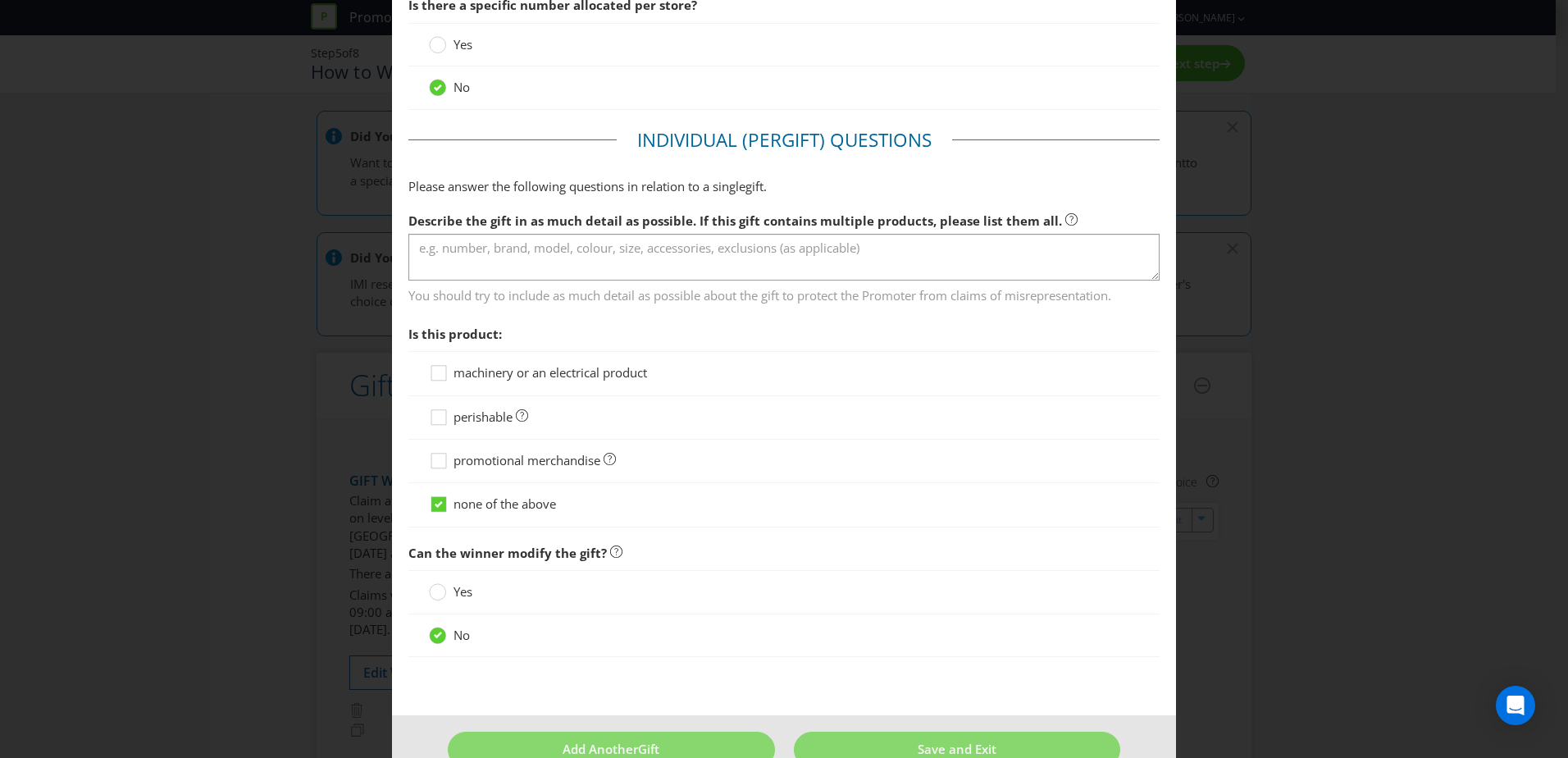
scroll to position [1149, 0]
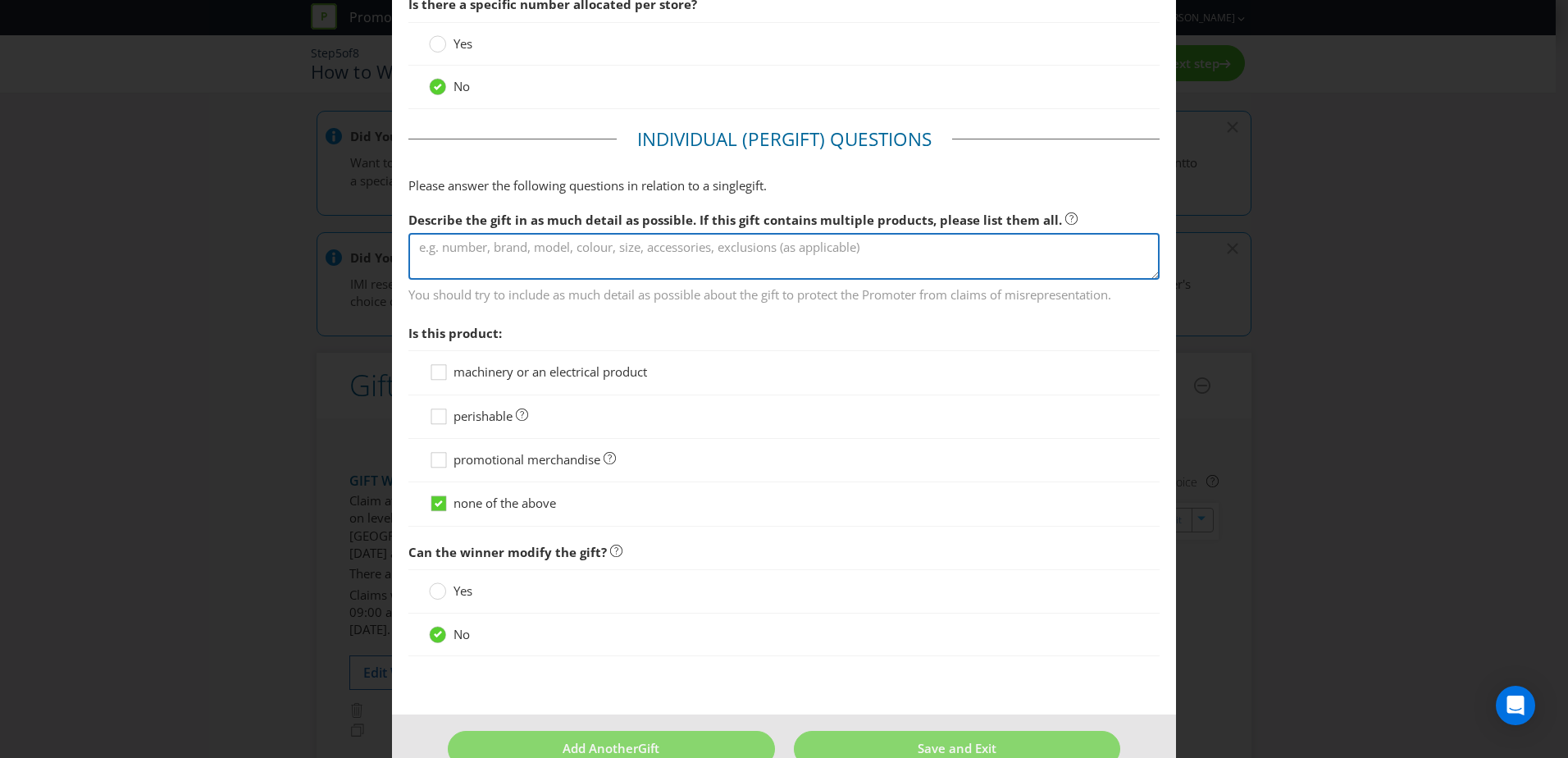
click at [599, 247] on textarea at bounding box center [784, 256] width 751 height 47
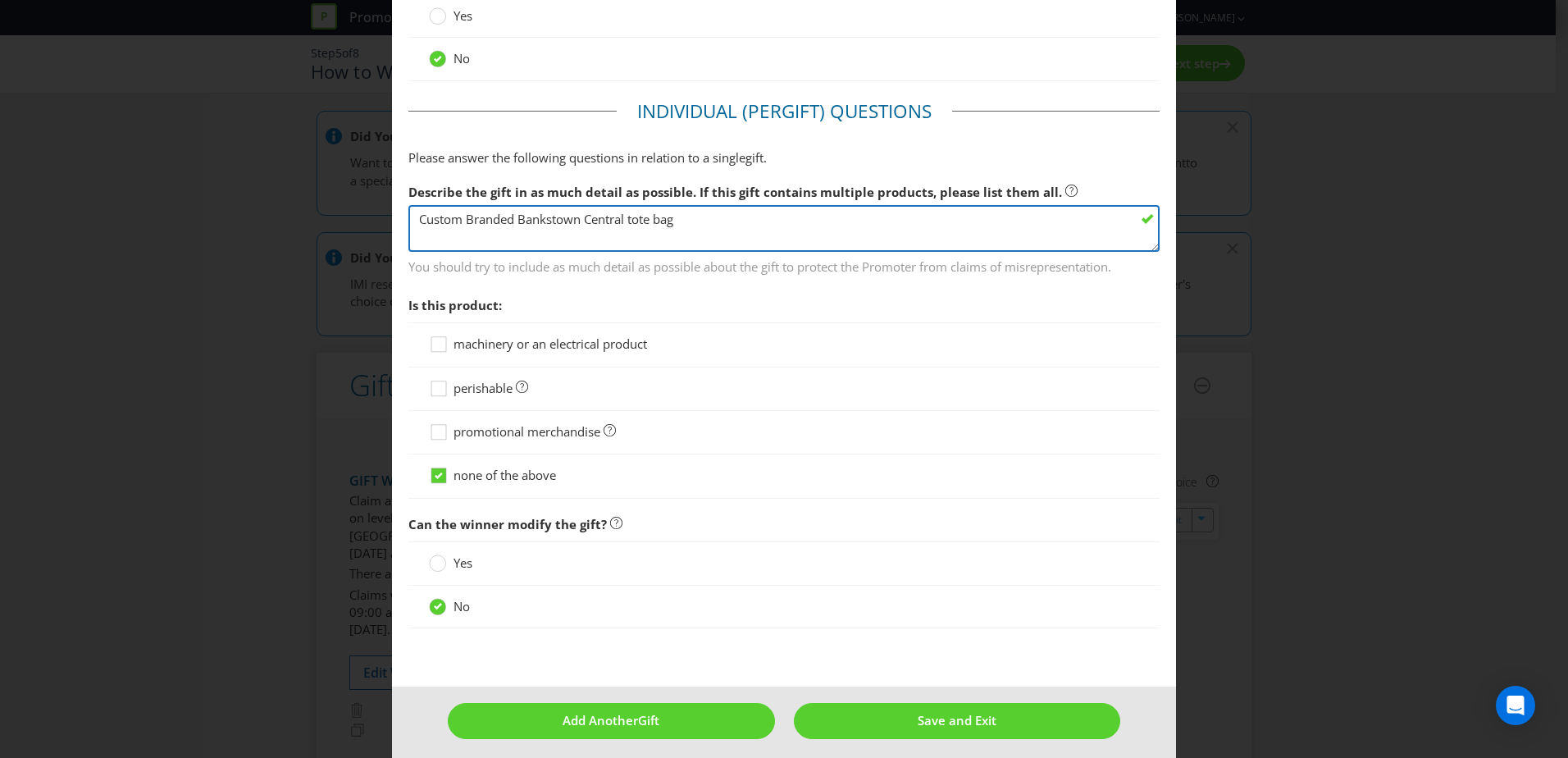
scroll to position [1186, 0]
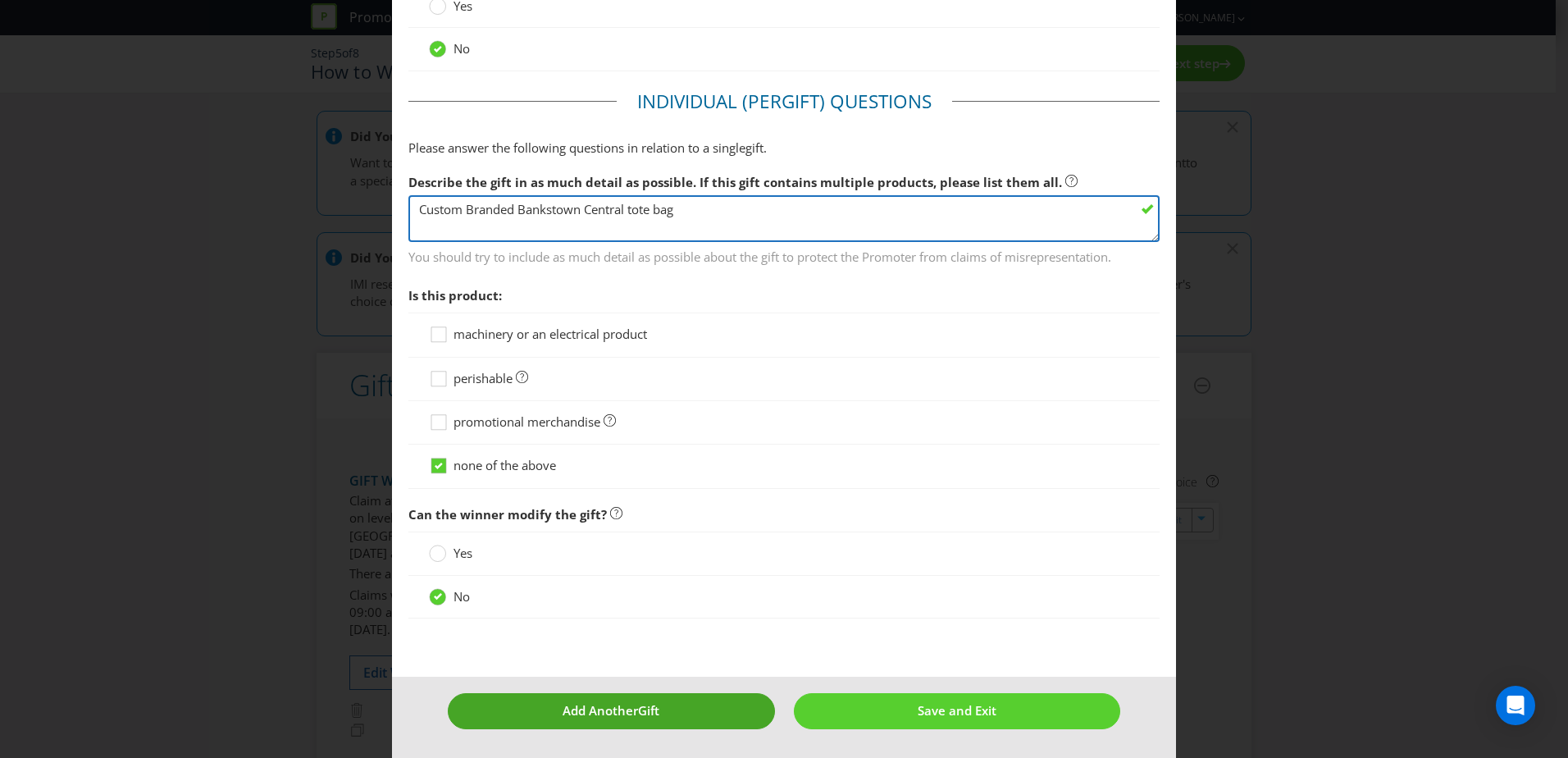
type textarea "Custom Branded Bankstown Central tote bag"
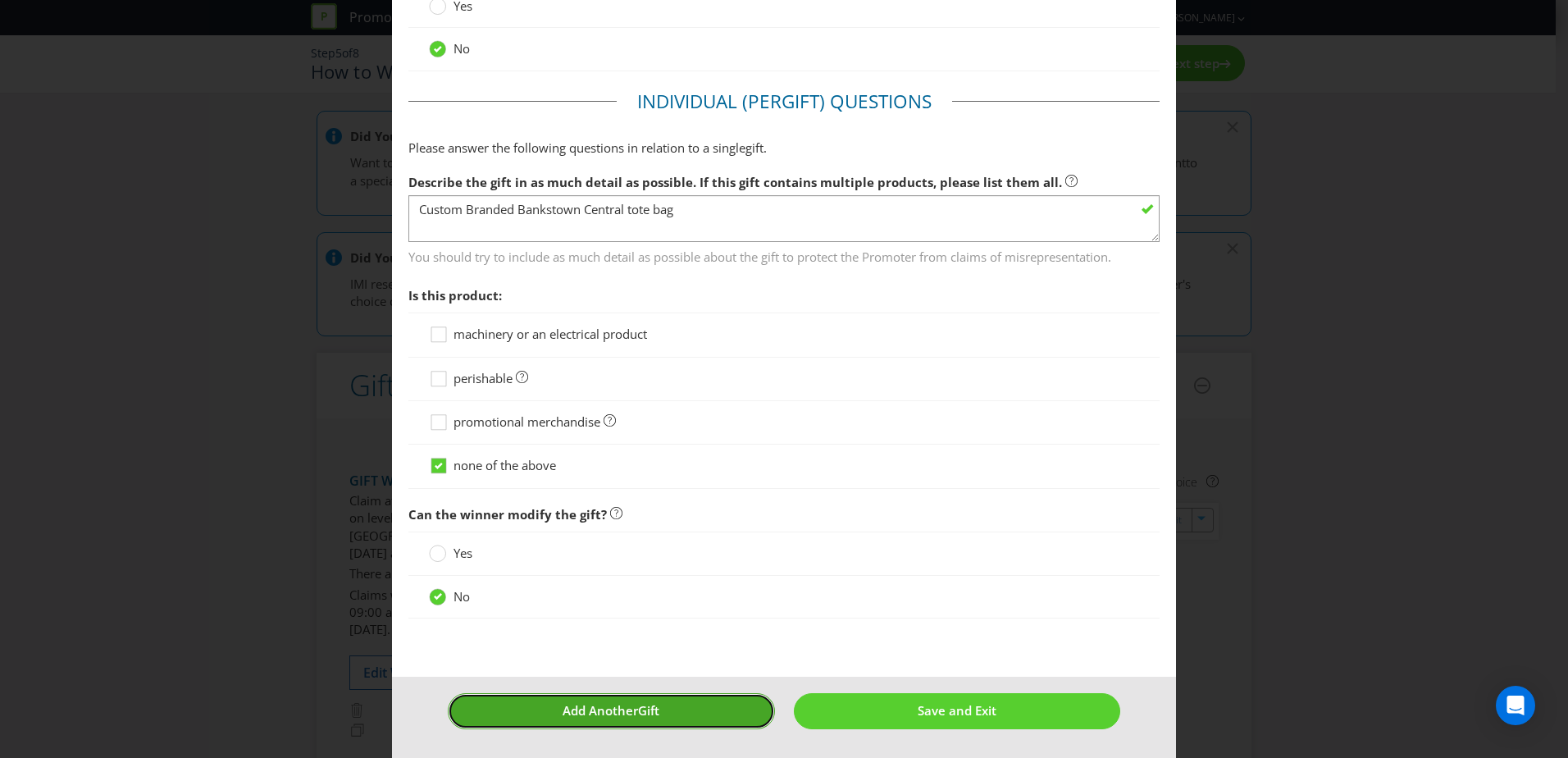
click at [648, 714] on span "Gift" at bounding box center [648, 710] width 22 height 16
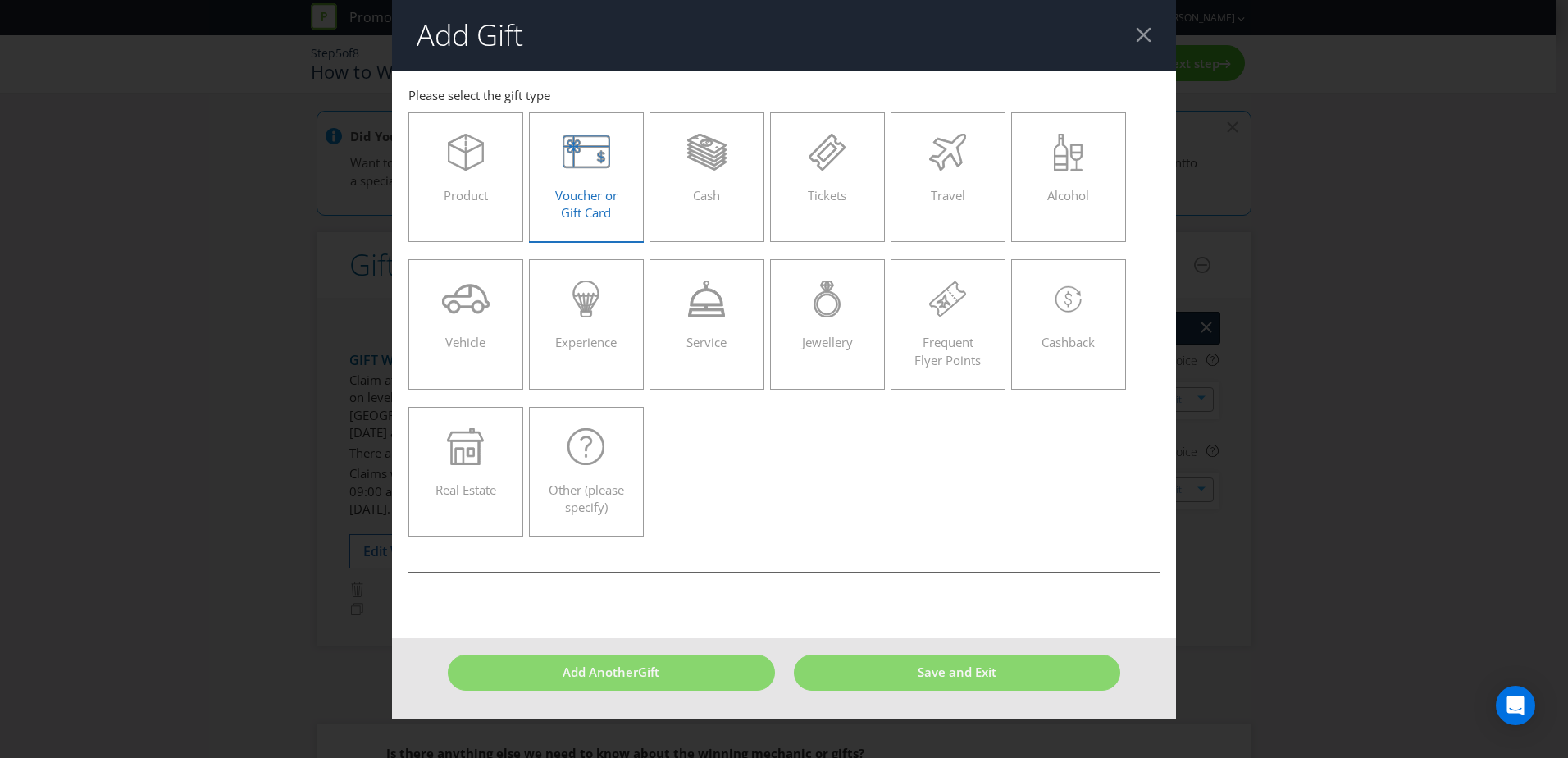
click at [600, 165] on icon at bounding box center [586, 152] width 48 height 37
click at [0, 0] on input "Voucher or Gift Card" at bounding box center [0, 0] width 0 height 0
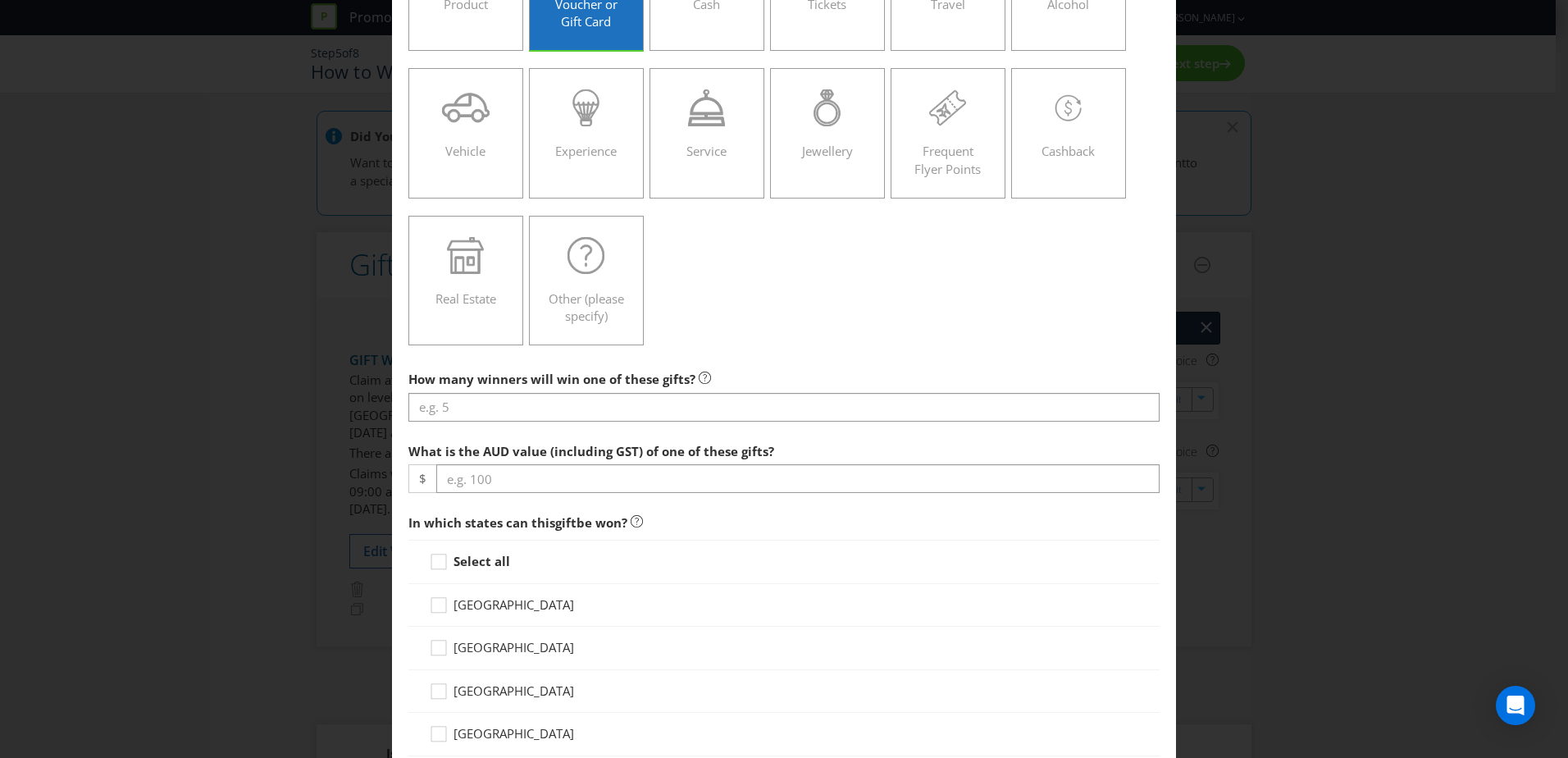
scroll to position [246, 0]
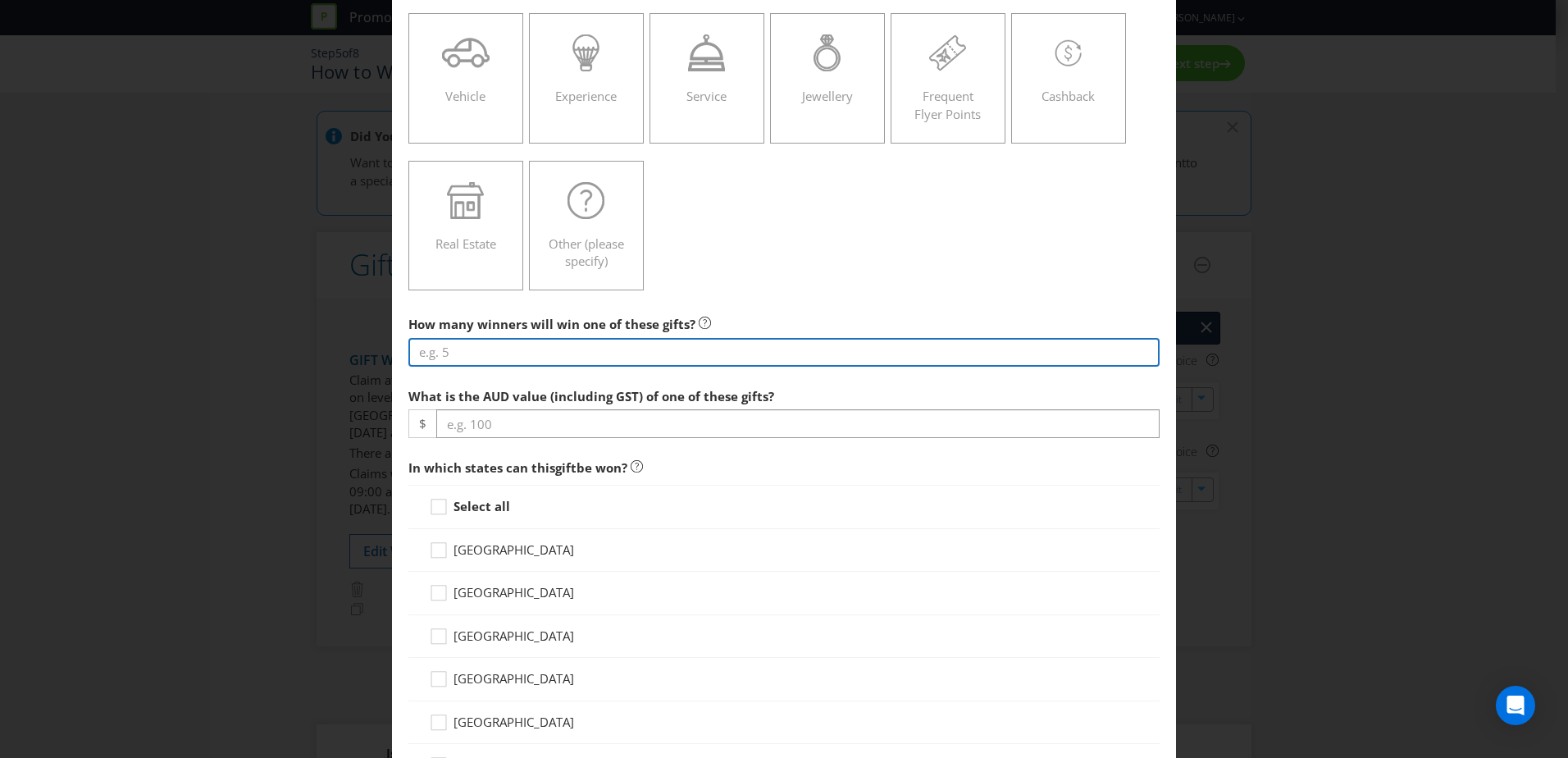
click at [568, 350] on input "number" at bounding box center [784, 352] width 751 height 28
type input "200"
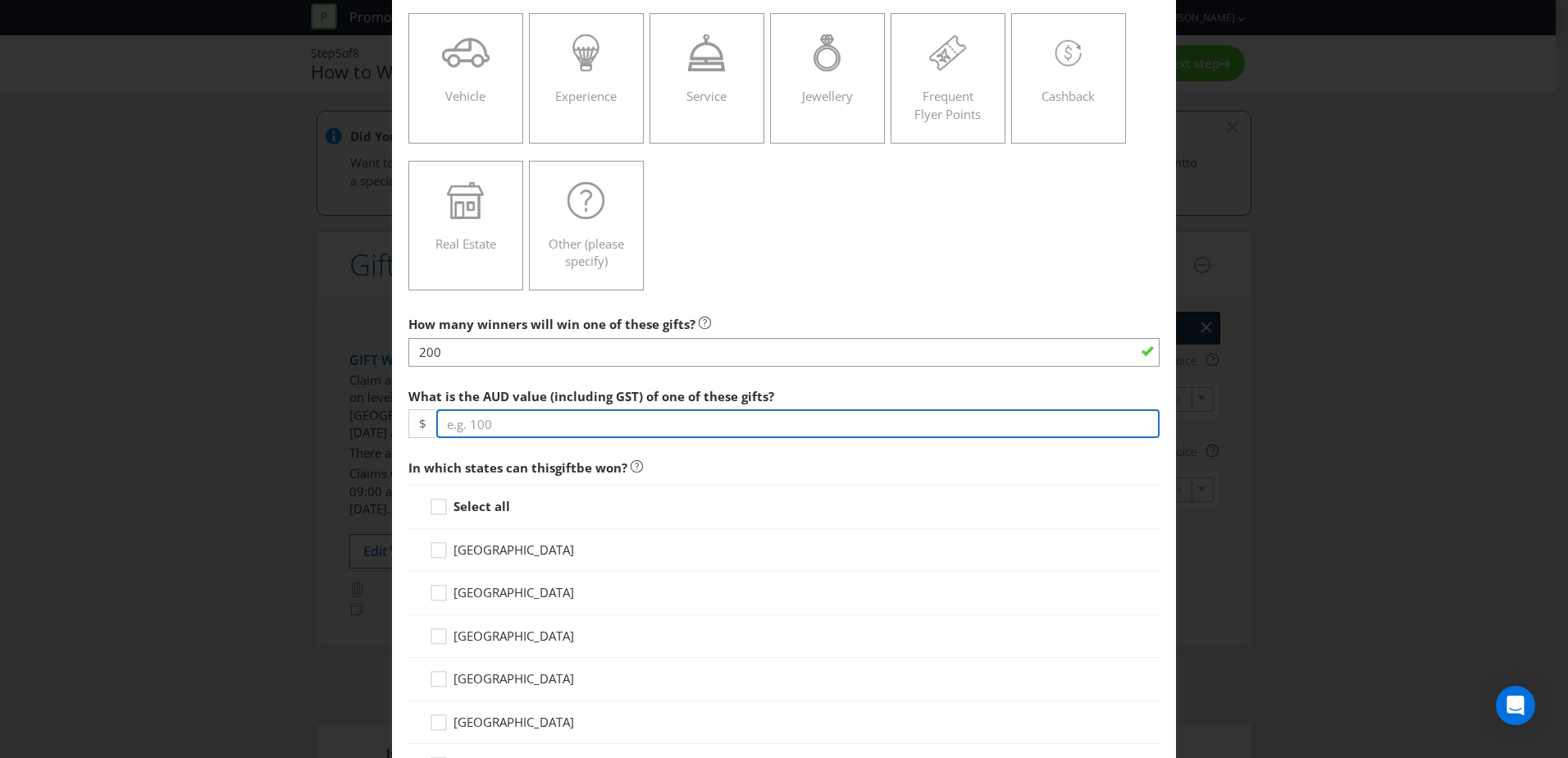
click at [557, 427] on input "number" at bounding box center [798, 424] width 724 height 28
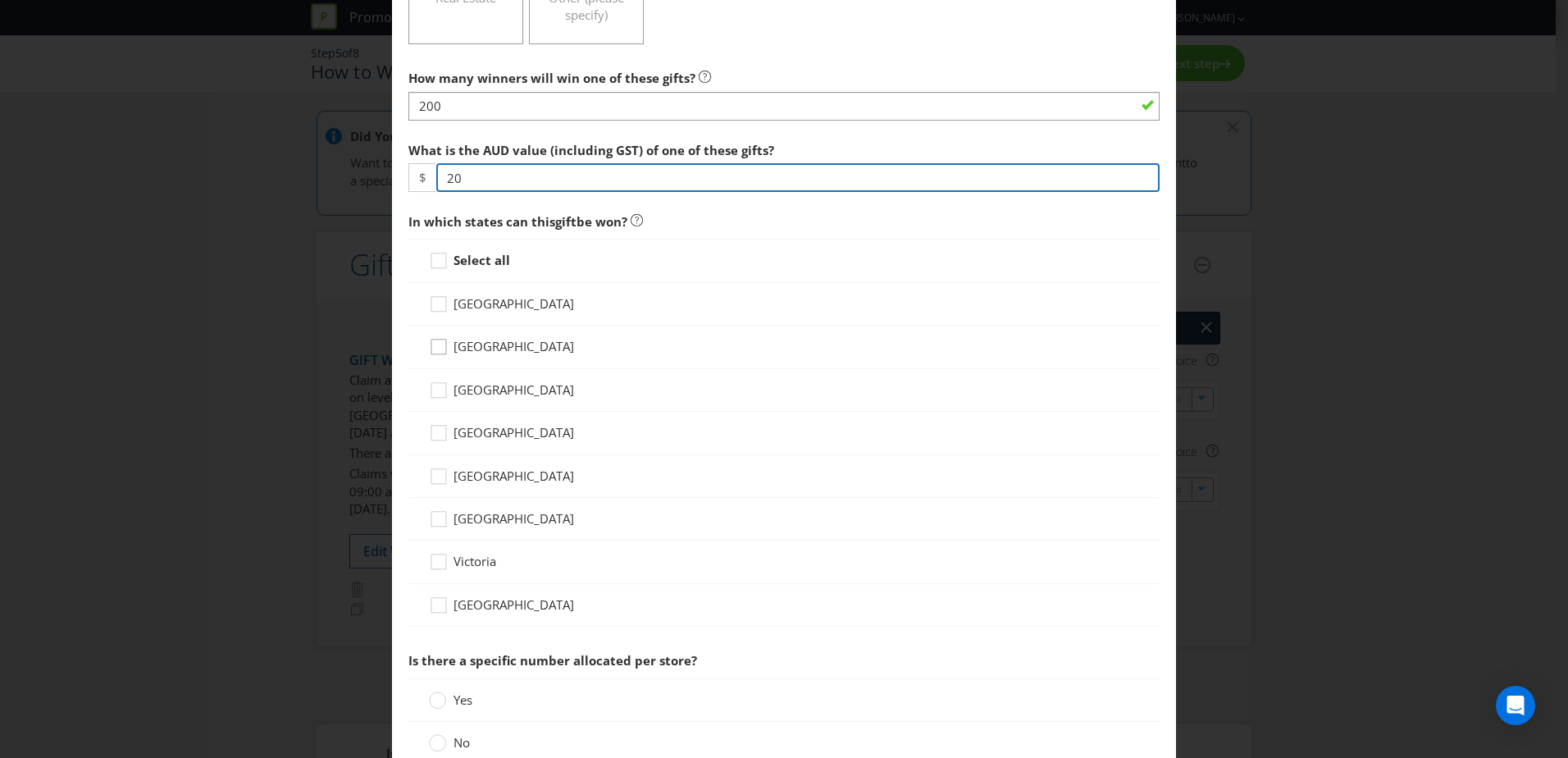
type input "20"
click at [437, 349] on icon at bounding box center [441, 350] width 24 height 24
click at [0, 0] on input "[GEOGRAPHIC_DATA]" at bounding box center [0, 0] width 0 height 0
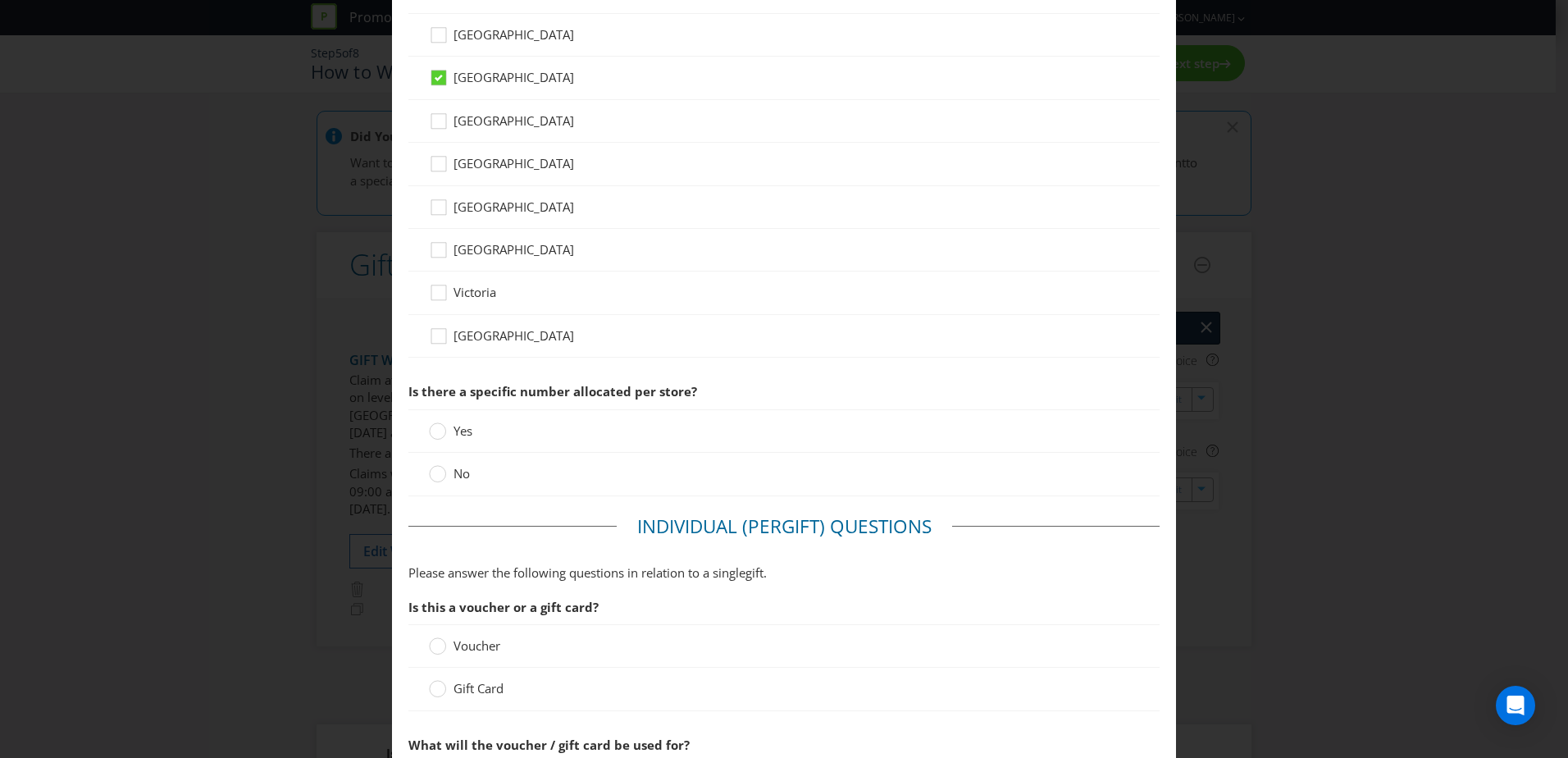
scroll to position [820, 0]
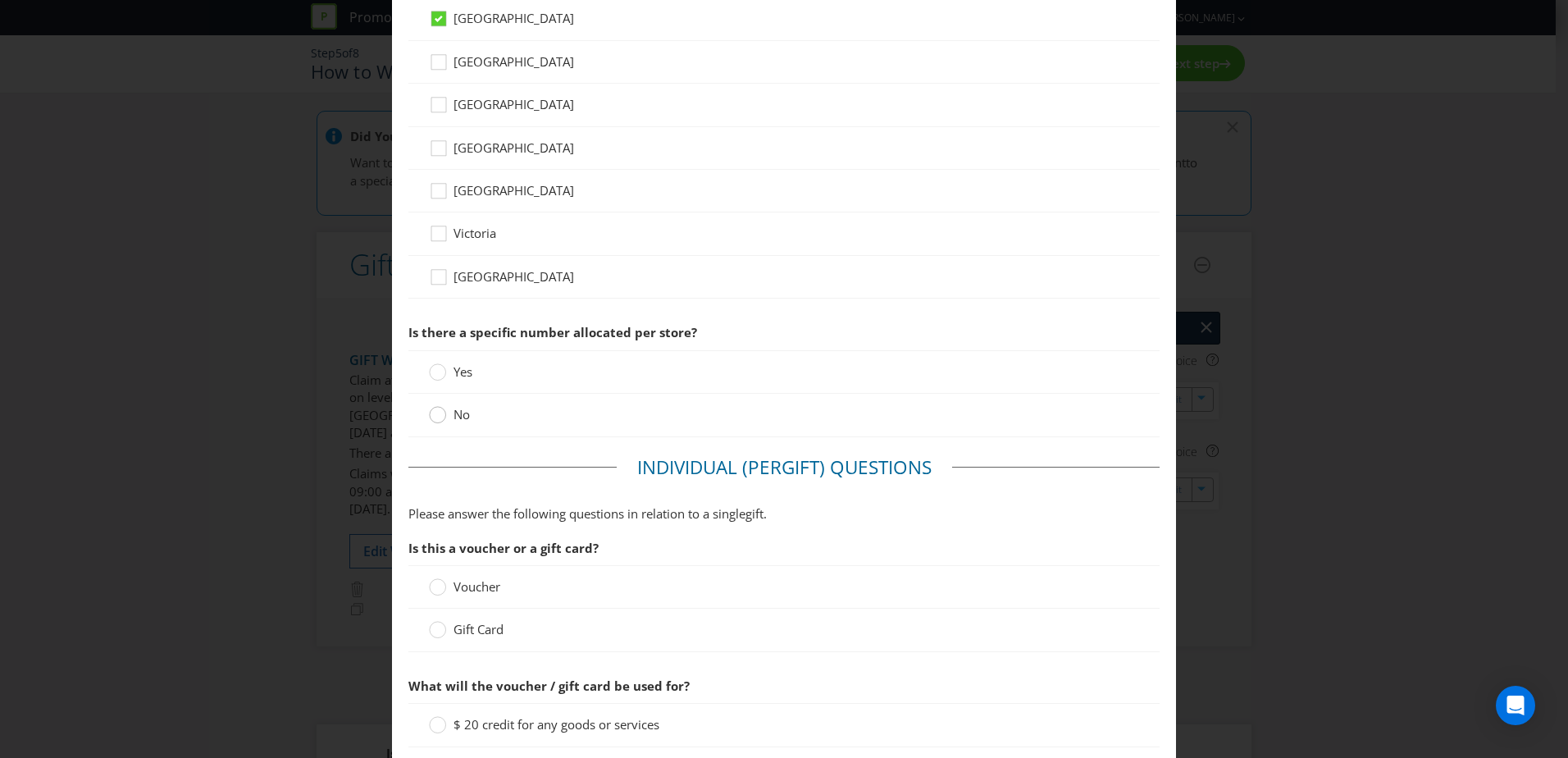
click at [436, 415] on circle at bounding box center [438, 414] width 16 height 16
click at [0, 0] on input "No" at bounding box center [0, 0] width 0 height 0
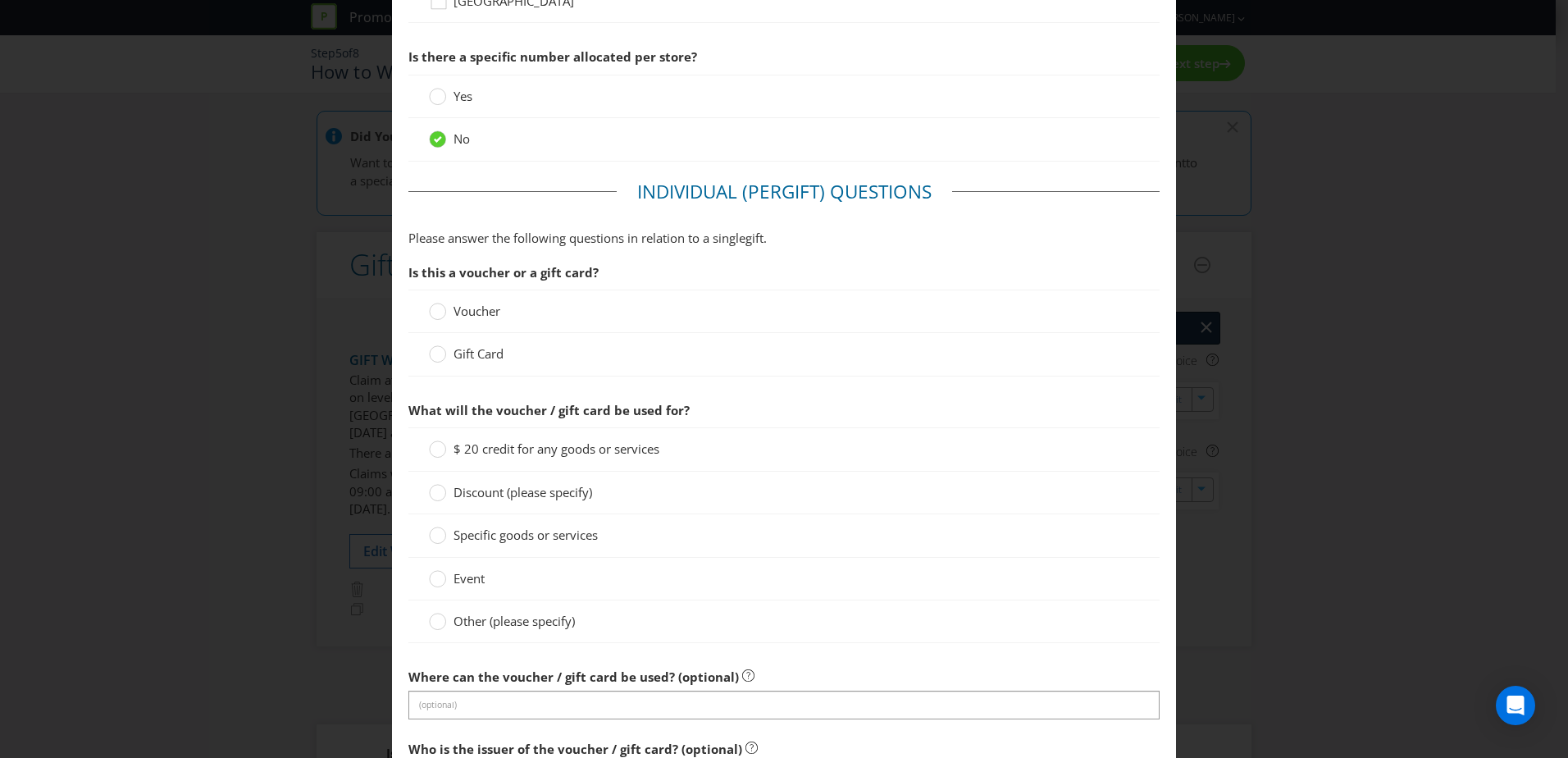
scroll to position [1149, 0]
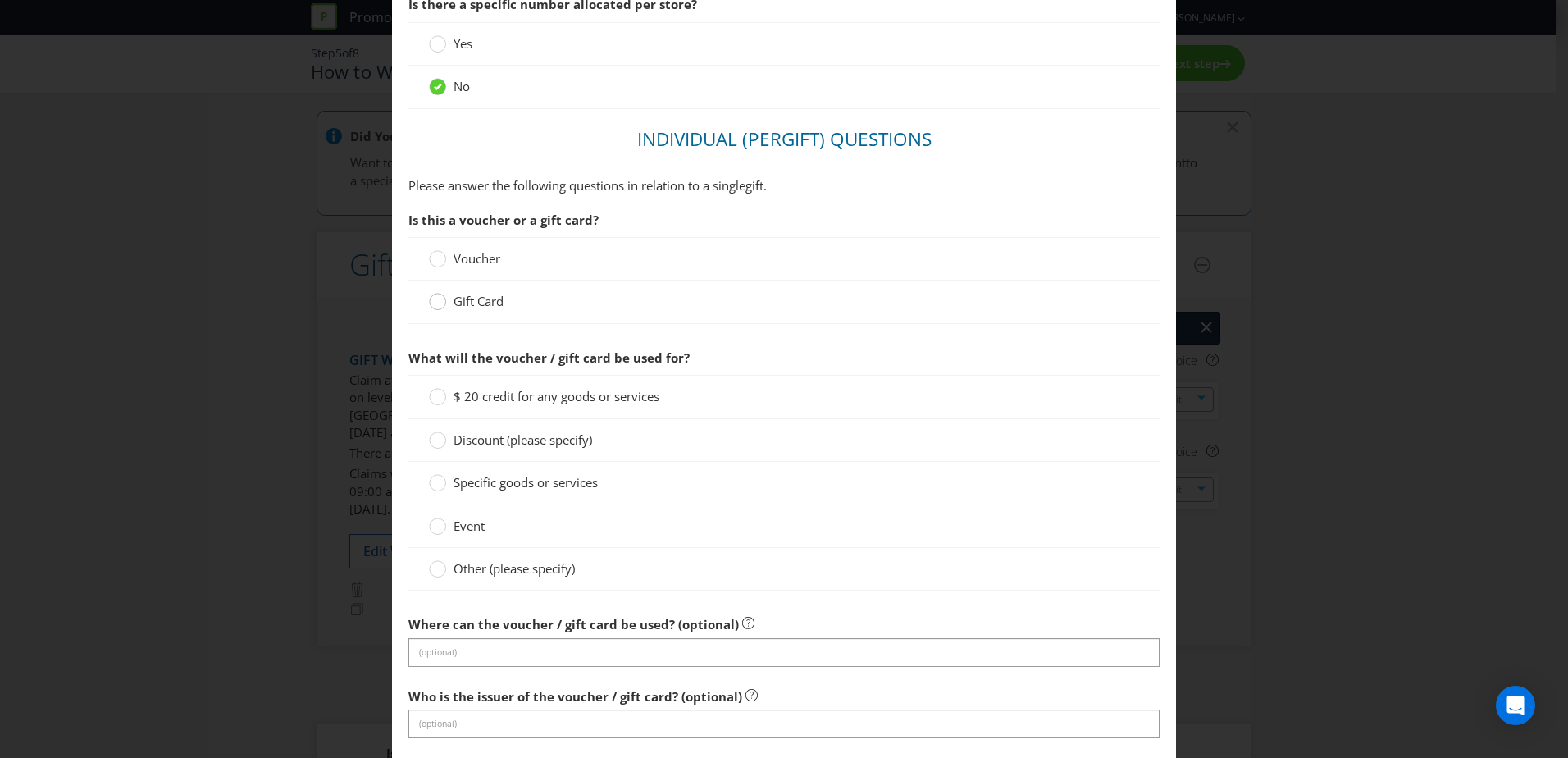
click at [433, 301] on circle at bounding box center [438, 301] width 16 height 16
click at [0, 0] on input "Gift Card" at bounding box center [0, 0] width 0 height 0
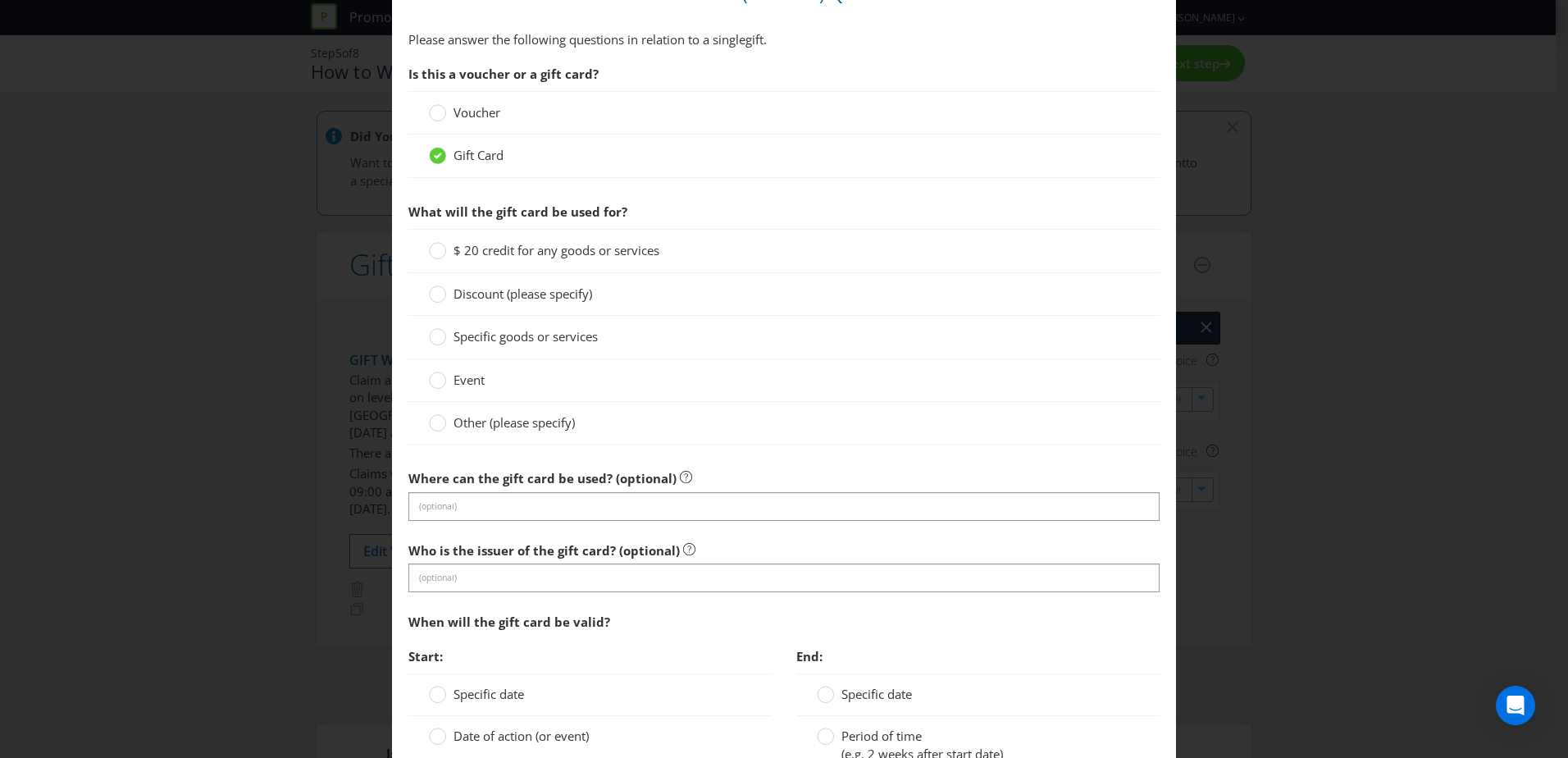
scroll to position [1313, 0]
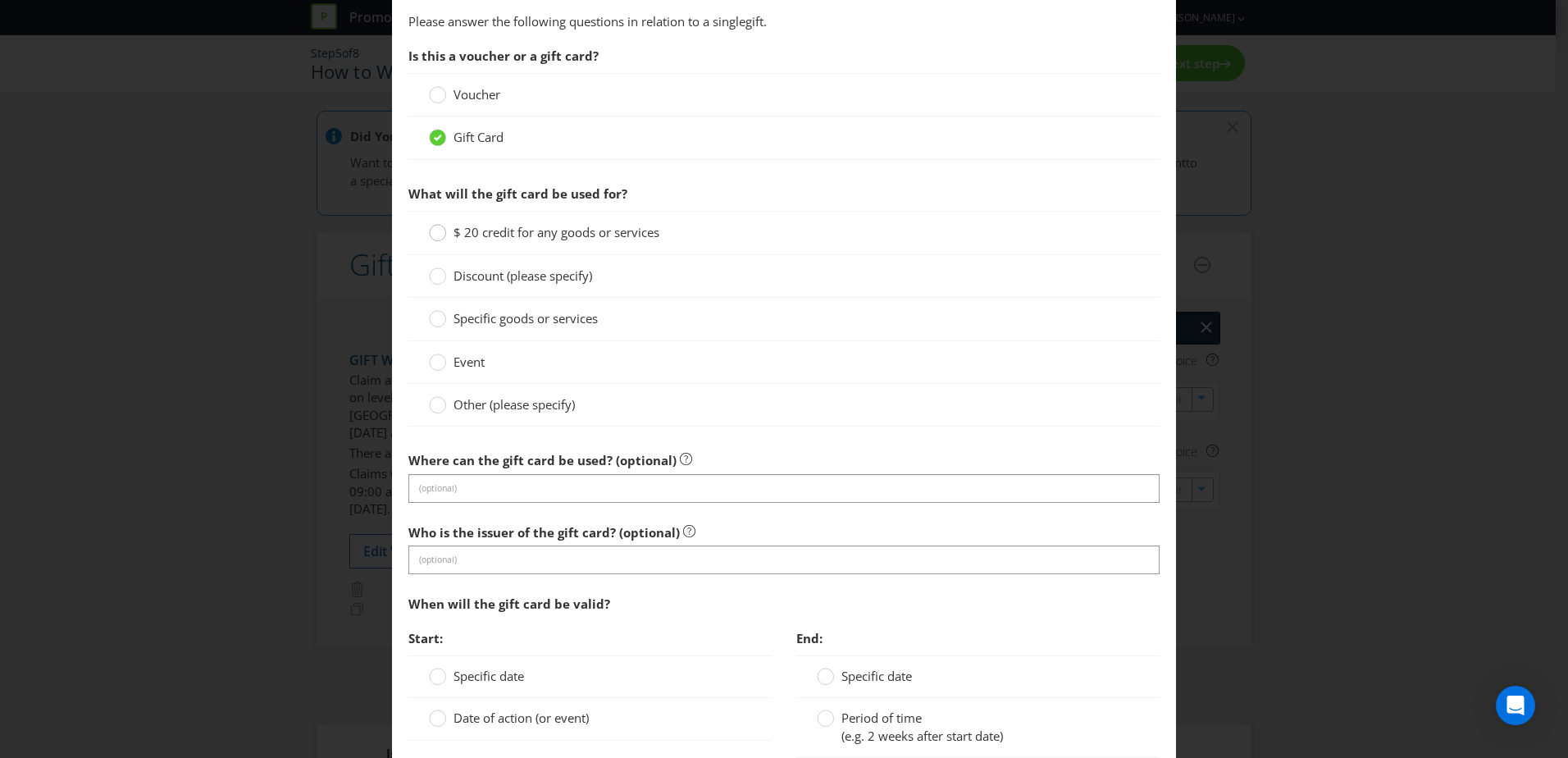
click at [435, 231] on div at bounding box center [438, 227] width 8 height 8
click at [0, 0] on input "$ 20 credit for any goods or services" at bounding box center [0, 0] width 0 height 0
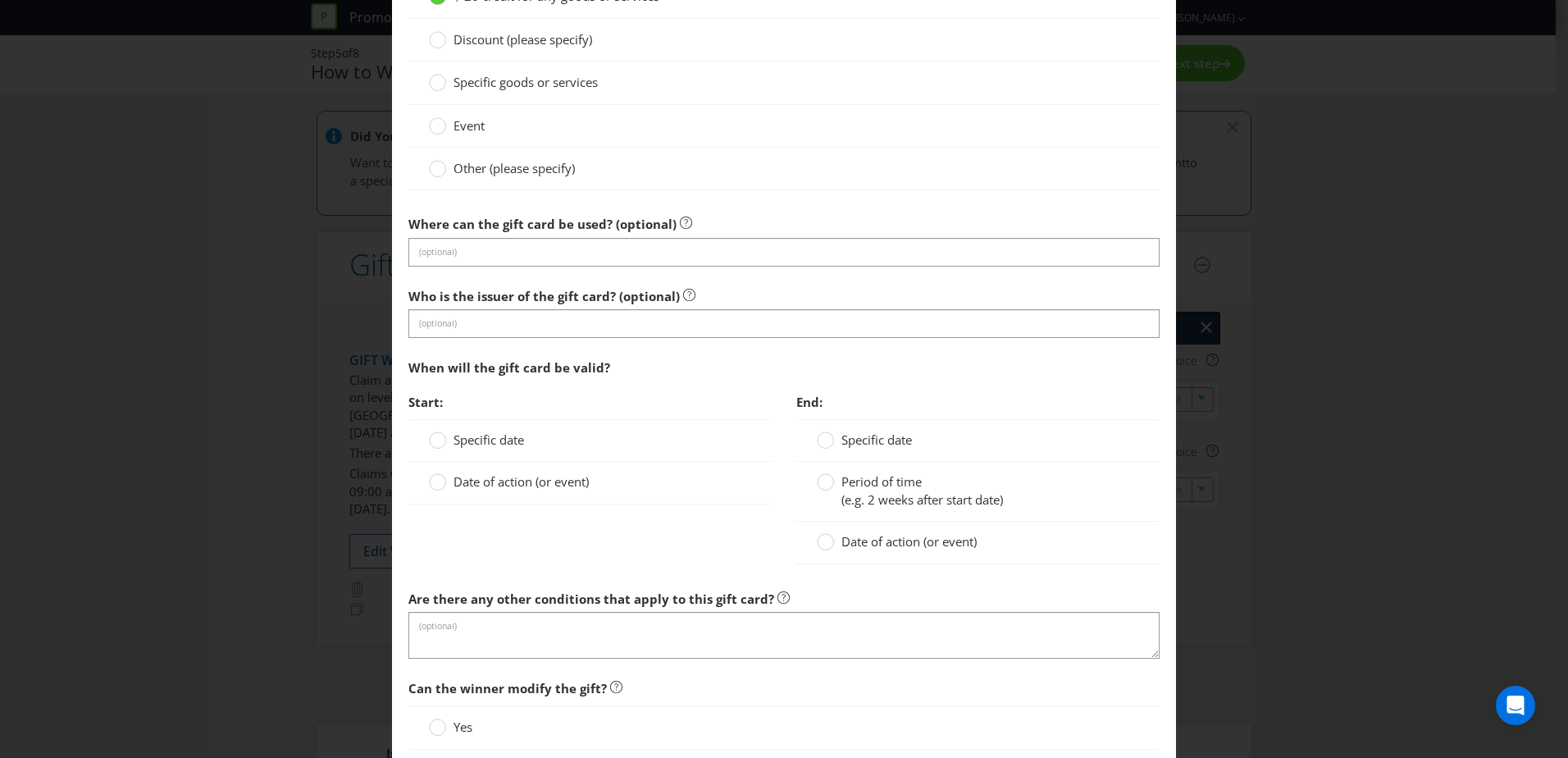
scroll to position [1559, 0]
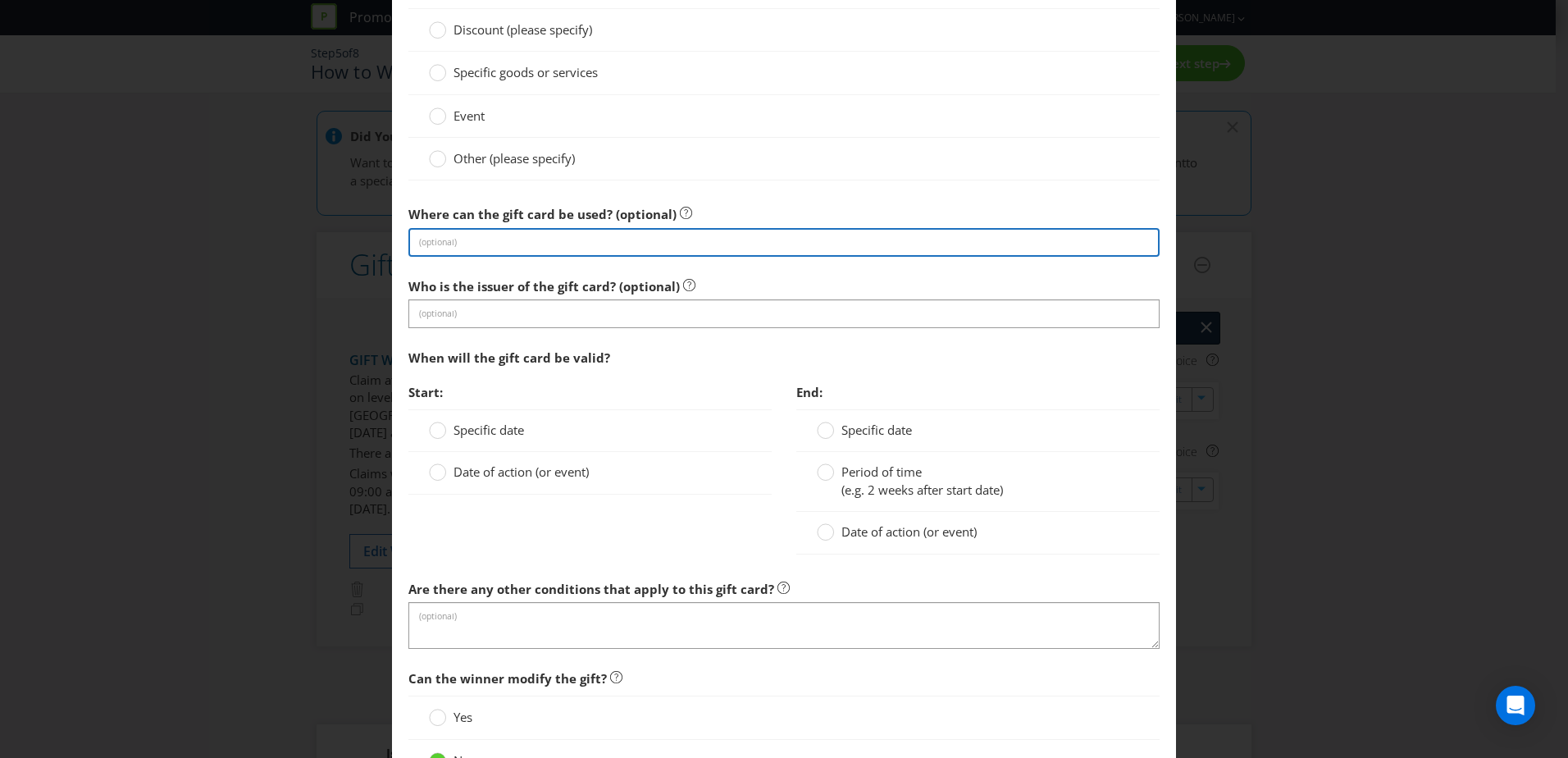
click at [600, 242] on input "text" at bounding box center [784, 242] width 751 height 28
type input "Any store at [GEOGRAPHIC_DATA]"
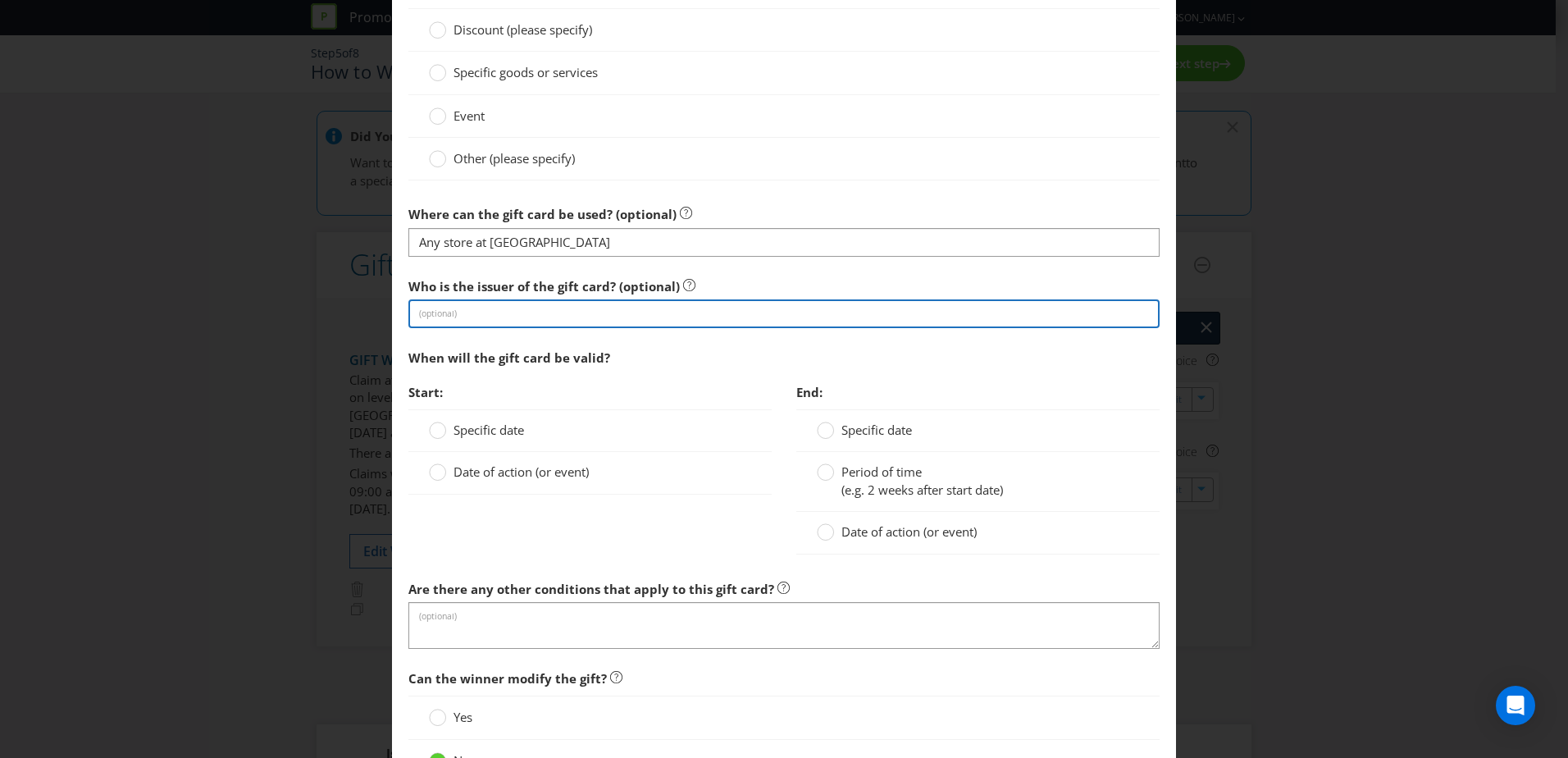
click at [571, 315] on input "text" at bounding box center [784, 314] width 751 height 28
type input "Vicinity Centres"
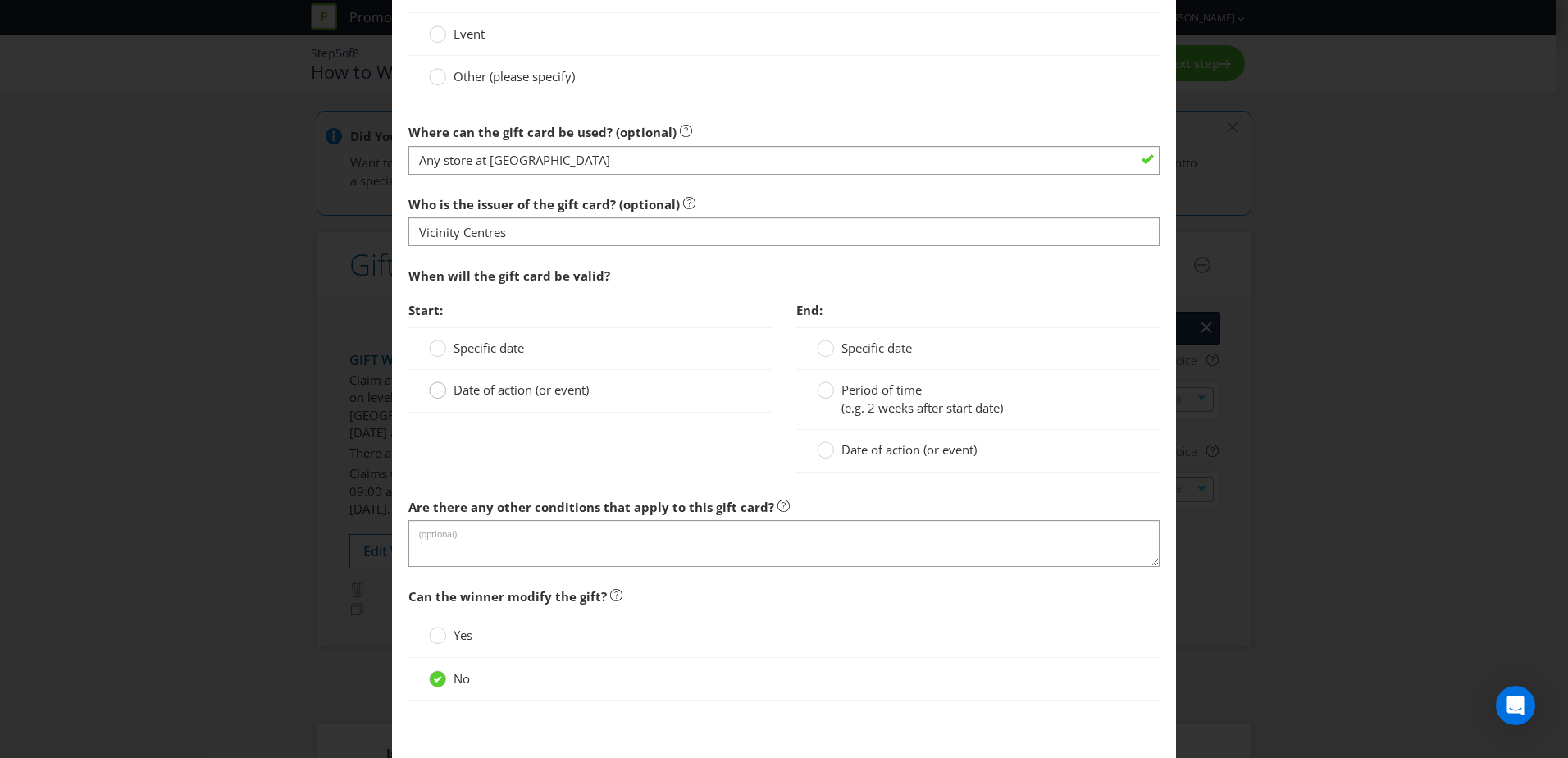
click at [432, 390] on circle at bounding box center [438, 390] width 16 height 16
click at [0, 0] on input "Date of action (or event)" at bounding box center [0, 0] width 0 height 0
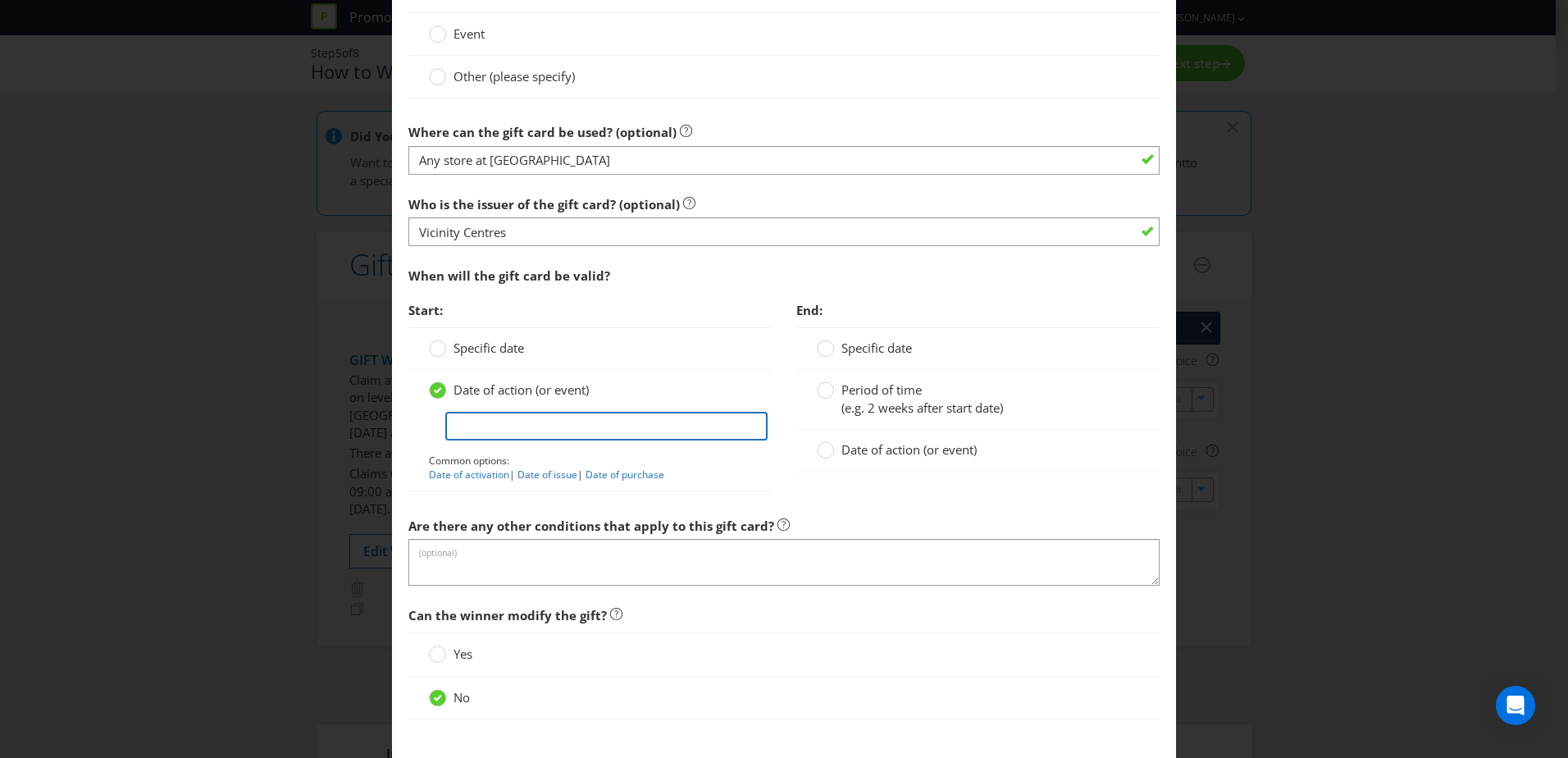
click at [551, 425] on input "text" at bounding box center [606, 426] width 322 height 28
click at [539, 476] on link "Date of issue" at bounding box center [548, 475] width 60 height 14
click at [470, 475] on link "Date of activation" at bounding box center [469, 475] width 80 height 14
type input "Date of activation"
click at [822, 387] on div at bounding box center [825, 384] width 8 height 8
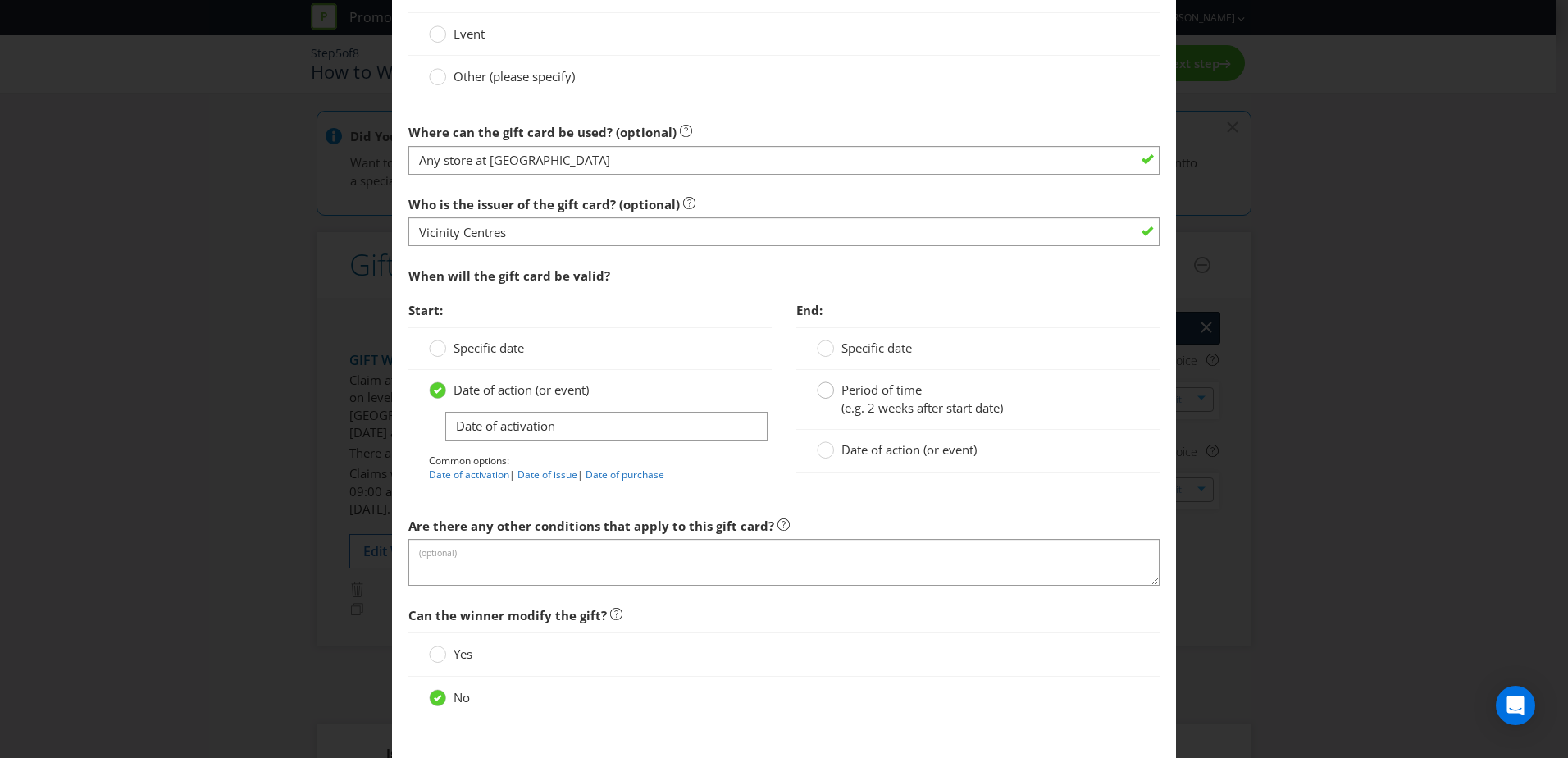
click at [0, 0] on input "Period of time (e.g. 2 weeks after start date)" at bounding box center [0, 0] width 0 height 0
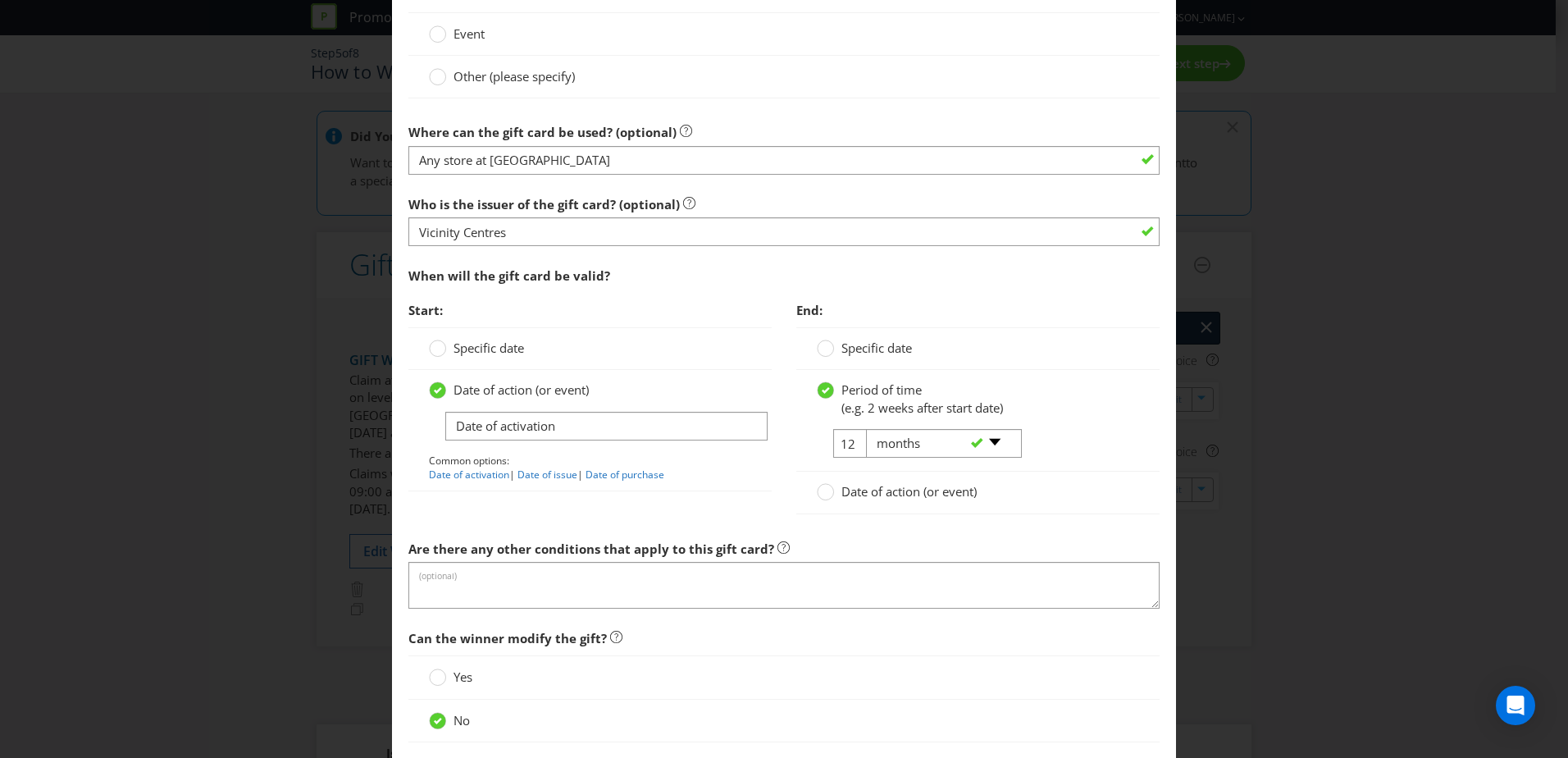
click at [854, 444] on div "-- Please select -- days weeks months years" at bounding box center [936, 444] width 167 height 29
click at [965, 448] on select "-- Please select -- days weeks months years" at bounding box center [944, 444] width 156 height 28
select select "YEARS"
click at [866, 429] on select "-- Please select -- days weeks months years" at bounding box center [944, 444] width 156 height 28
click at [846, 437] on input "12" at bounding box center [851, 444] width 37 height 28
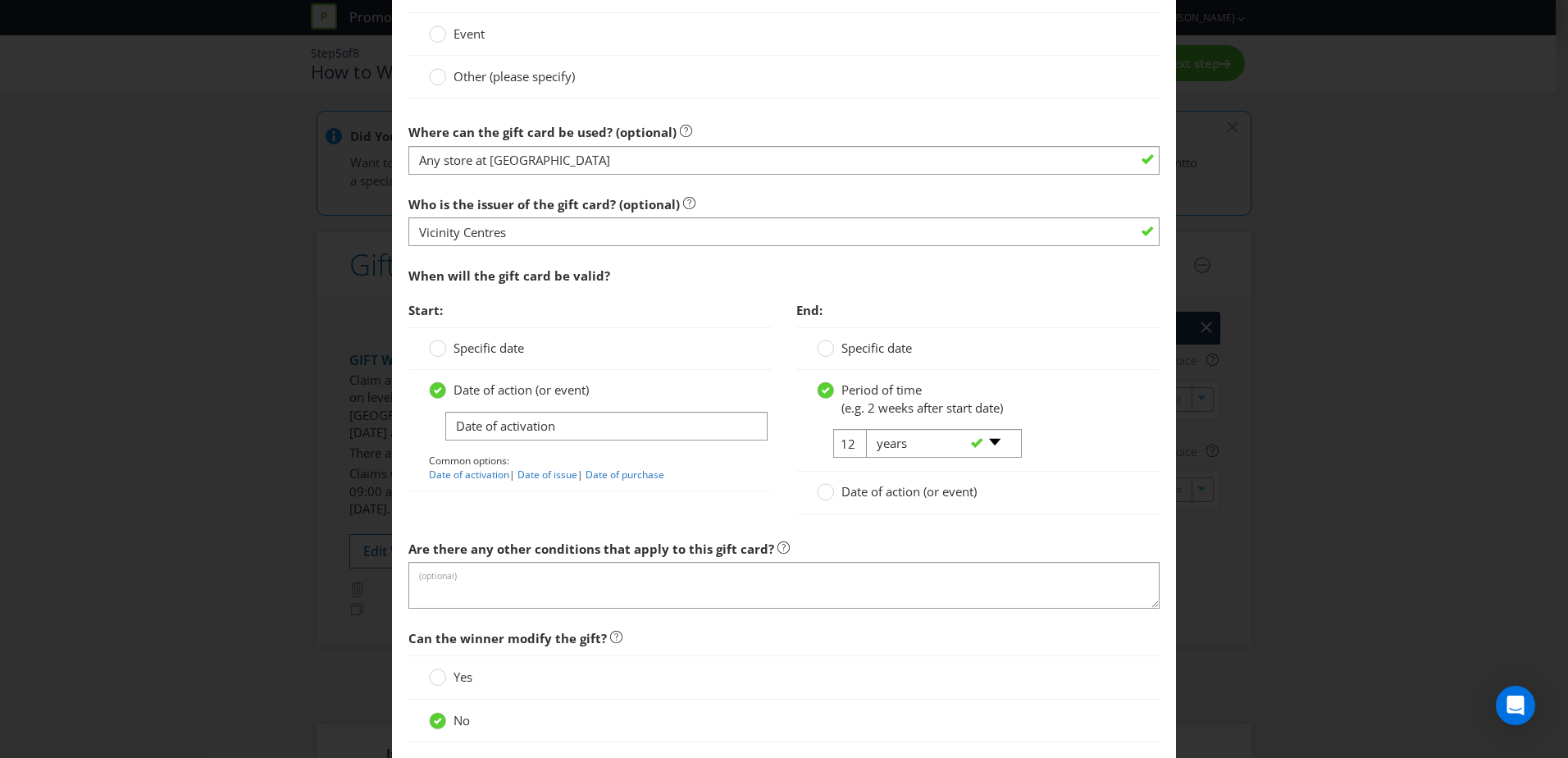
drag, startPoint x: 848, startPoint y: 444, endPoint x: 825, endPoint y: 445, distance: 23.0
click at [825, 445] on tr "12 -- Please select -- days weeks months years" at bounding box center [919, 450] width 203 height 41
click at [844, 444] on input "12" at bounding box center [851, 444] width 37 height 28
click at [839, 448] on input "12" at bounding box center [851, 444] width 37 height 28
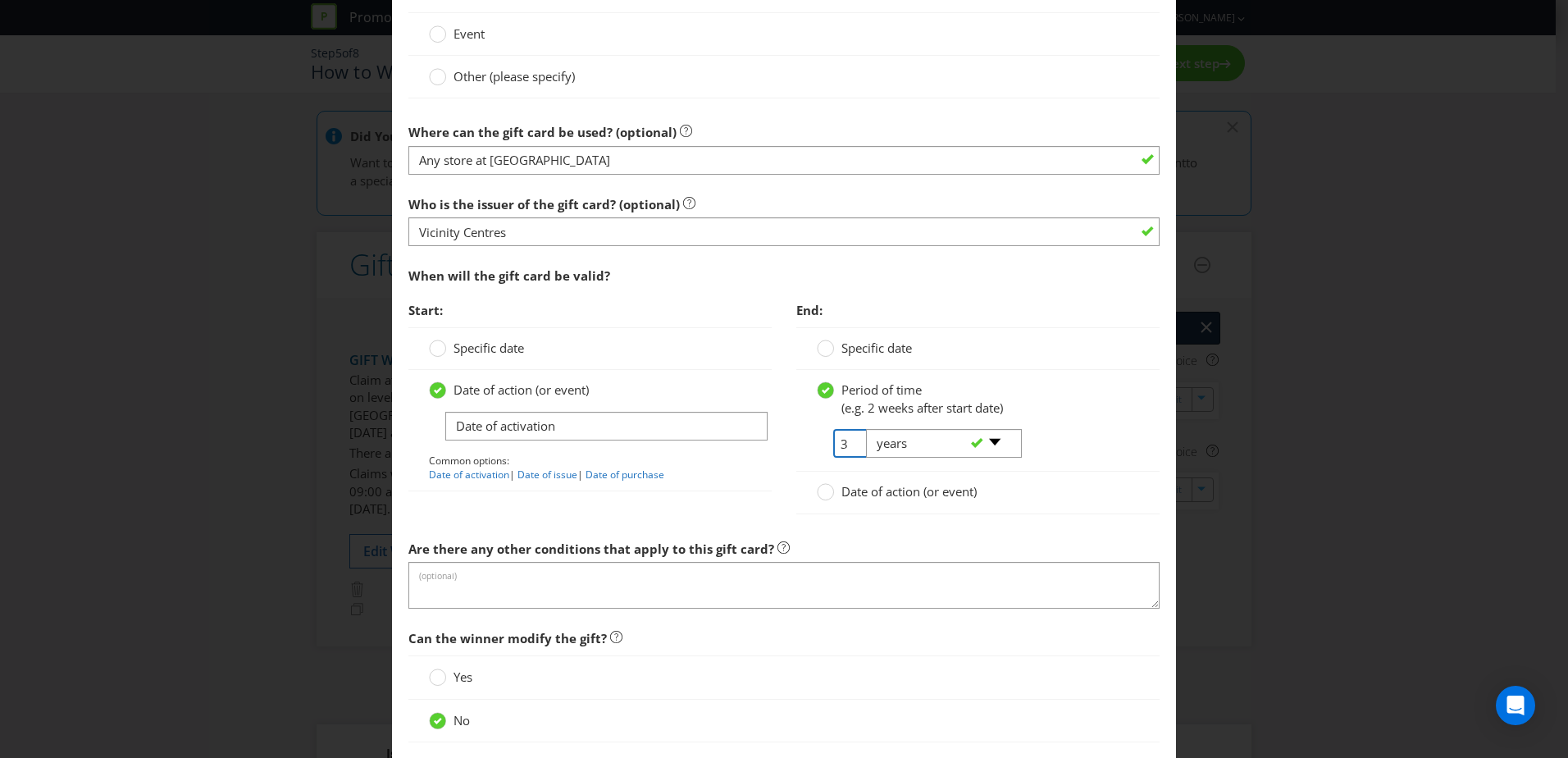
type input "3"
click at [1080, 459] on div "3 -- Please select -- days weeks months years" at bounding box center [978, 450] width 347 height 41
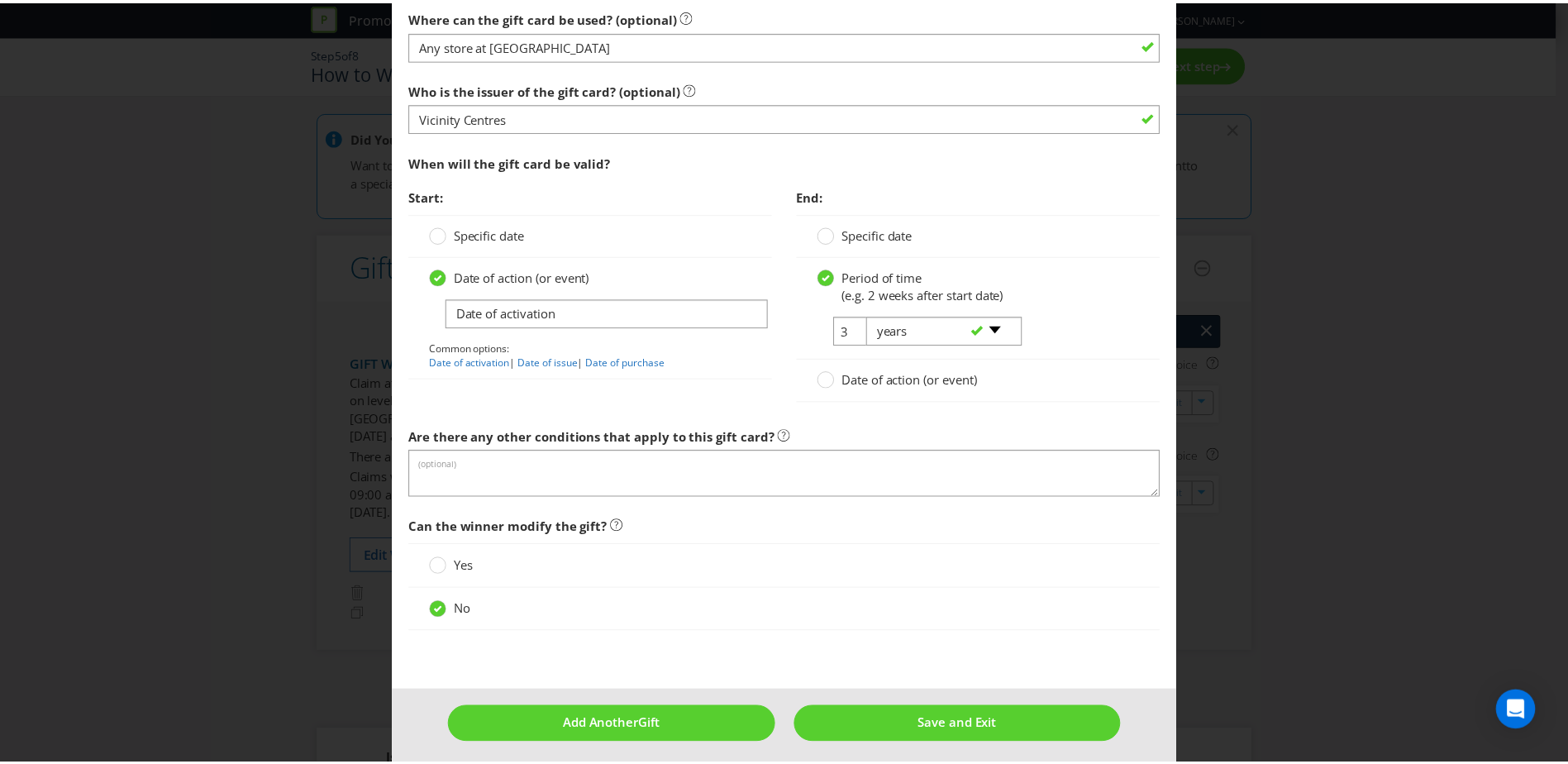
scroll to position [1779, 0]
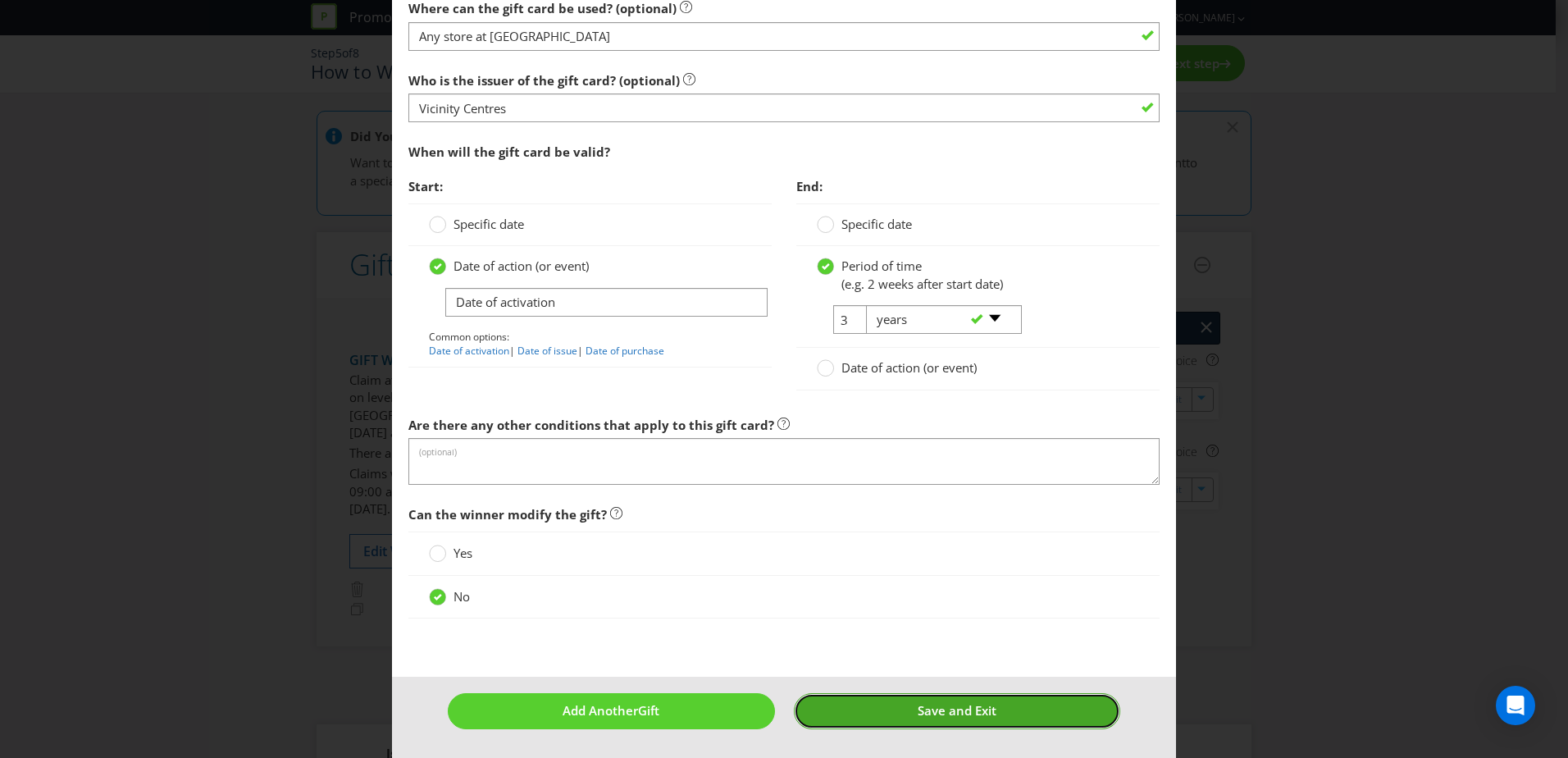
click at [954, 717] on span "Save and Exit" at bounding box center [957, 710] width 79 height 16
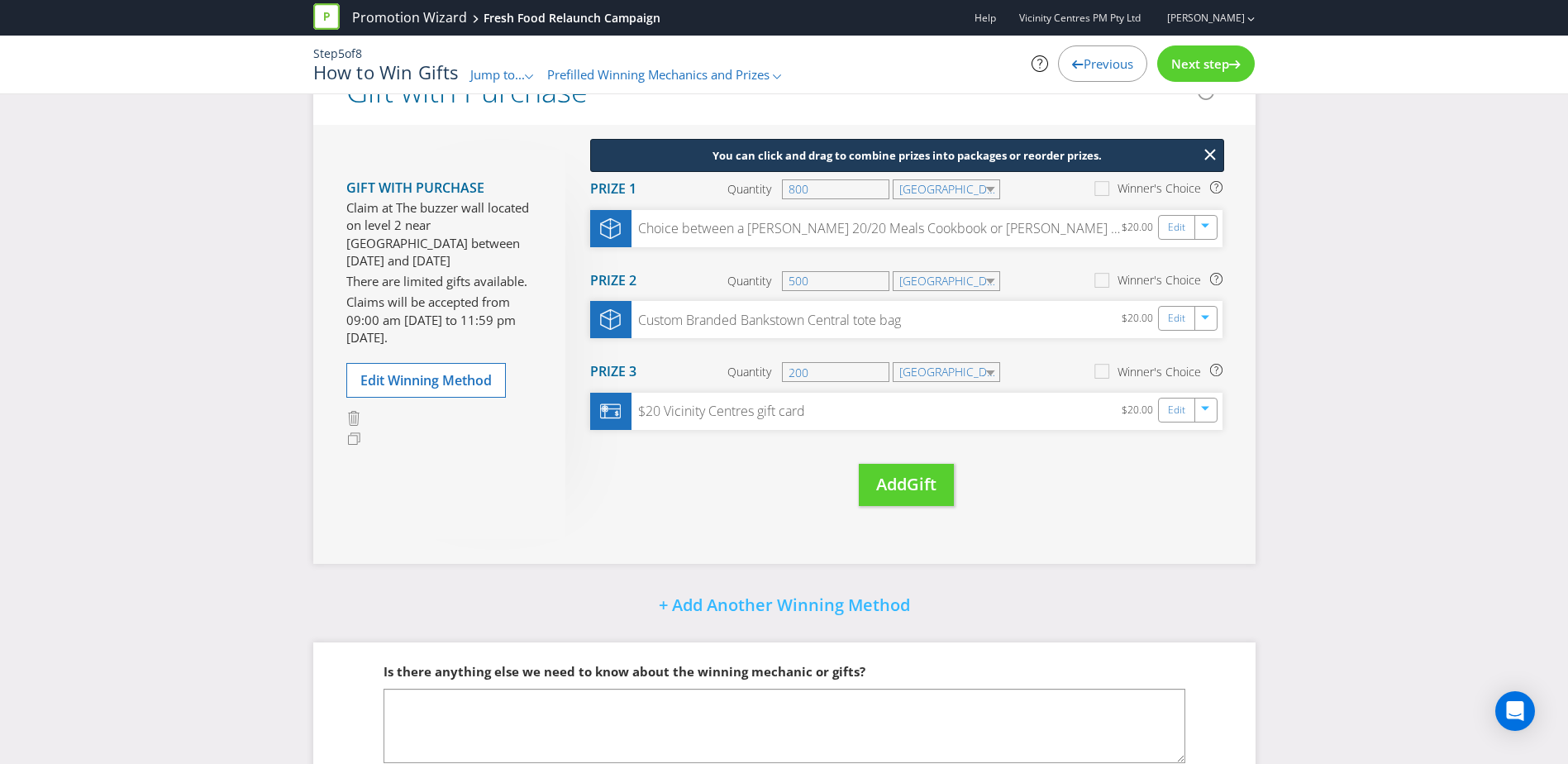
scroll to position [13, 0]
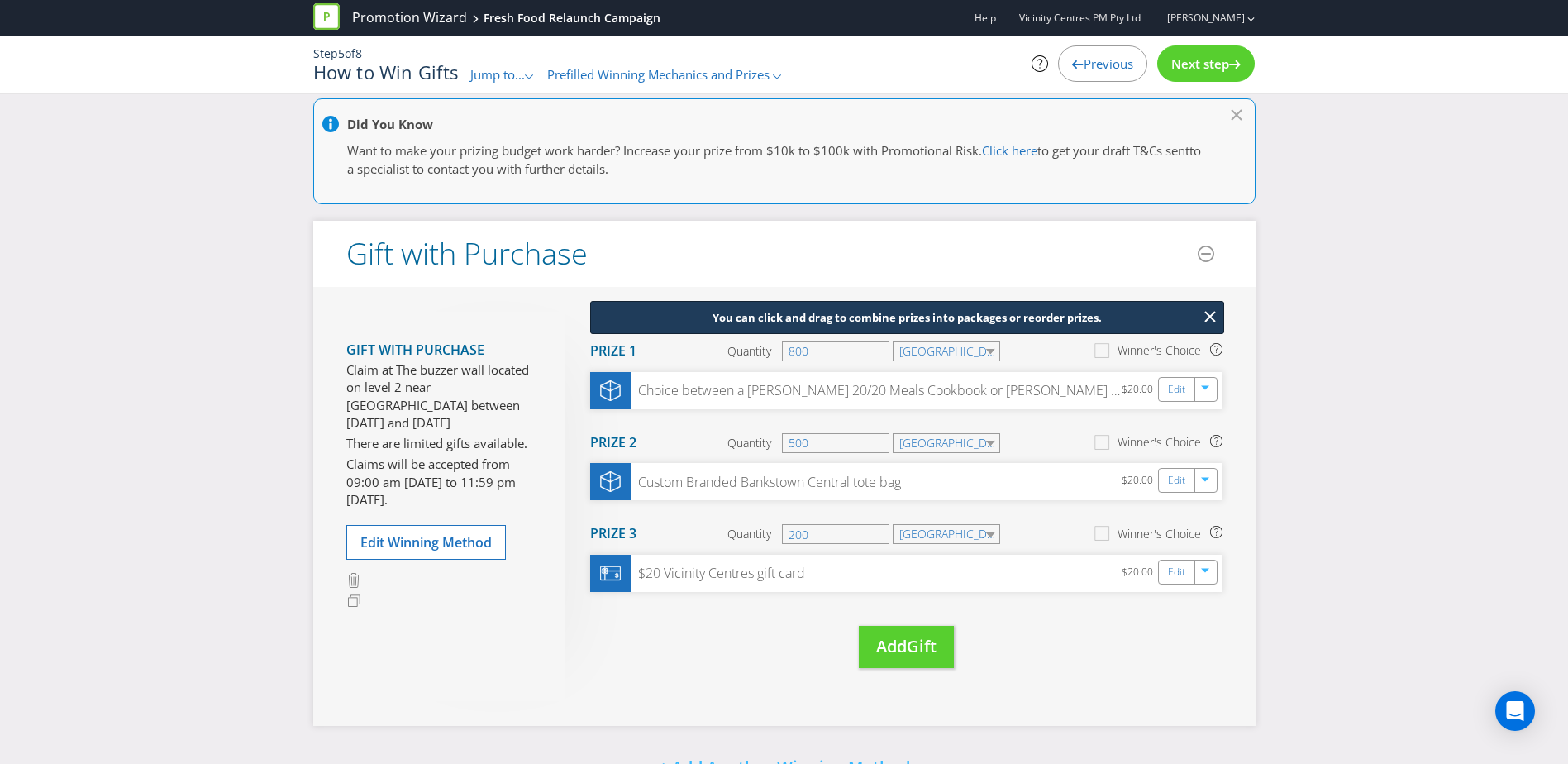
click at [1209, 55] on span "Next step" at bounding box center [1200, 63] width 58 height 16
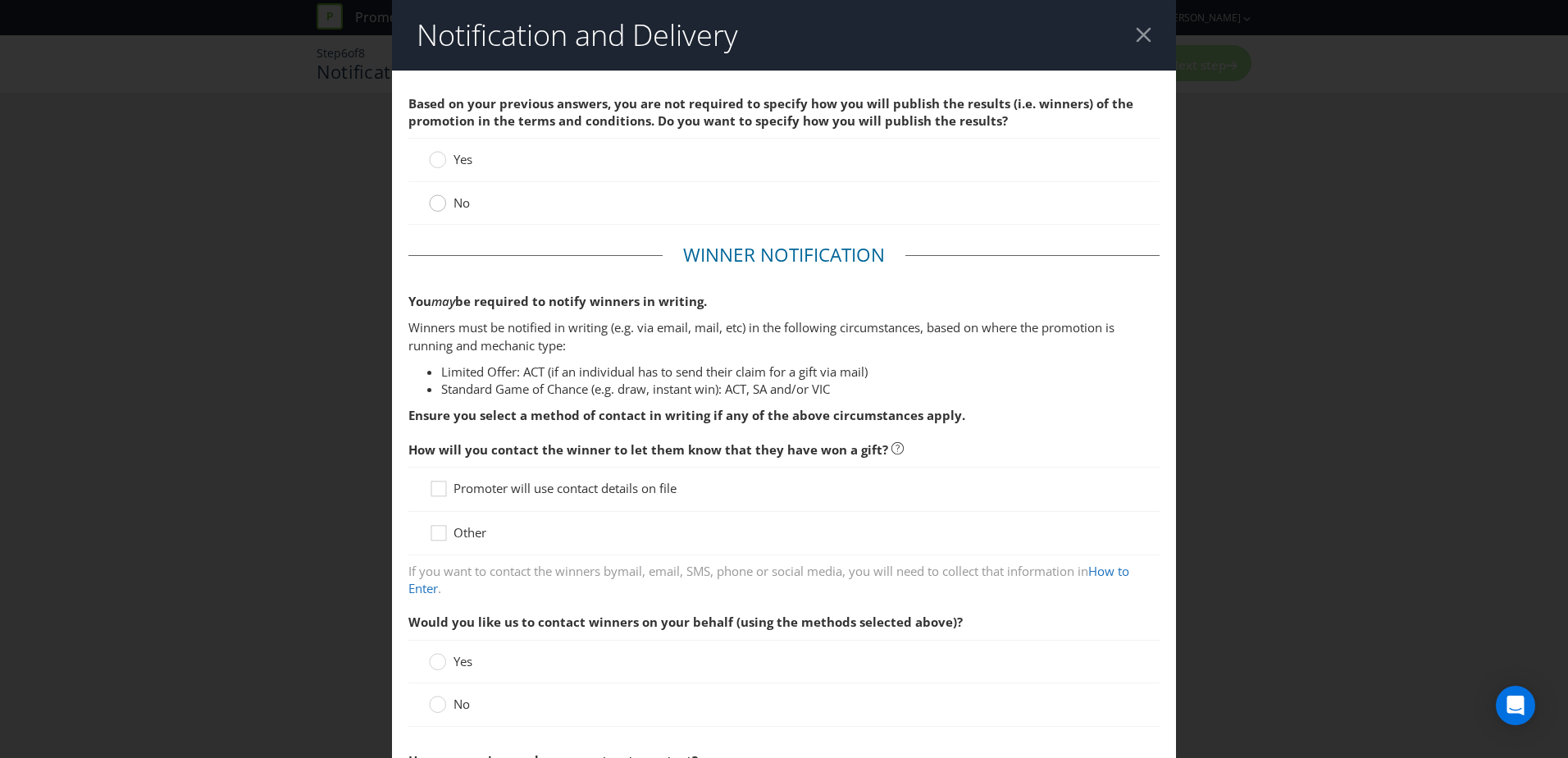
click at [430, 201] on circle at bounding box center [438, 202] width 16 height 16
click at [0, 0] on input "No" at bounding box center [0, 0] width 0 height 0
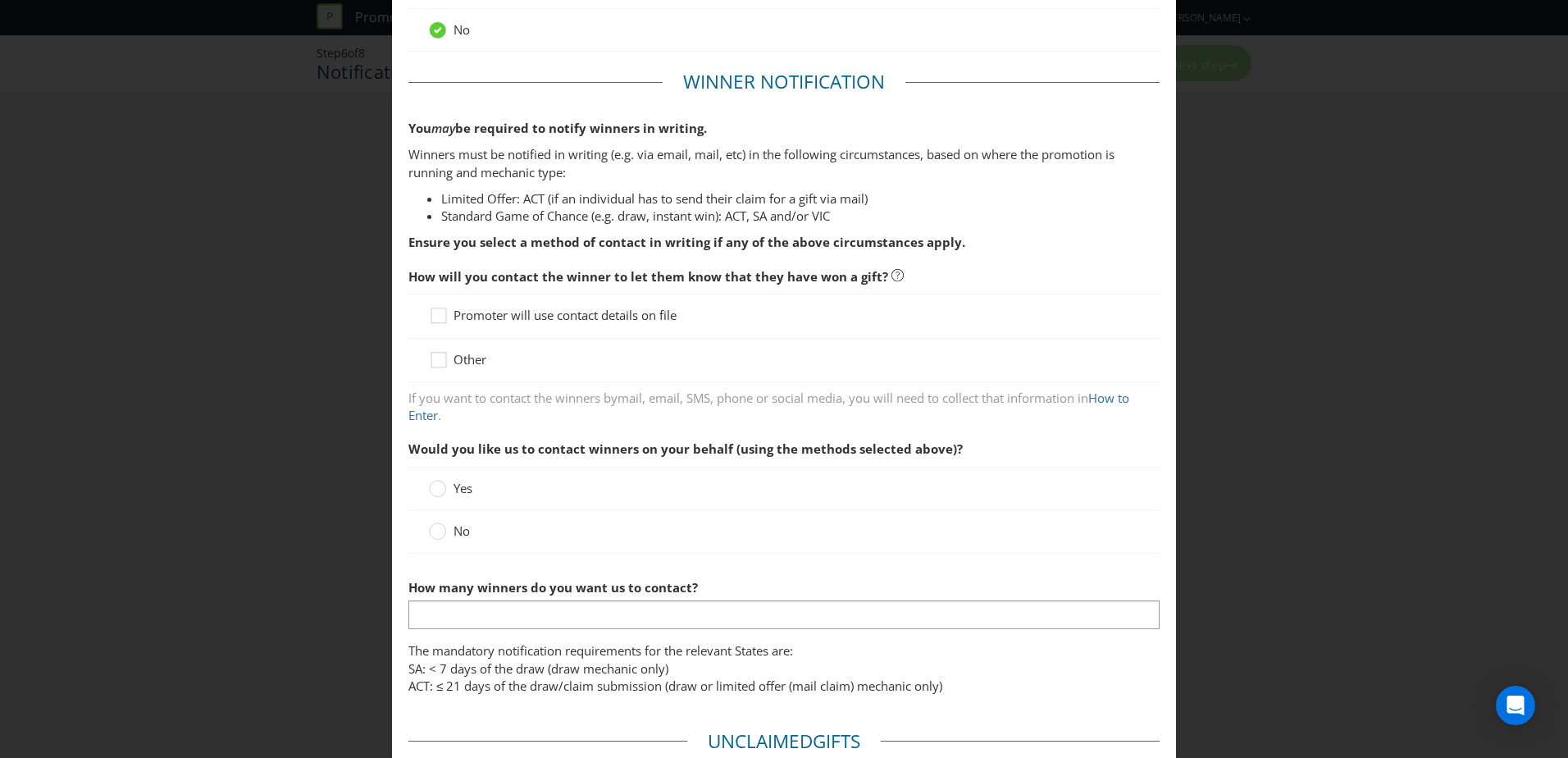
scroll to position [246, 0]
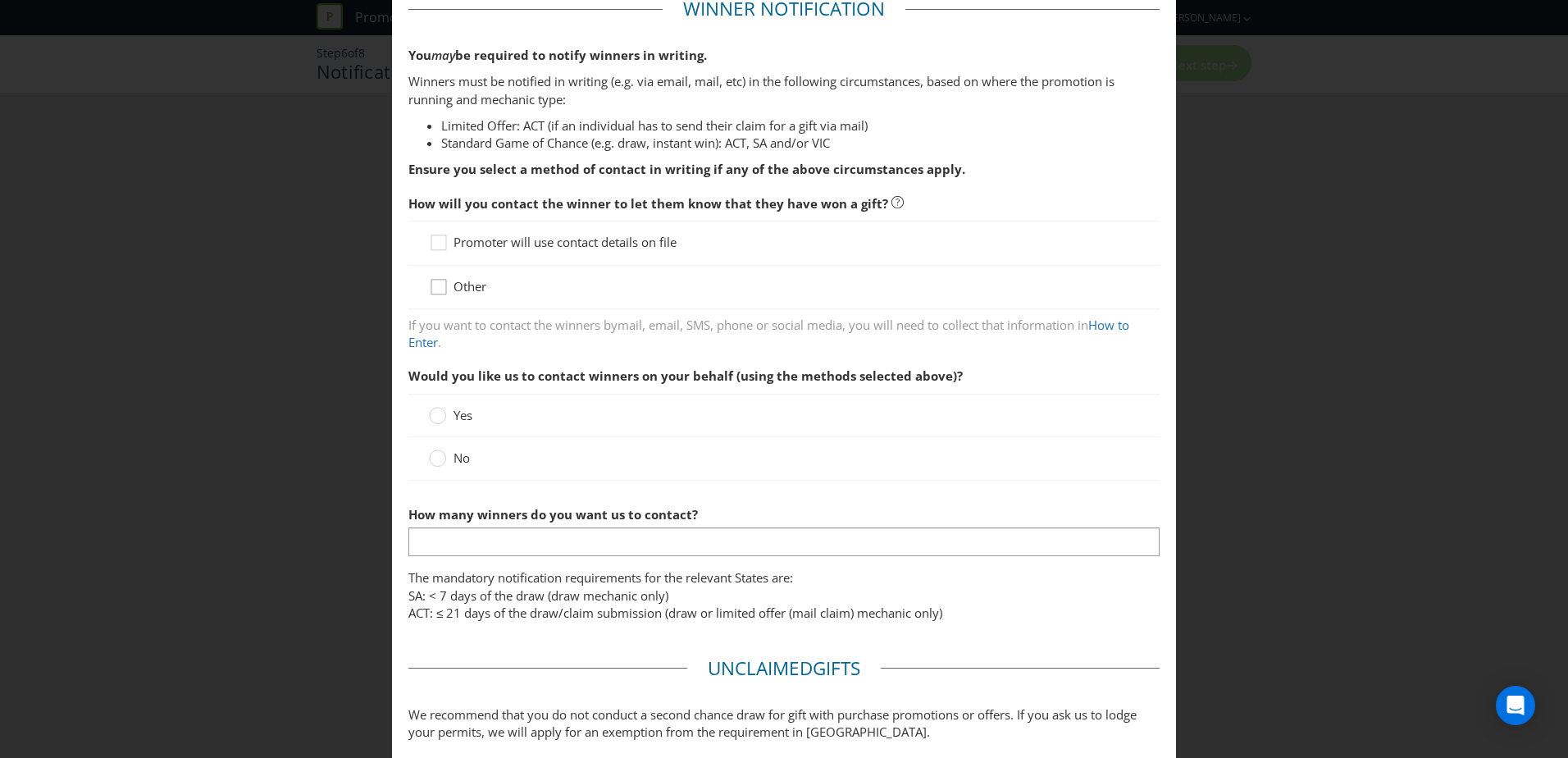
click at [437, 284] on div at bounding box center [439, 282] width 8 height 8
click at [0, 0] on input "Other" at bounding box center [0, 0] width 0 height 0
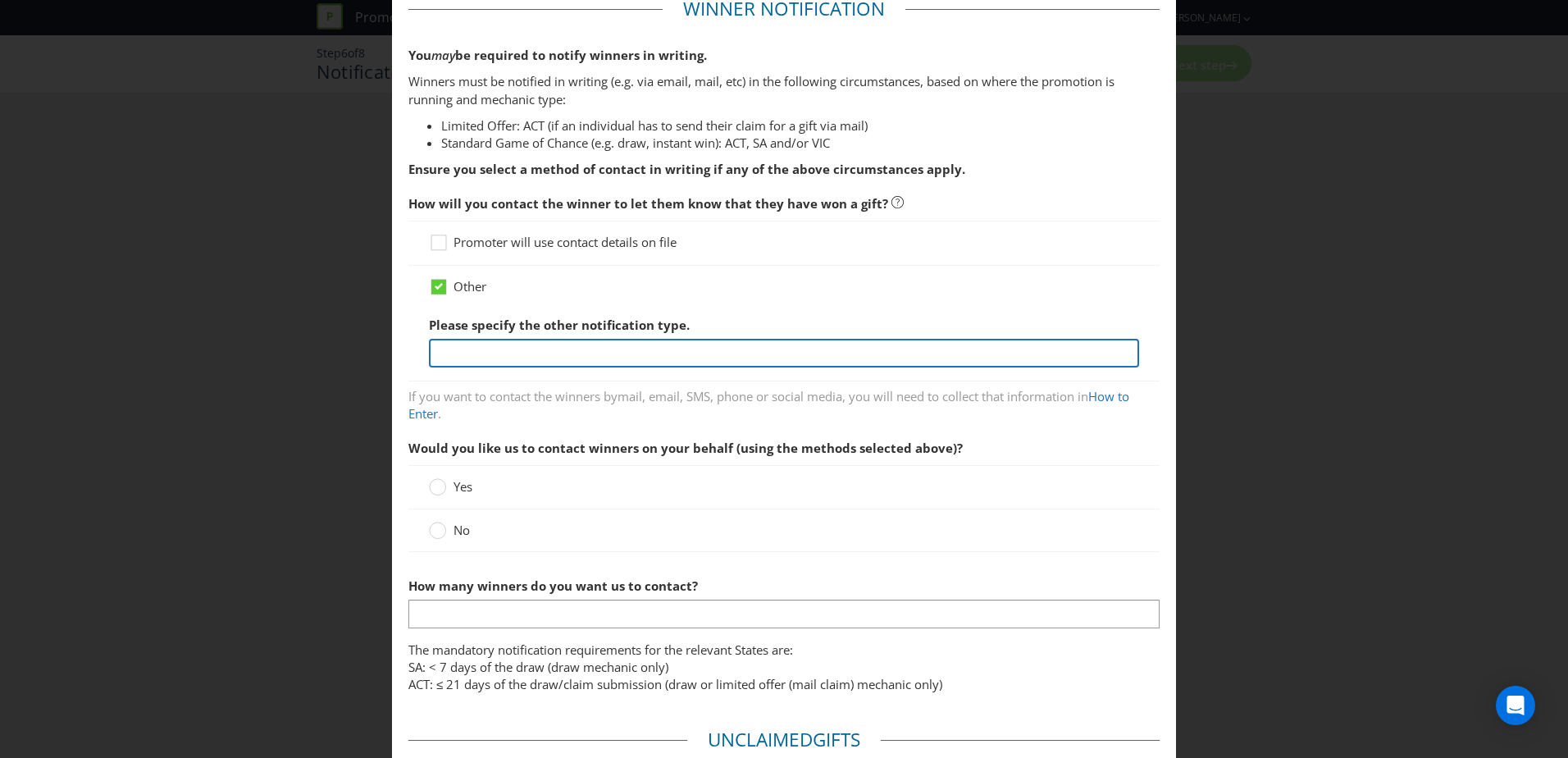
click at [501, 352] on input "text" at bounding box center [784, 353] width 711 height 28
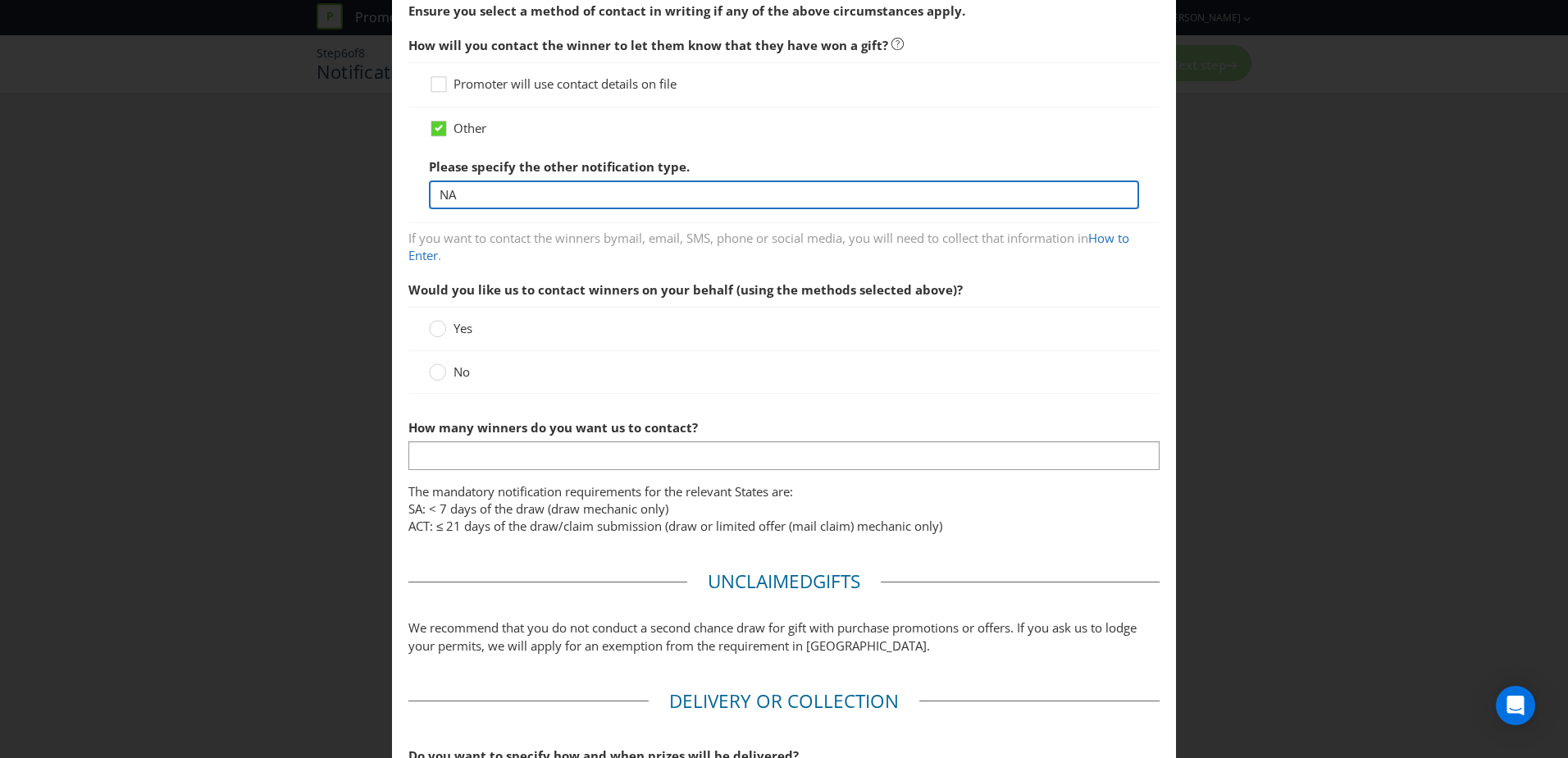
scroll to position [411, 0]
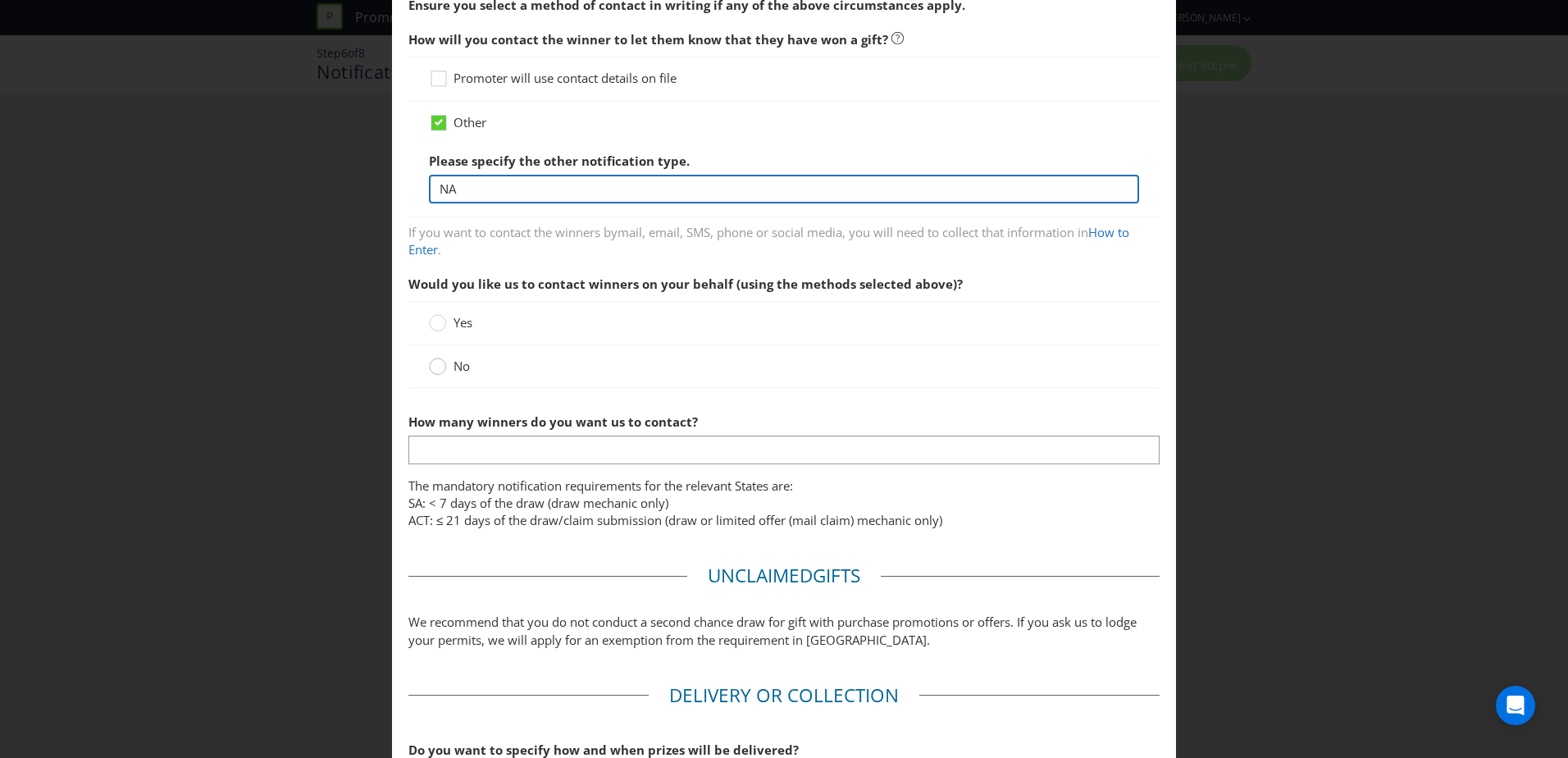
type input "NA"
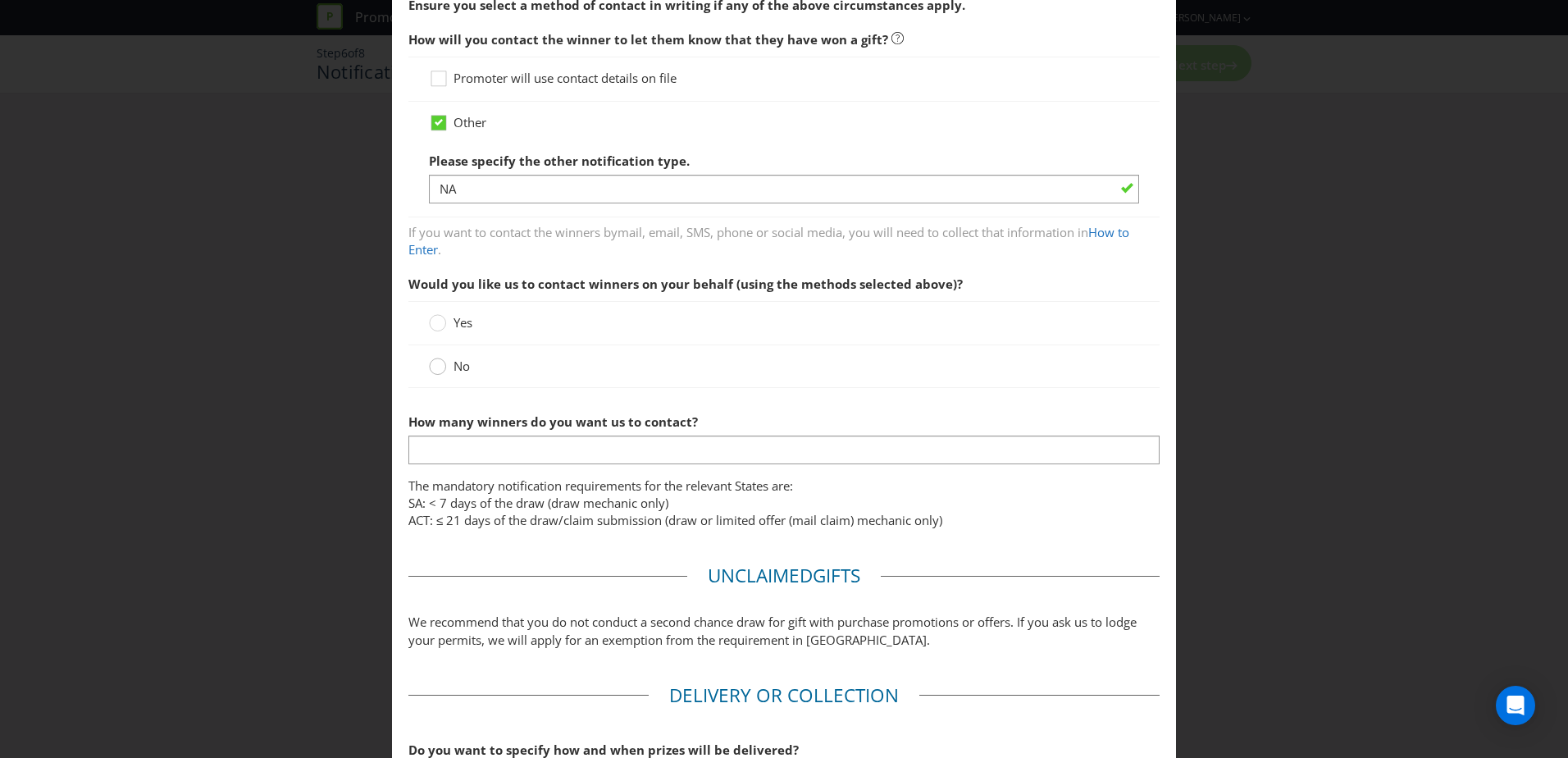
click at [430, 368] on circle at bounding box center [438, 366] width 16 height 16
click at [0, 0] on input "No" at bounding box center [0, 0] width 0 height 0
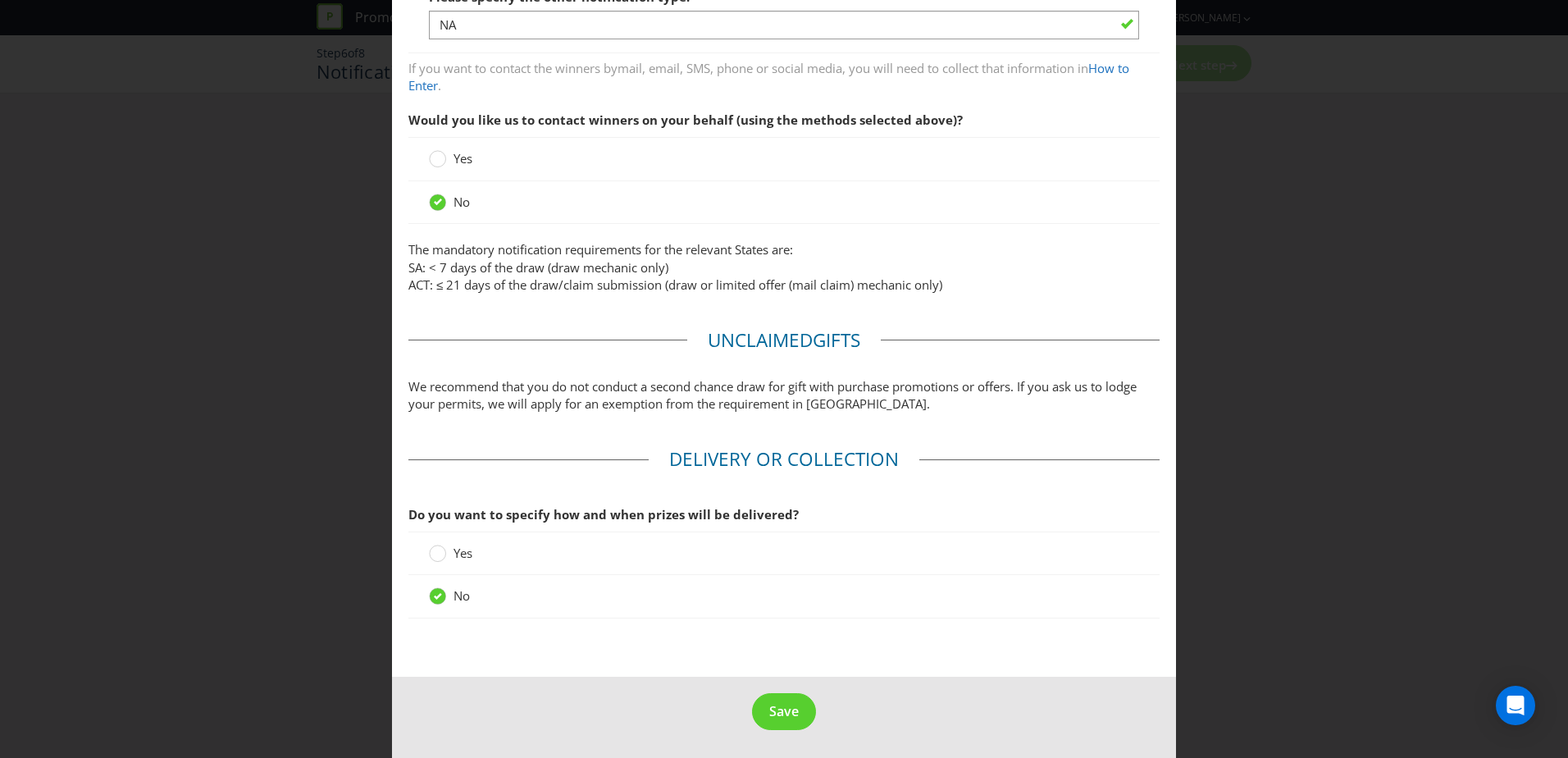
scroll to position [576, 0]
click at [779, 707] on span "Save" at bounding box center [783, 709] width 29 height 18
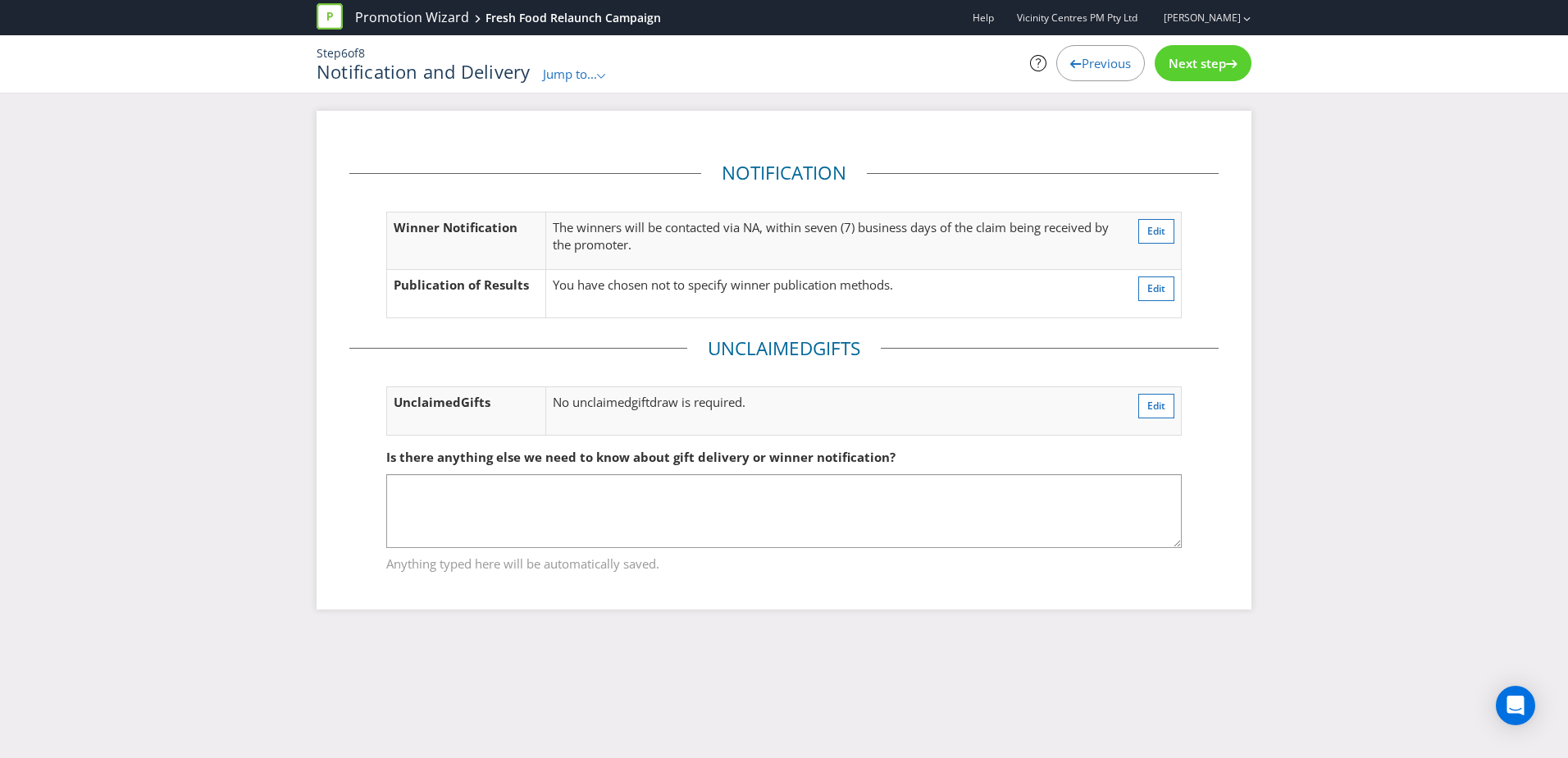
click at [1213, 61] on span "Next step" at bounding box center [1197, 62] width 57 height 16
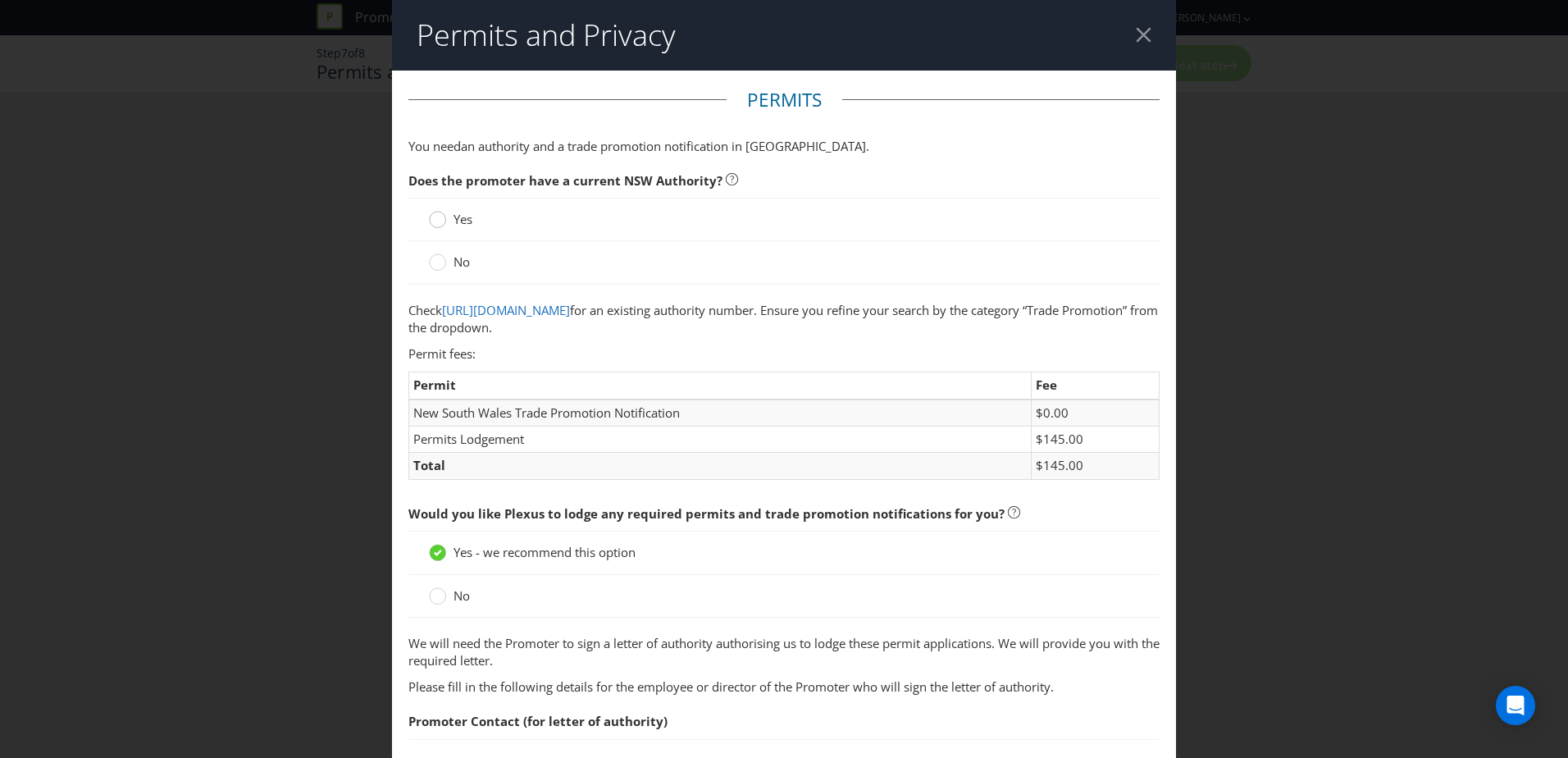
click at [439, 215] on div at bounding box center [438, 214] width 8 height 8
click at [0, 0] on input "Yes" at bounding box center [0, 0] width 0 height 0
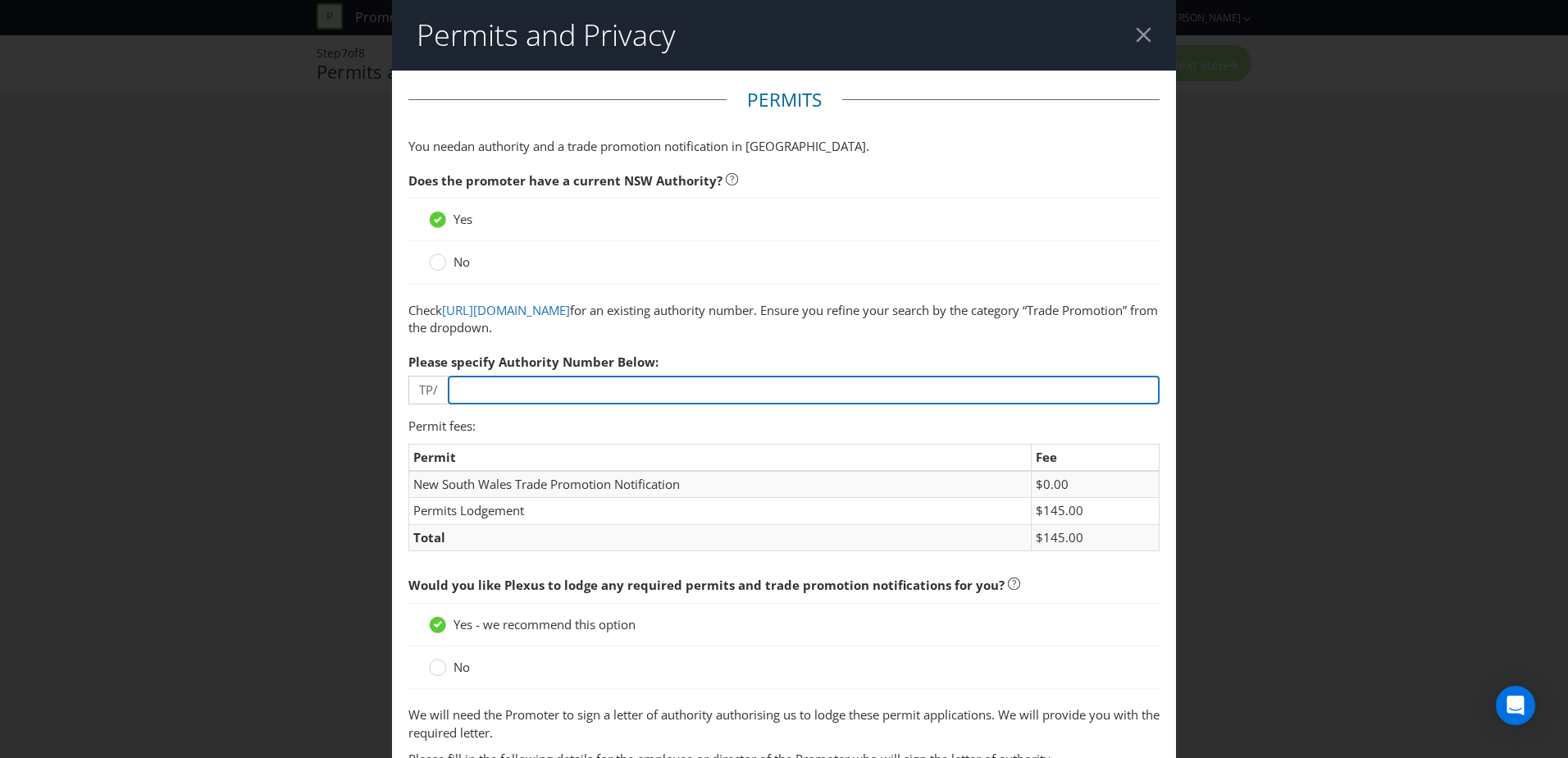
click at [586, 380] on input "number" at bounding box center [804, 390] width 712 height 28
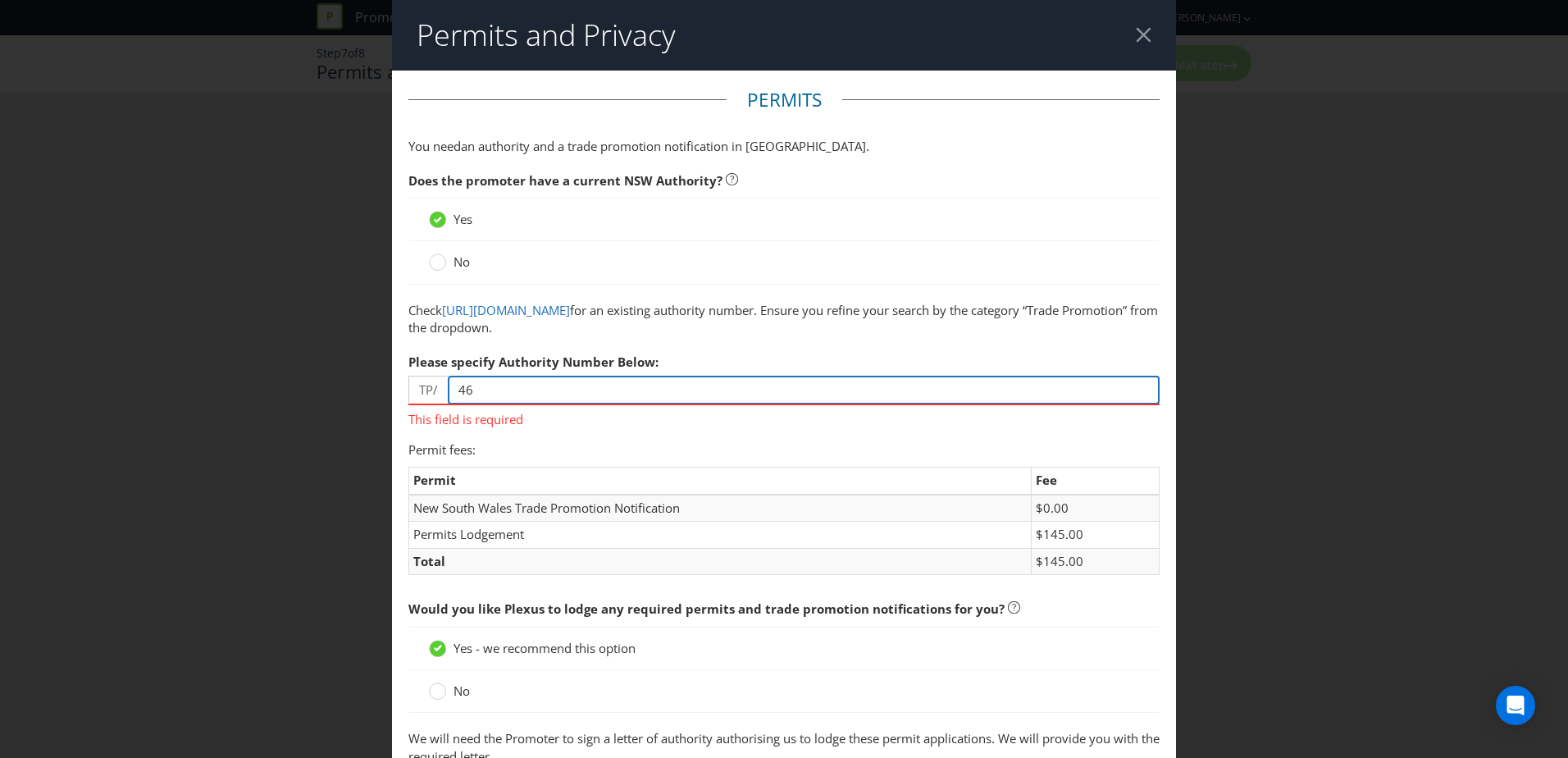
type input "46"
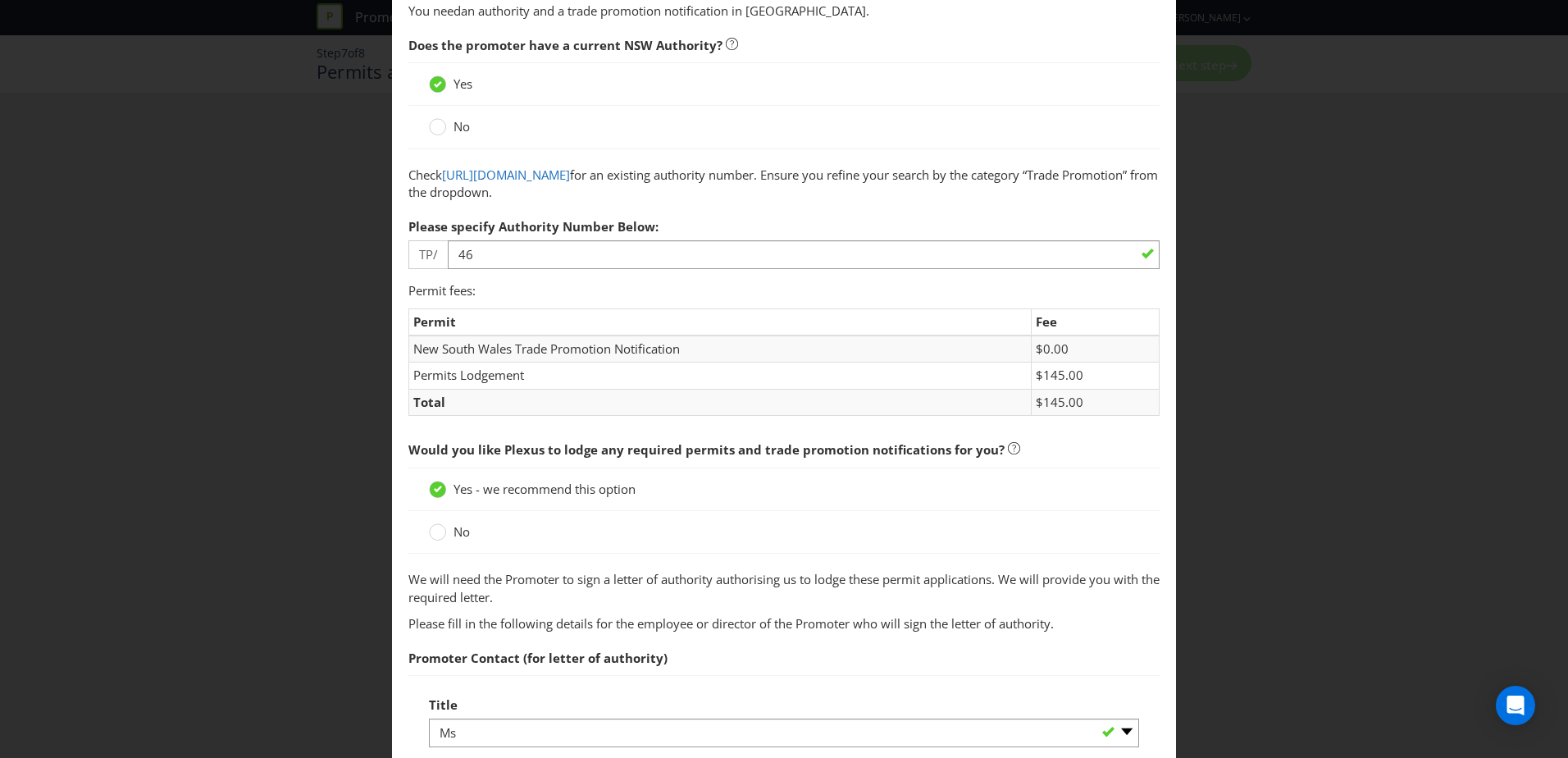
scroll to position [164, 0]
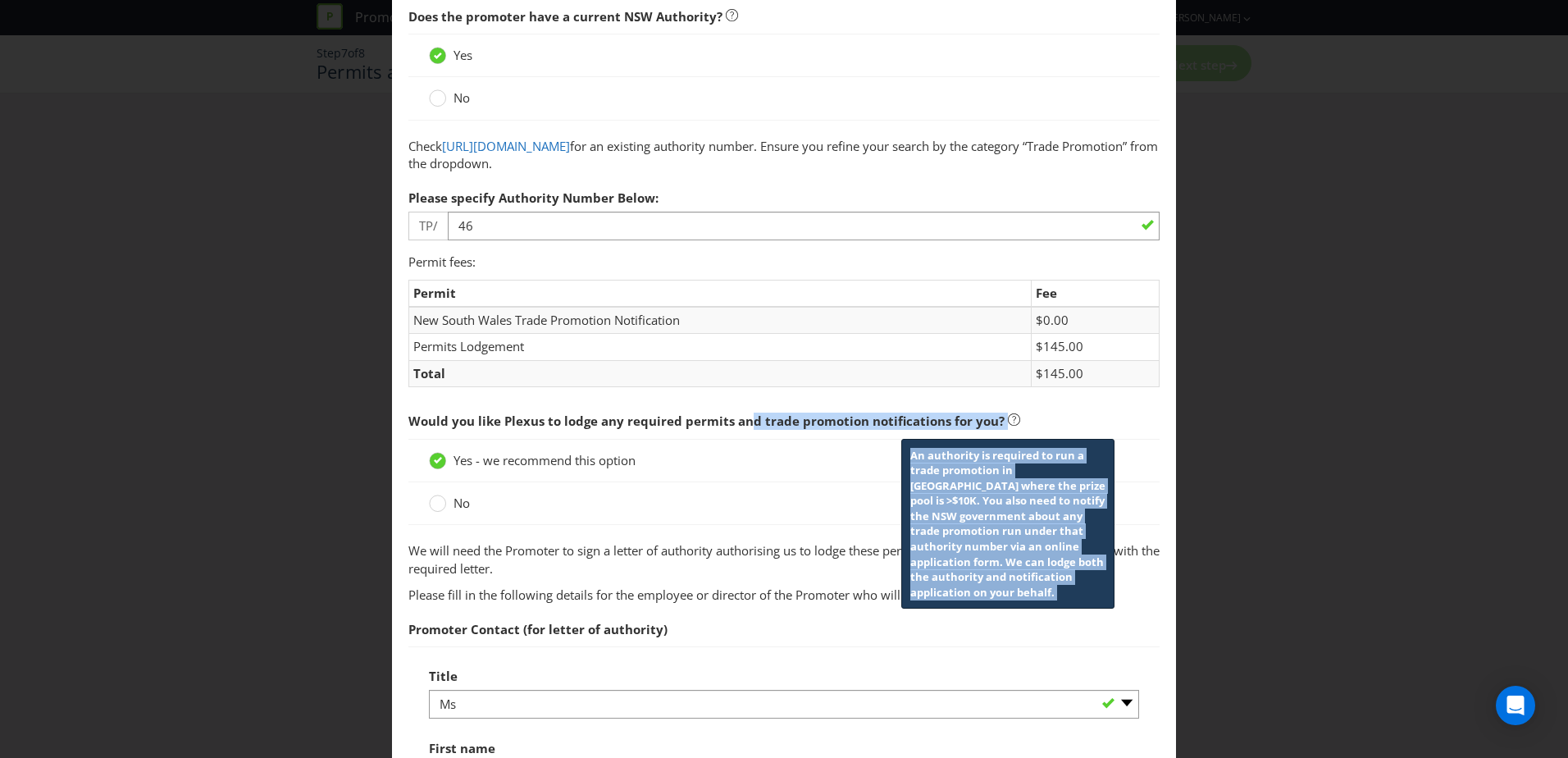
drag, startPoint x: 746, startPoint y: 418, endPoint x: 1015, endPoint y: 418, distance: 269.0
click at [1015, 418] on span "Would you like Plexus to lodge any required permits and trade promotion notific…" at bounding box center [784, 422] width 751 height 34
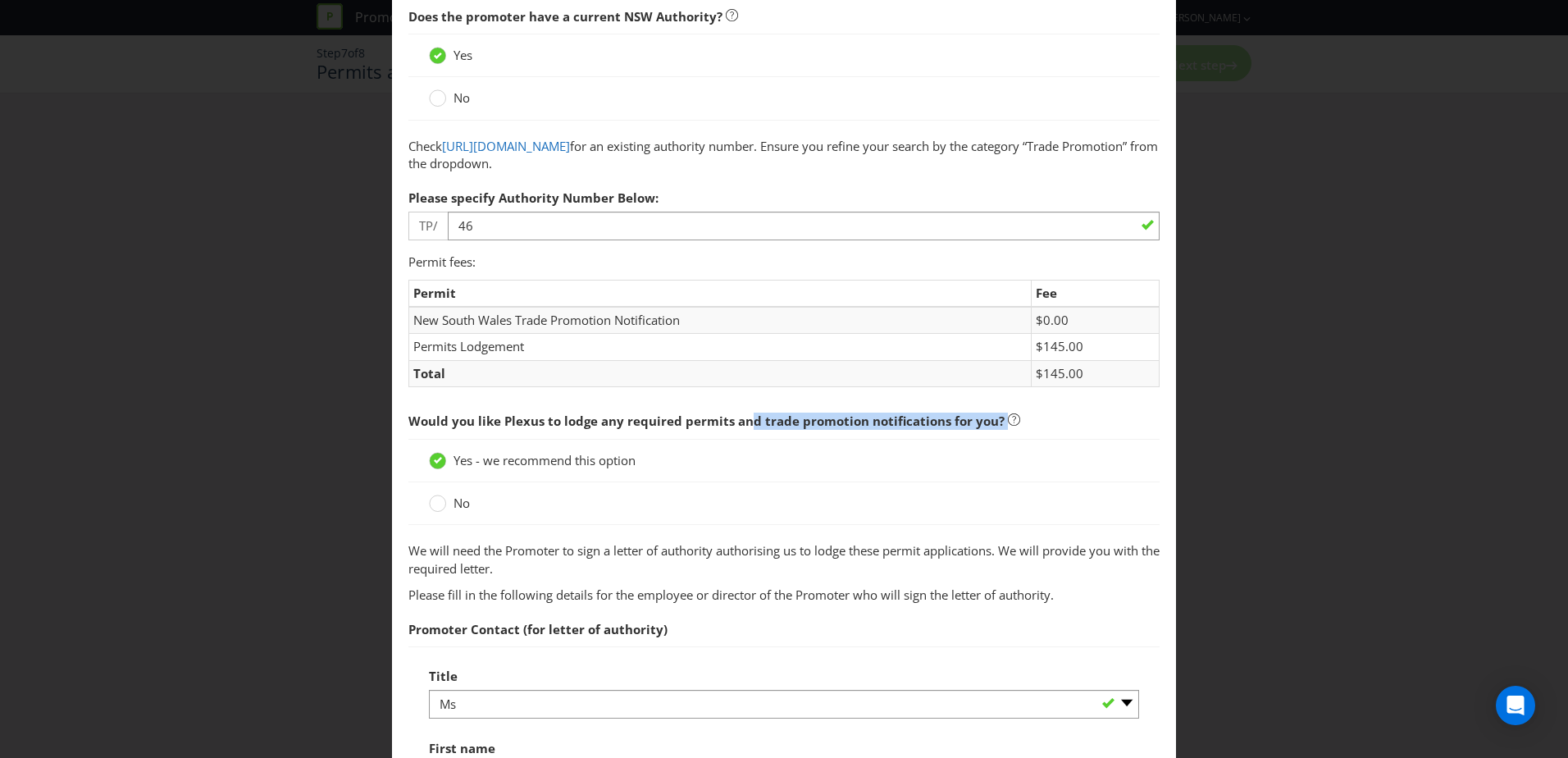
drag, startPoint x: 1015, startPoint y: 418, endPoint x: 1023, endPoint y: 416, distance: 8.2
click at [1023, 416] on span "Would you like Plexus to lodge any required permits and trade promotion notific…" at bounding box center [784, 422] width 751 height 34
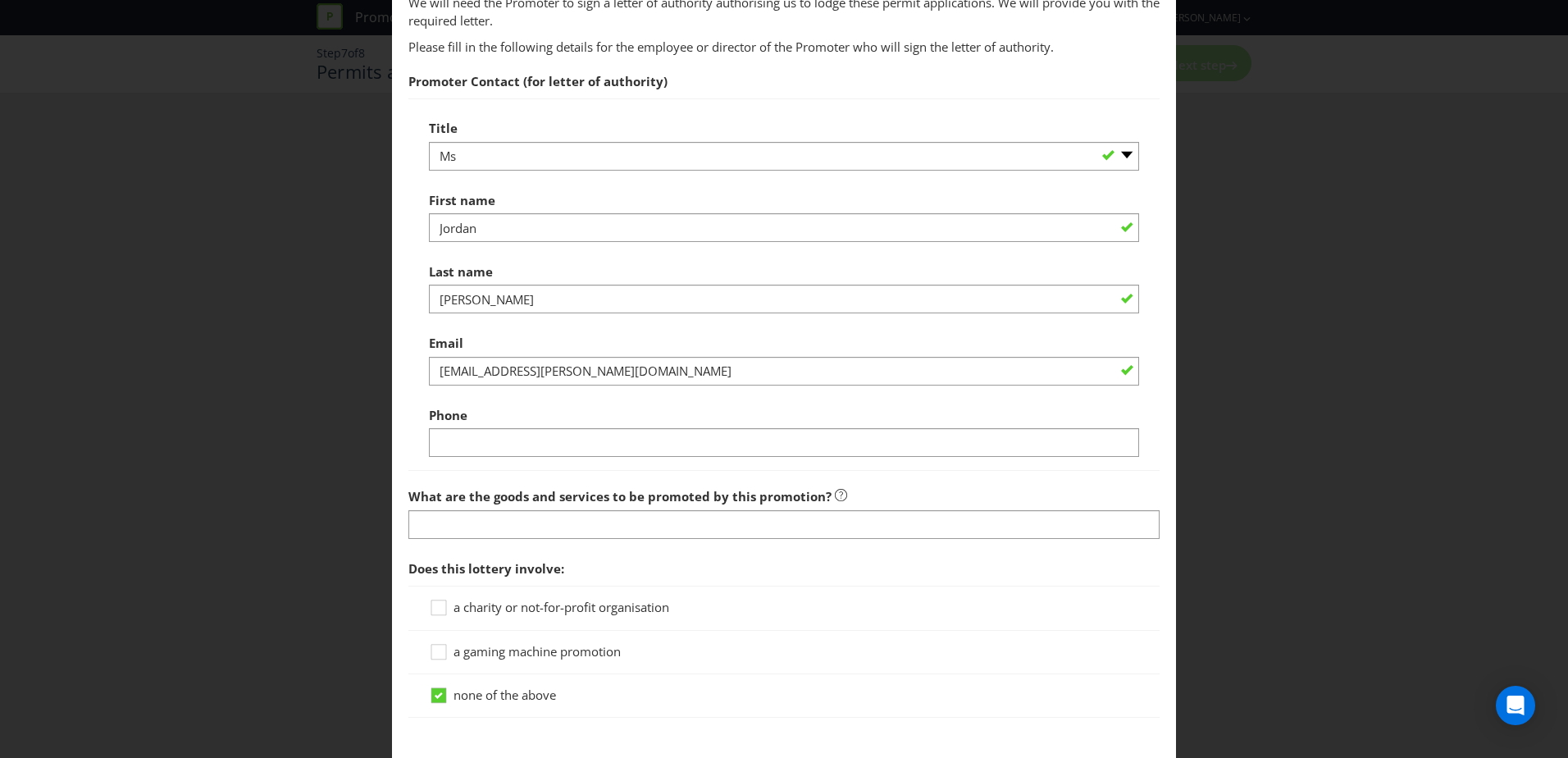
scroll to position [738, 0]
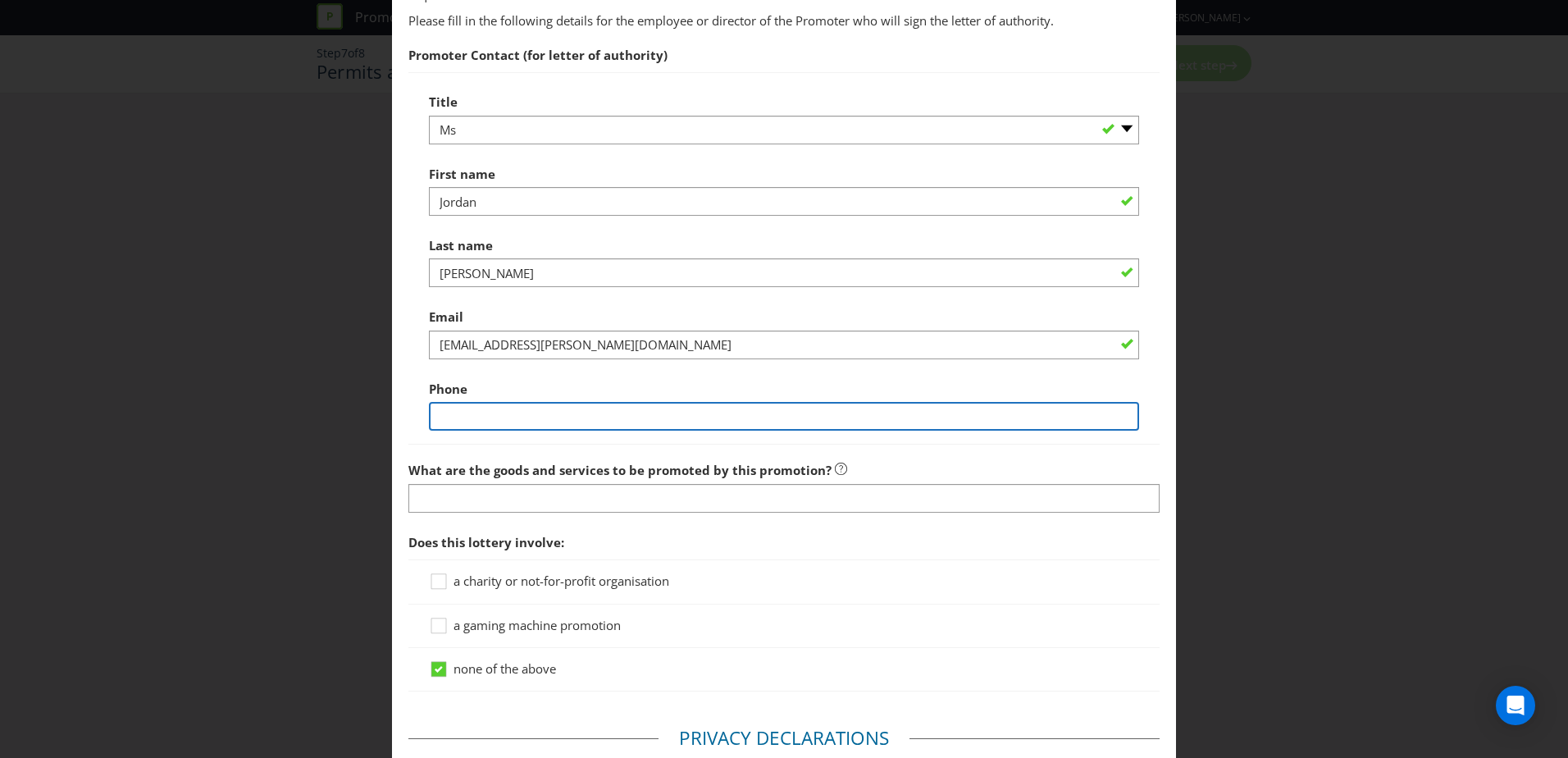
click at [668, 425] on input "text" at bounding box center [784, 416] width 711 height 28
type input "0478958315"
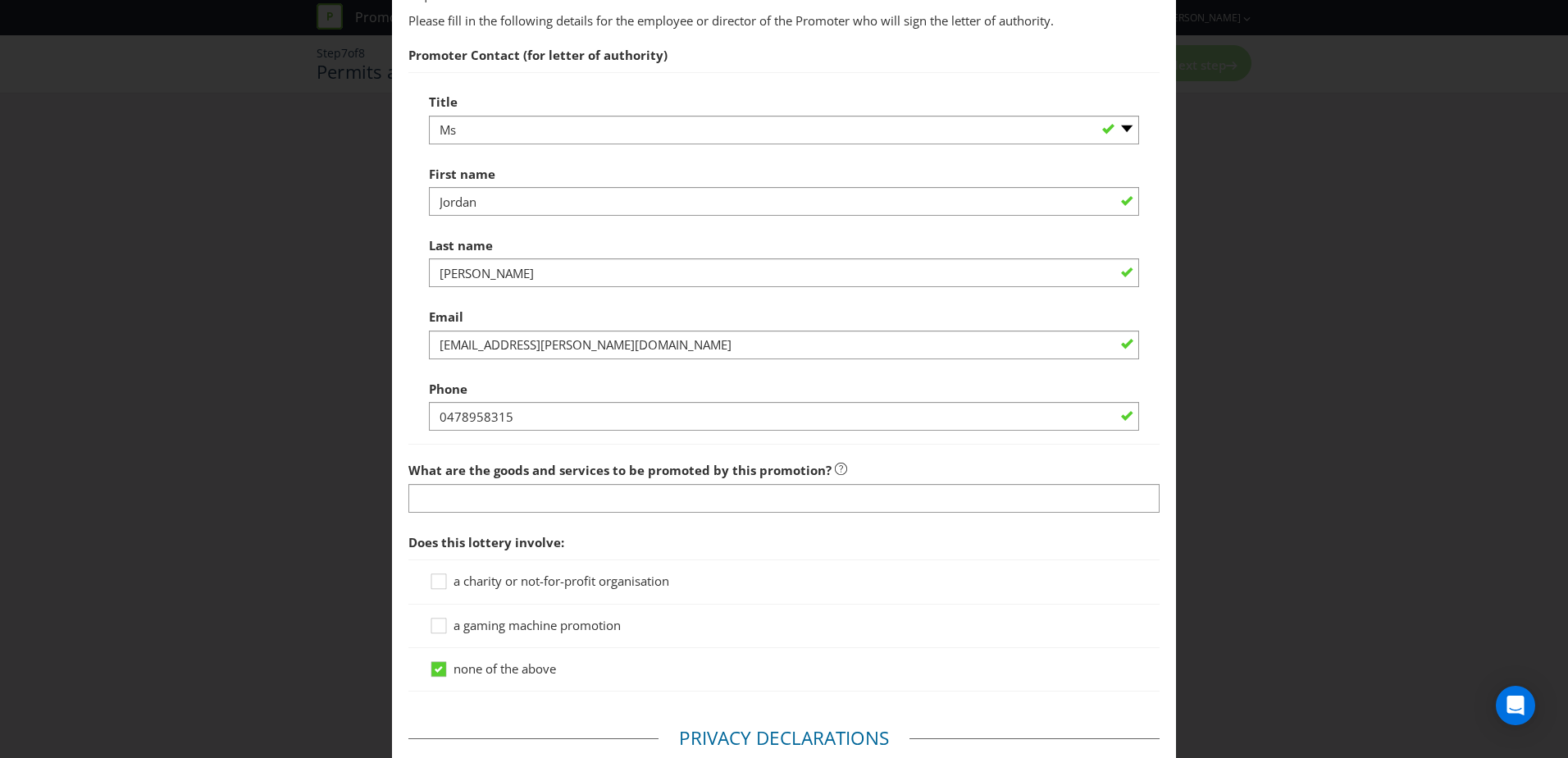
click at [941, 458] on div "What are the goods and services to be promoted by this promotion?" at bounding box center [784, 483] width 751 height 59
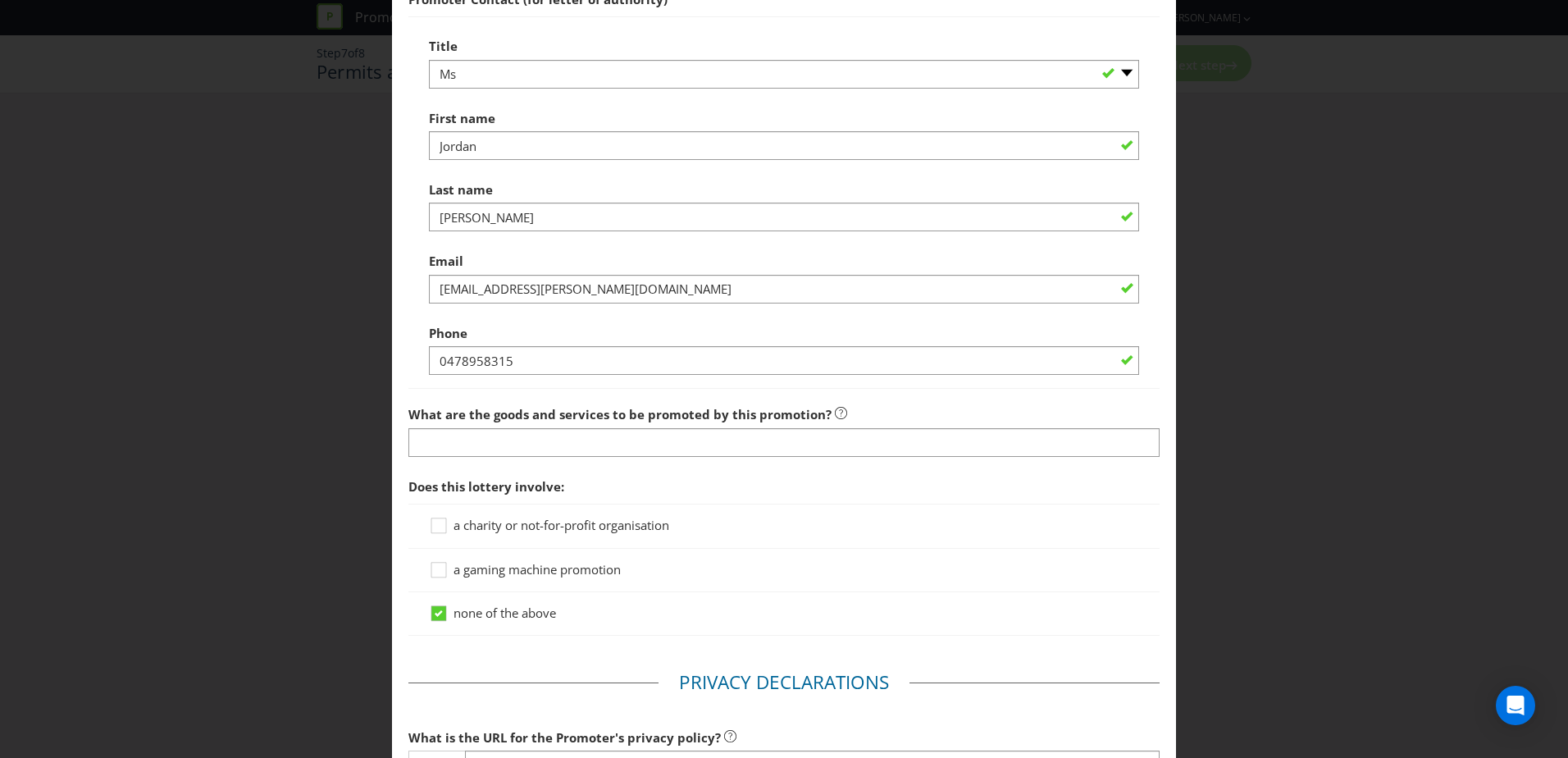
scroll to position [820, 0]
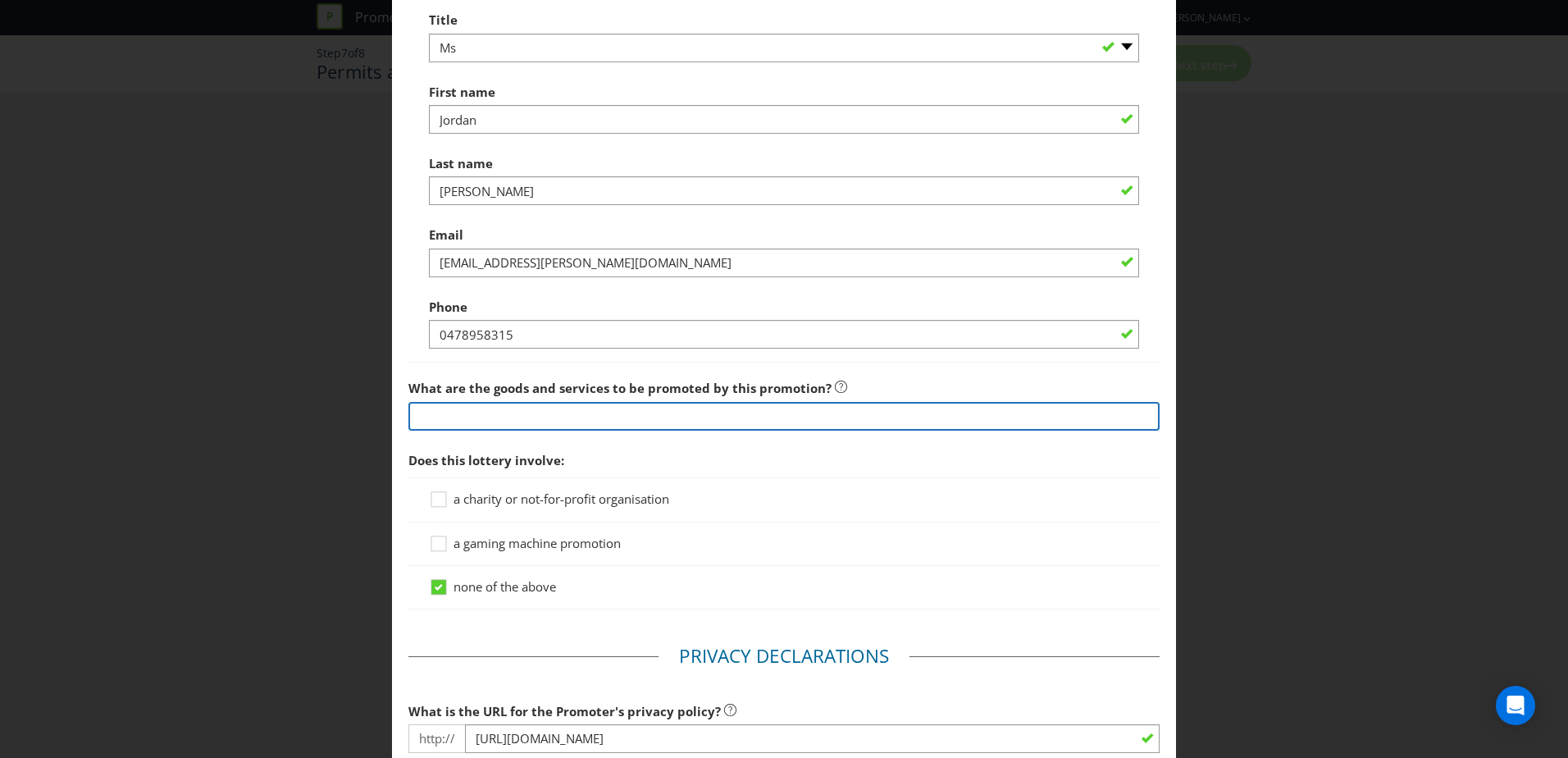
click at [873, 417] on input "text" at bounding box center [784, 416] width 751 height 28
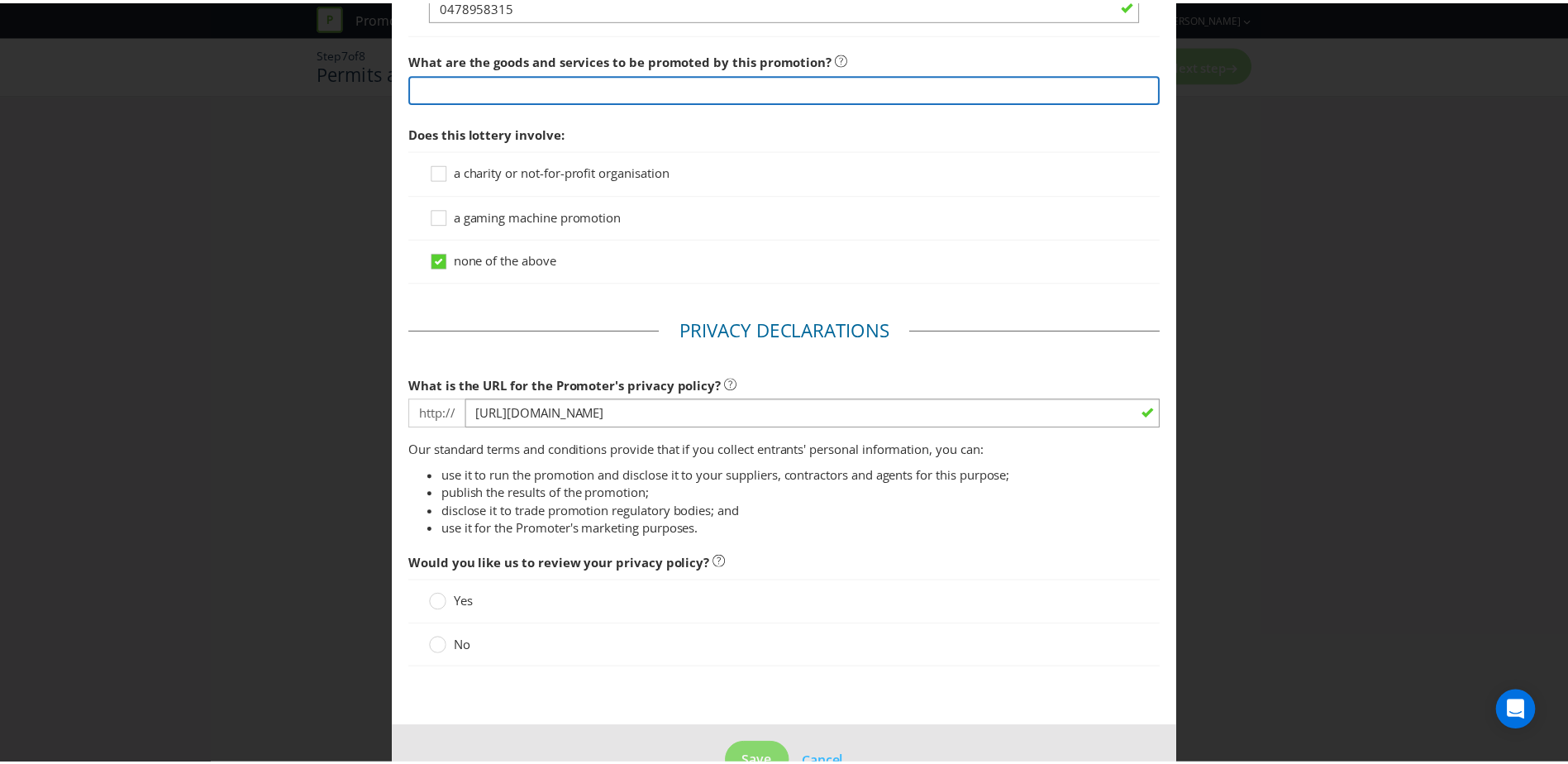
scroll to position [1205, 0]
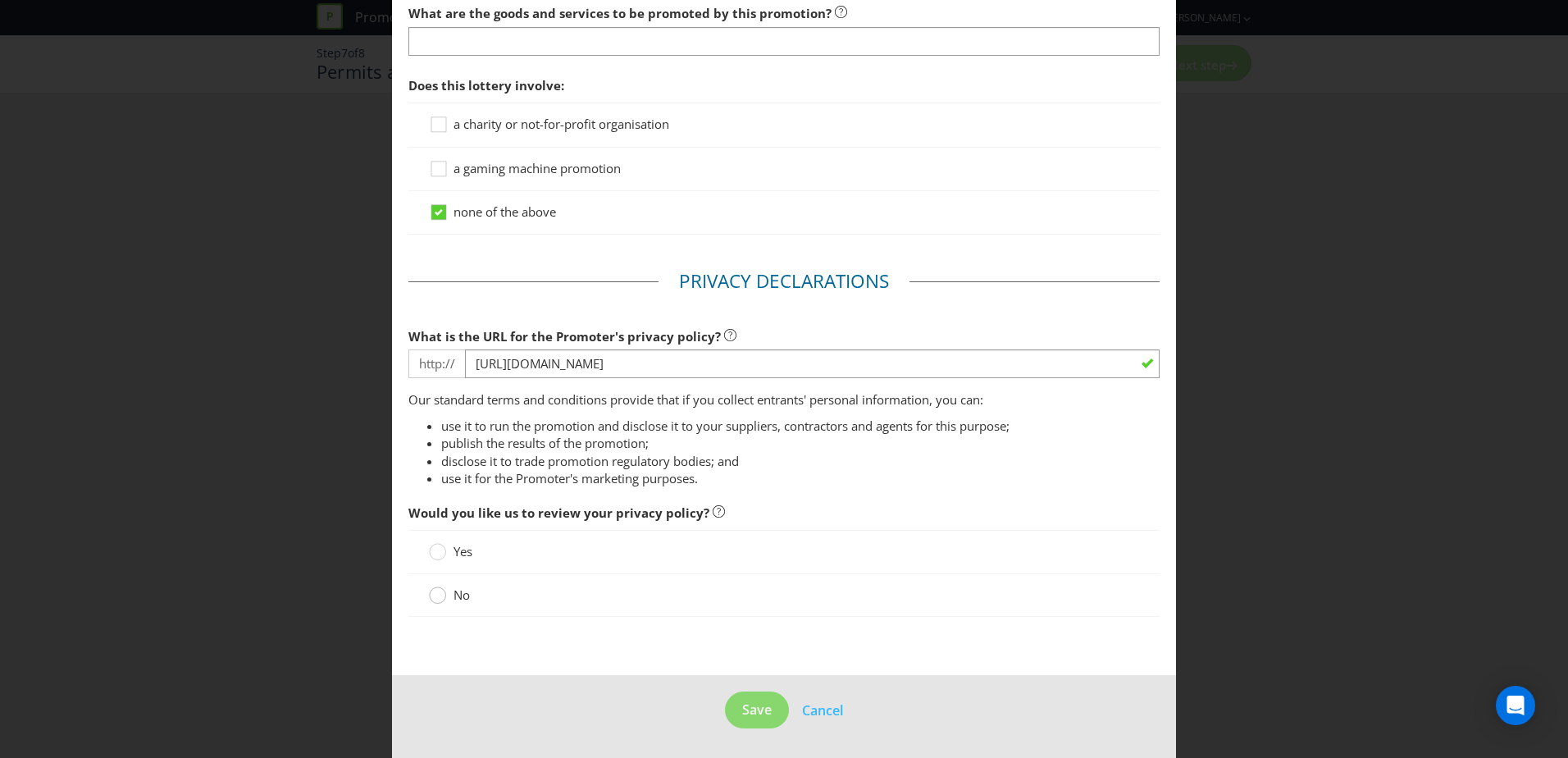
click at [429, 601] on icon at bounding box center [438, 595] width 17 height 17
click at [0, 0] on input "No" at bounding box center [0, 0] width 0 height 0
click at [758, 716] on span "Save" at bounding box center [757, 709] width 29 height 18
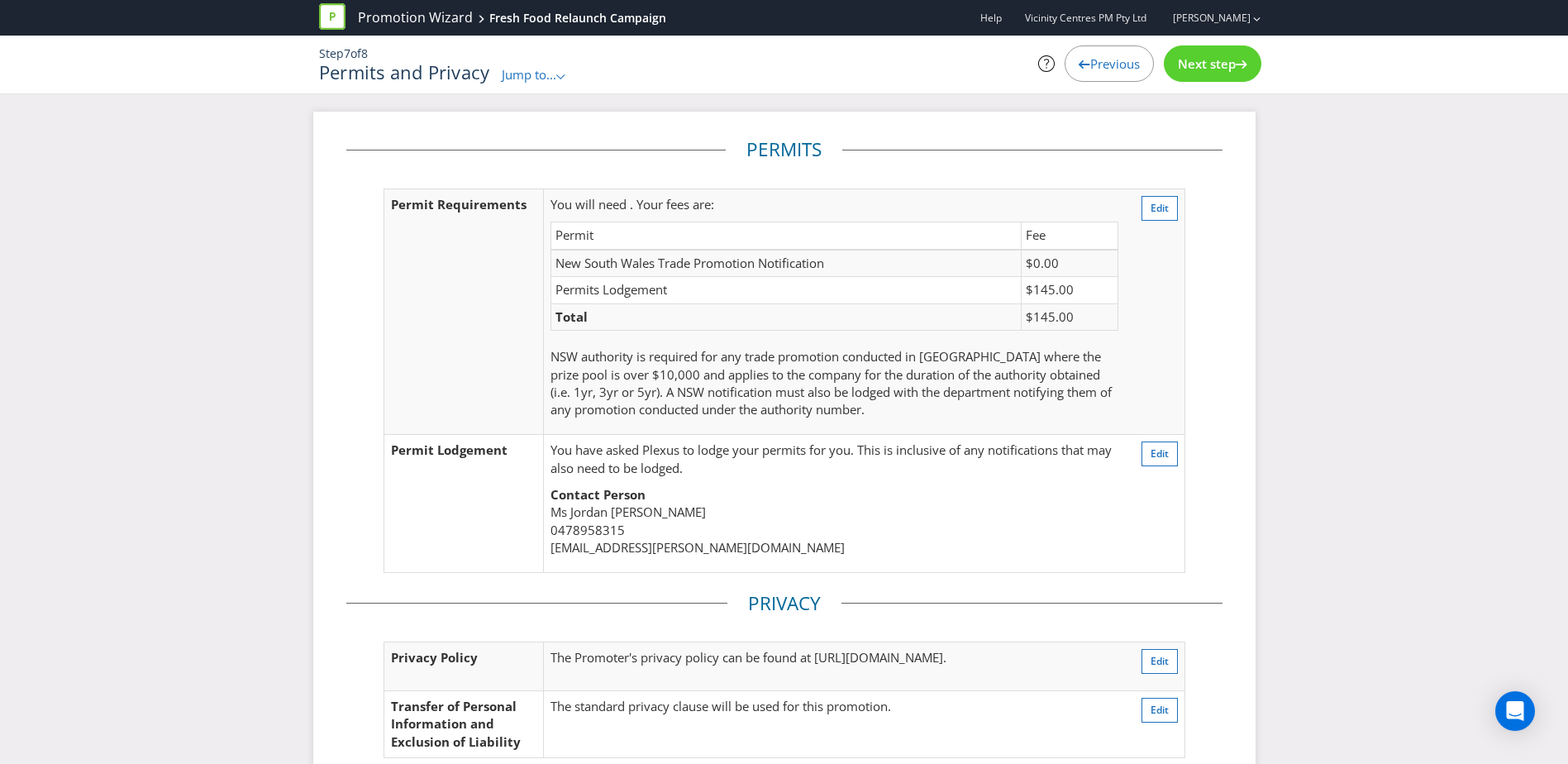
click at [1190, 74] on div "Next step" at bounding box center [1212, 64] width 98 height 36
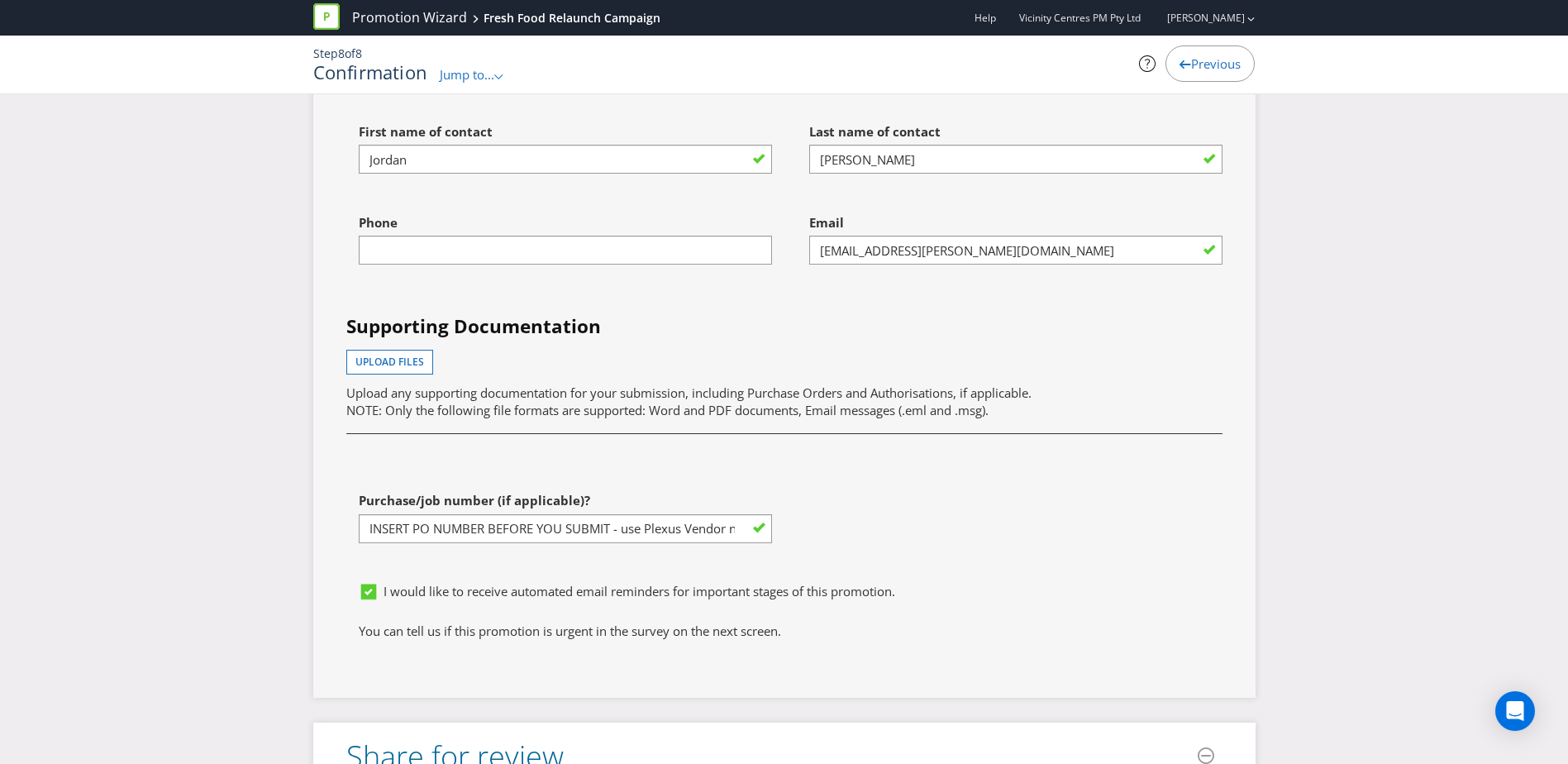
scroll to position [4797, 0]
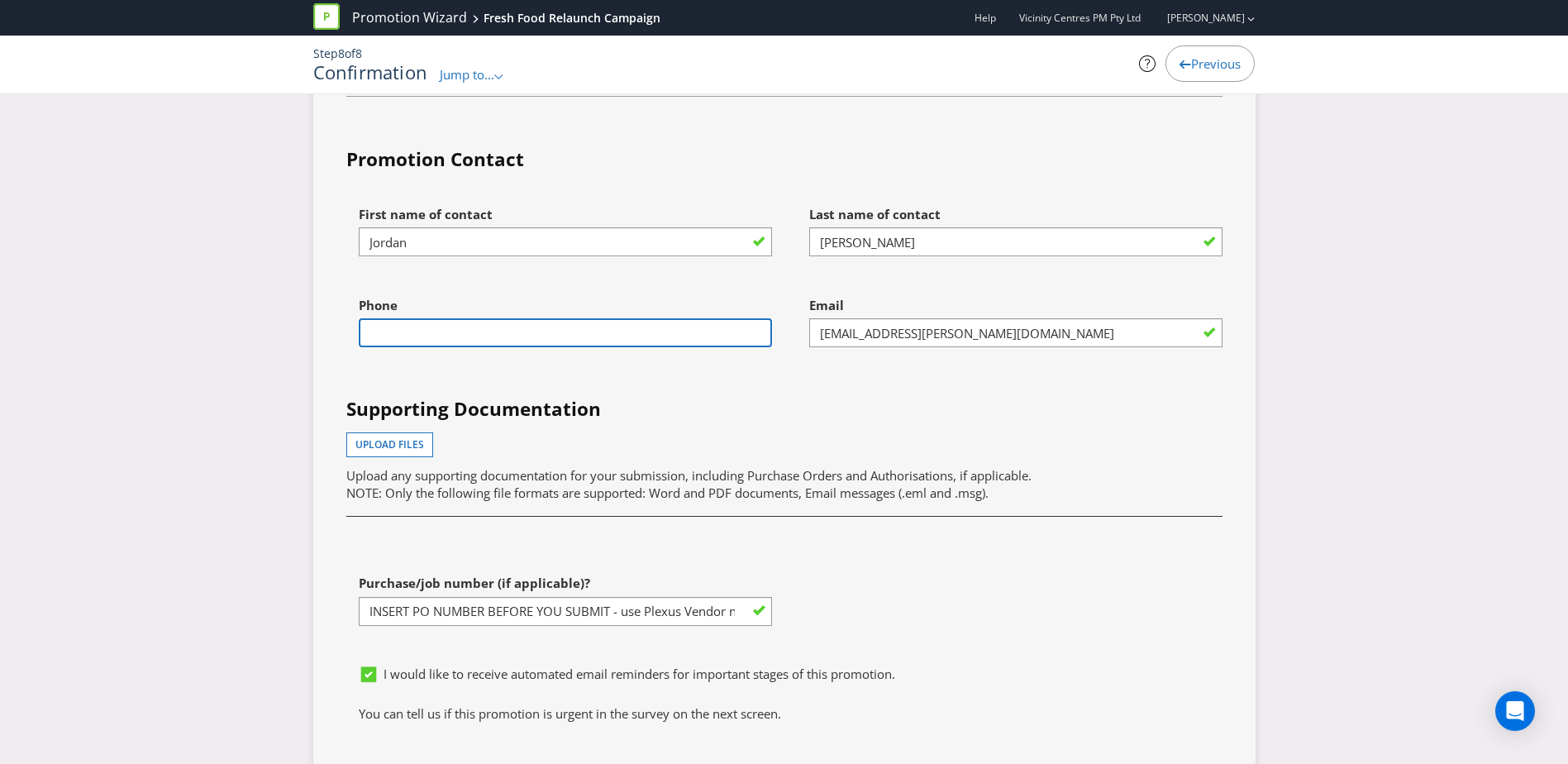
click at [581, 336] on input "text" at bounding box center [565, 332] width 414 height 28
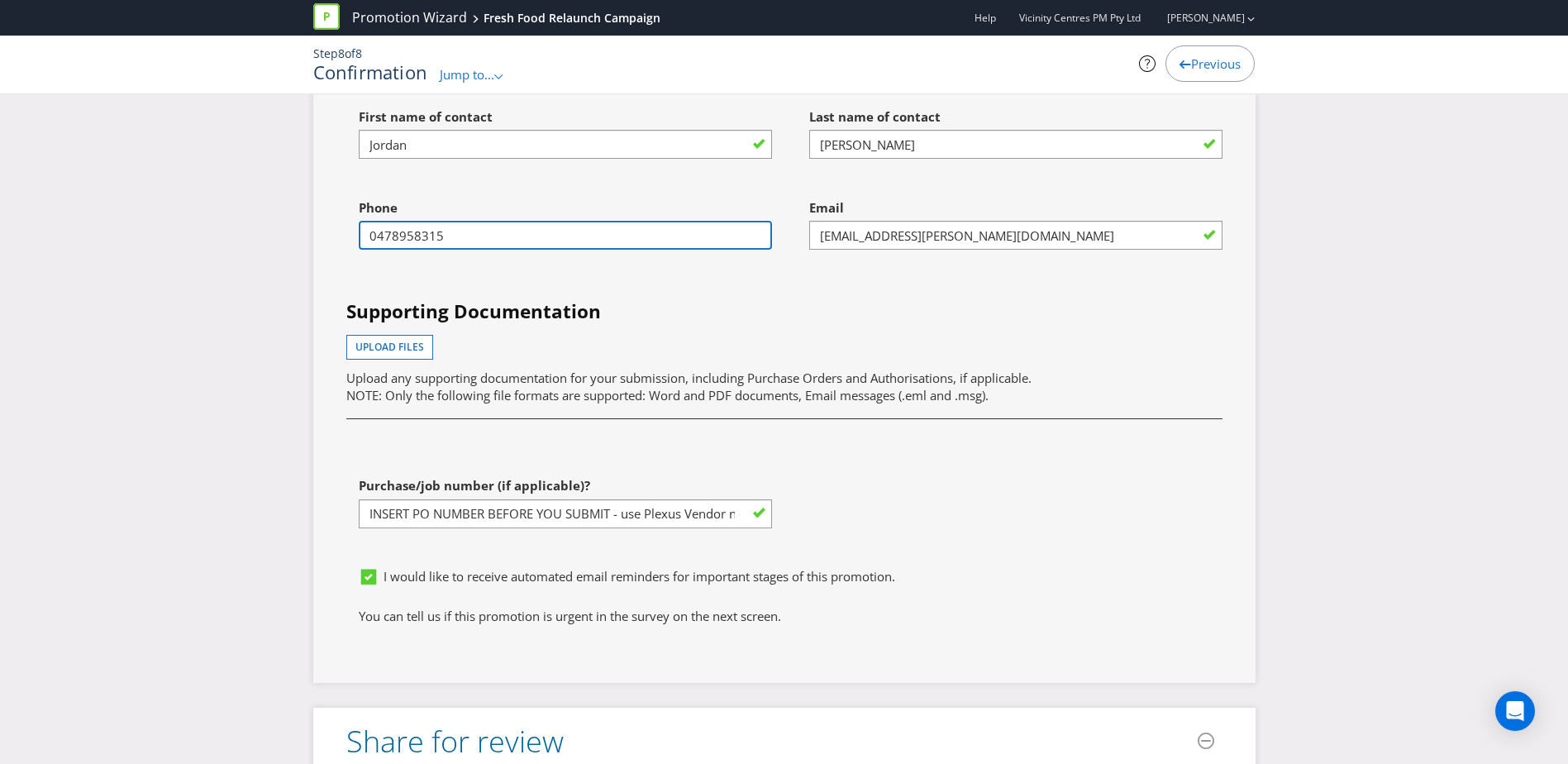
scroll to position [4963, 0]
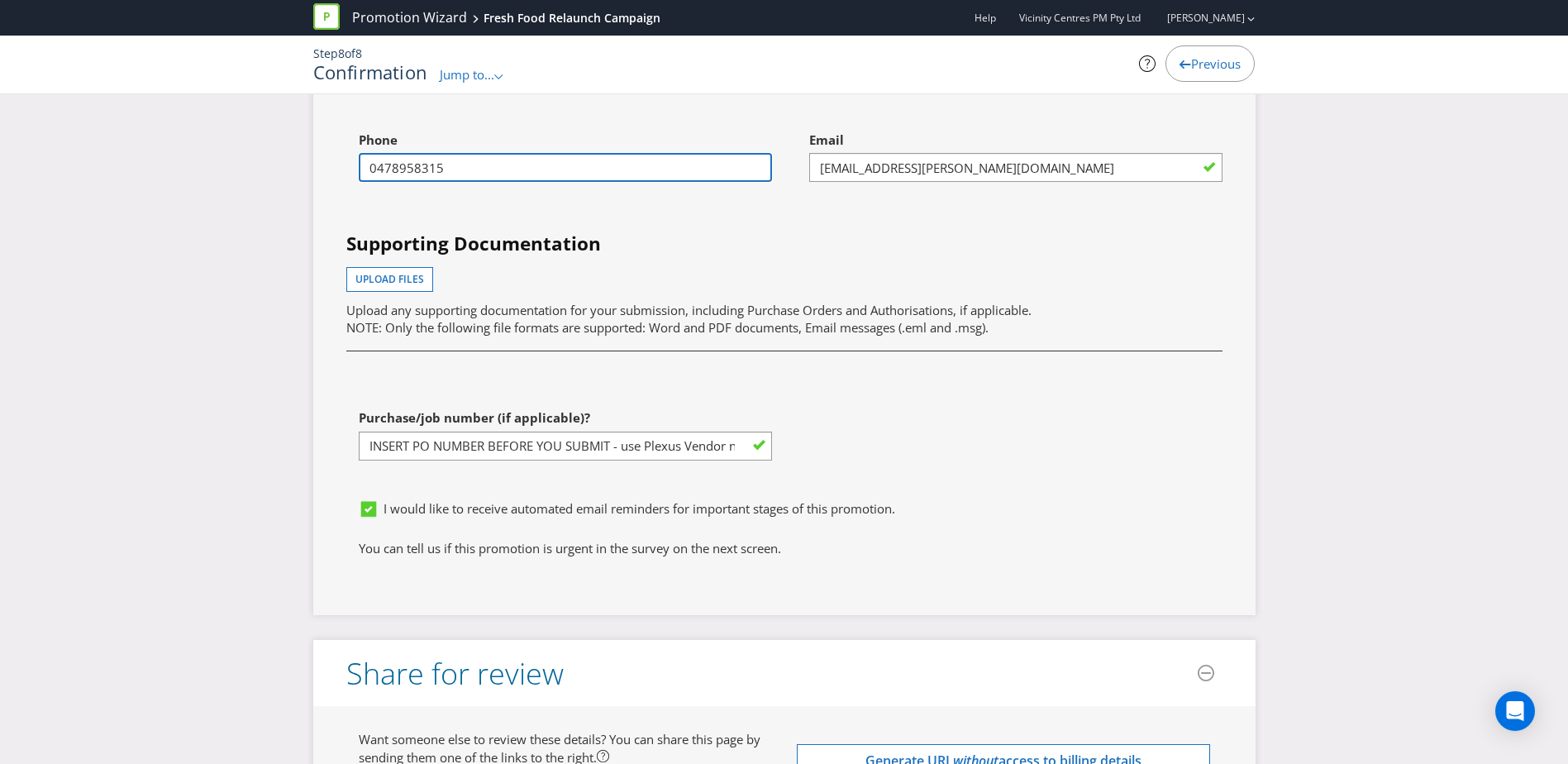
type input "0478958315"
click at [699, 421] on div "Purchase/job number (if applicable)? INSERT PO NUMBER BEFORE YOU SUBMIT - use P…" at bounding box center [565, 431] width 414 height 60
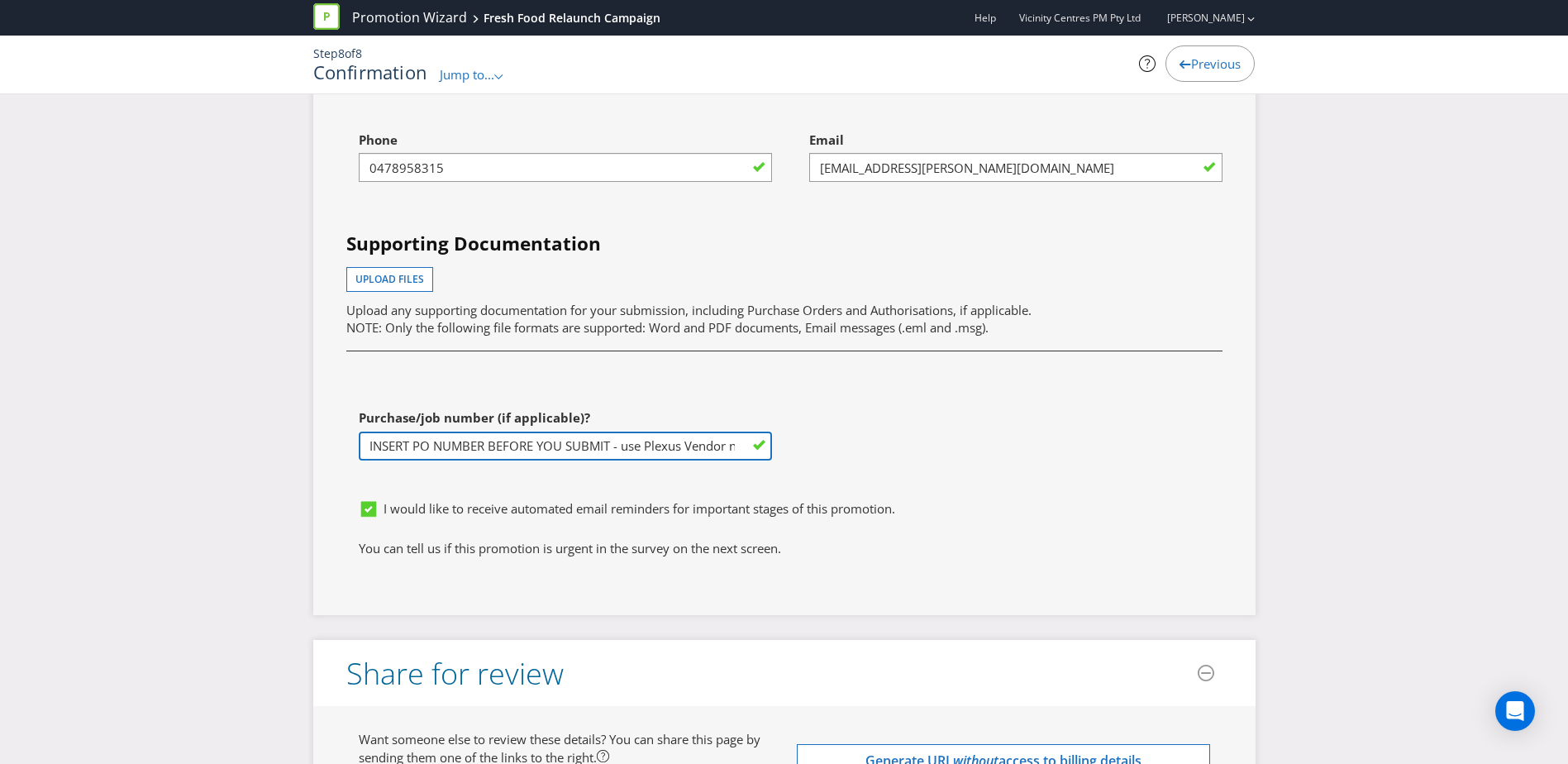
click at [667, 454] on input "INSERT PO NUMBER BEFORE YOU SUBMIT - use Plexus Vendor no. 329371 internally to…" at bounding box center [565, 446] width 414 height 28
drag, startPoint x: 680, startPoint y: 446, endPoint x: 729, endPoint y: 446, distance: 49.0
click at [729, 446] on input "INSERT PO NUMBER BEFORE YOU SUBMIT - use Plexus Vendor no. 329371 internally to…" at bounding box center [565, 446] width 414 height 28
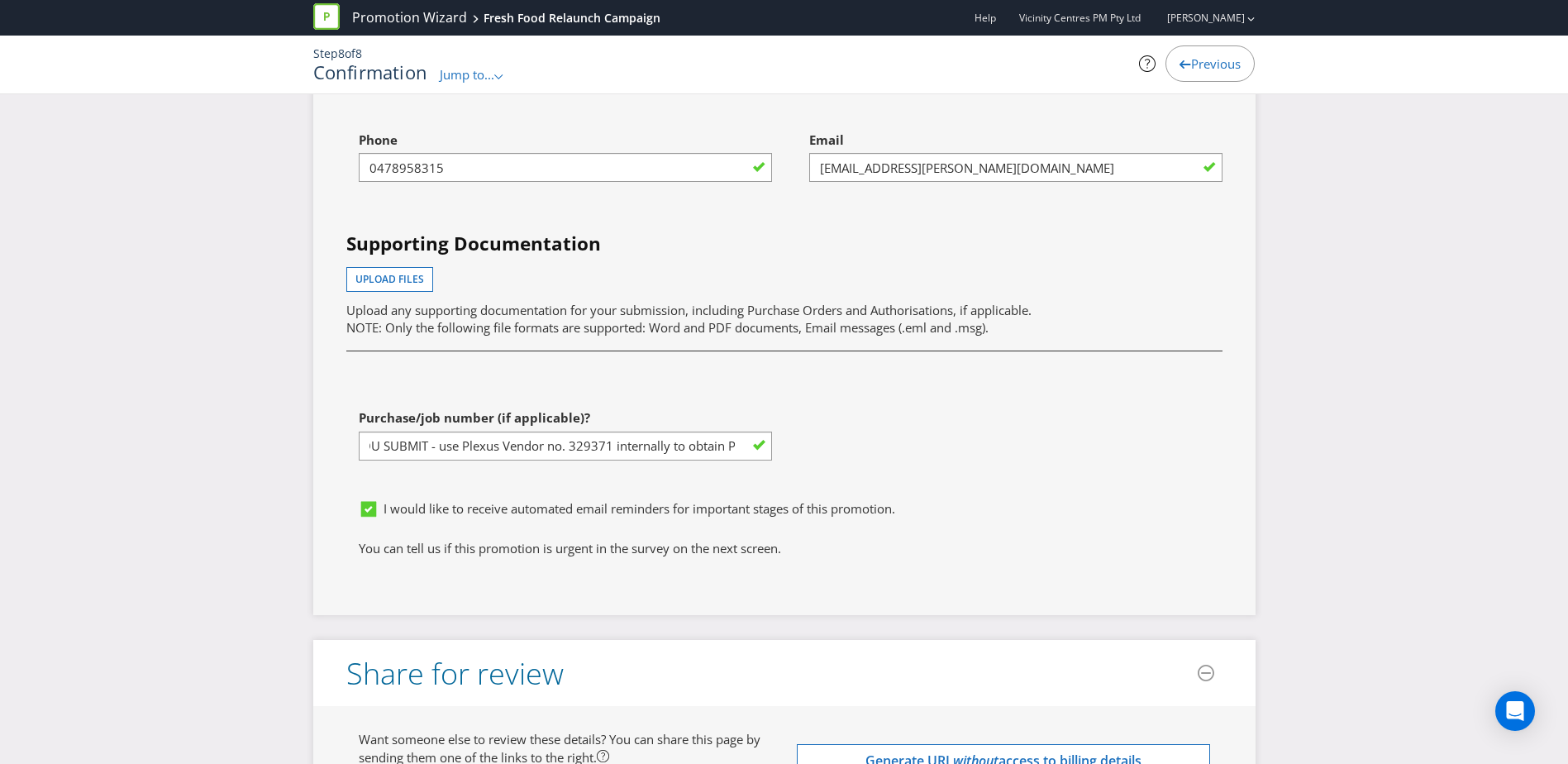
scroll to position [0, 0]
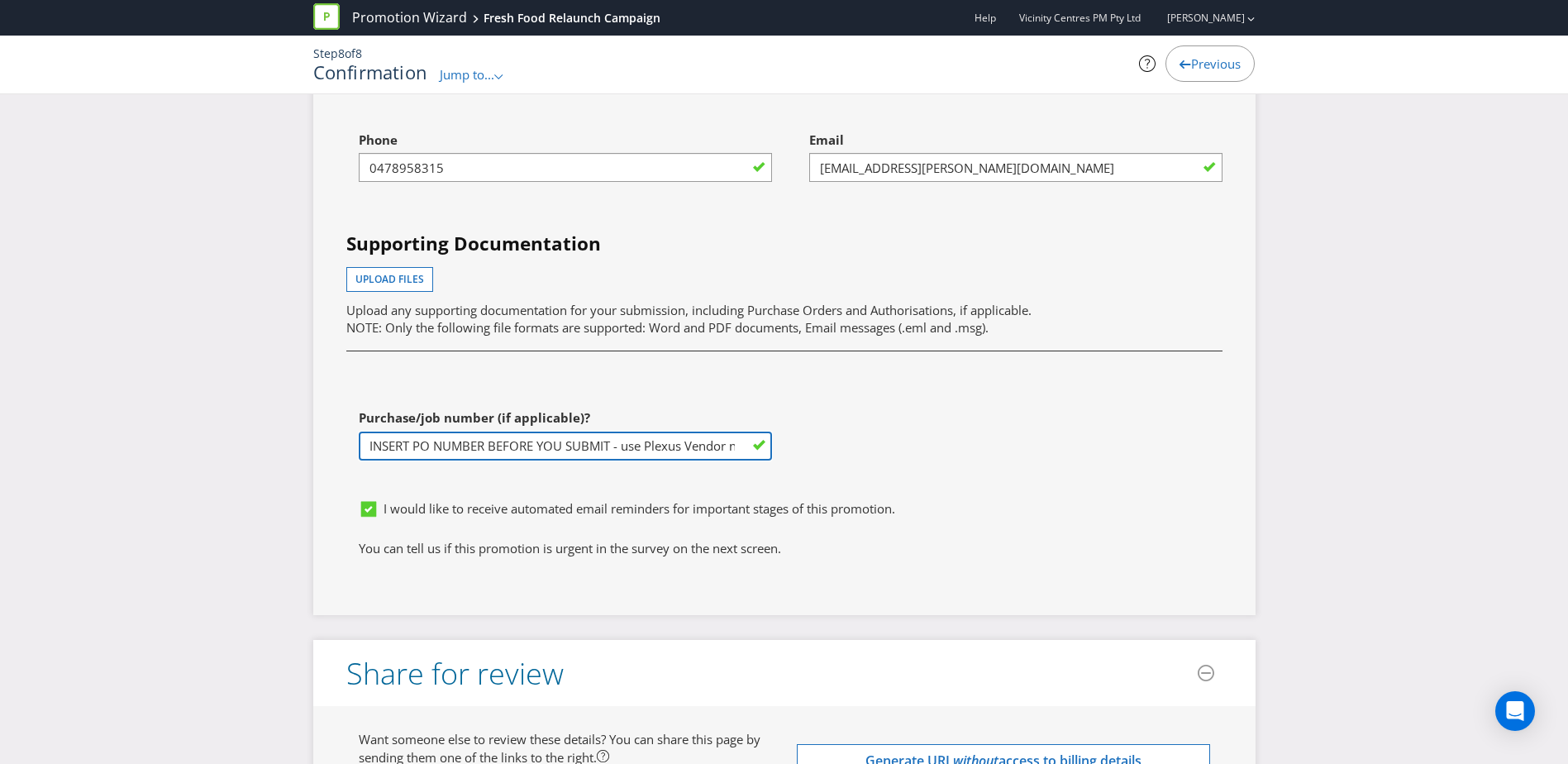
click at [676, 443] on input "INSERT PO NUMBER BEFORE YOU SUBMIT - use Plexus Vendor no. 329371 internally to…" at bounding box center [565, 446] width 414 height 28
paste input "1253516"
type input "1253516"
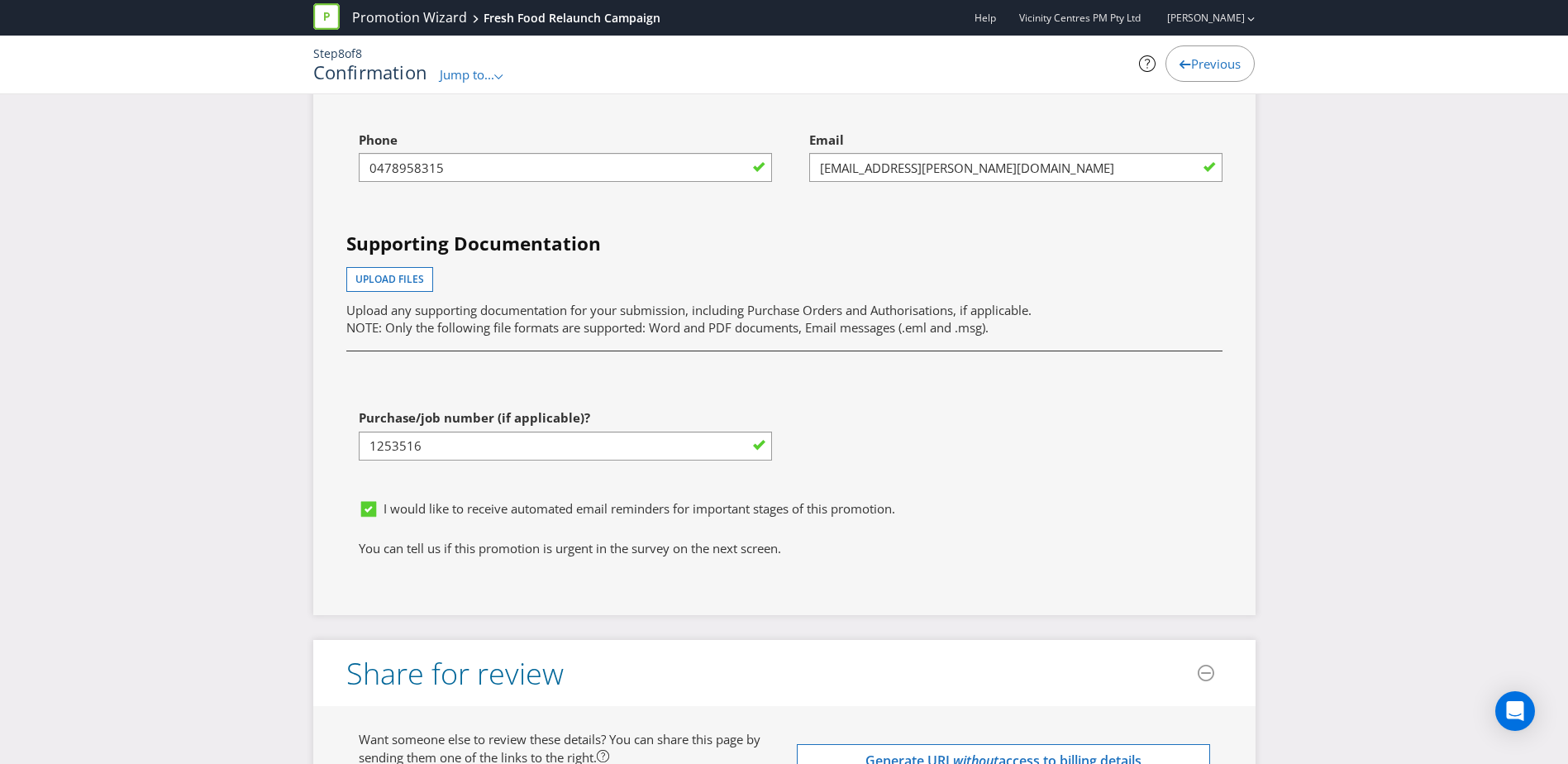
click at [929, 483] on div "First name of contact [PERSON_NAME] Last name of contact [PERSON_NAME] Phone [P…" at bounding box center [784, 262] width 901 height 460
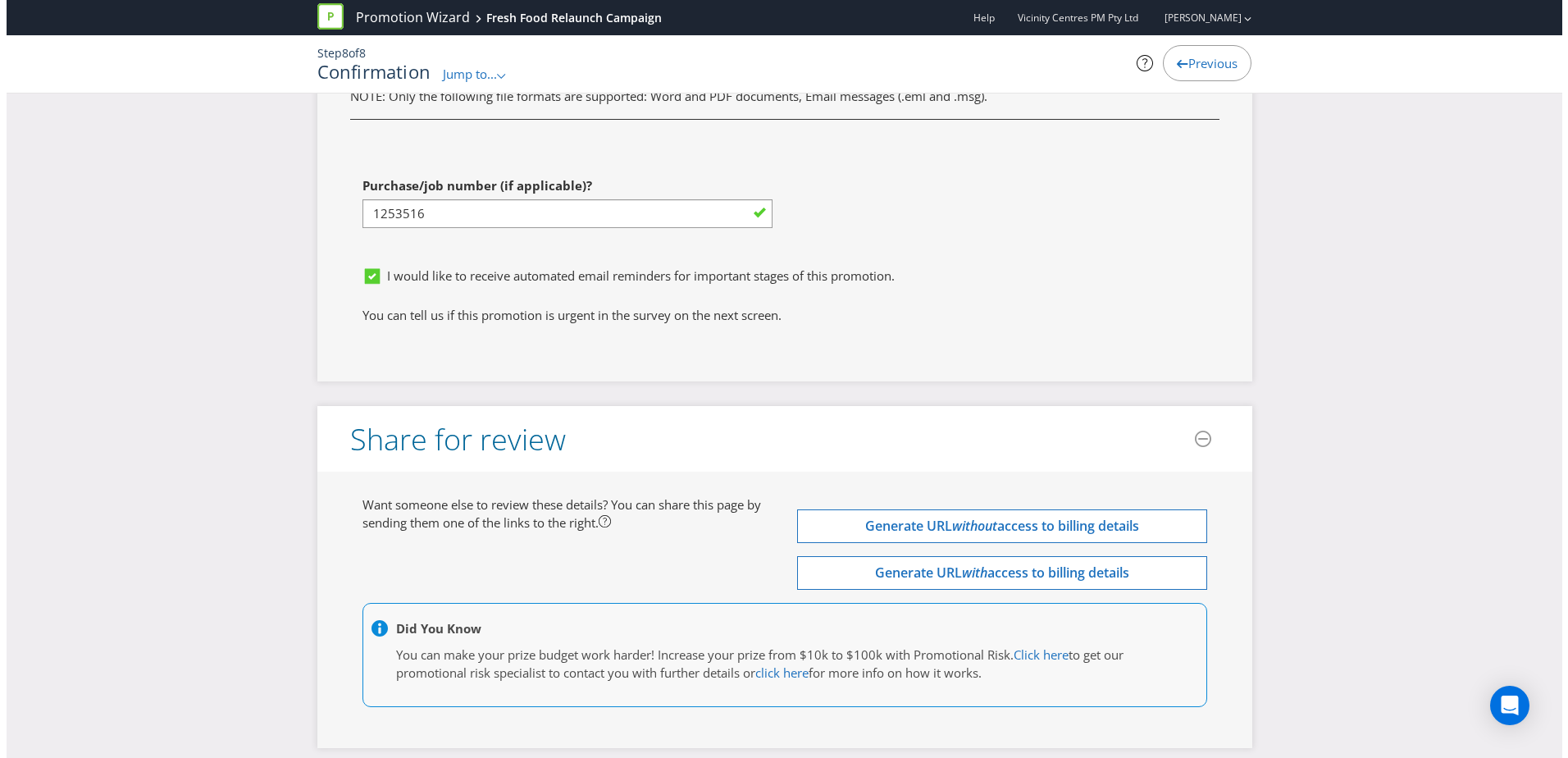
scroll to position [5227, 0]
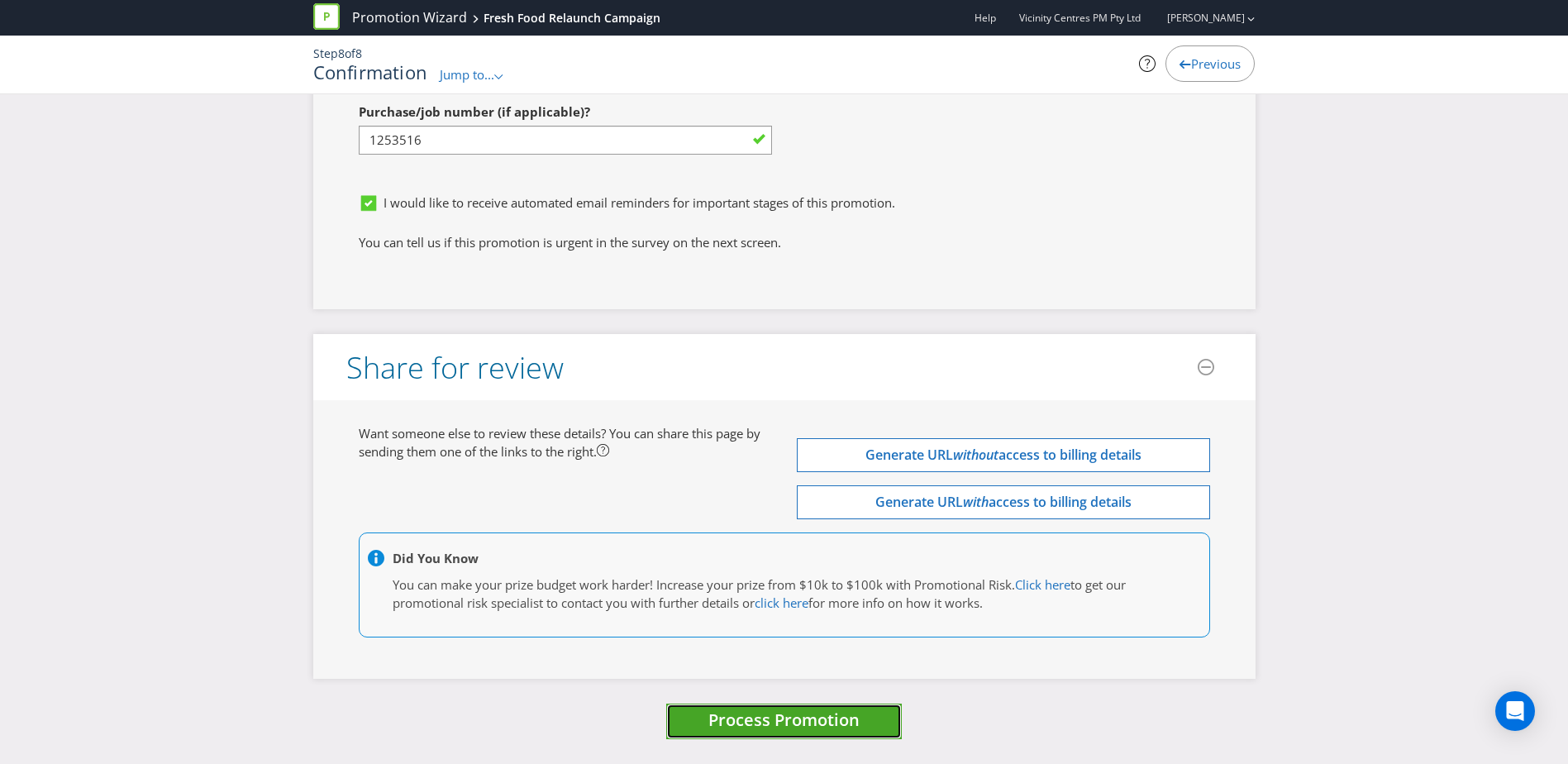
click at [789, 721] on span "Process Promotion" at bounding box center [784, 720] width 151 height 23
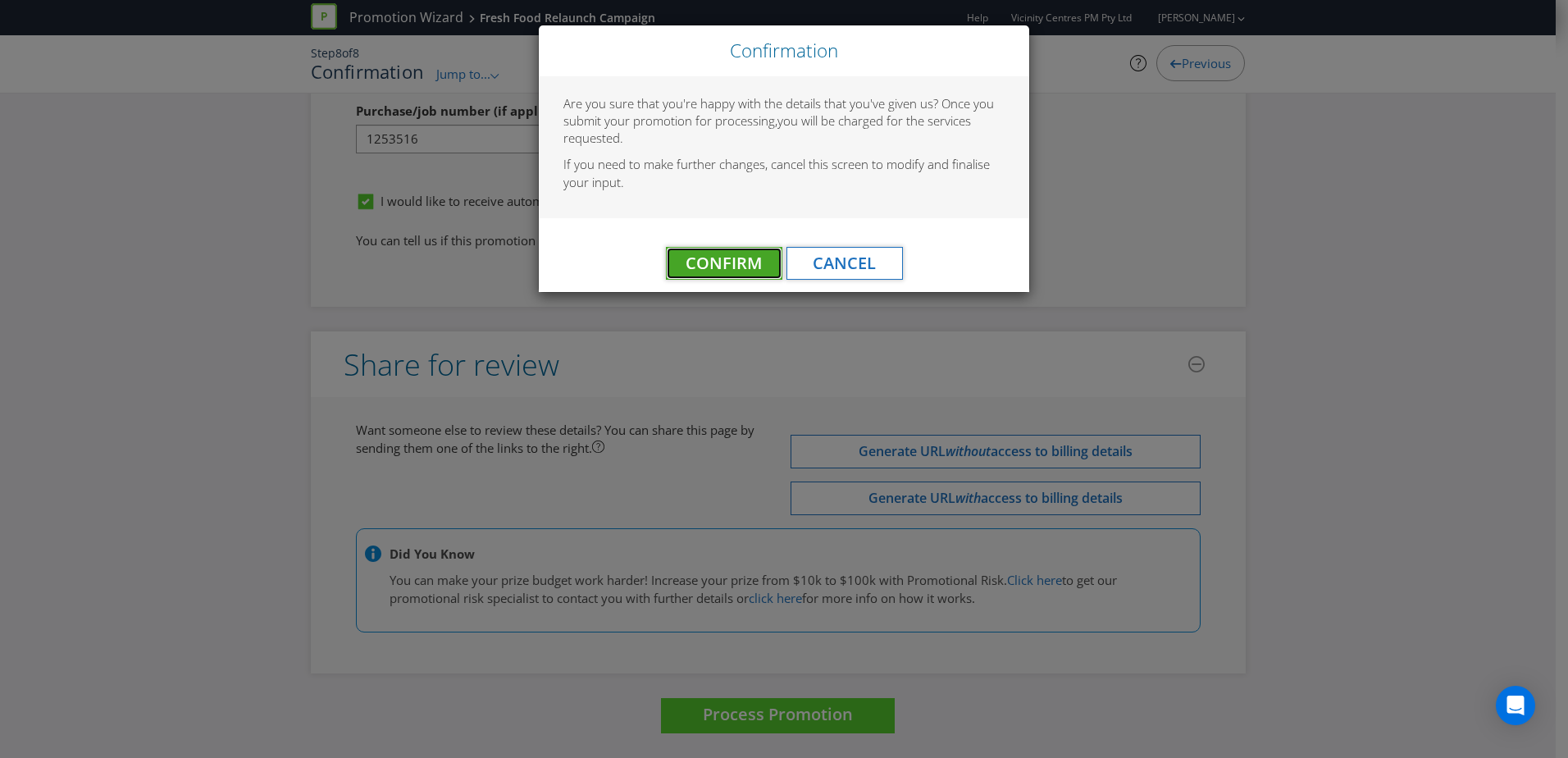
click at [717, 275] on button "Confirm" at bounding box center [725, 263] width 117 height 33
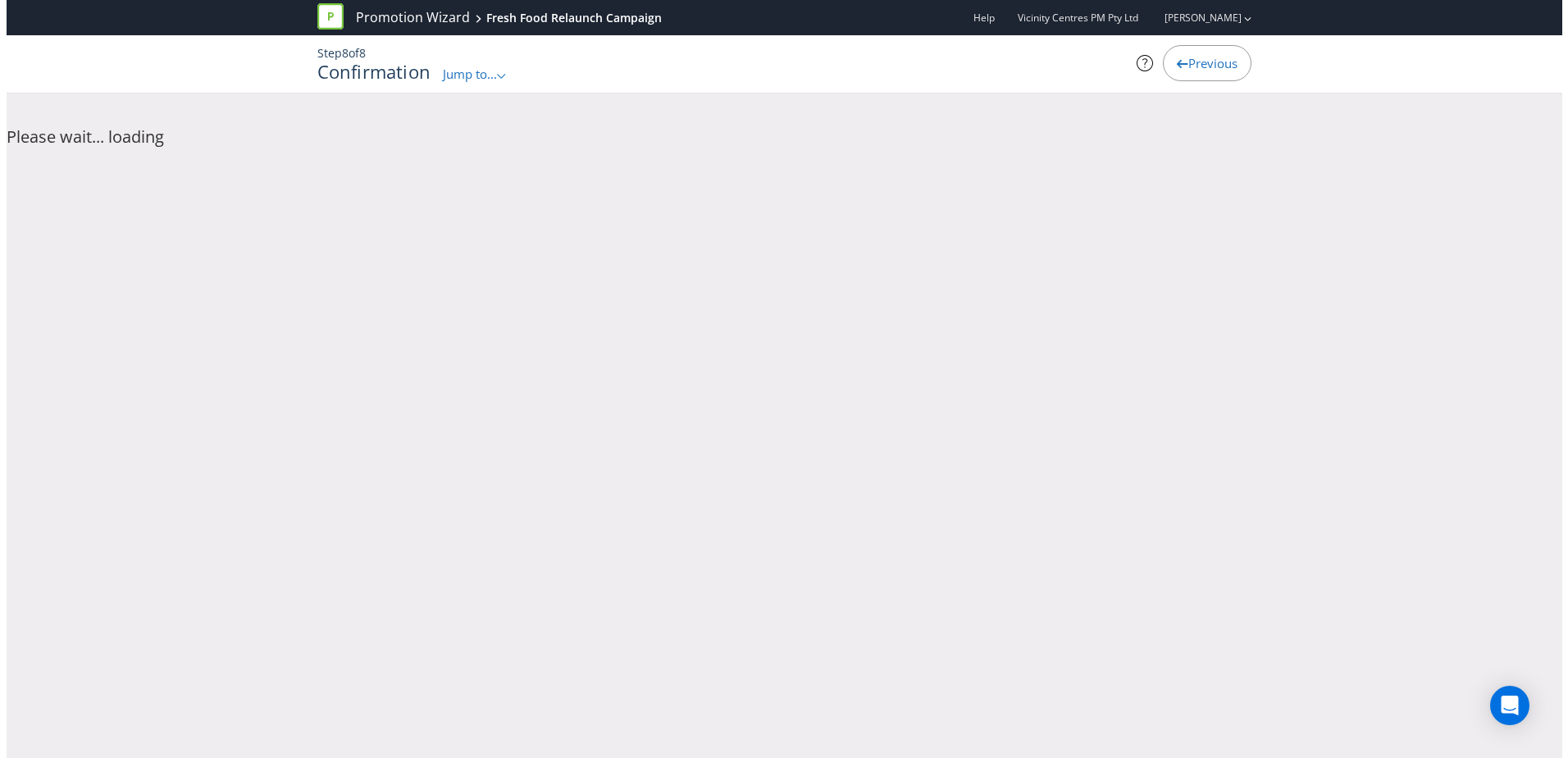
scroll to position [0, 0]
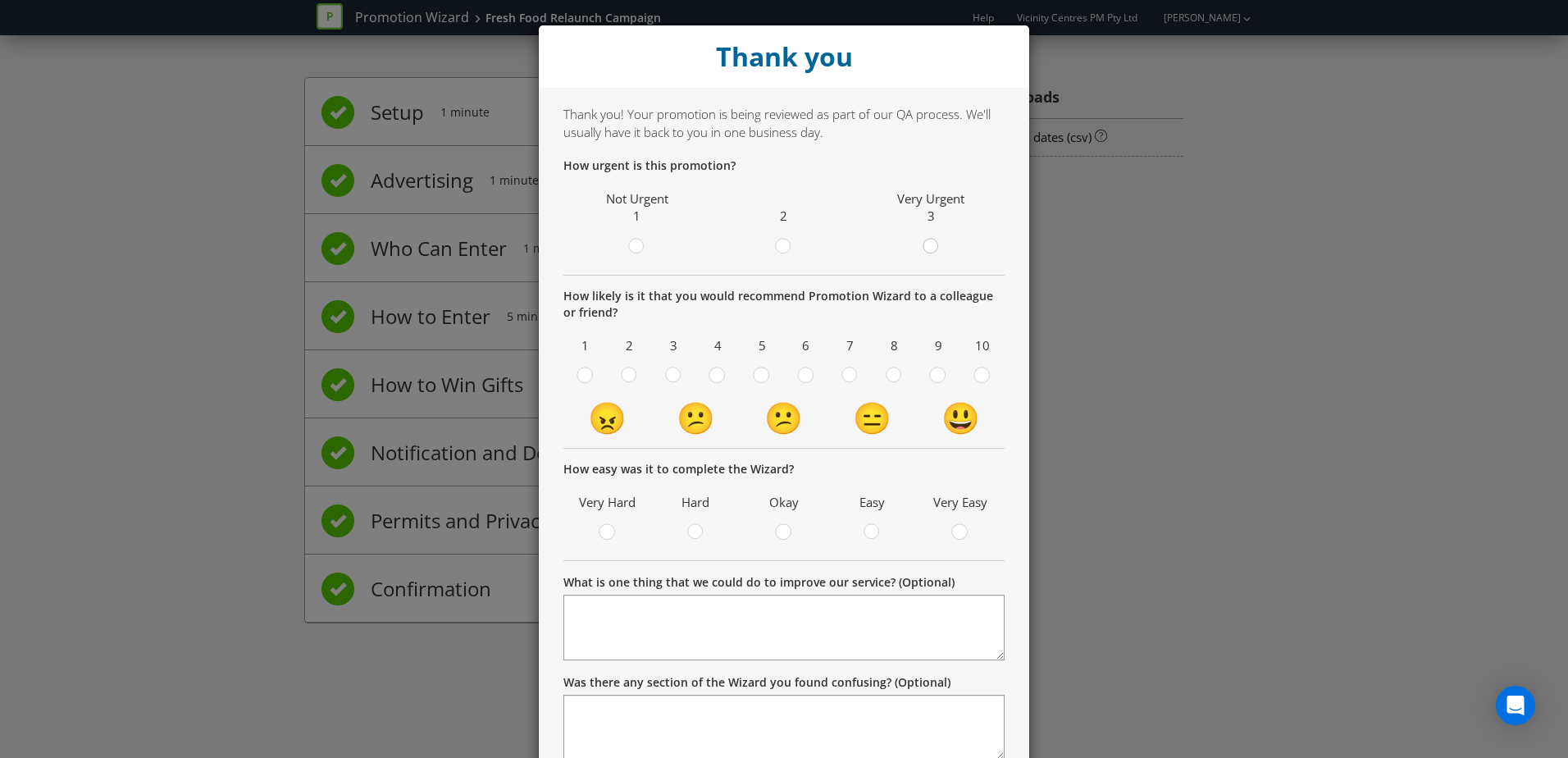
click at [922, 249] on circle at bounding box center [930, 247] width 15 height 15
click at [0, 0] on input "radio" at bounding box center [0, 0] width 0 height 0
click at [979, 371] on div at bounding box center [983, 370] width 8 height 8
click at [0, 0] on input "radio" at bounding box center [0, 0] width 0 height 0
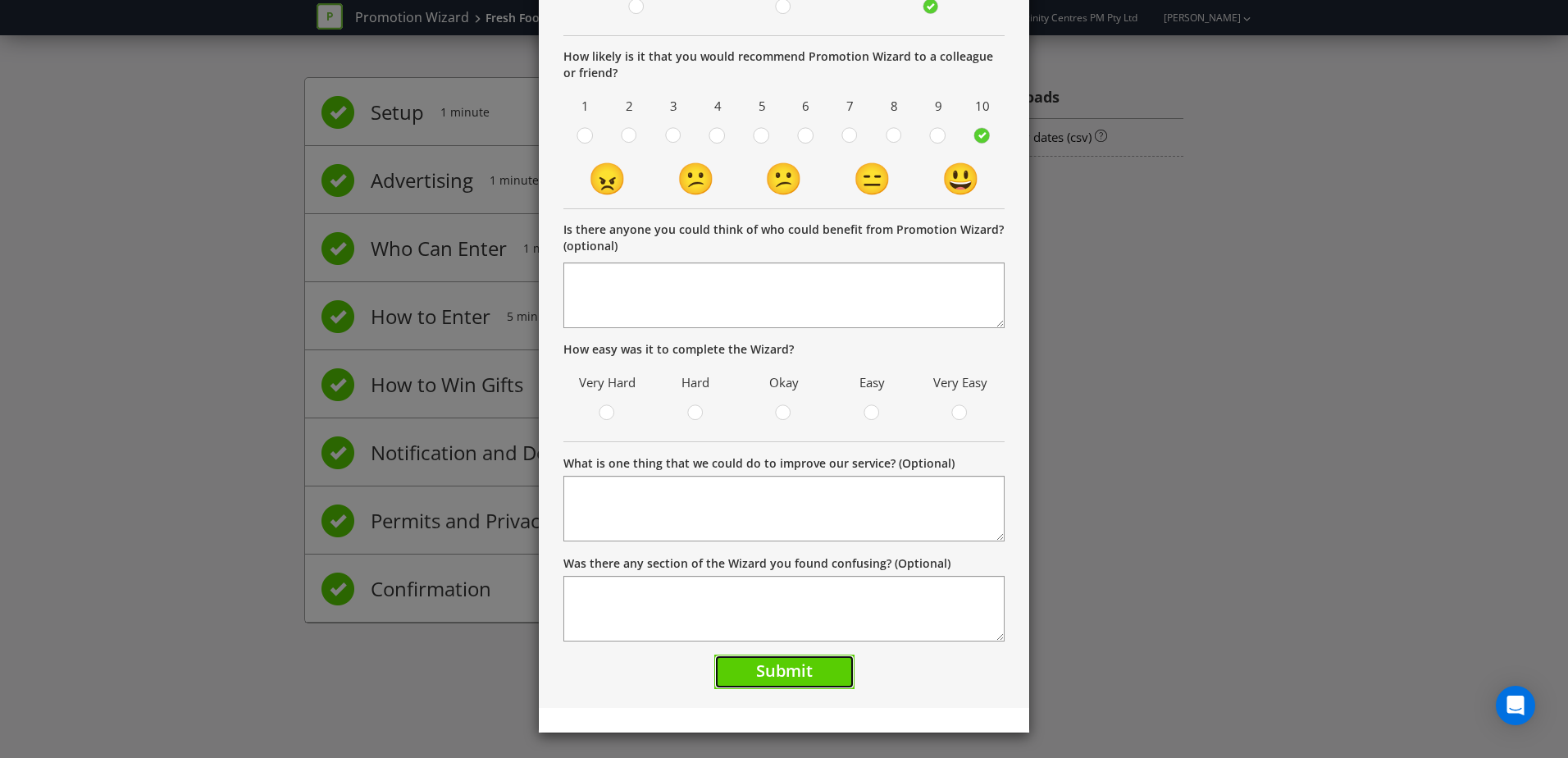
click at [797, 687] on button "Submit" at bounding box center [784, 671] width 140 height 35
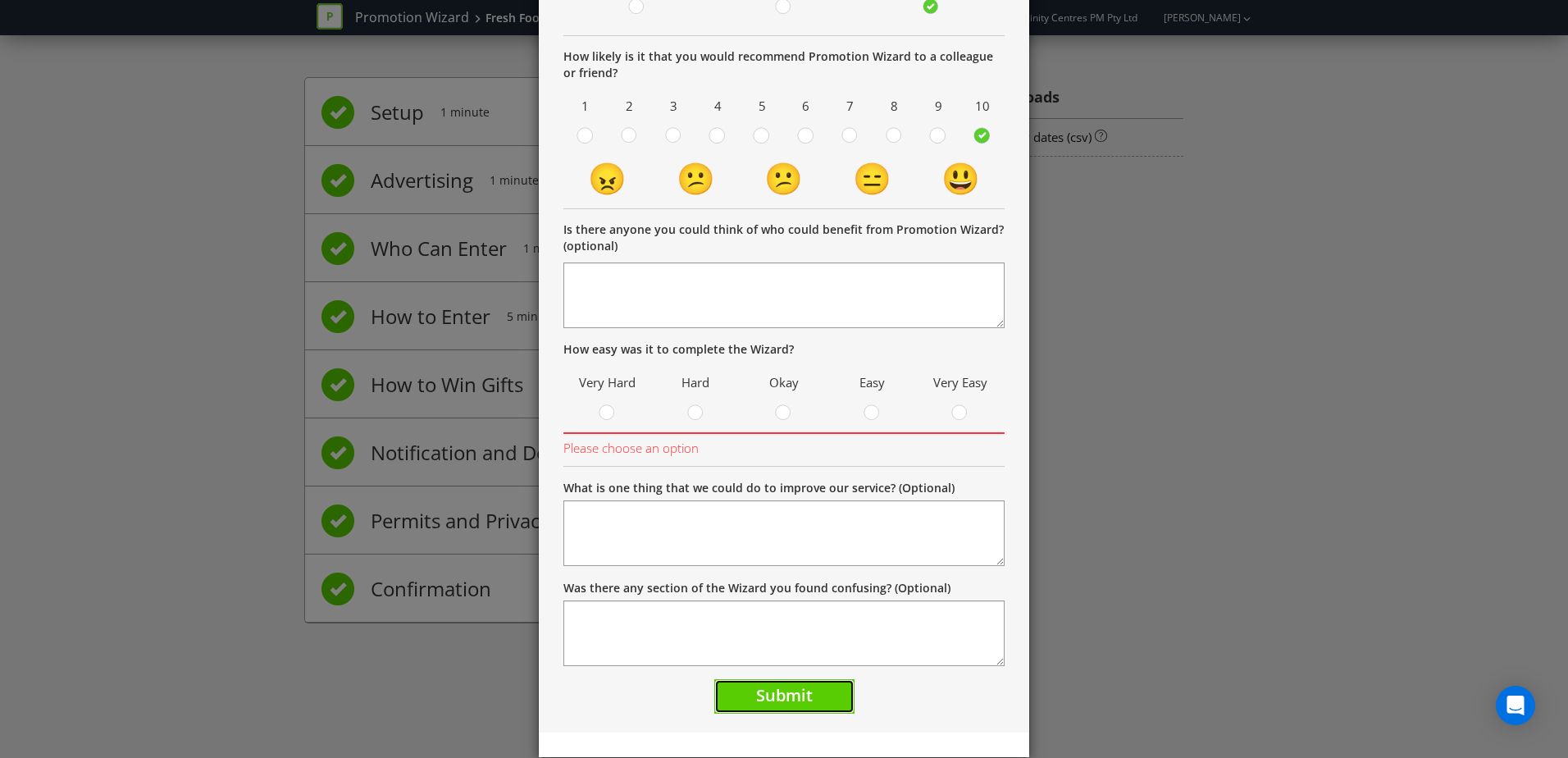
scroll to position [157, 0]
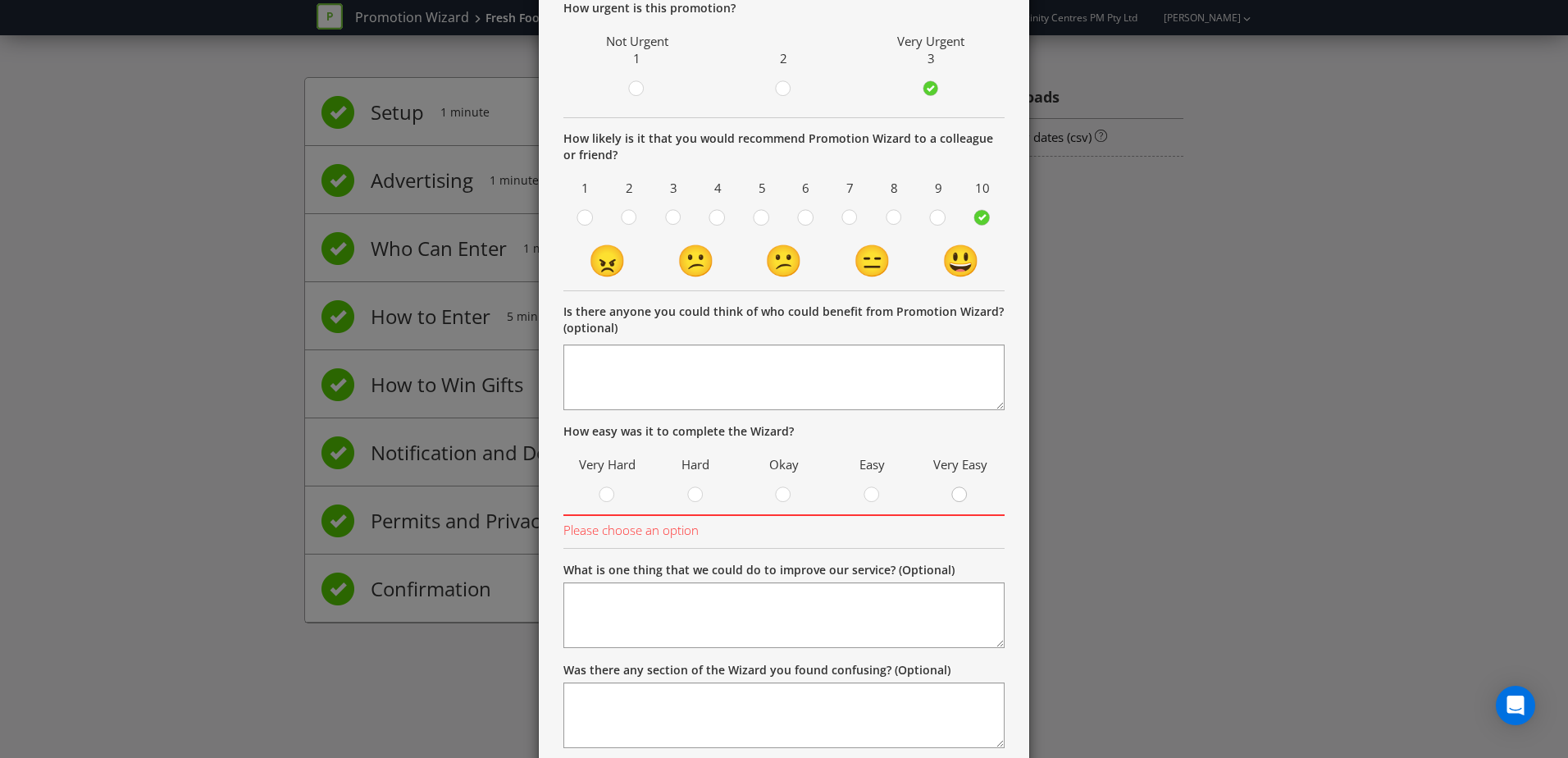
click at [956, 492] on div at bounding box center [960, 490] width 8 height 8
click at [0, 0] on input "radio" at bounding box center [0, 0] width 0 height 0
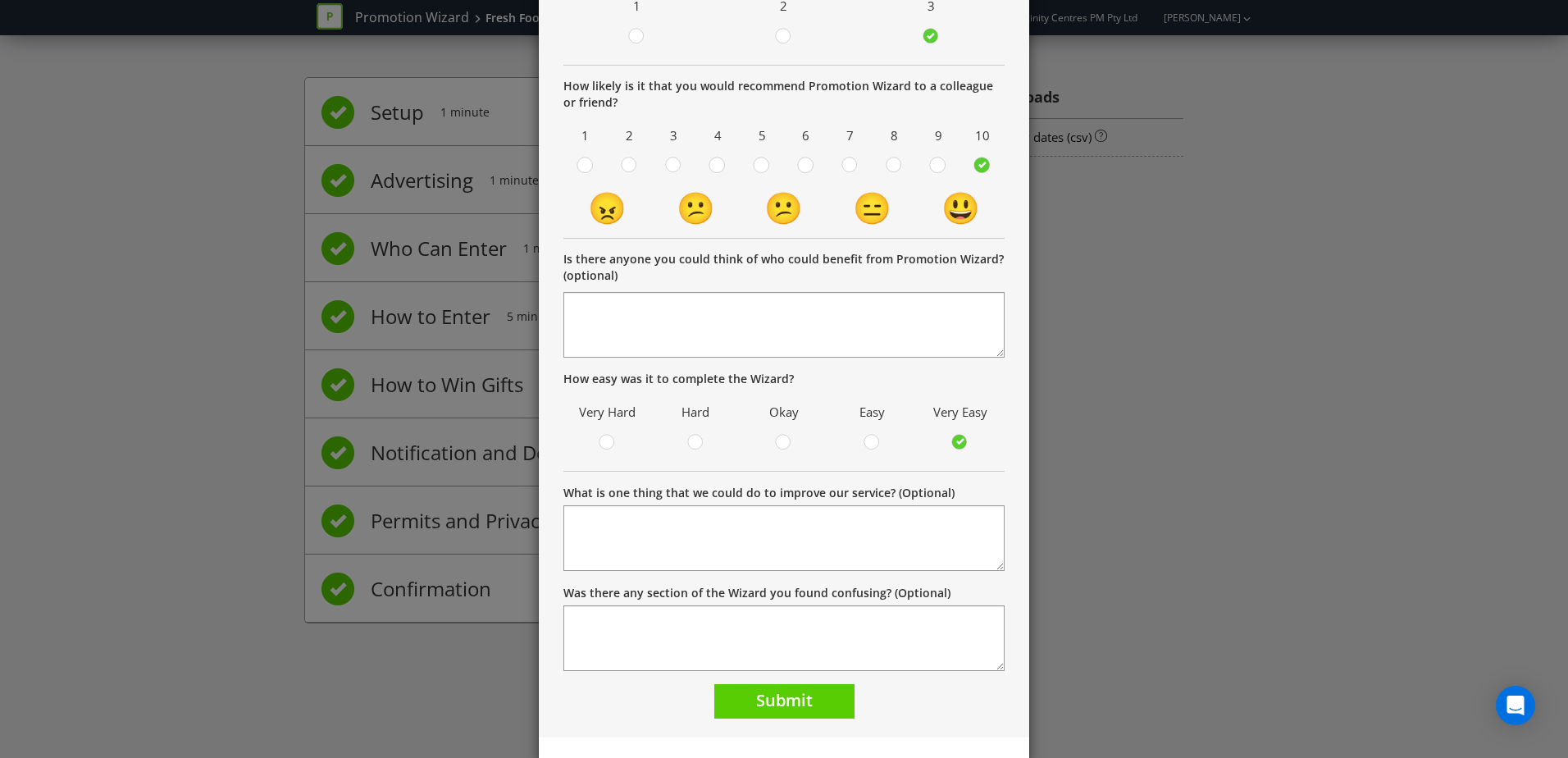
scroll to position [239, 0]
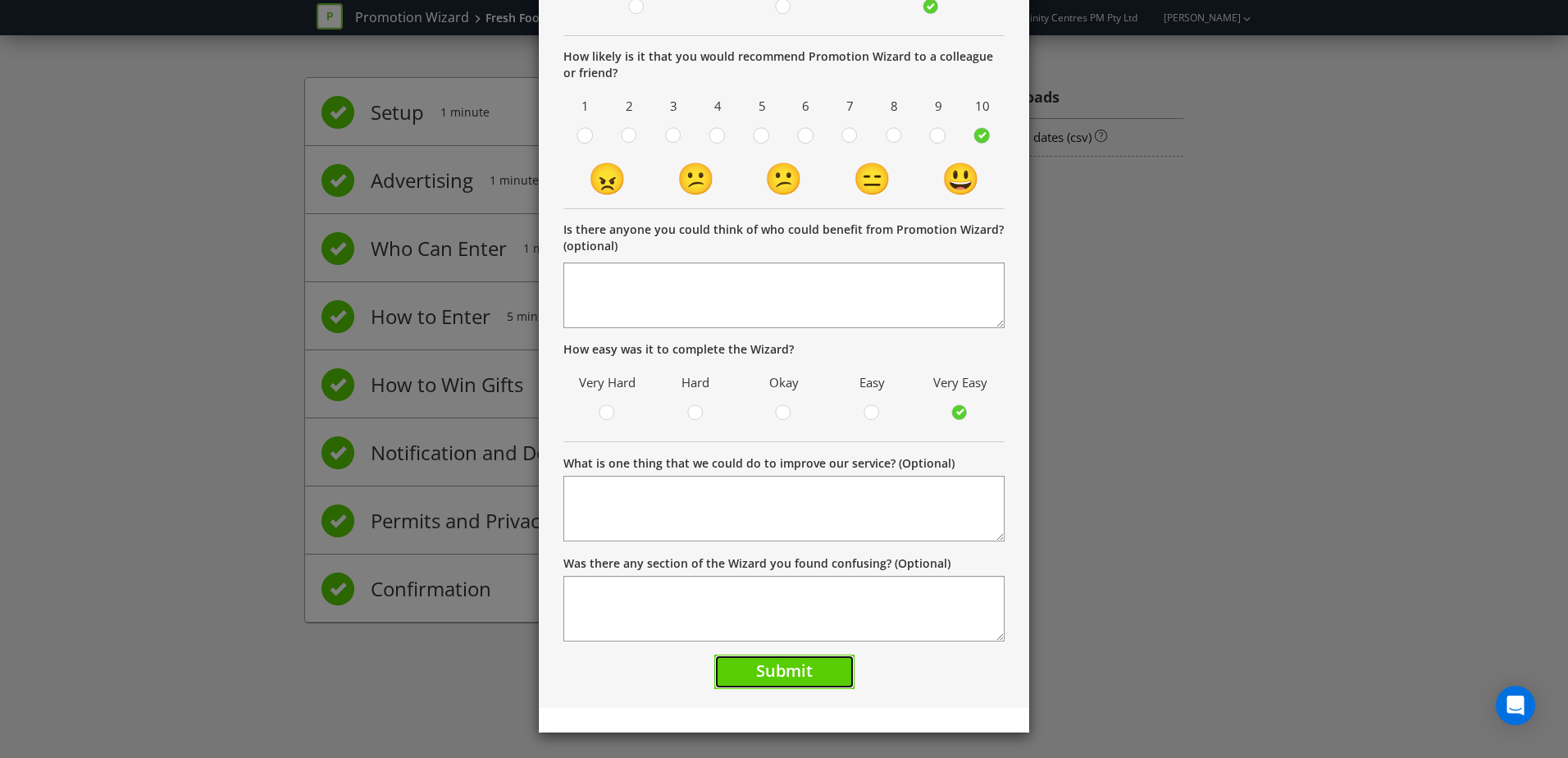
click at [810, 679] on button "Submit" at bounding box center [784, 671] width 140 height 35
